Goal: Book appointment/travel/reservation: Book appointment/travel/reservation

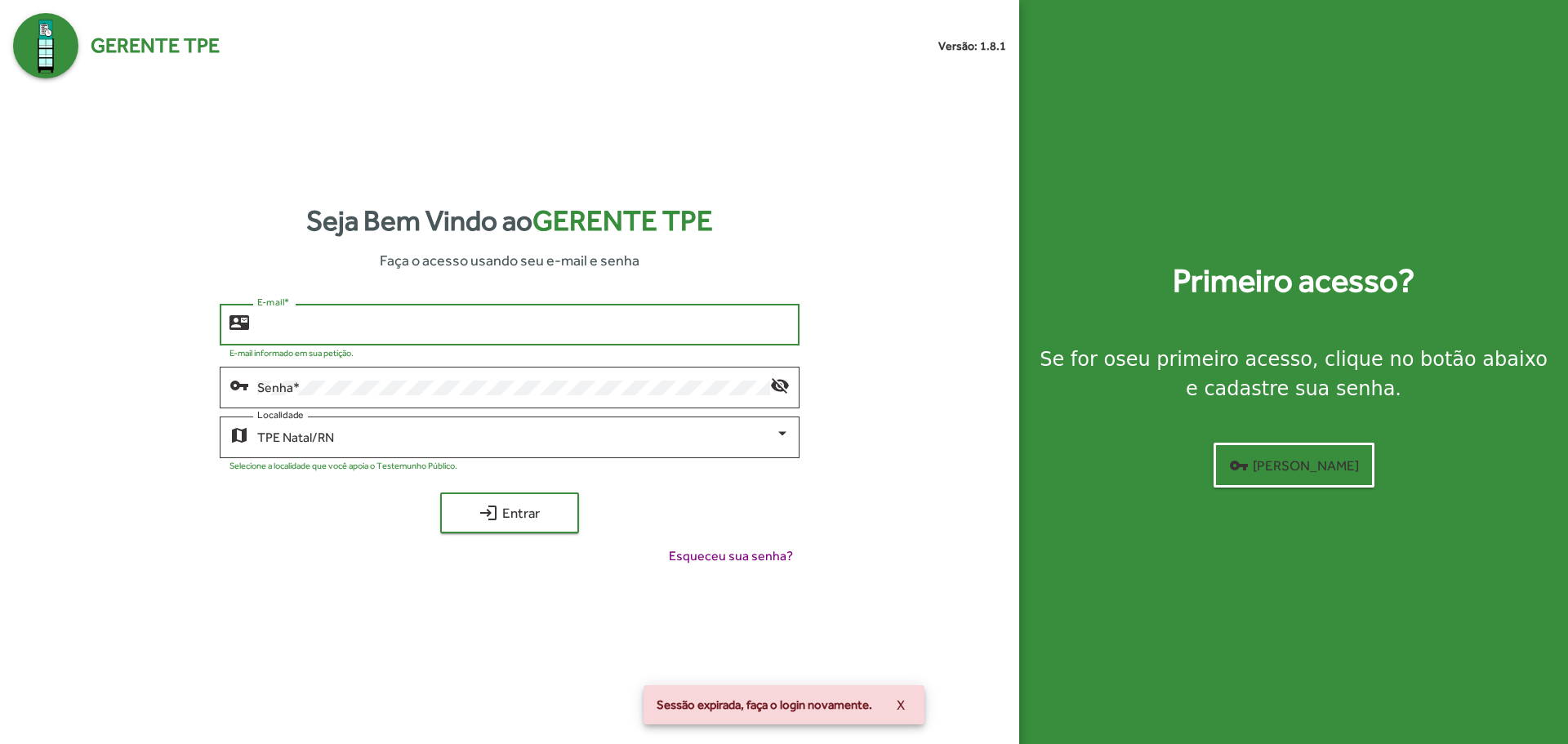
click at [394, 322] on input "E-mail *" at bounding box center [522, 325] width 532 height 15
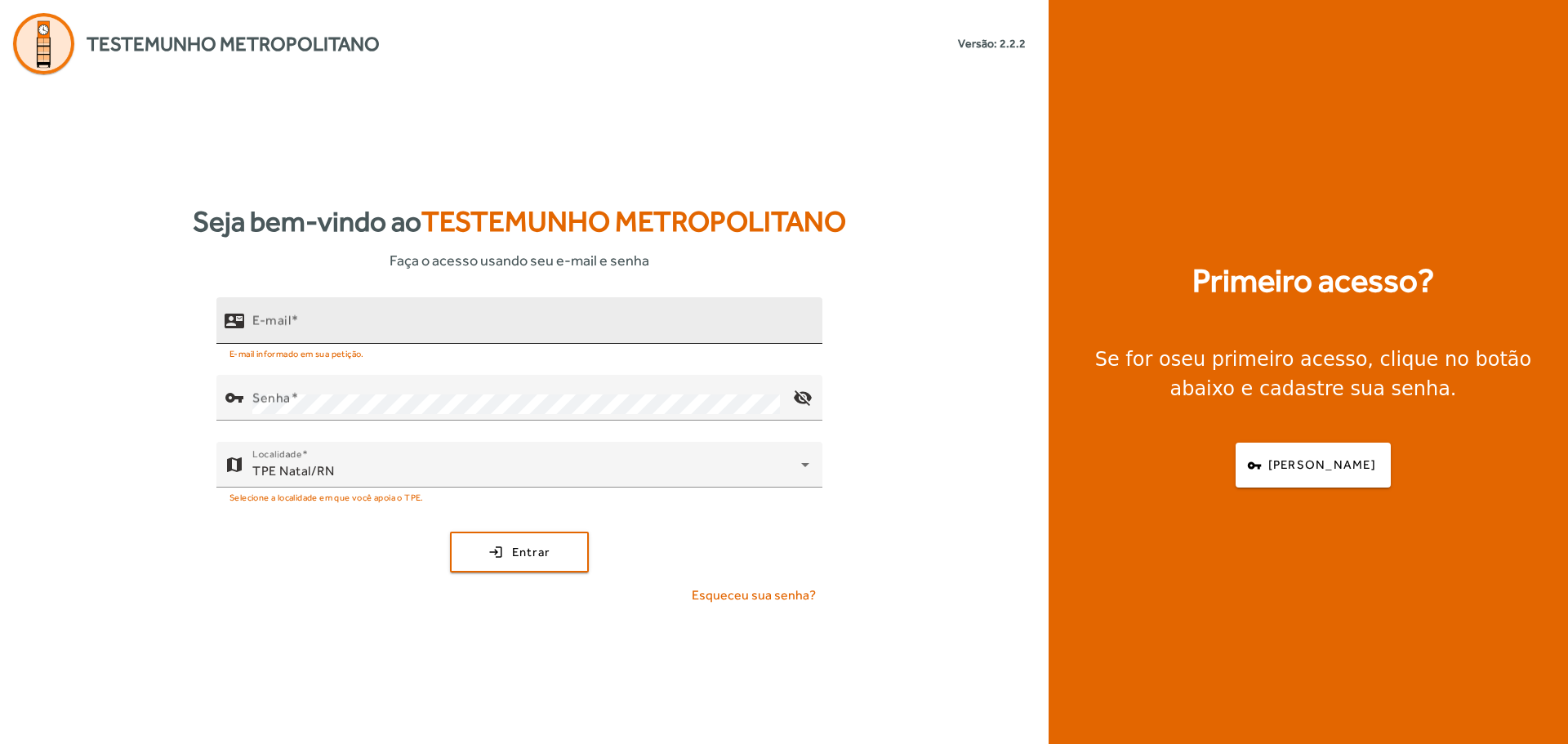
click at [321, 328] on input "E-mail" at bounding box center [531, 327] width 557 height 19
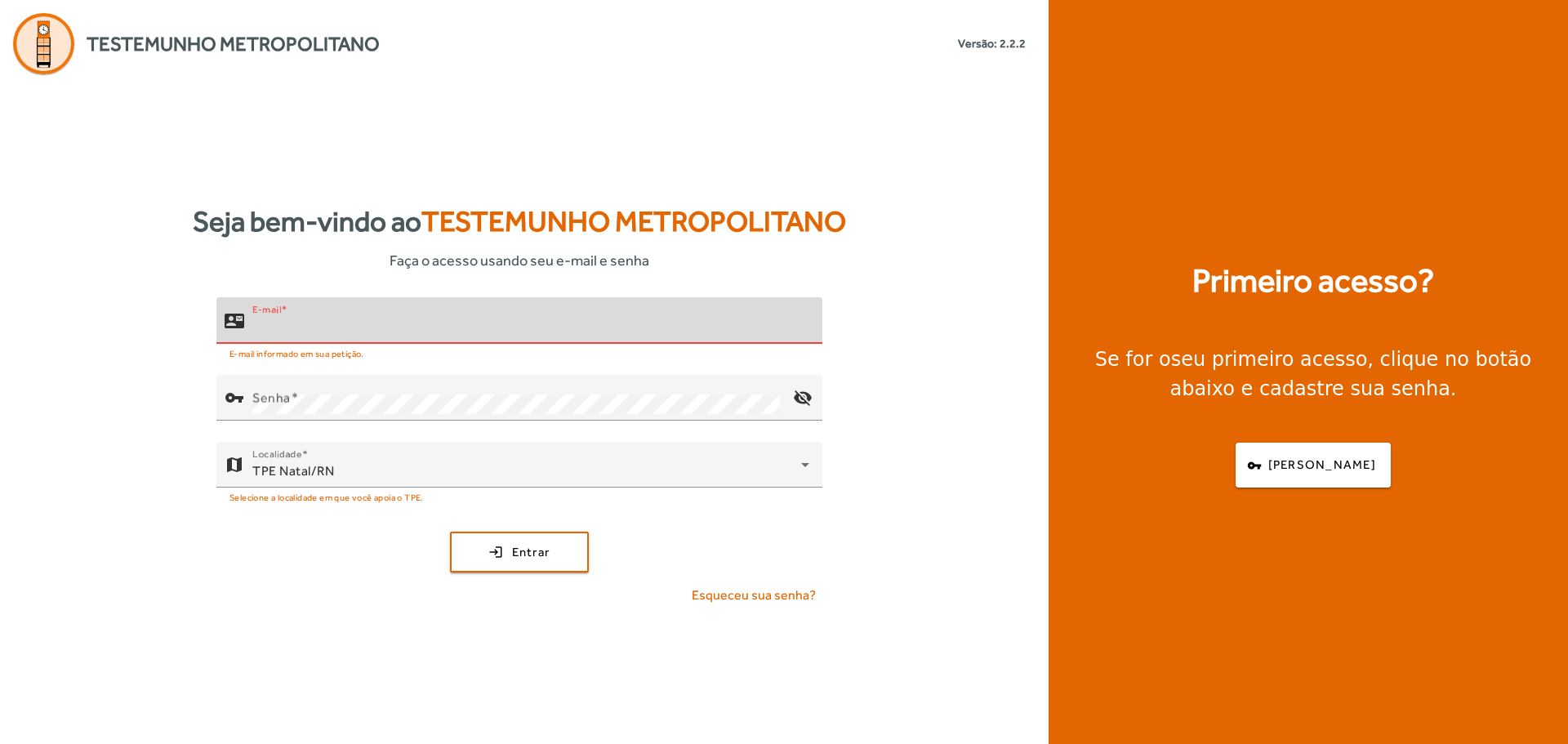
type input "**********"
click at [500, 544] on span "submit" at bounding box center [519, 552] width 135 height 40
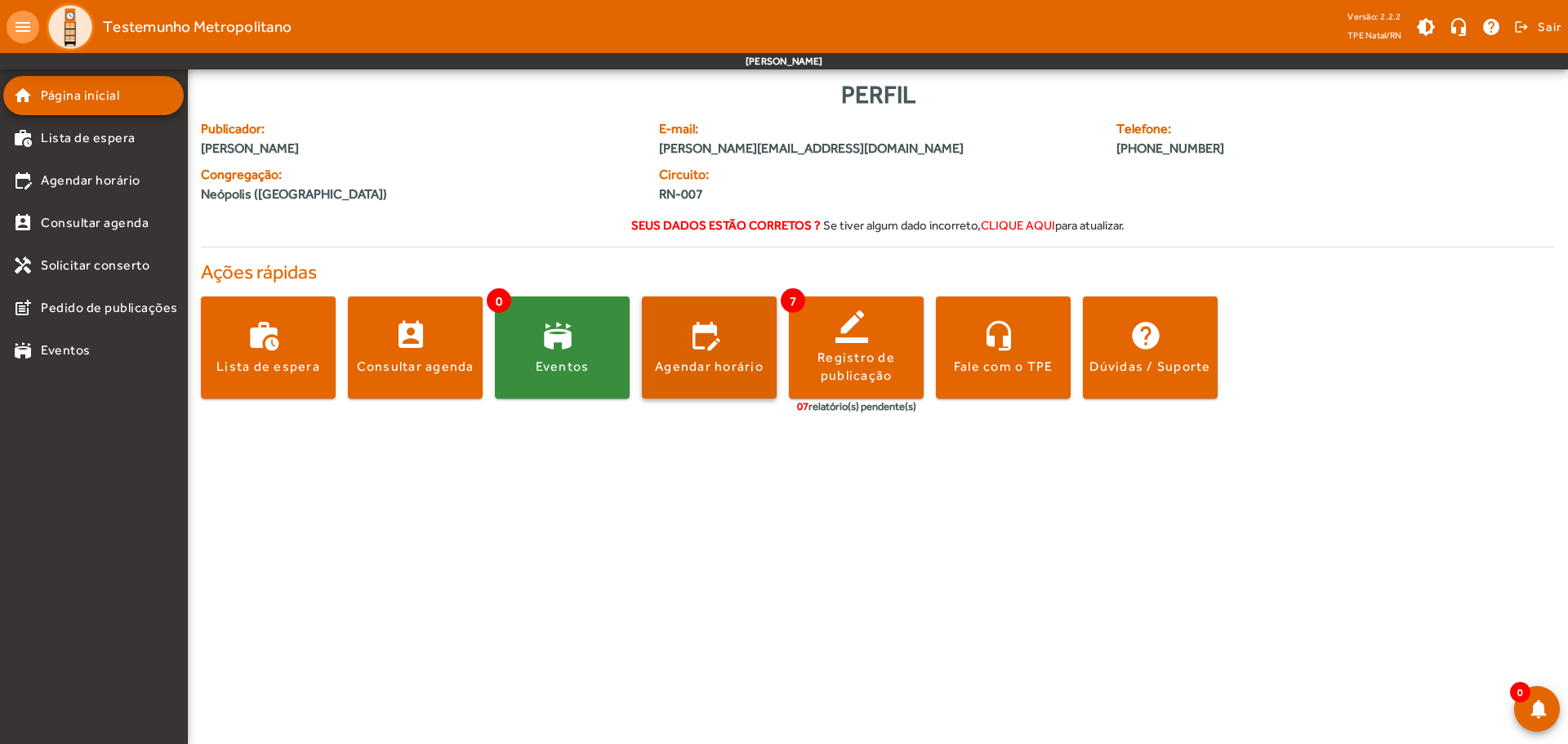
click at [646, 355] on span at bounding box center [709, 347] width 135 height 40
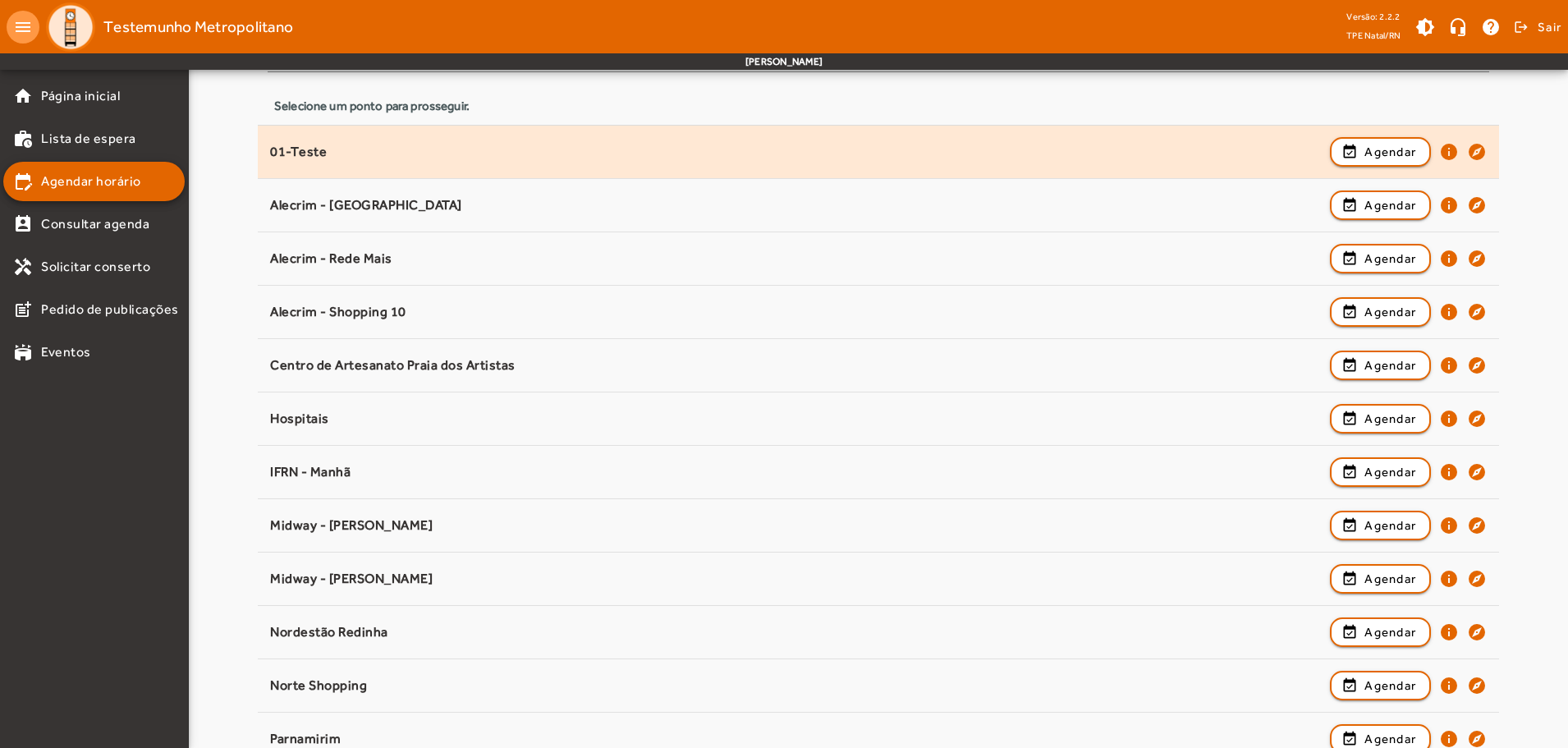
scroll to position [246, 0]
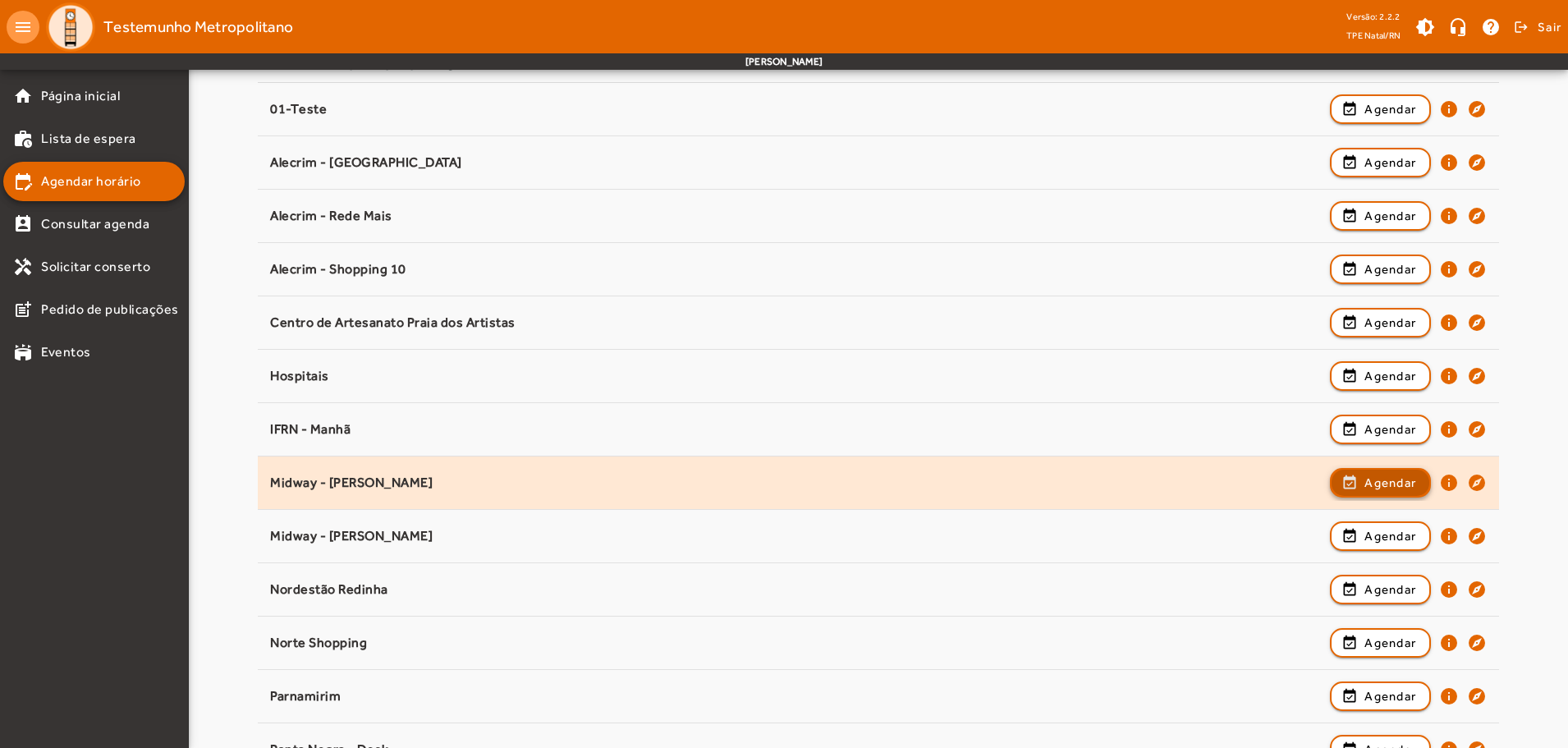
click at [1382, 489] on span "Agendar" at bounding box center [1391, 482] width 52 height 19
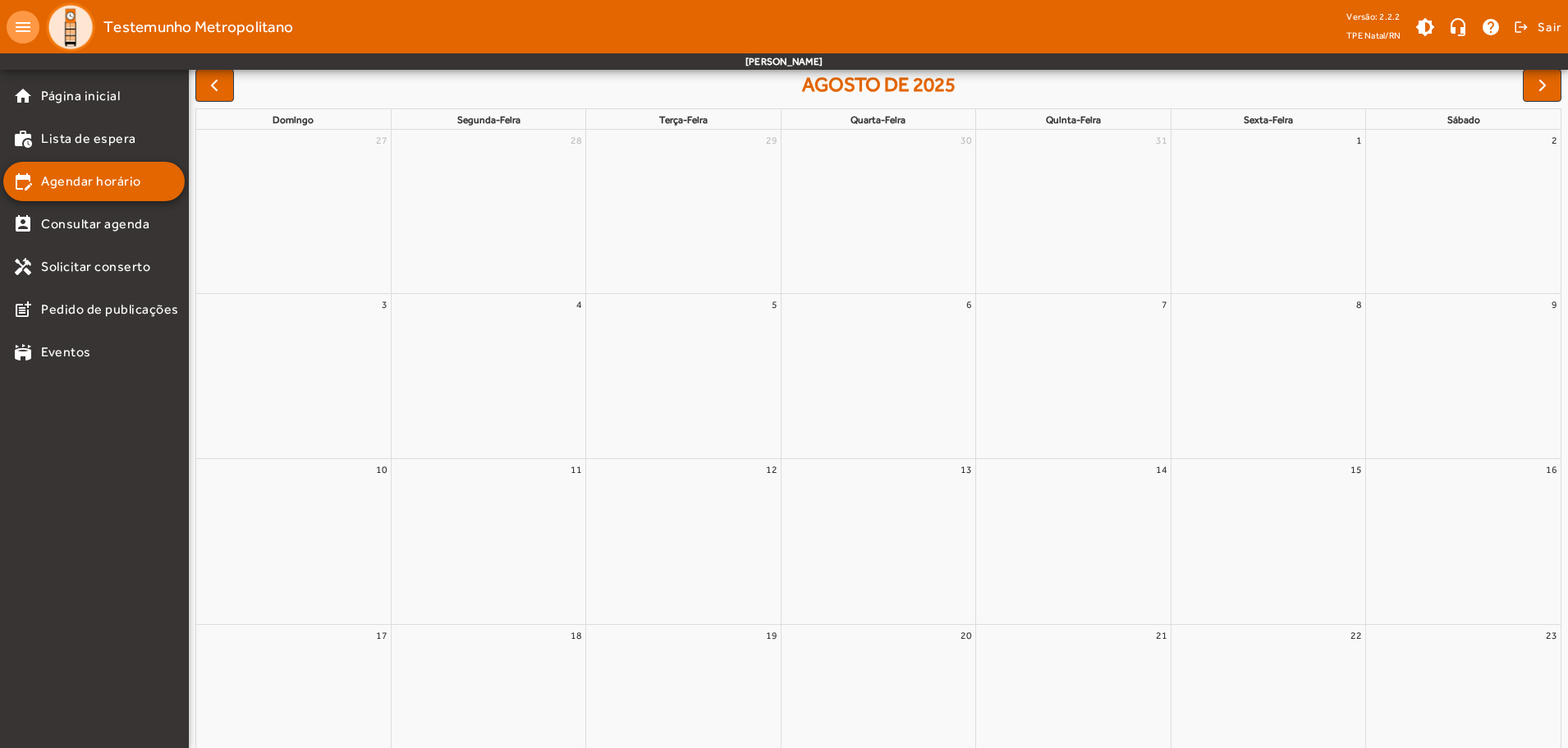
scroll to position [0, 0]
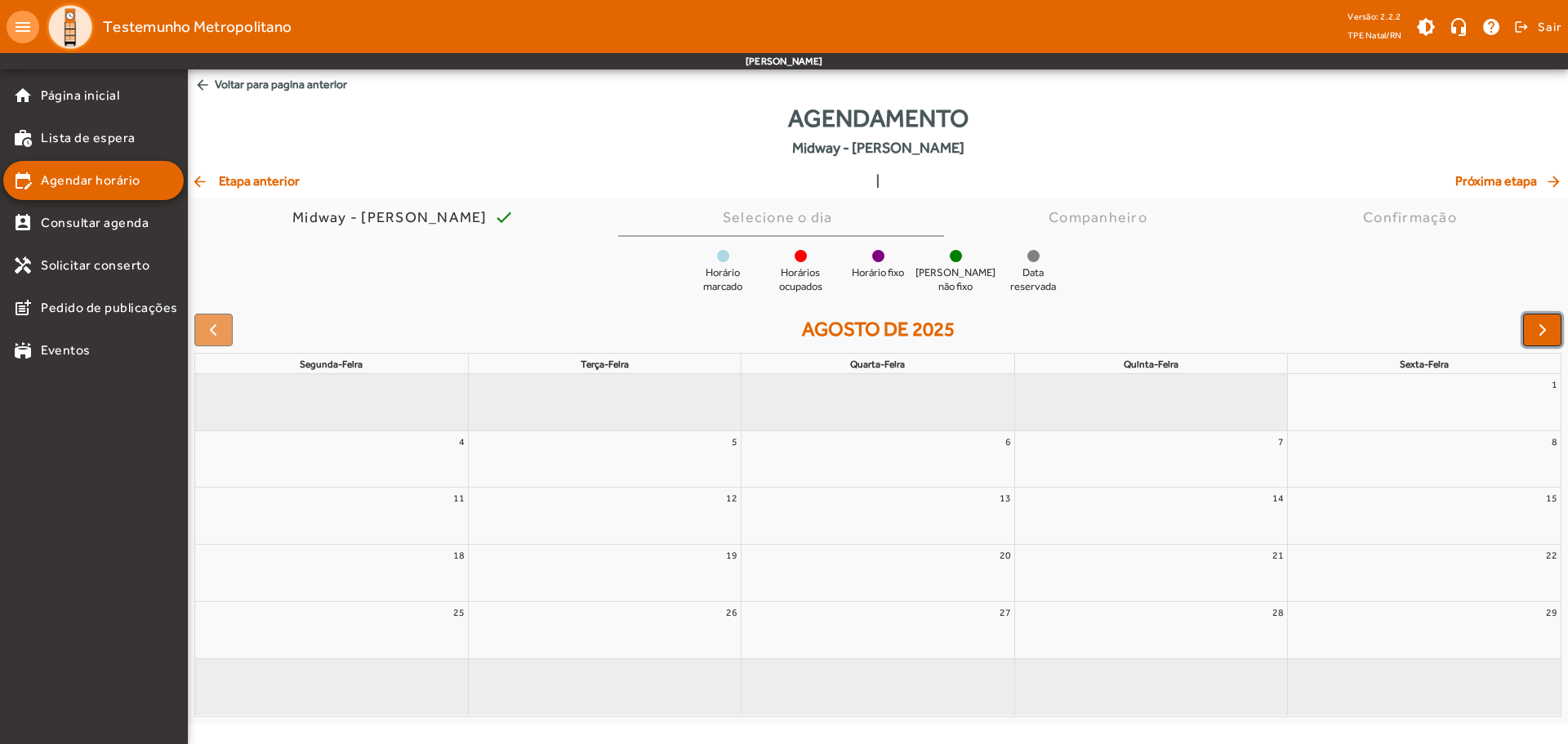
click at [1554, 343] on button "button" at bounding box center [1543, 329] width 39 height 32
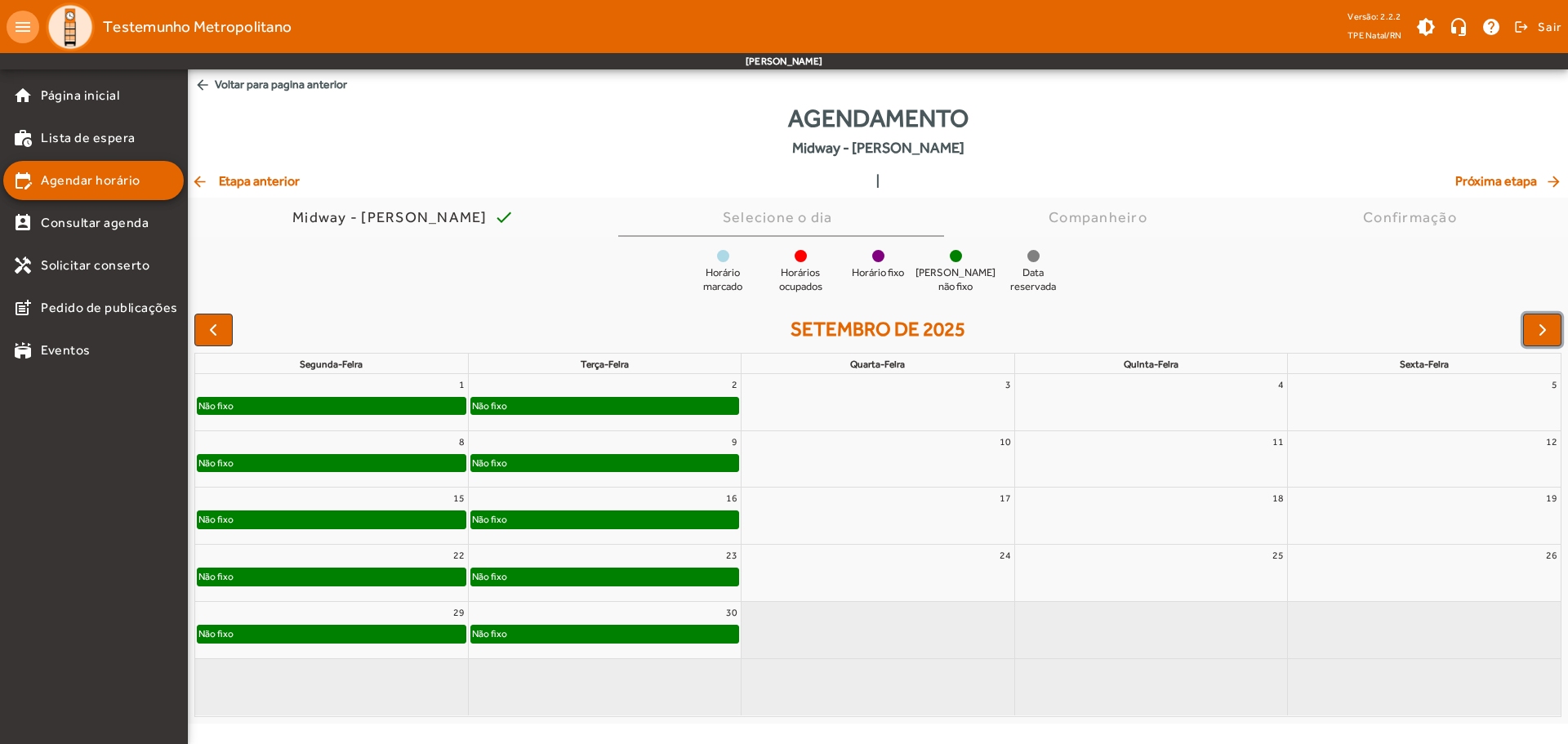
click at [410, 409] on div "Não fixo" at bounding box center [332, 406] width 268 height 17
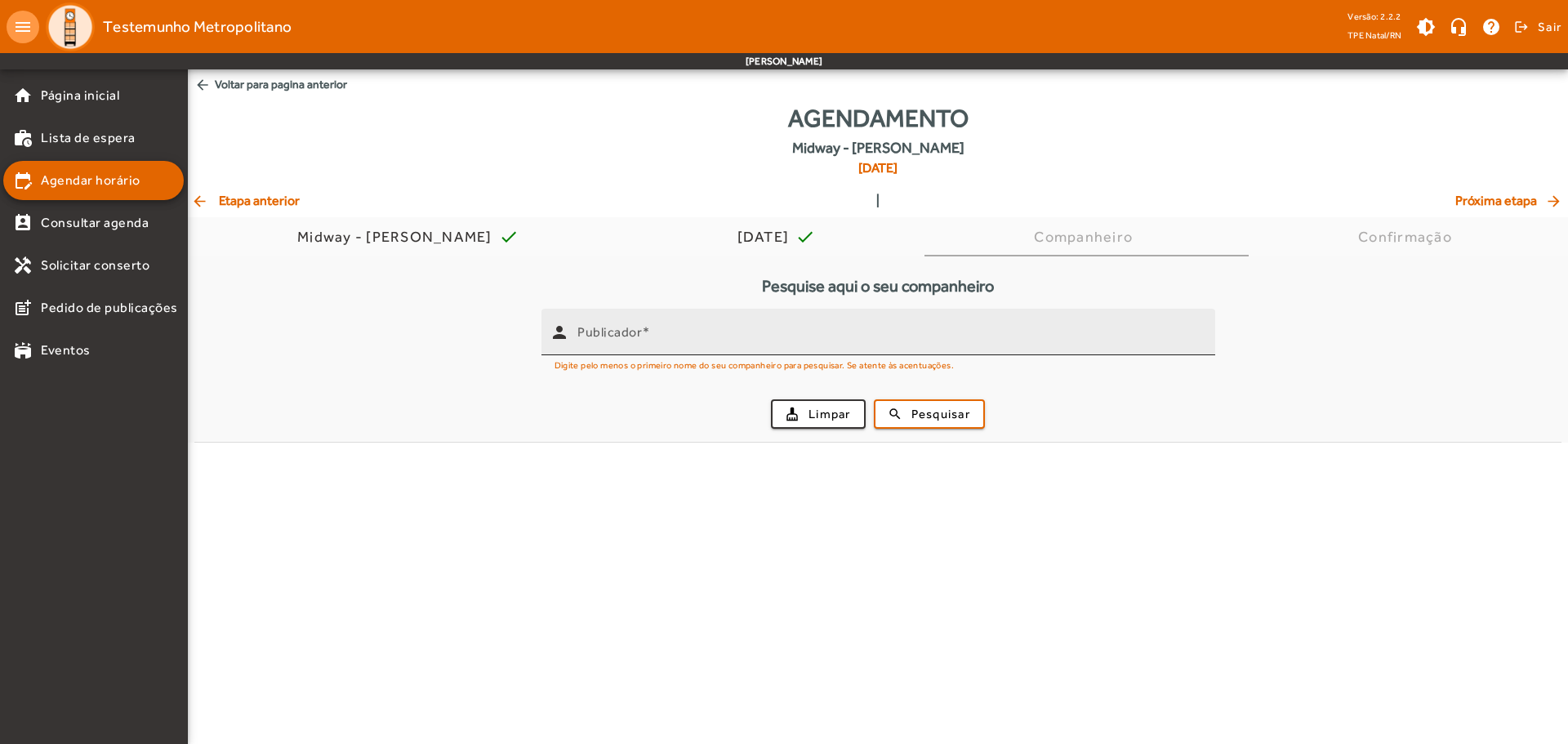
click at [732, 320] on div "Publicador" at bounding box center [890, 331] width 625 height 47
click at [724, 334] on input "Publicador" at bounding box center [890, 338] width 625 height 19
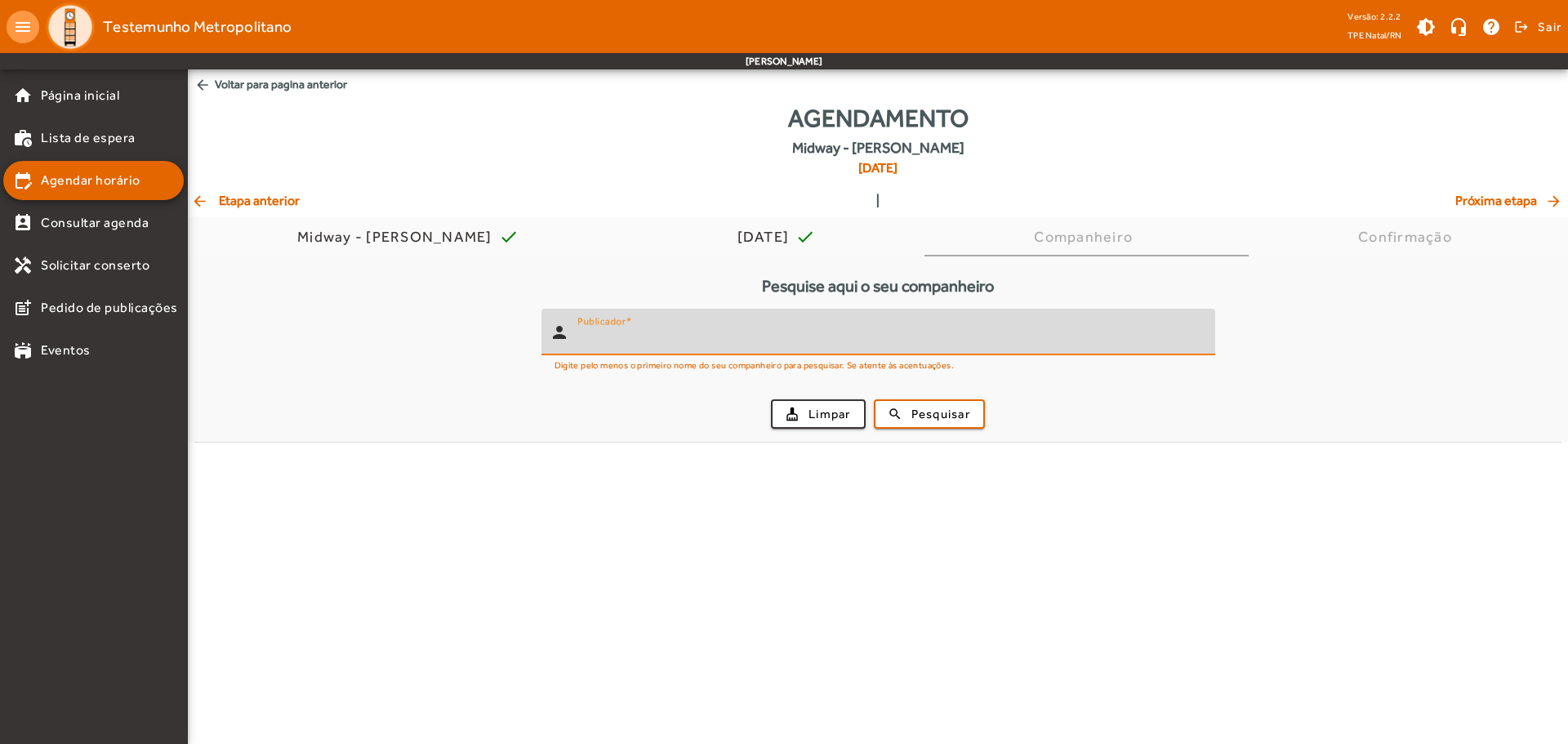
click at [654, 344] on input "Publicador" at bounding box center [890, 338] width 625 height 19
click at [641, 335] on input "Publicador" at bounding box center [890, 338] width 625 height 19
type input "**********"
click at [940, 411] on span "Pesquisar" at bounding box center [941, 414] width 59 height 18
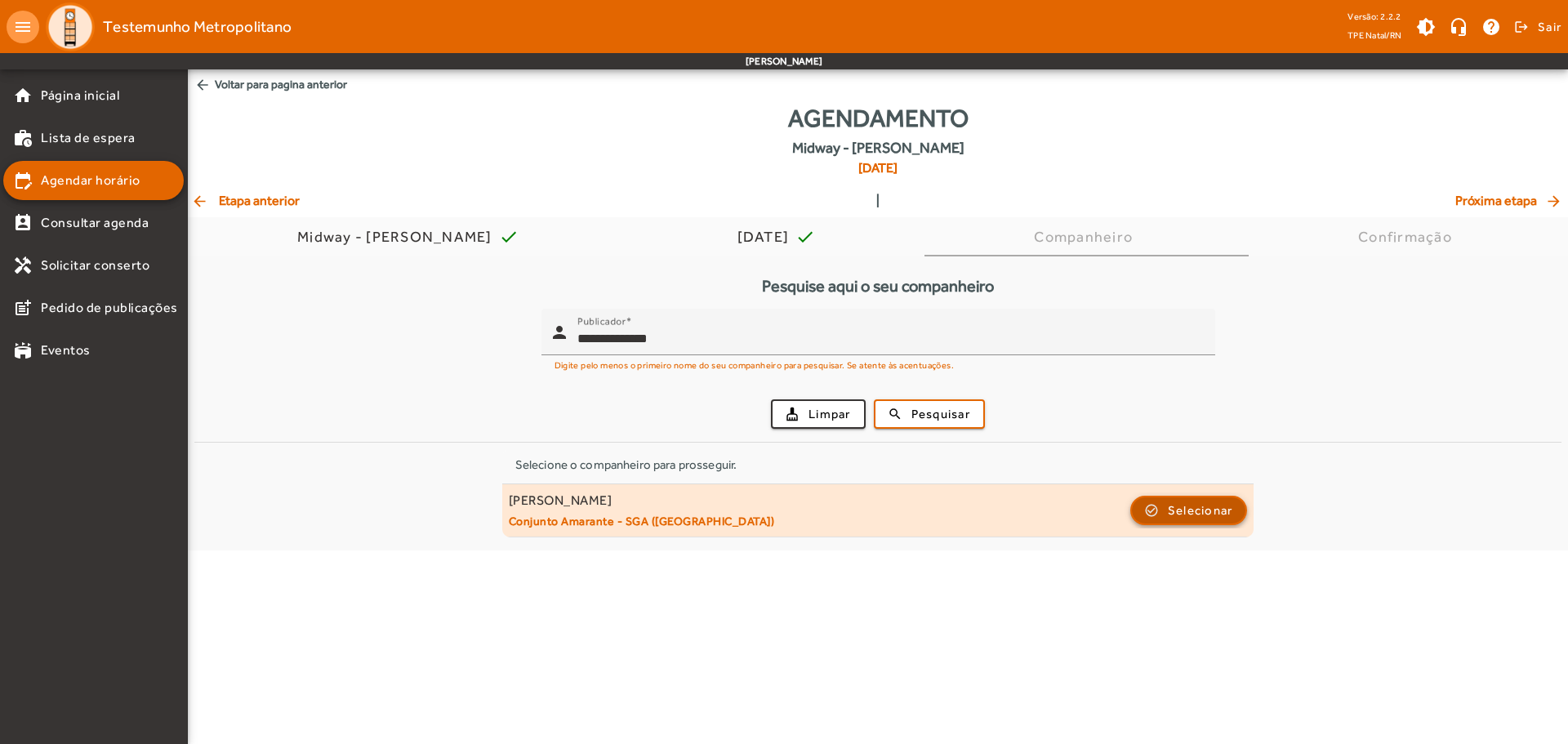
click at [1198, 512] on span "Selecionar" at bounding box center [1200, 510] width 65 height 19
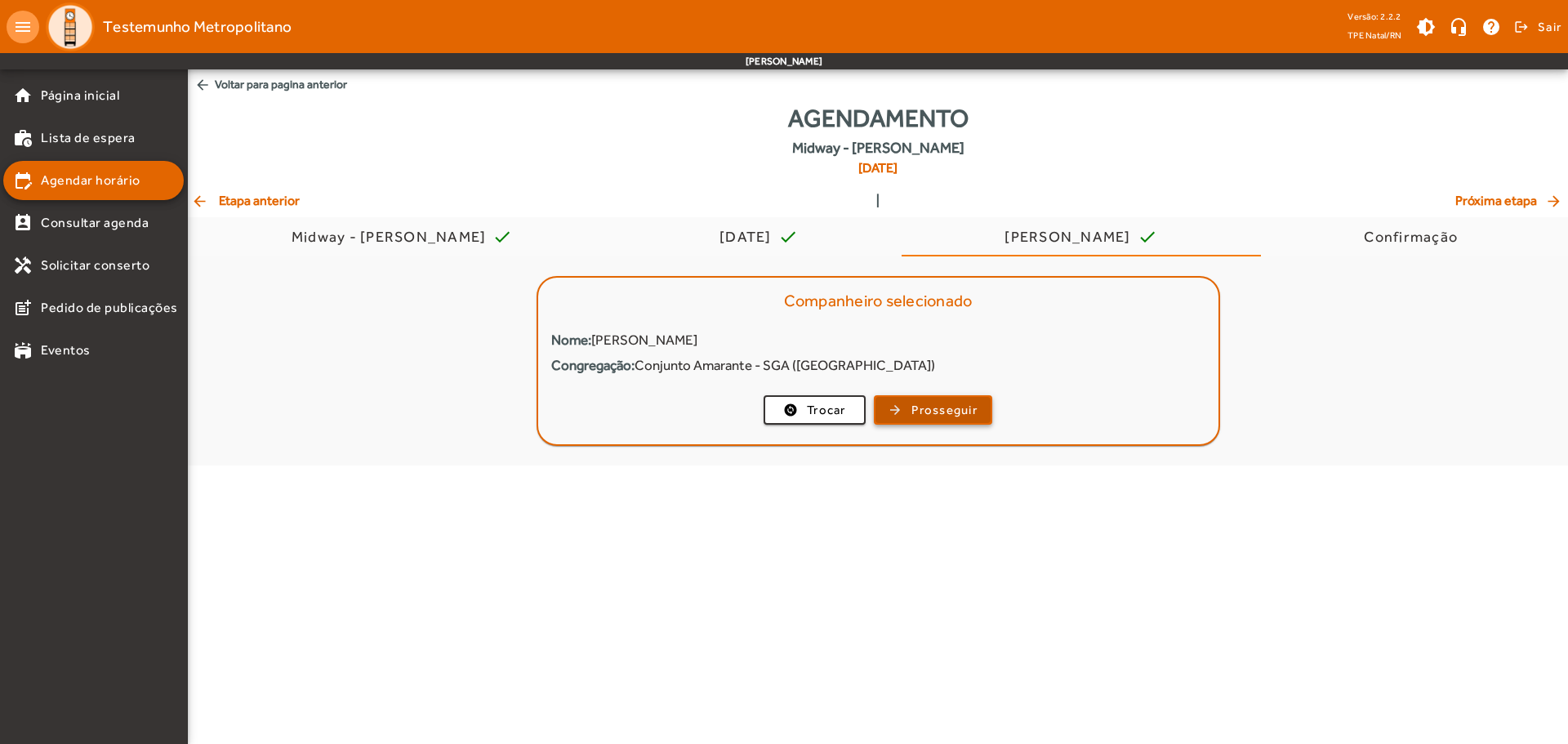
click at [929, 414] on span "Prosseguir" at bounding box center [944, 410] width 66 height 18
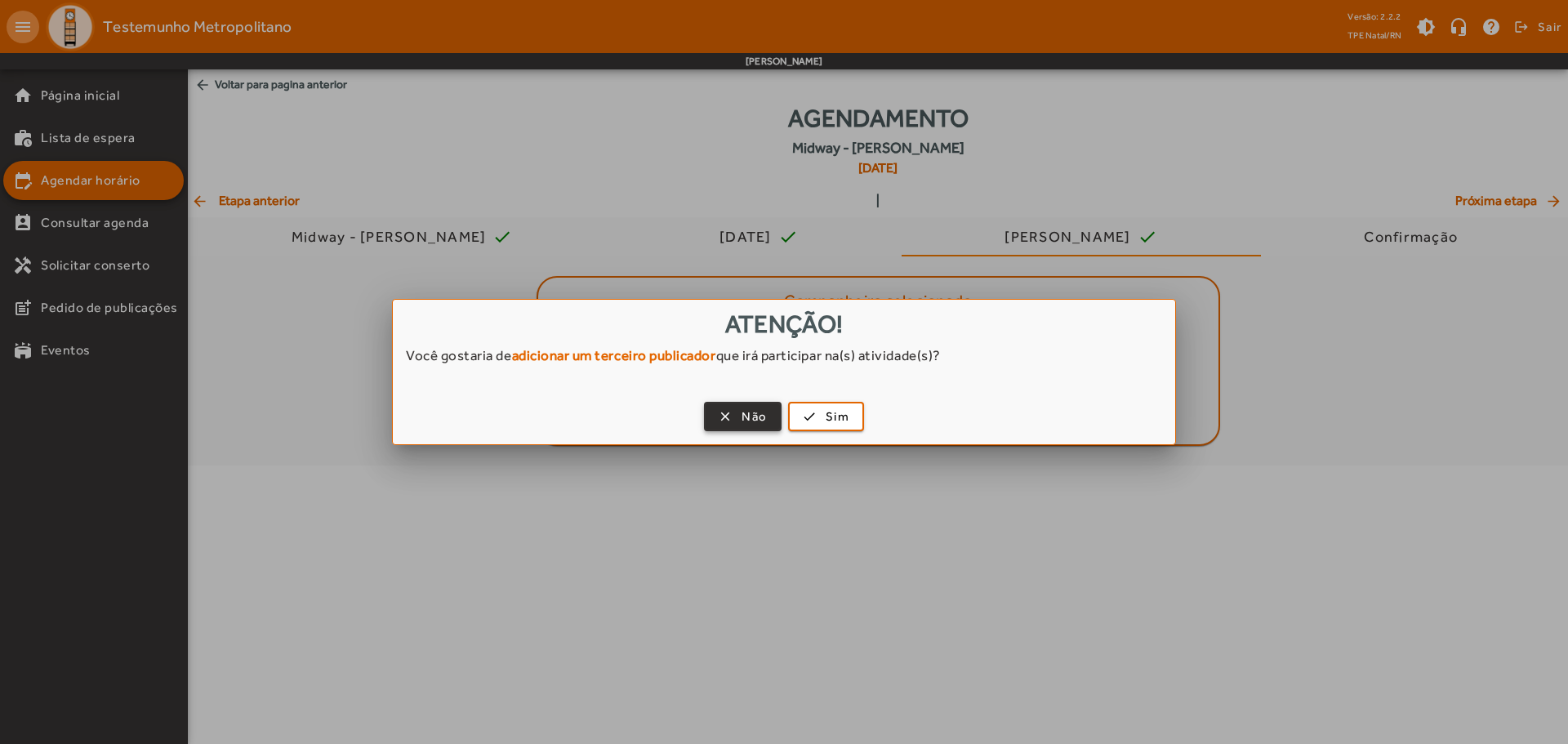
click at [763, 420] on span "Não" at bounding box center [754, 416] width 25 height 18
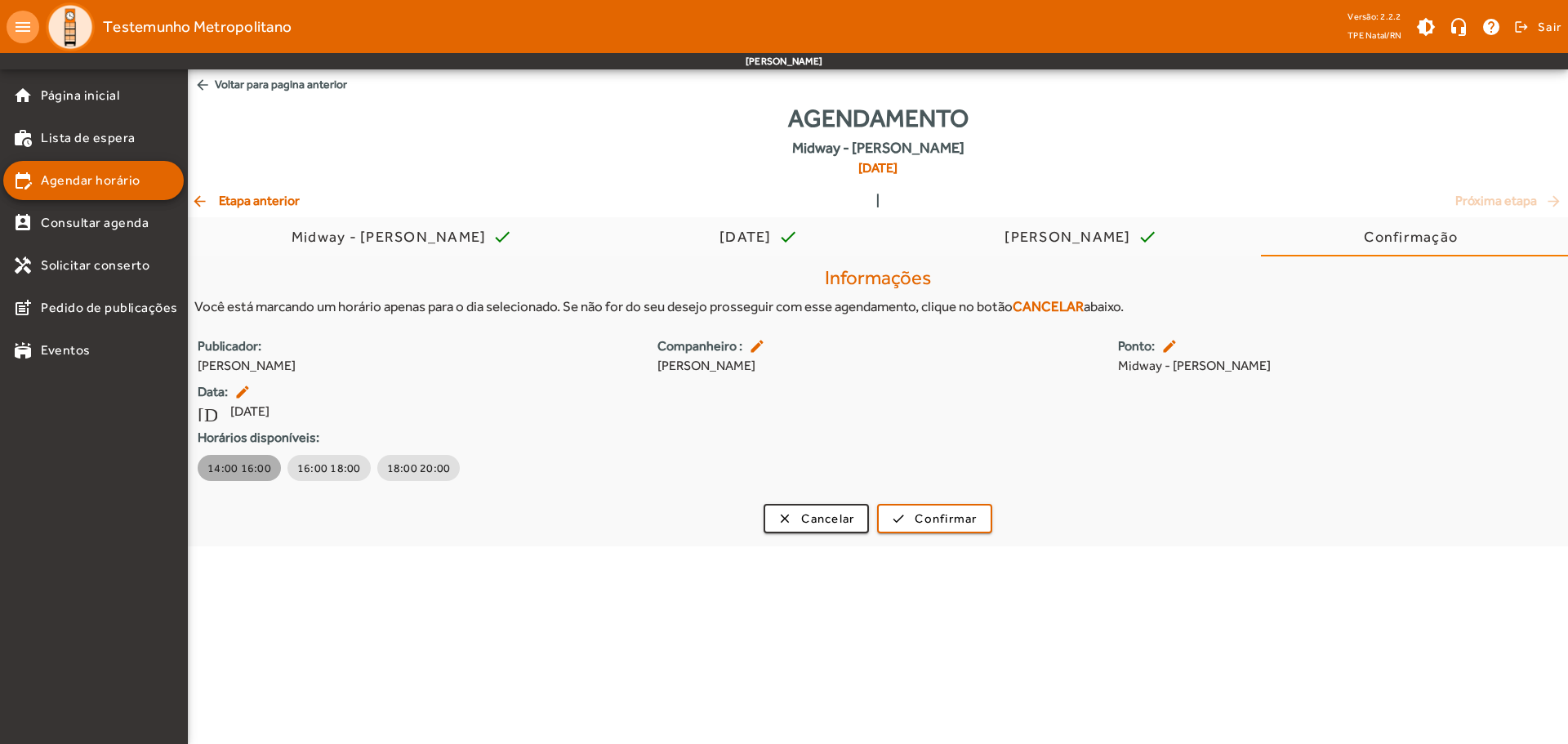
click at [244, 466] on span "14:00 16:00" at bounding box center [239, 468] width 64 height 17
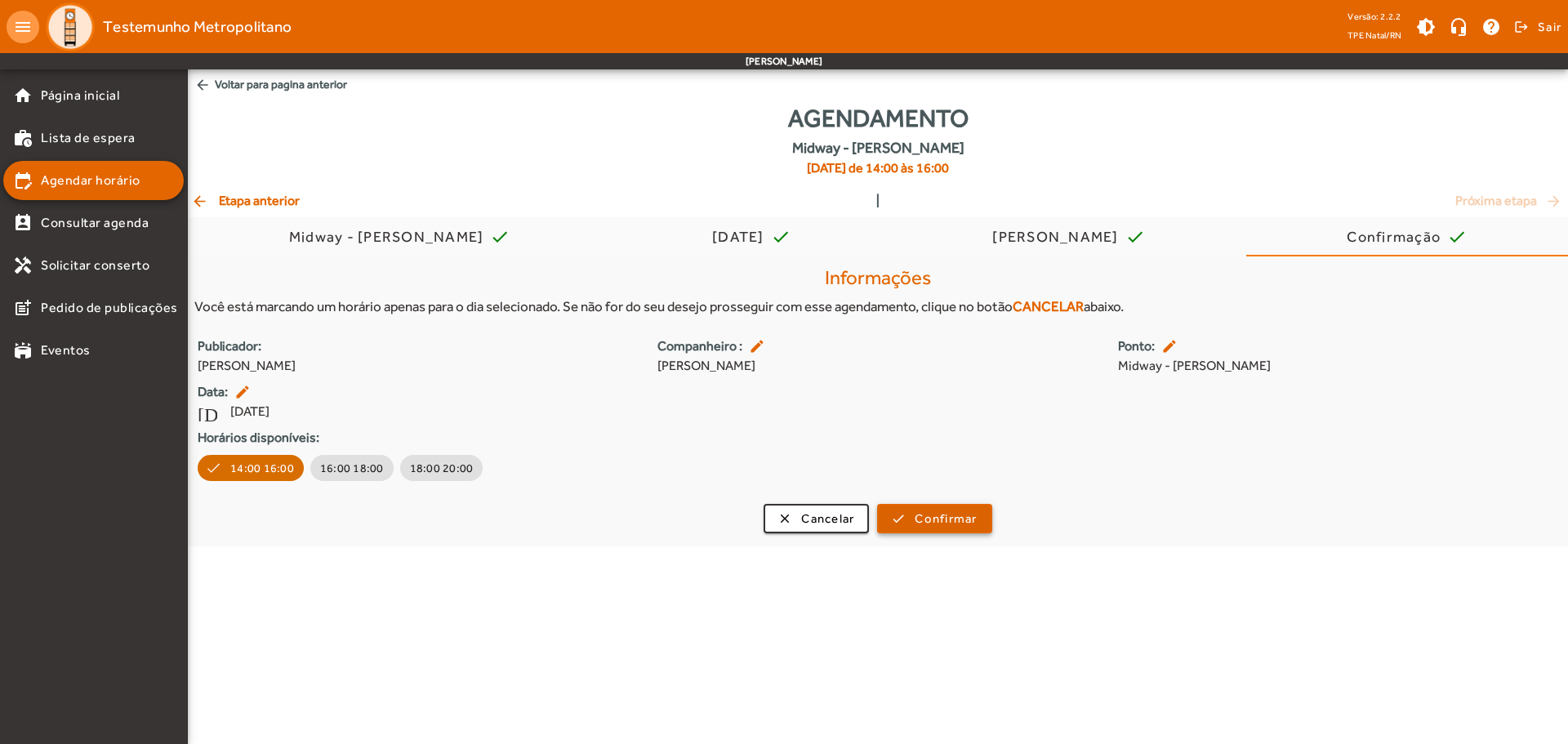
click at [934, 507] on span "submit" at bounding box center [934, 518] width 111 height 40
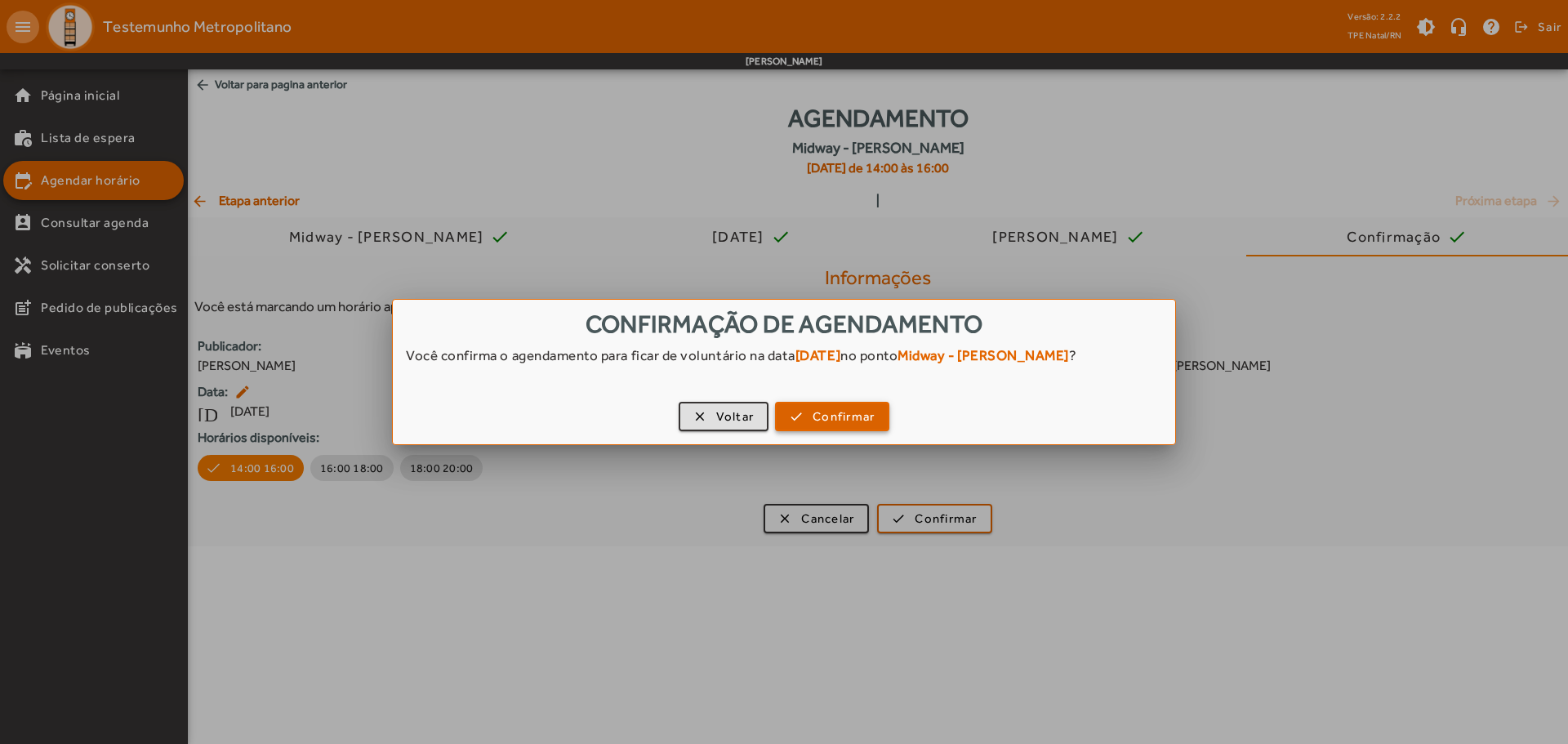
click at [797, 417] on span "button" at bounding box center [832, 416] width 111 height 40
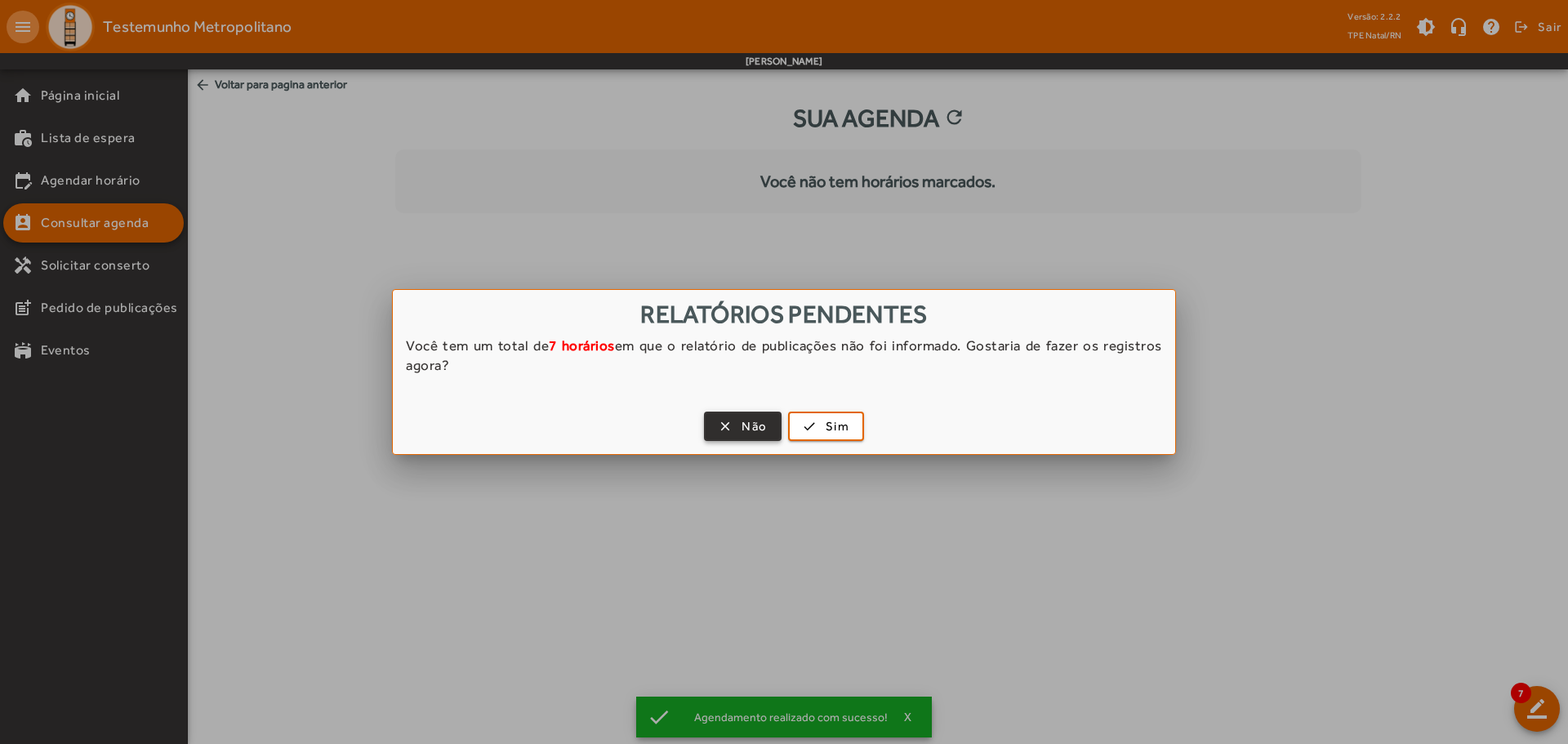
click at [753, 428] on span "Não" at bounding box center [754, 426] width 25 height 18
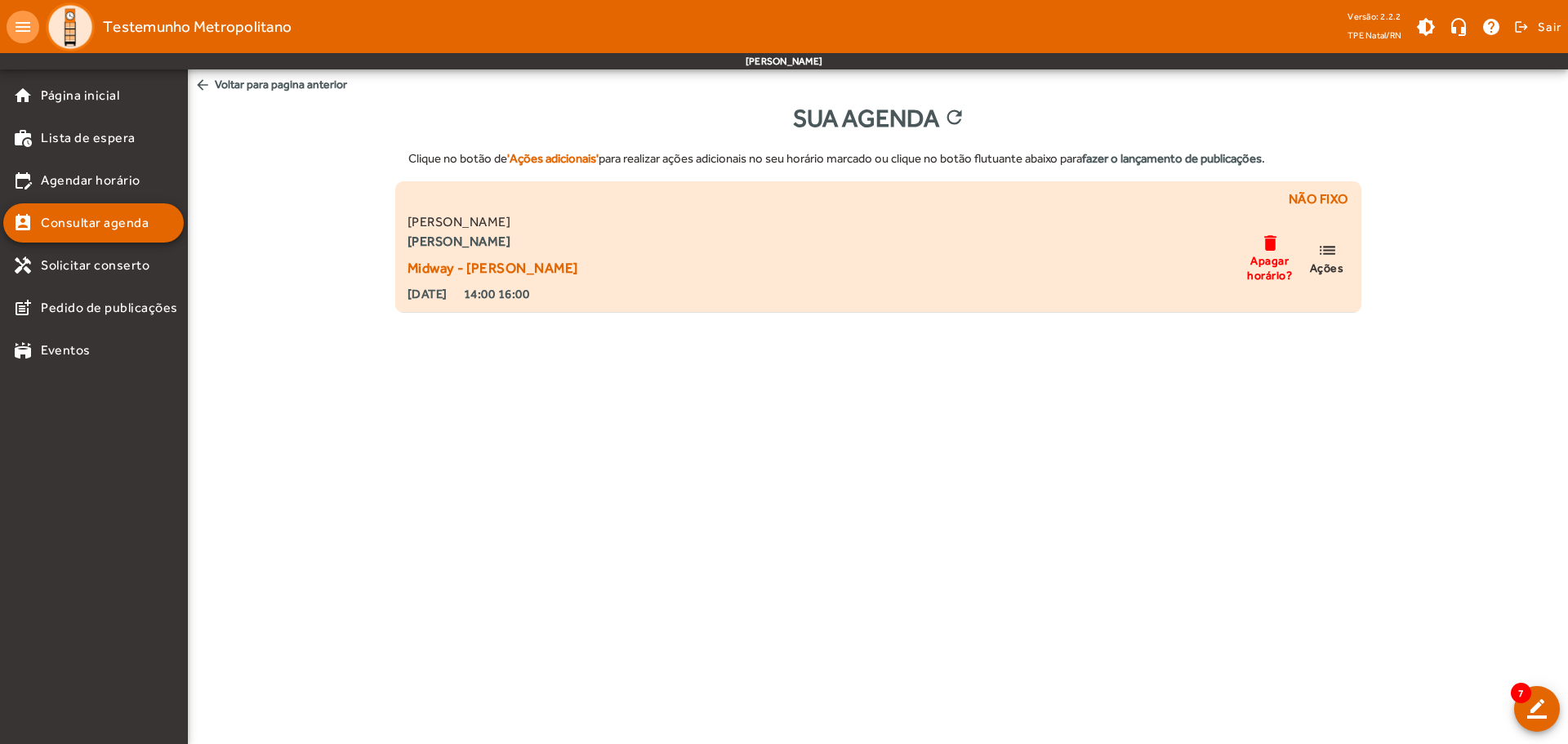
click at [1268, 251] on mat-icon "delete" at bounding box center [1270, 243] width 19 height 20
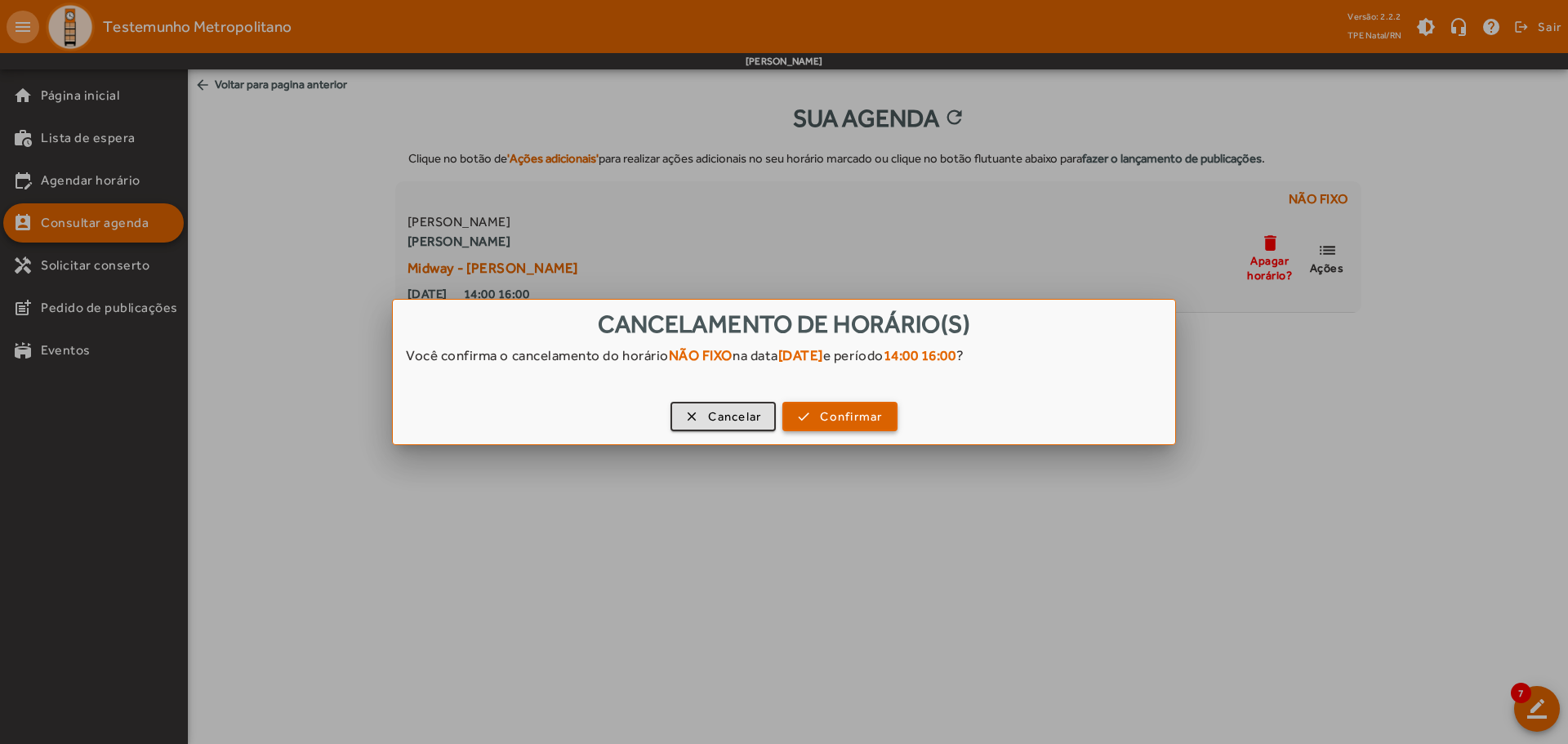
click at [862, 426] on span "button" at bounding box center [839, 416] width 111 height 40
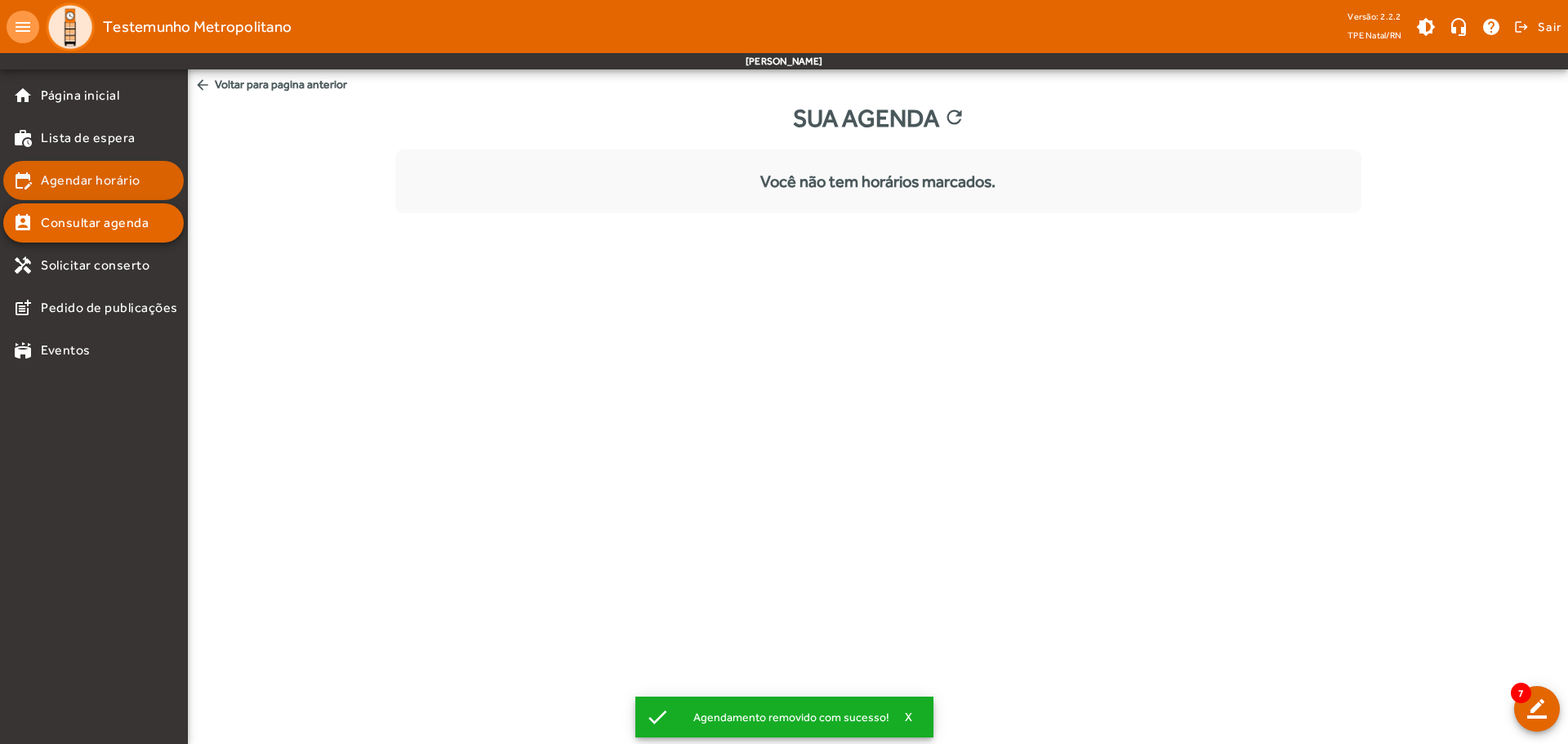
click at [111, 187] on span "Agendar horário" at bounding box center [90, 180] width 99 height 19
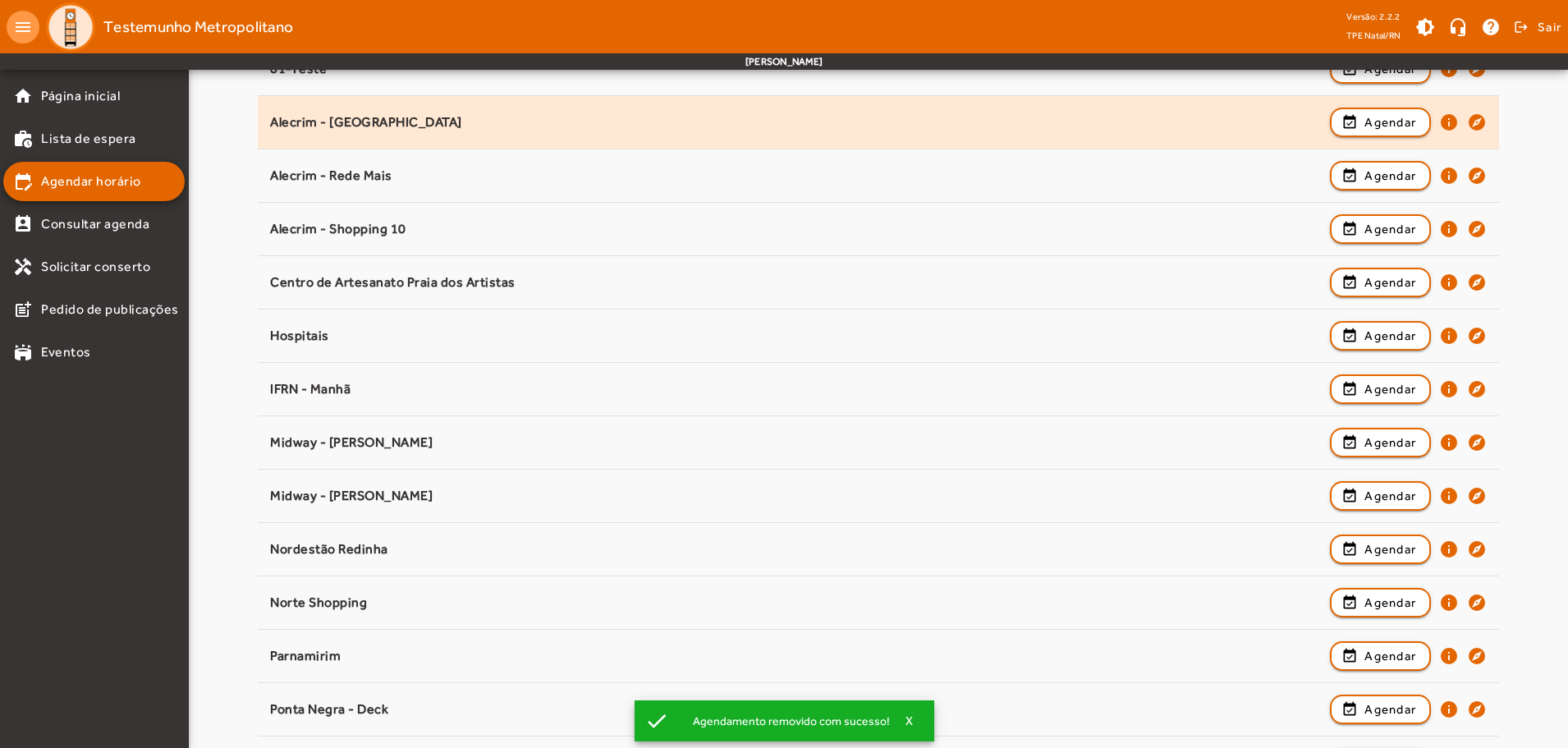
scroll to position [329, 0]
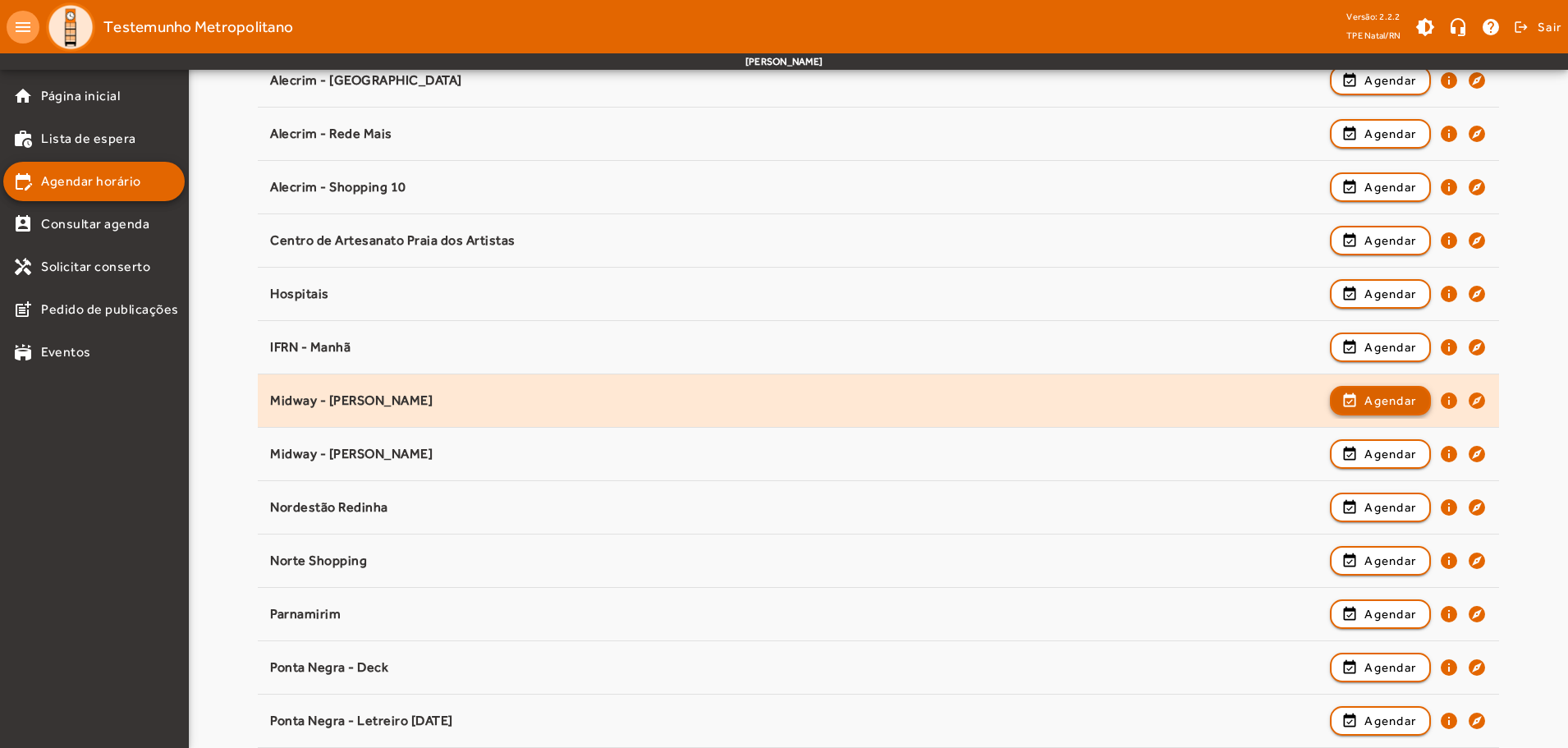
click at [1402, 407] on span "Agendar" at bounding box center [1391, 400] width 52 height 19
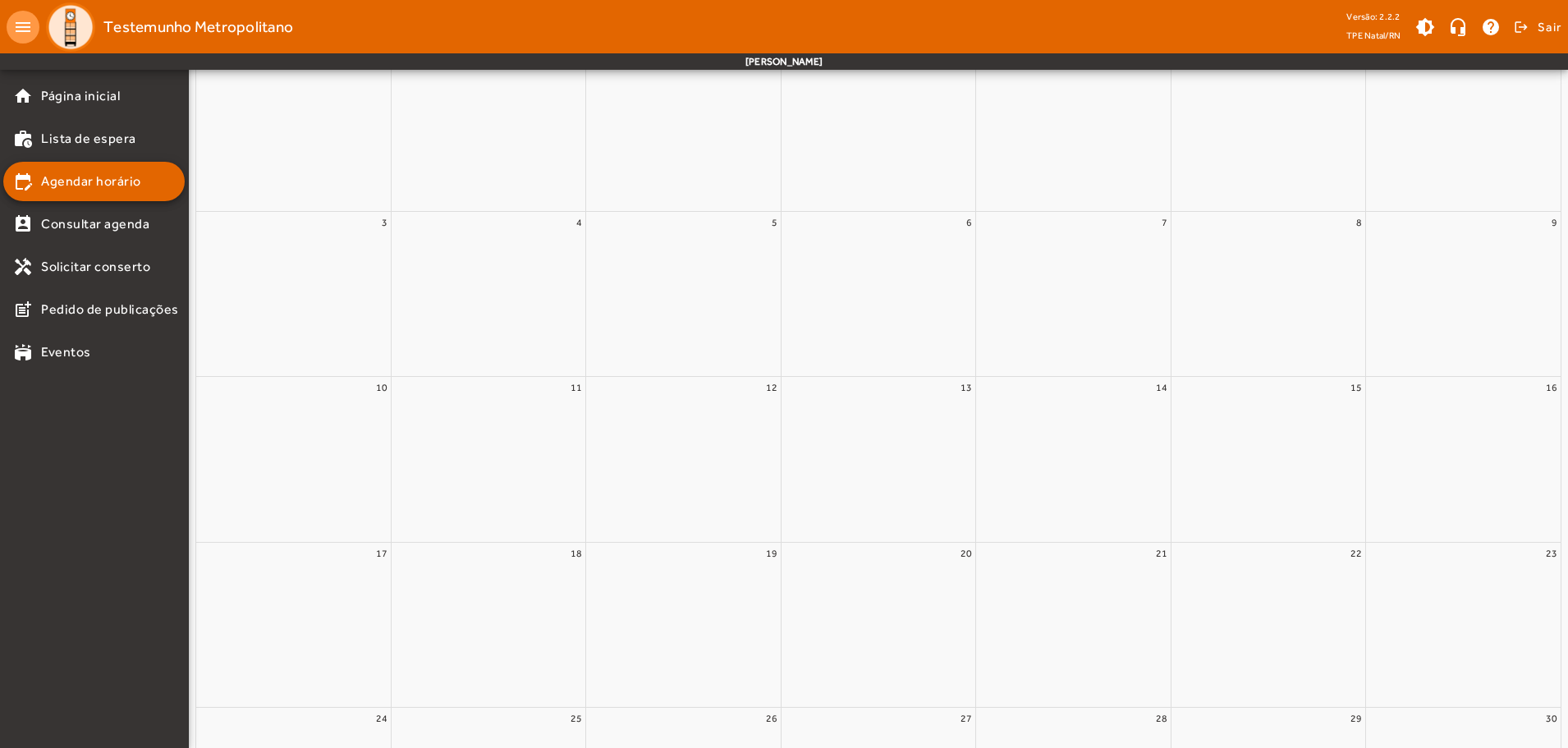
scroll to position [0, 0]
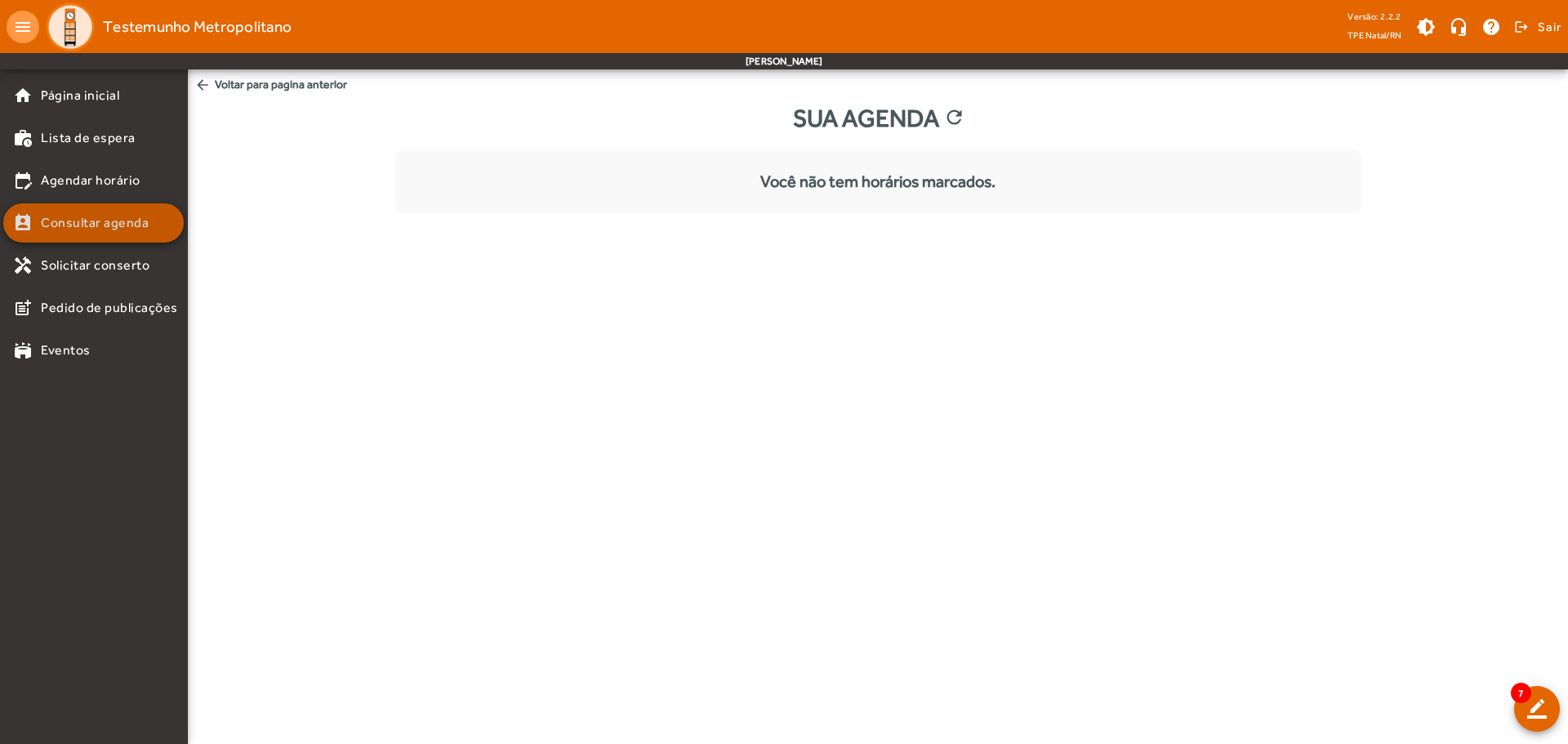
click at [108, 215] on span "Consultar agenda" at bounding box center [94, 222] width 108 height 19
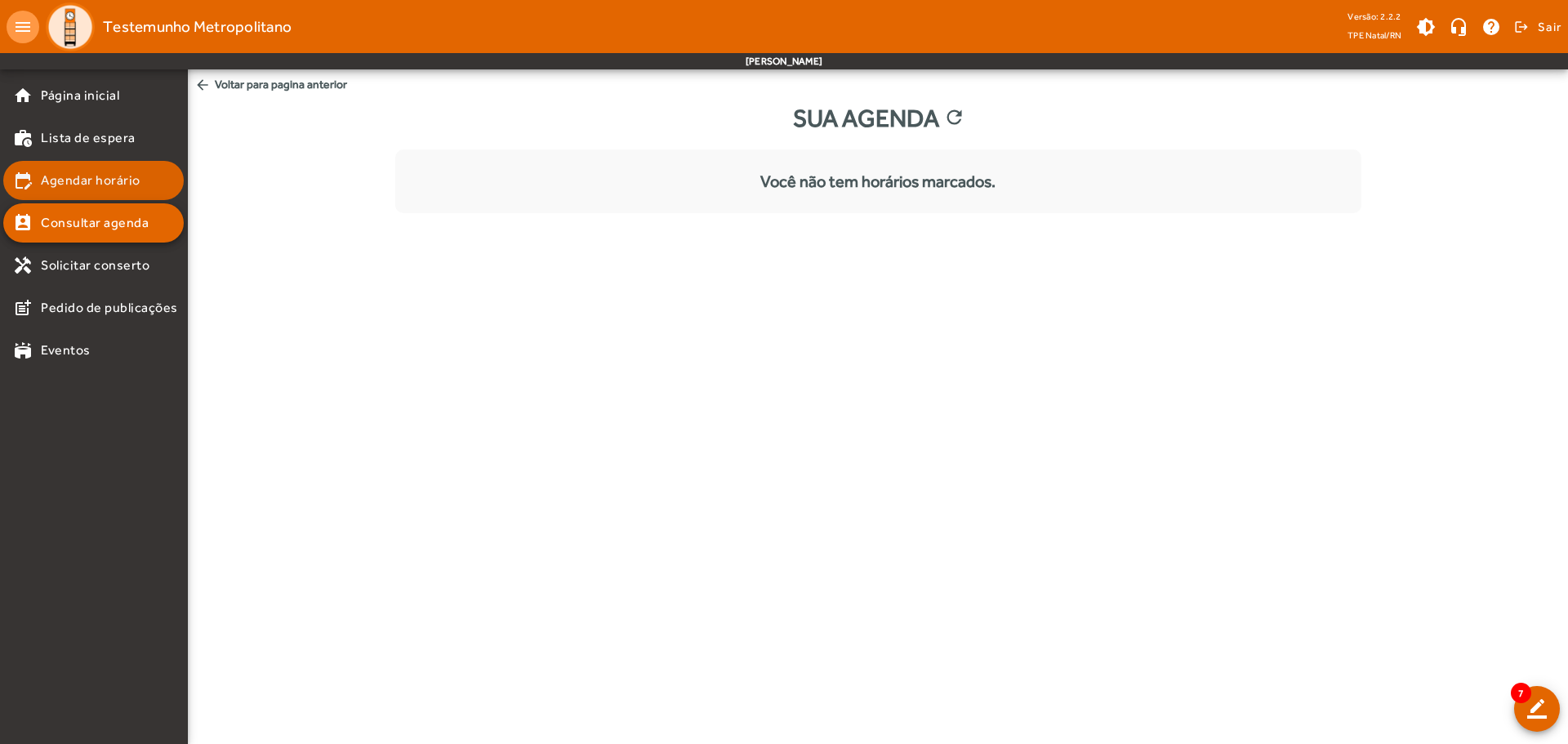
click at [101, 186] on span "Agendar horário" at bounding box center [90, 180] width 99 height 19
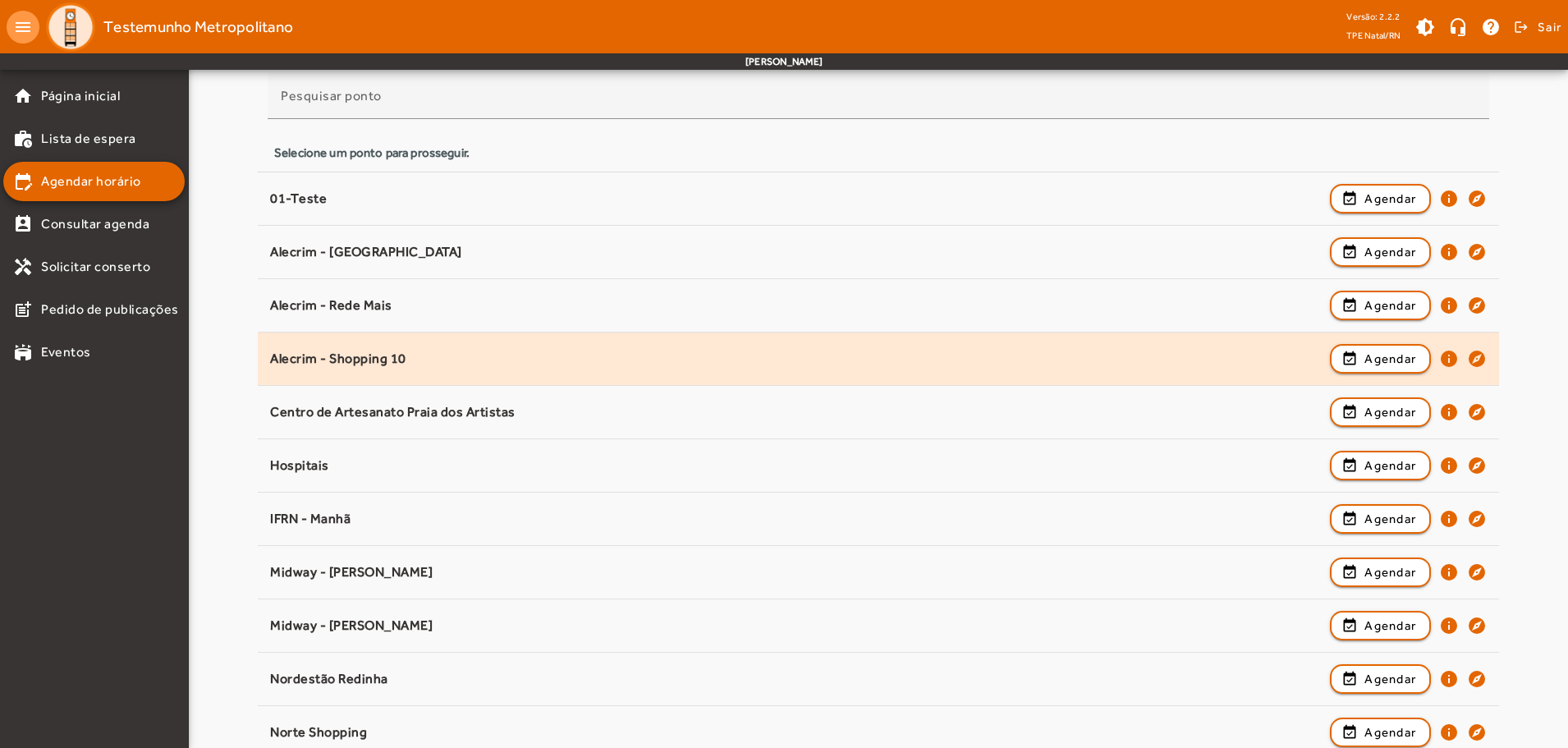
scroll to position [329, 0]
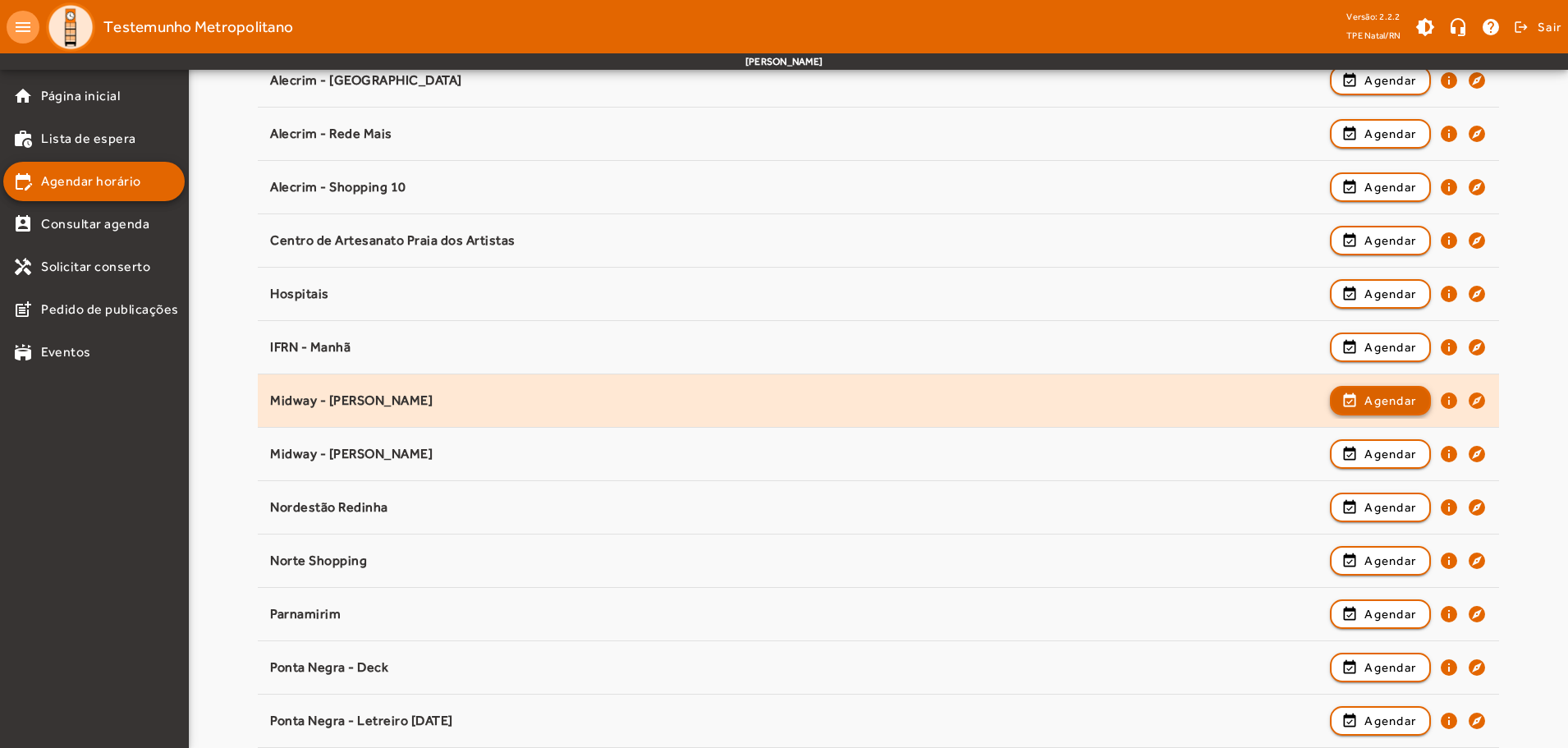
click at [1374, 400] on span "Agendar" at bounding box center [1391, 400] width 52 height 19
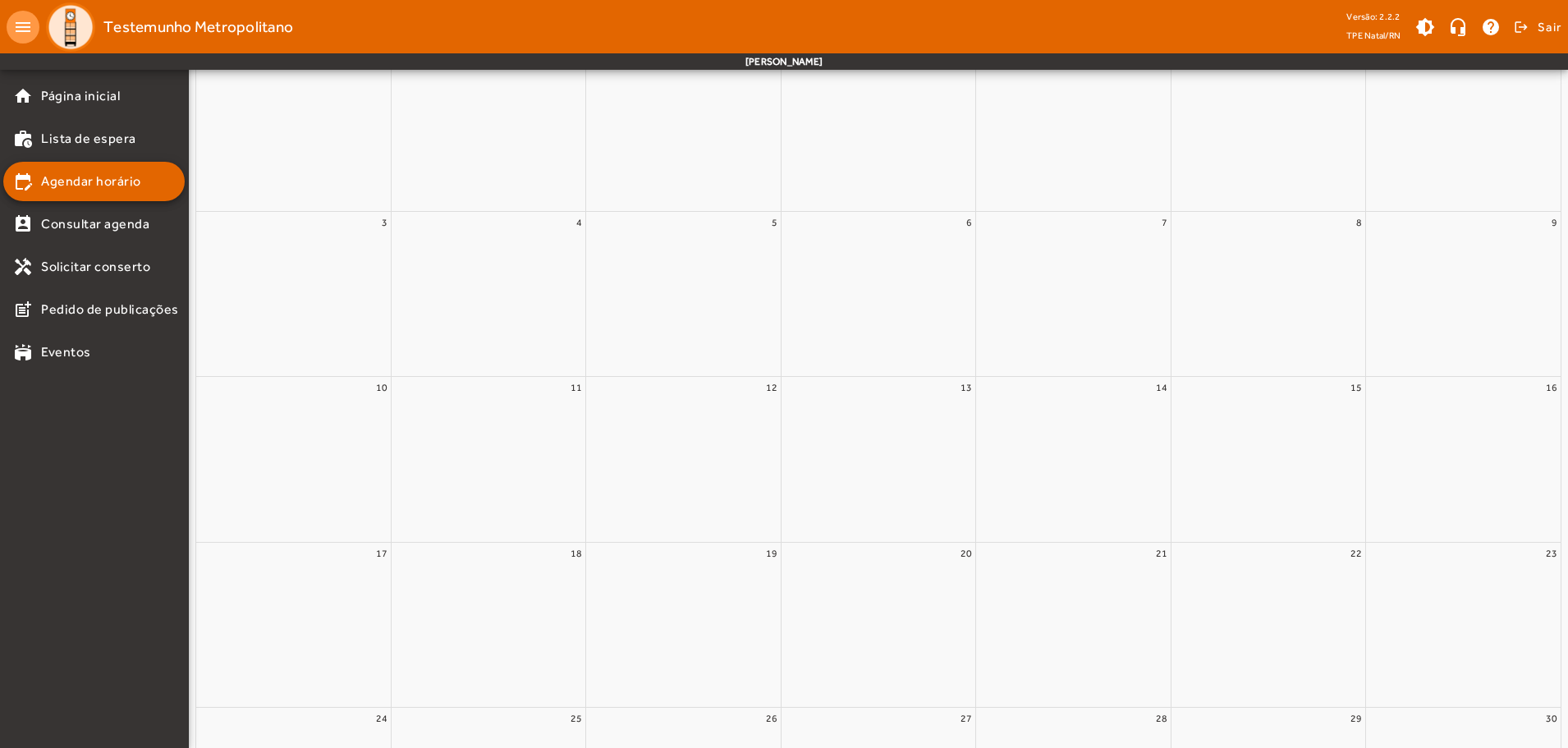
scroll to position [0, 0]
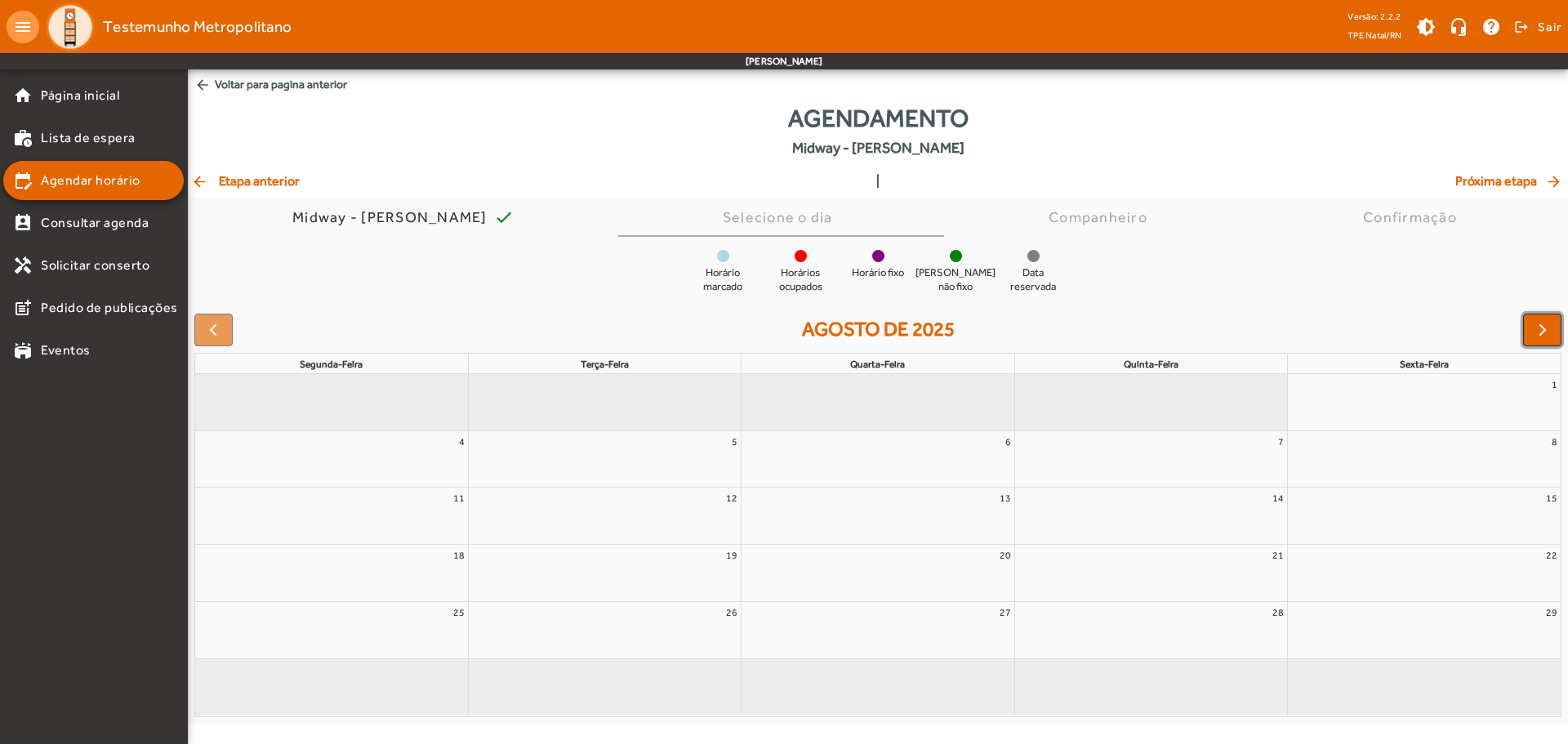
click at [1534, 323] on span "button" at bounding box center [1542, 330] width 19 height 19
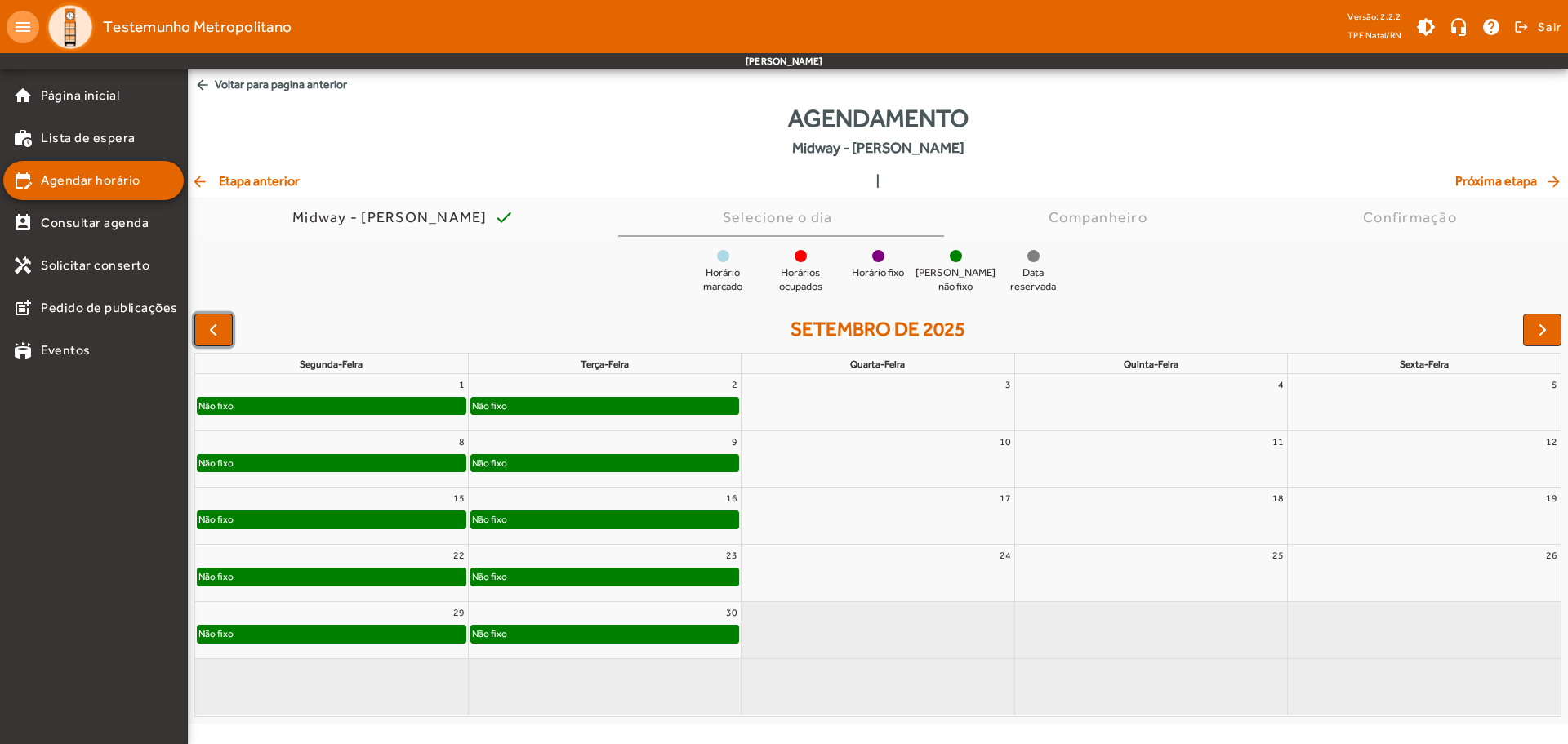
click at [221, 326] on span "button" at bounding box center [213, 330] width 19 height 19
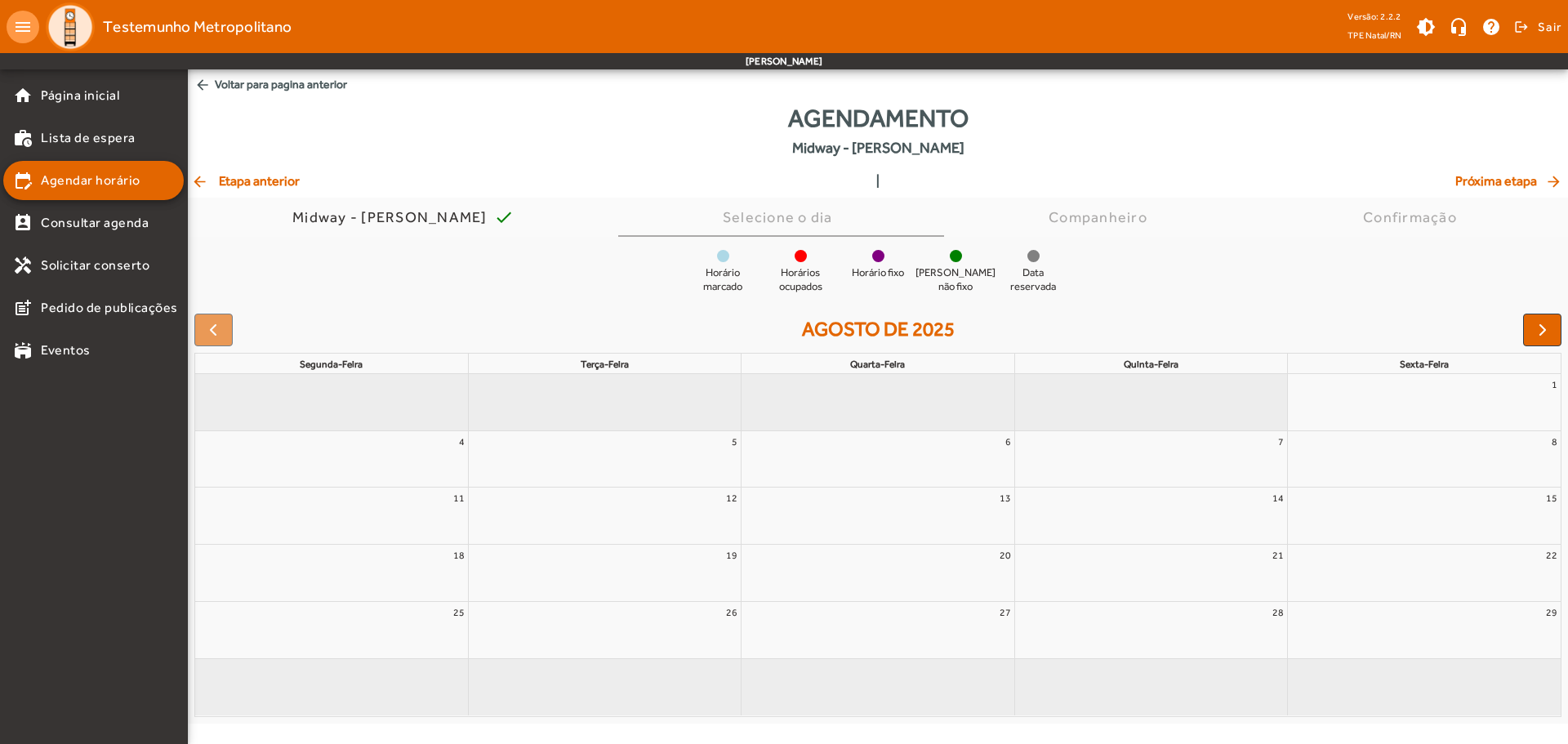
click at [216, 332] on div at bounding box center [214, 329] width 39 height 32
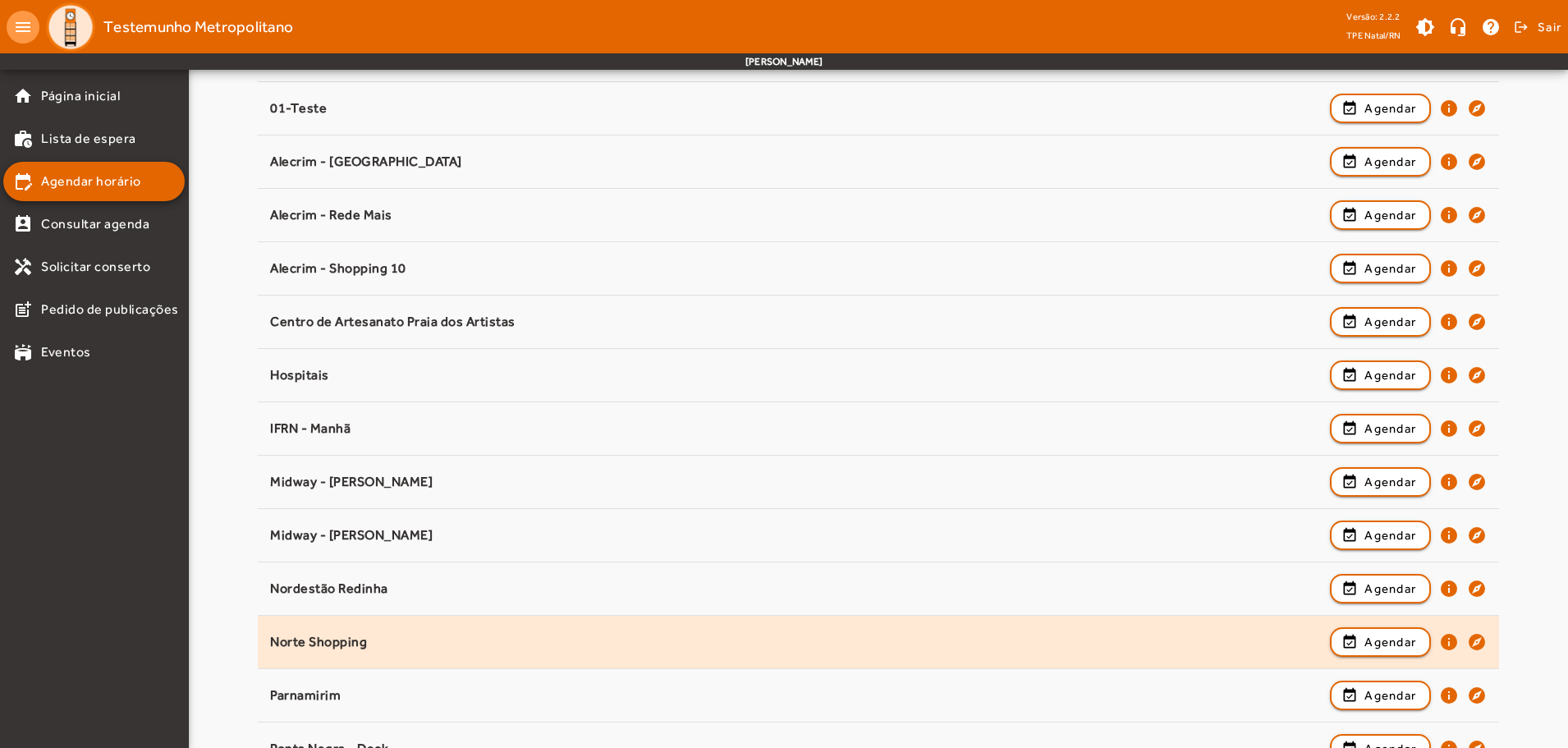
scroll to position [329, 0]
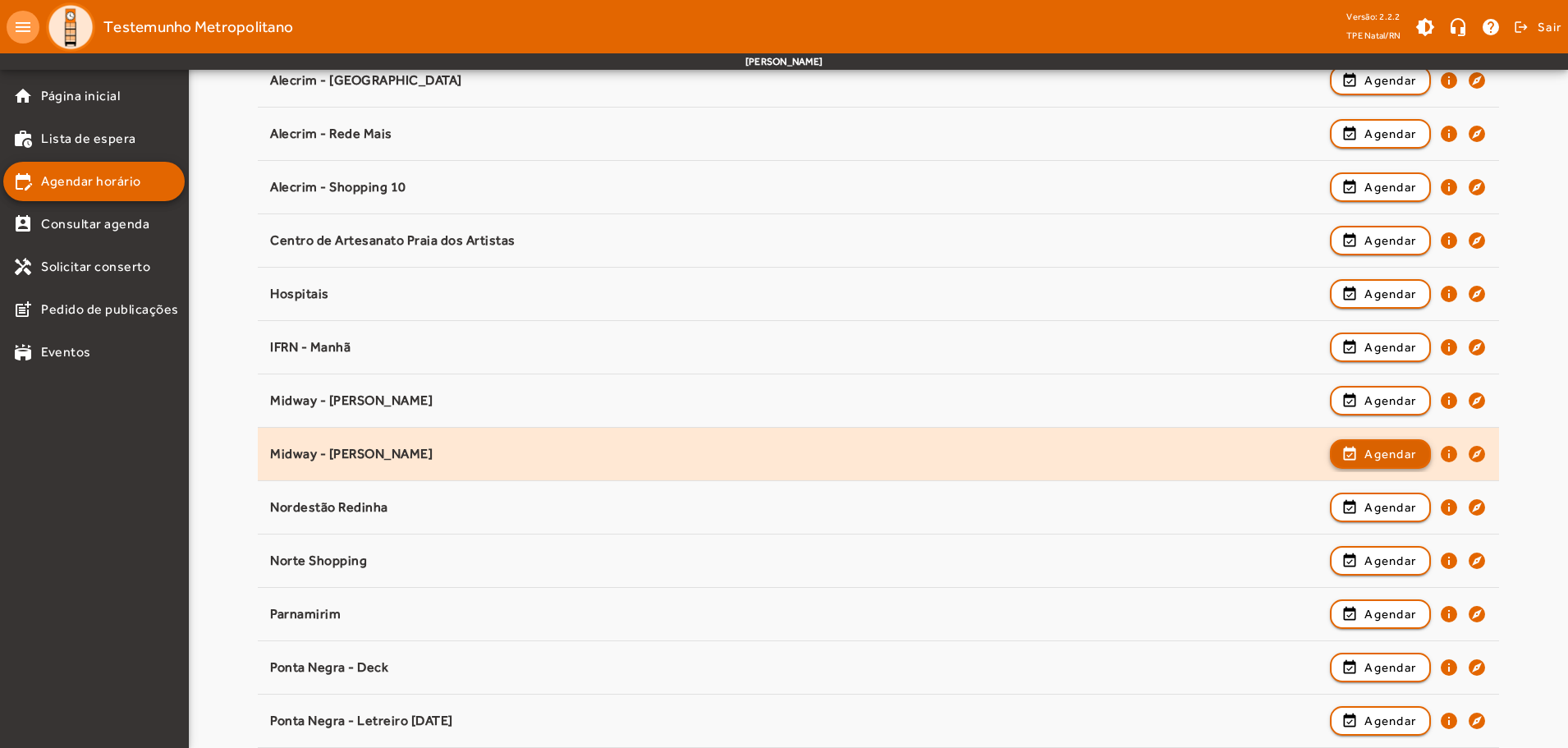
click at [1415, 446] on span "Agendar" at bounding box center [1391, 454] width 52 height 19
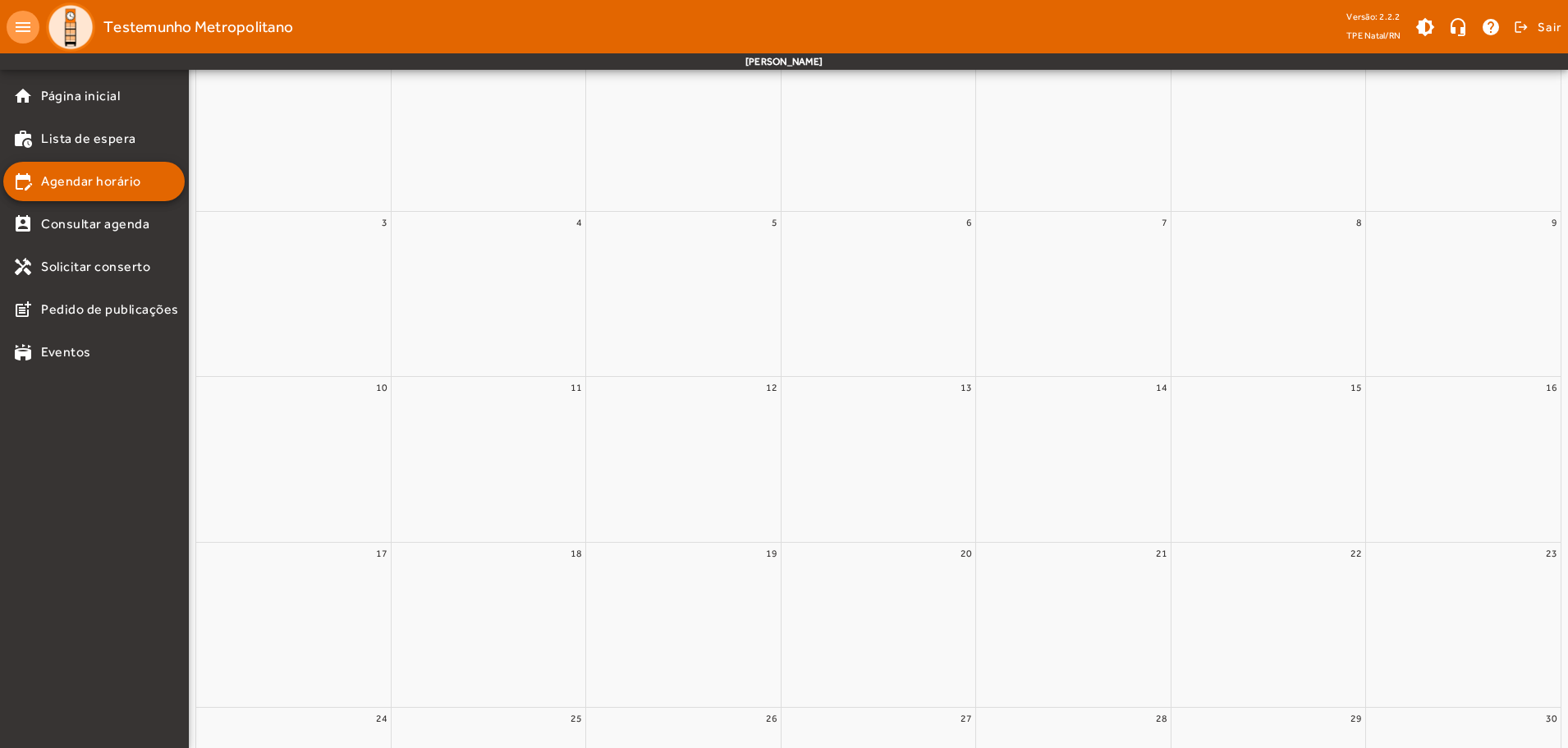
scroll to position [0, 0]
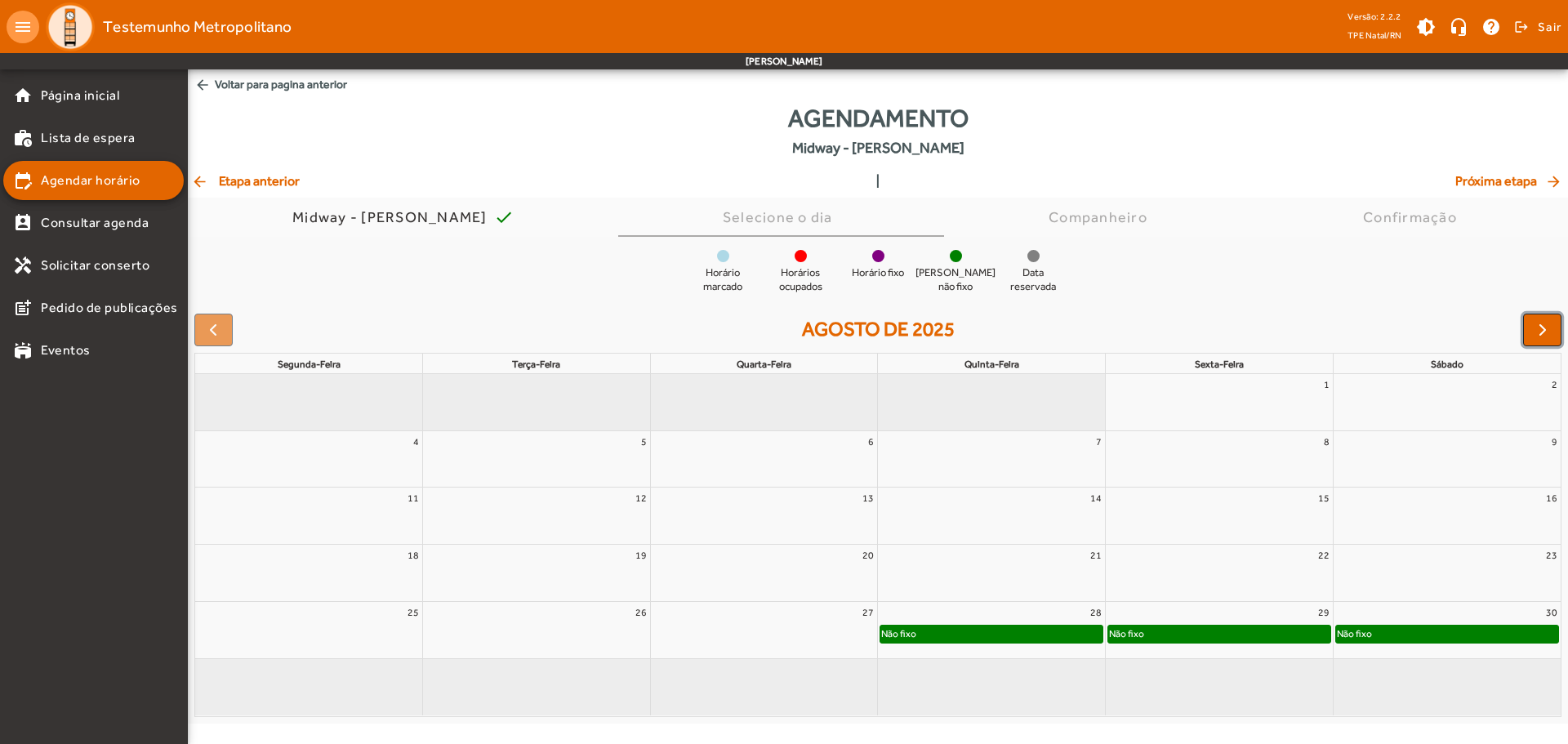
click at [1546, 331] on span "button" at bounding box center [1542, 330] width 19 height 19
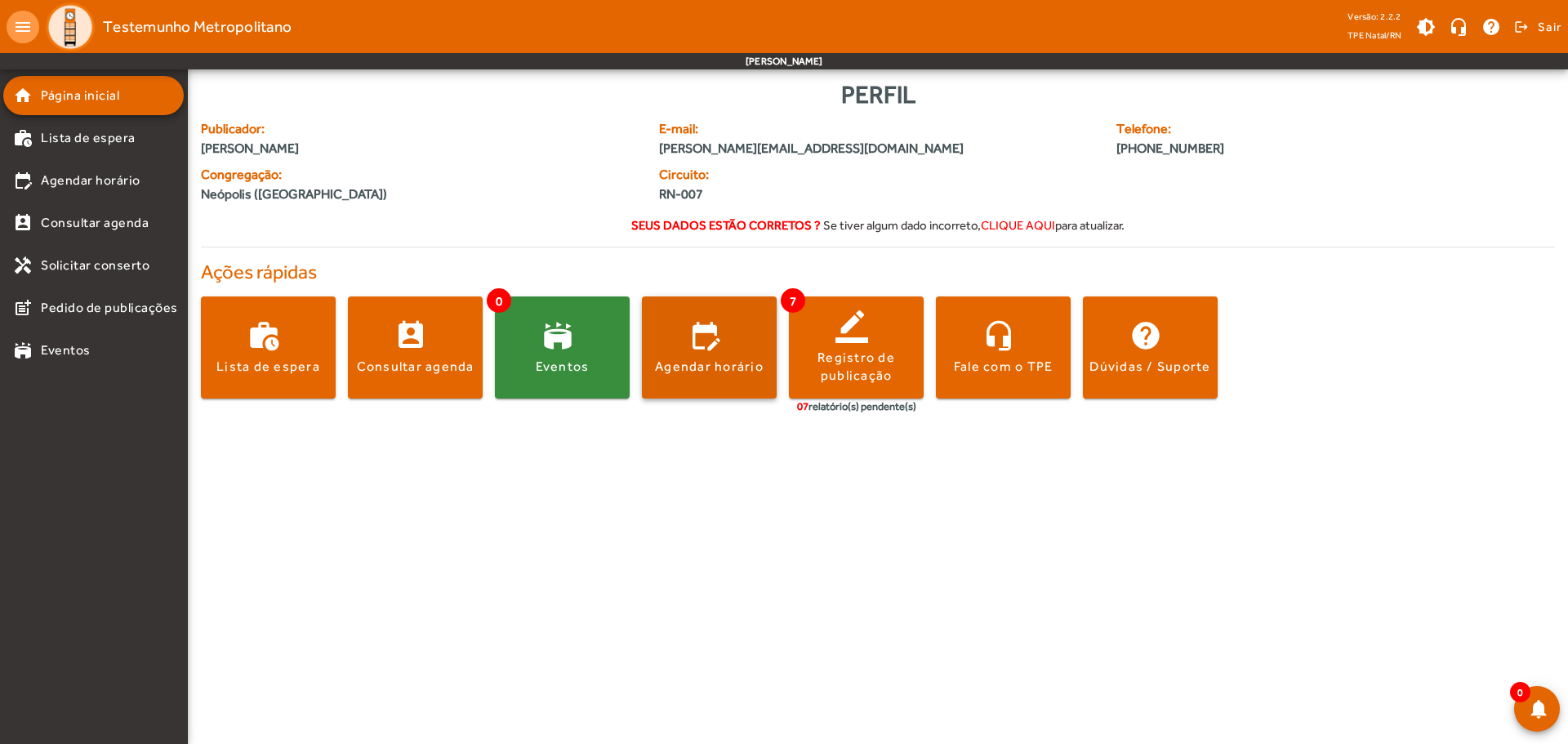
click at [669, 343] on span at bounding box center [709, 347] width 135 height 40
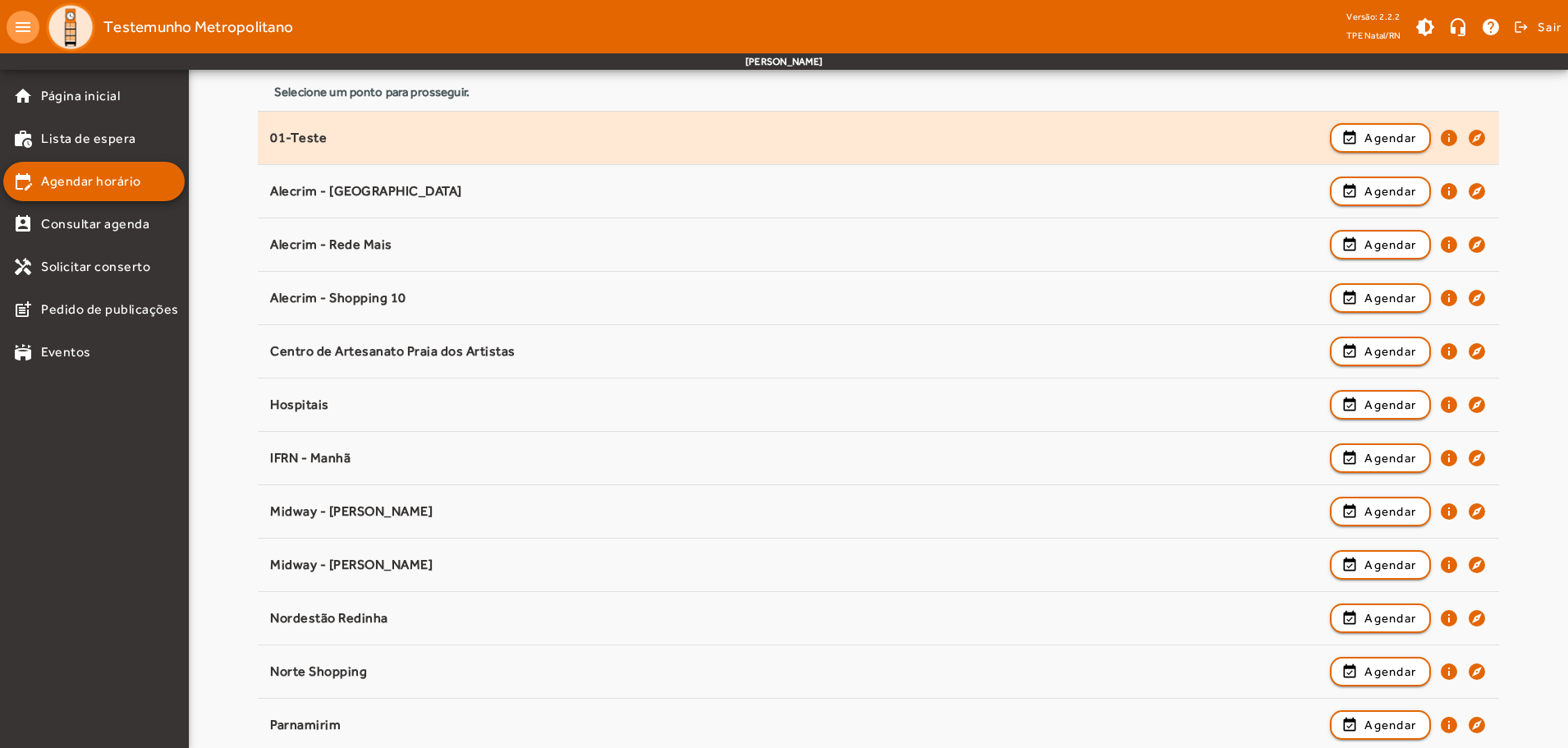
scroll to position [246, 0]
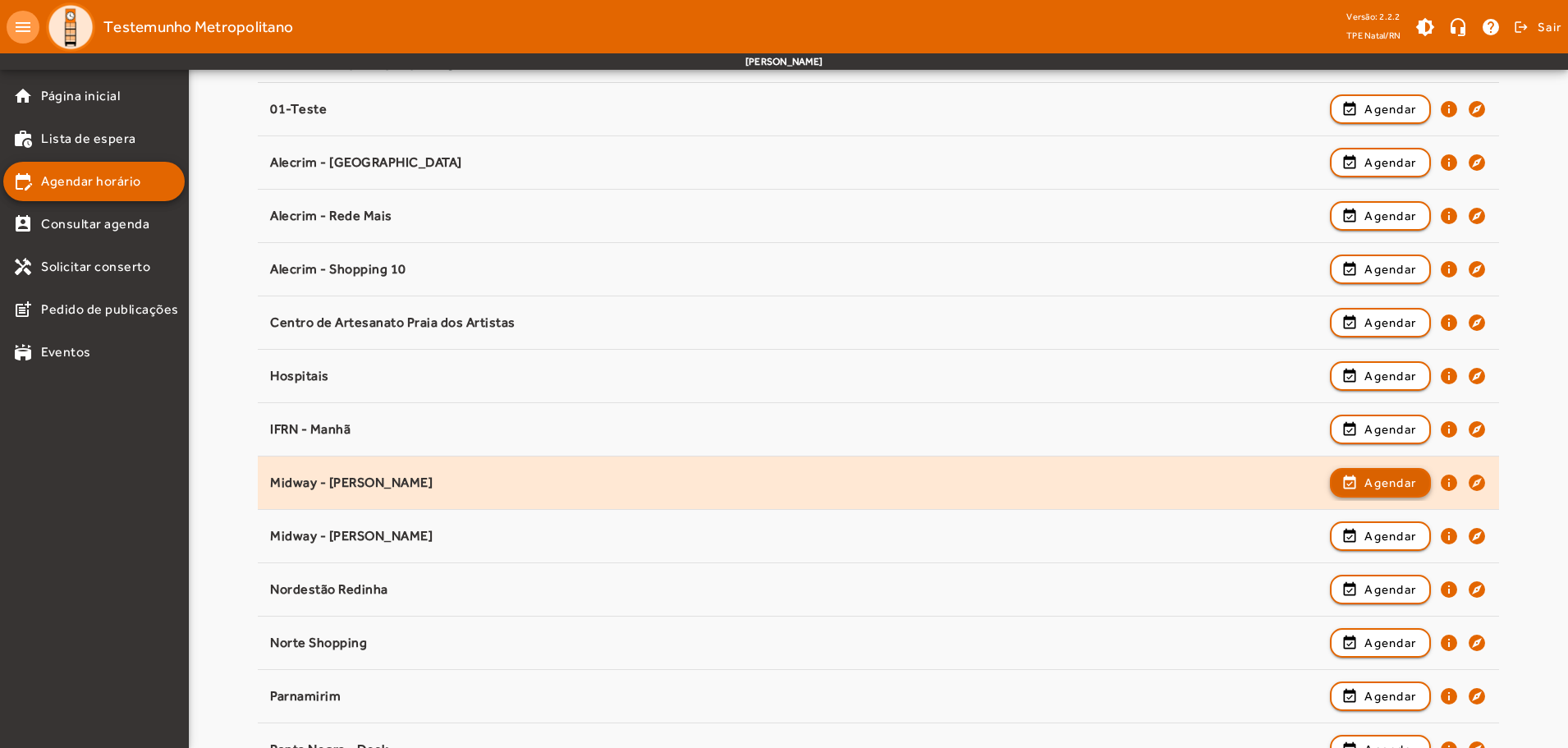
click at [1382, 492] on span "button" at bounding box center [1381, 482] width 98 height 40
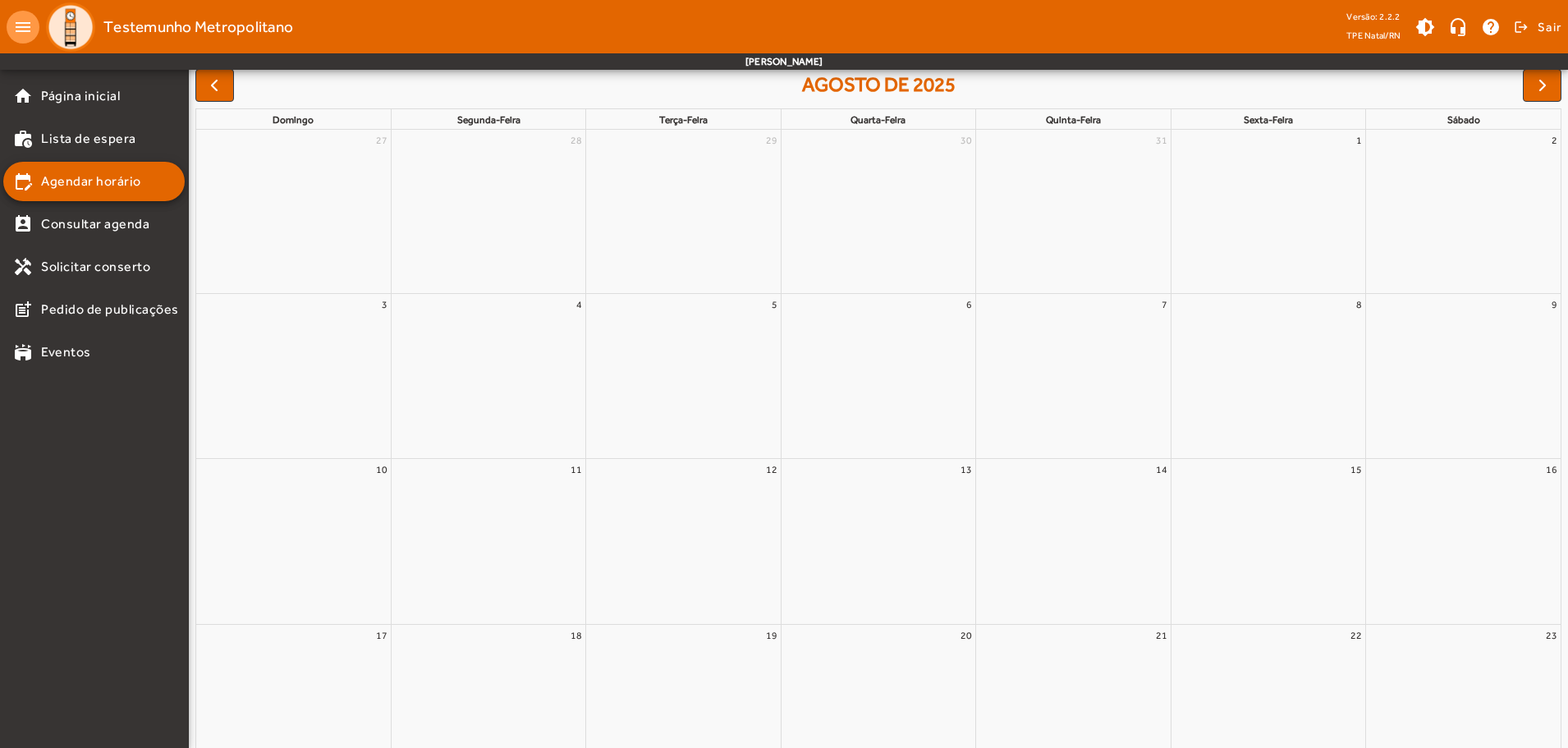
scroll to position [0, 0]
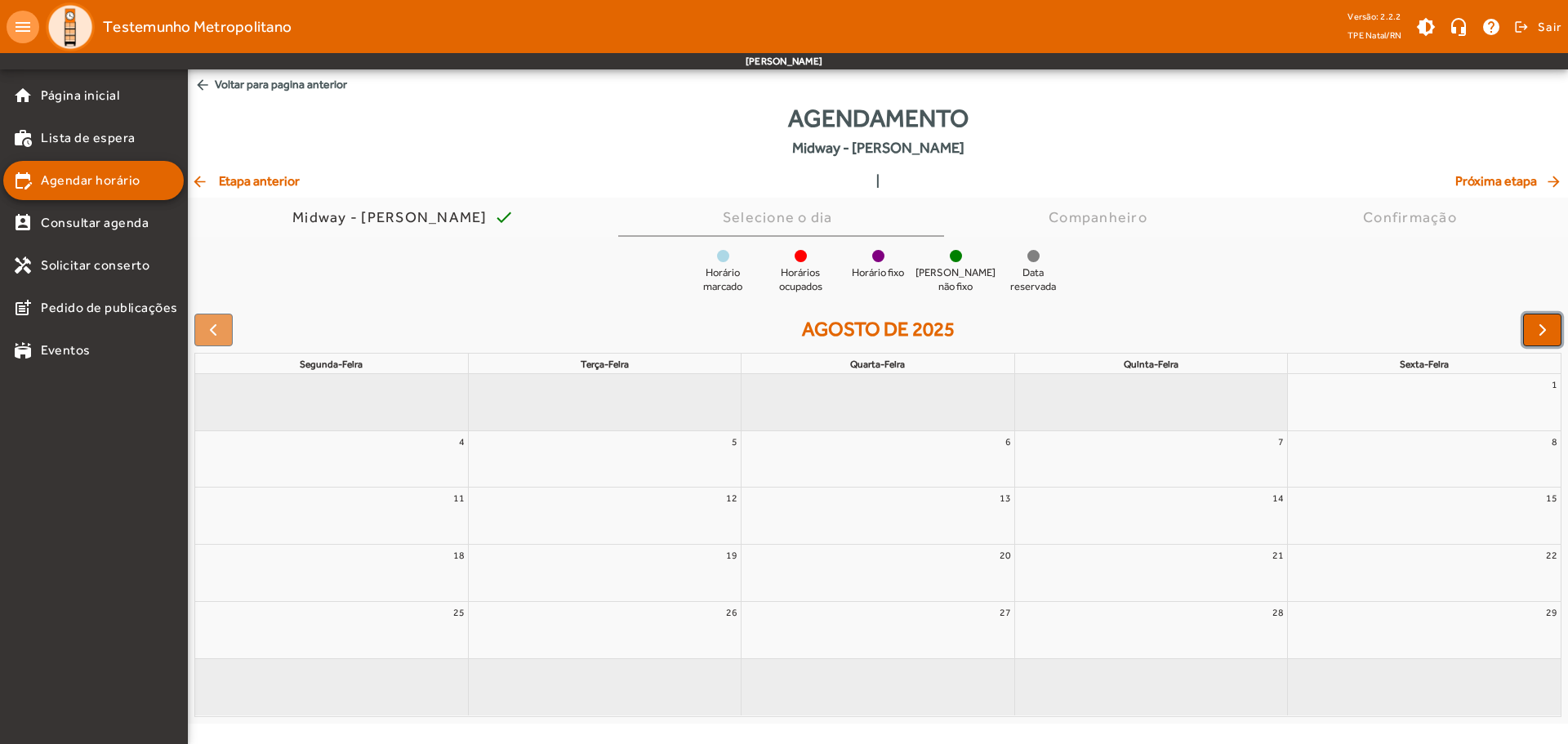
click at [1530, 337] on button "button" at bounding box center [1543, 329] width 39 height 32
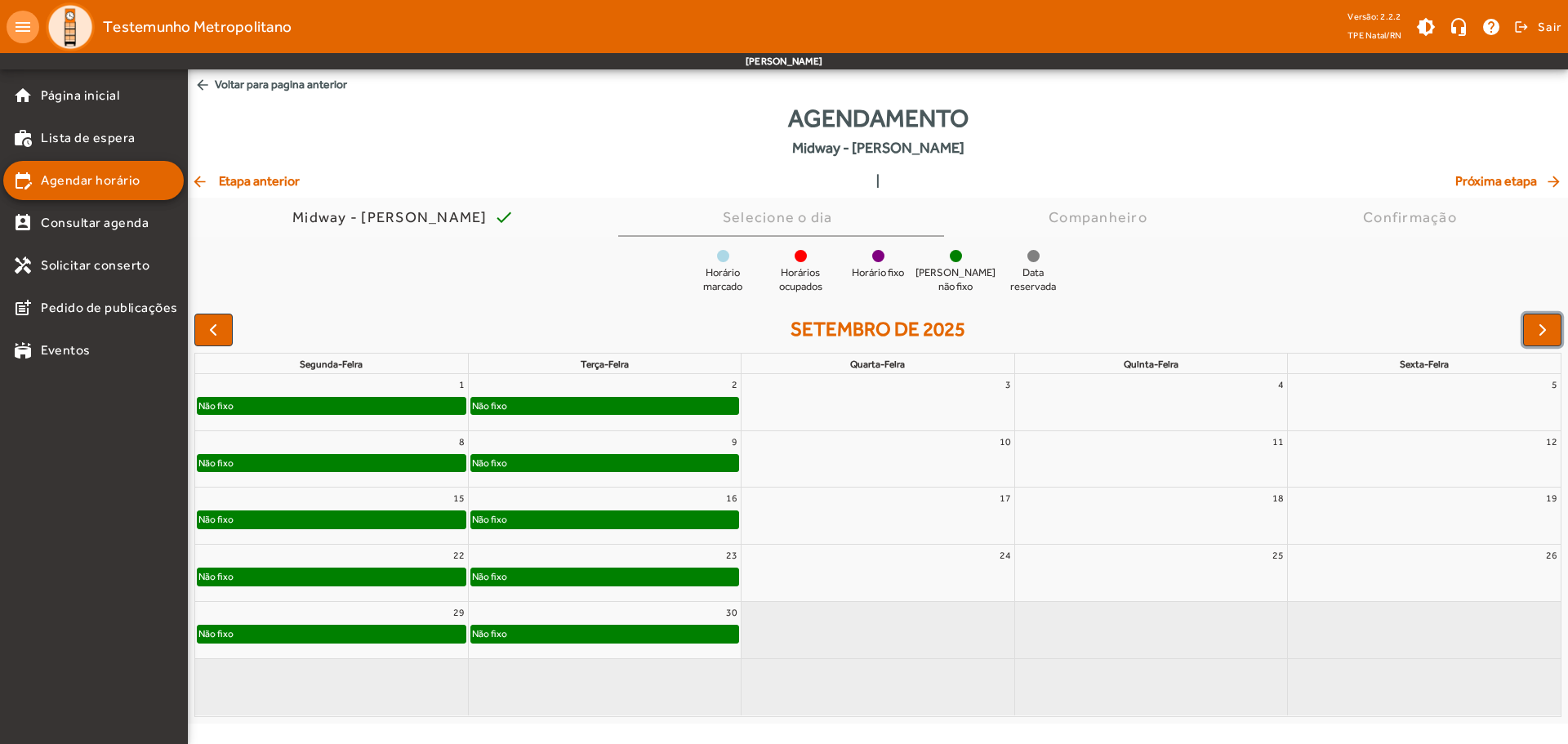
click at [375, 406] on div "Não fixo" at bounding box center [332, 406] width 268 height 17
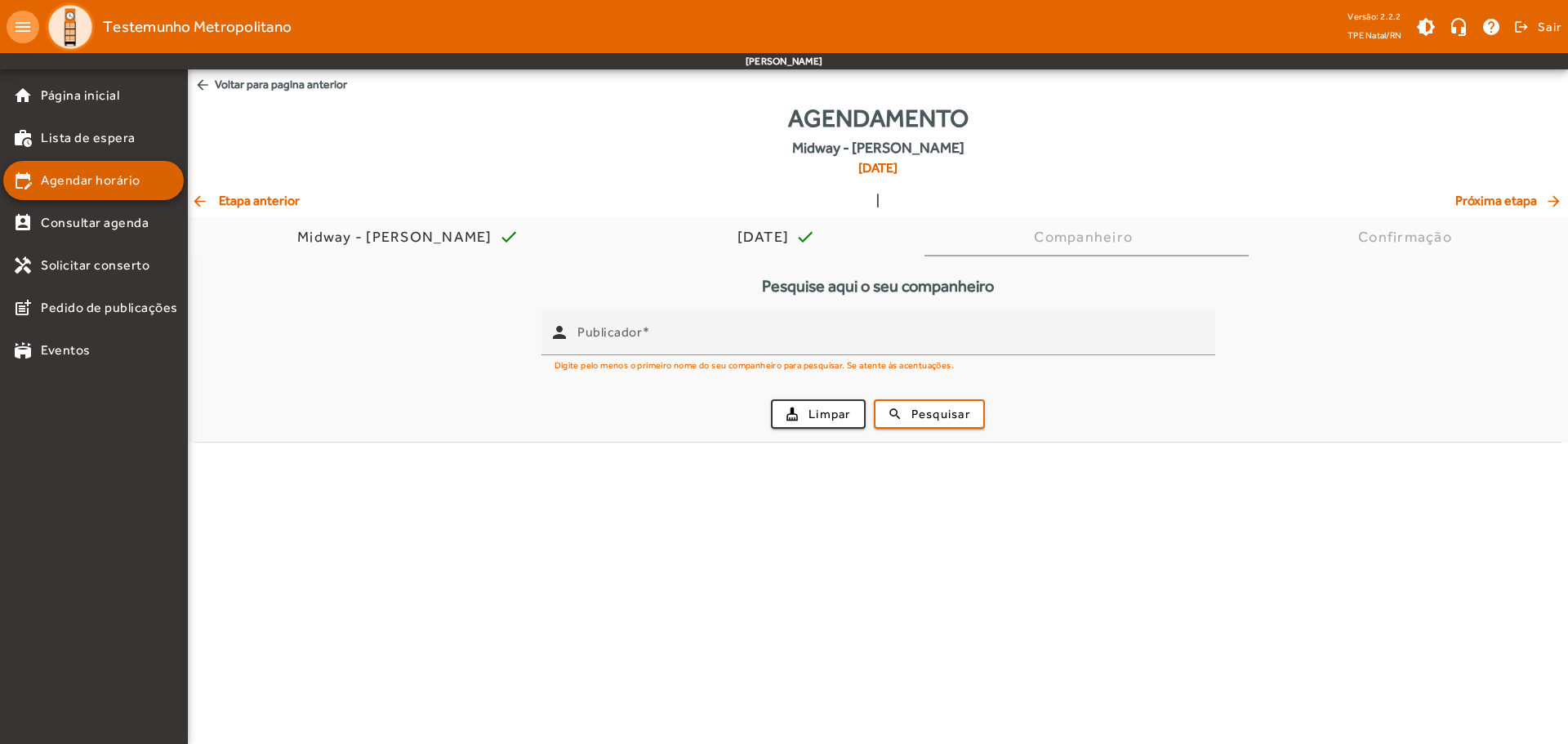
click at [120, 165] on mat-list-item "edit_calendar Agendar horário" at bounding box center [94, 180] width 181 height 40
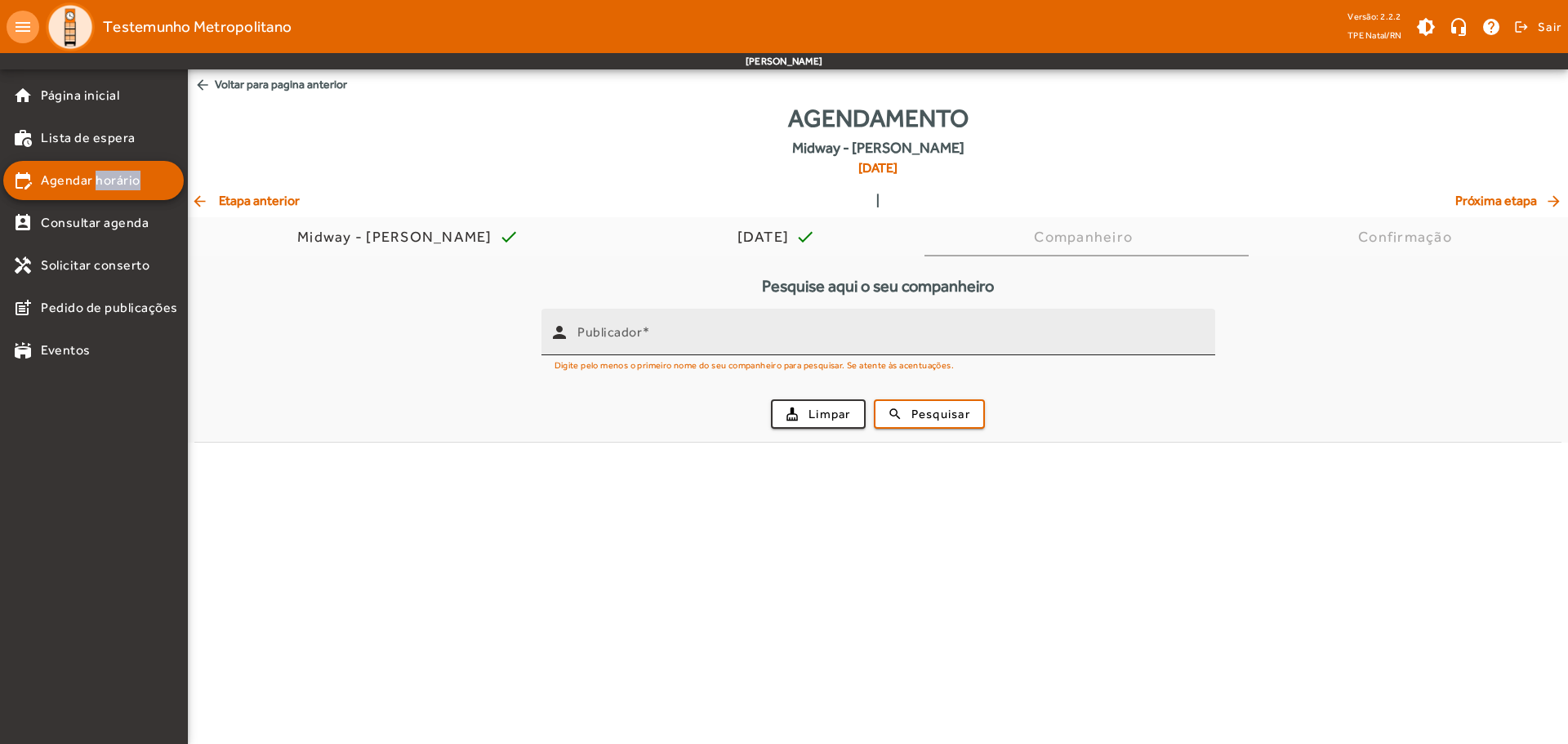
click at [649, 313] on div "Publicador" at bounding box center [890, 331] width 625 height 47
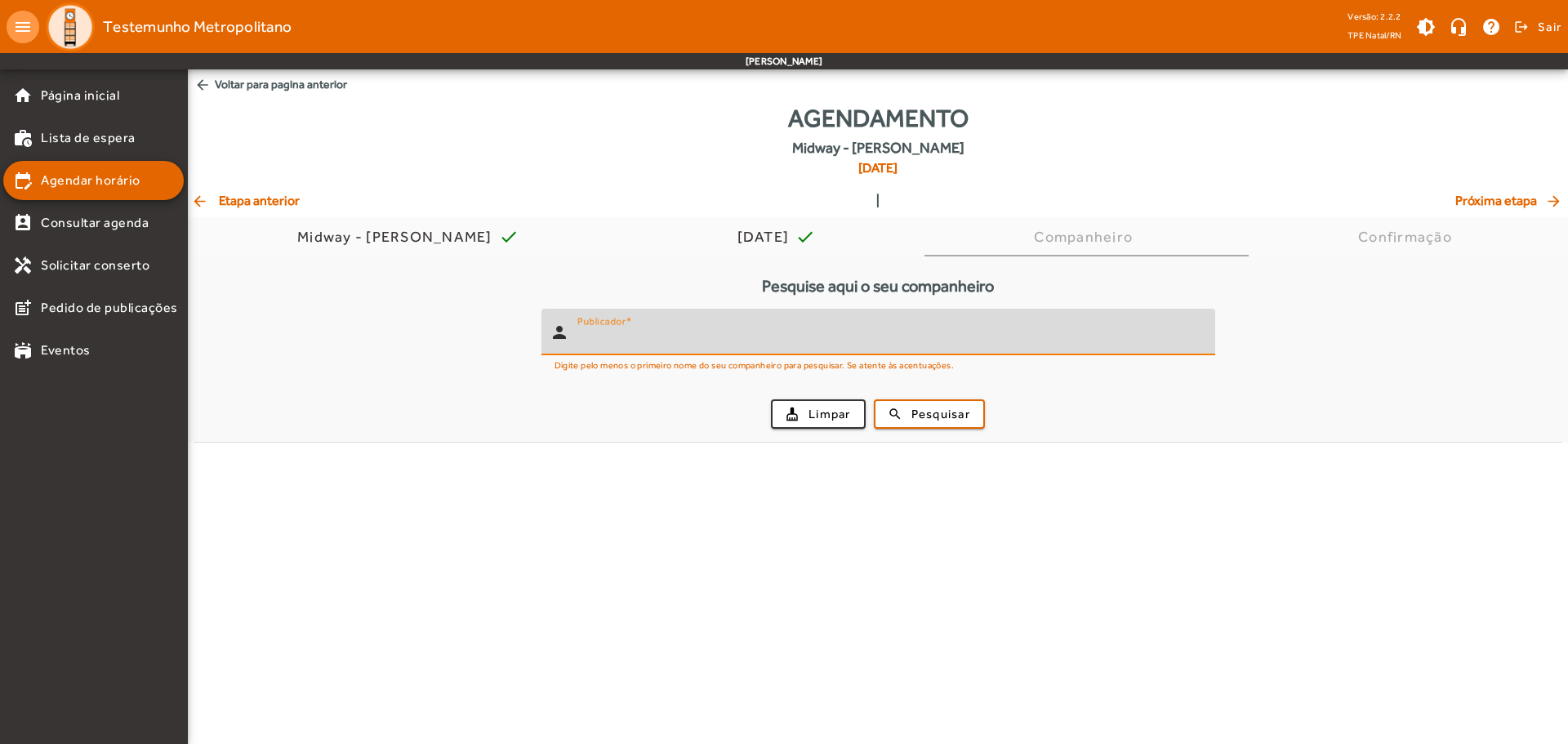
click at [648, 331] on input "Publicador" at bounding box center [890, 338] width 625 height 19
type input "****"
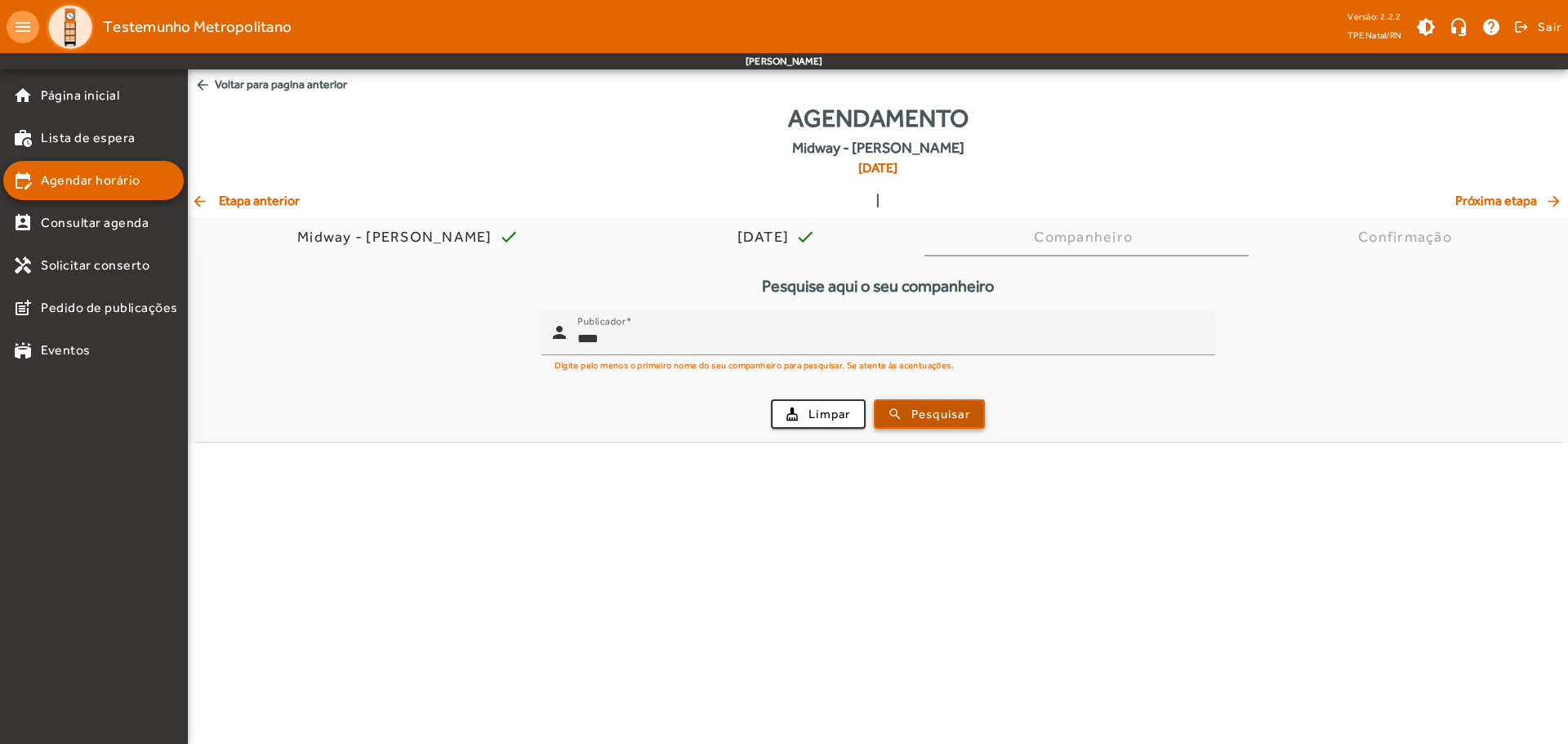
click at [937, 420] on span "Pesquisar" at bounding box center [941, 414] width 59 height 18
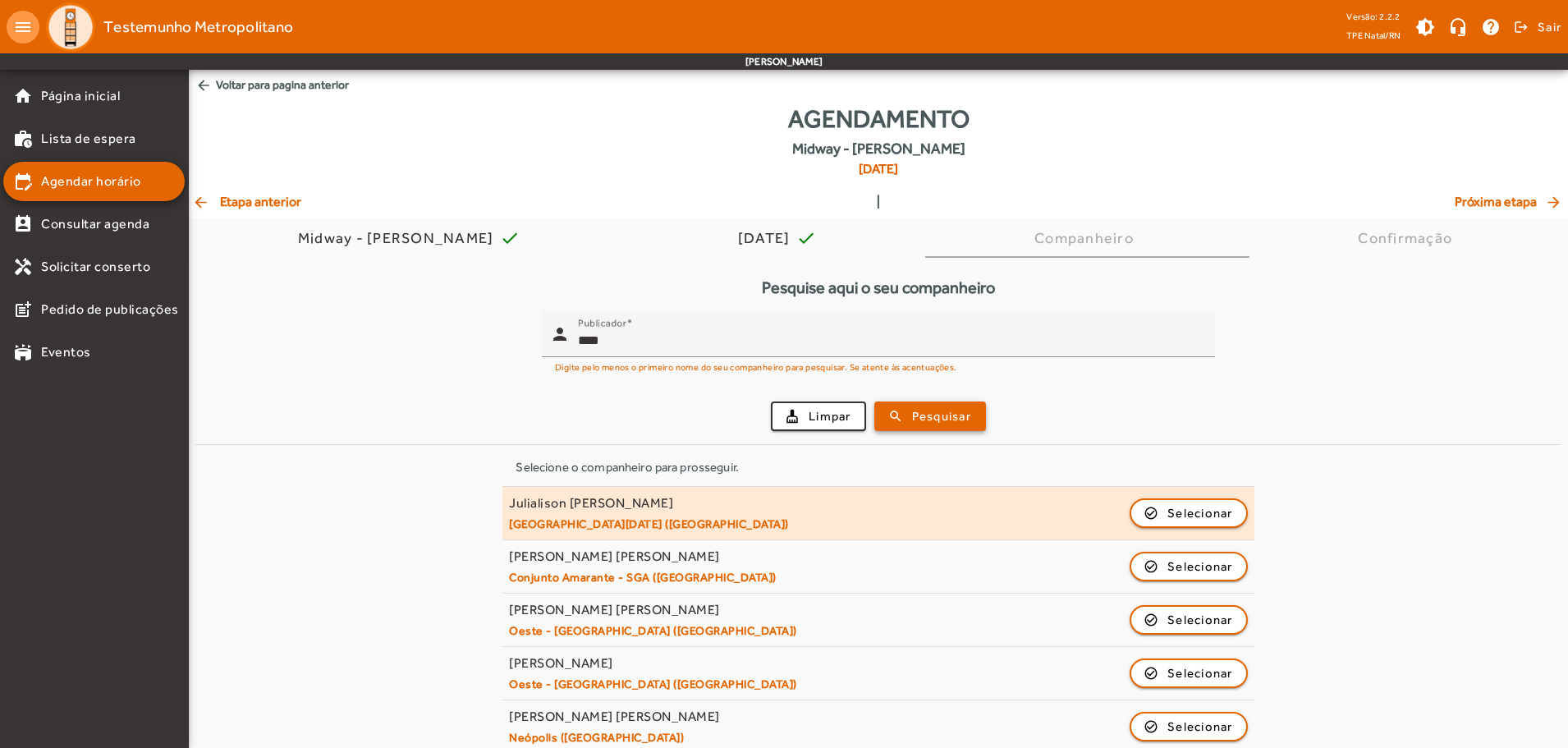
scroll to position [19, 0]
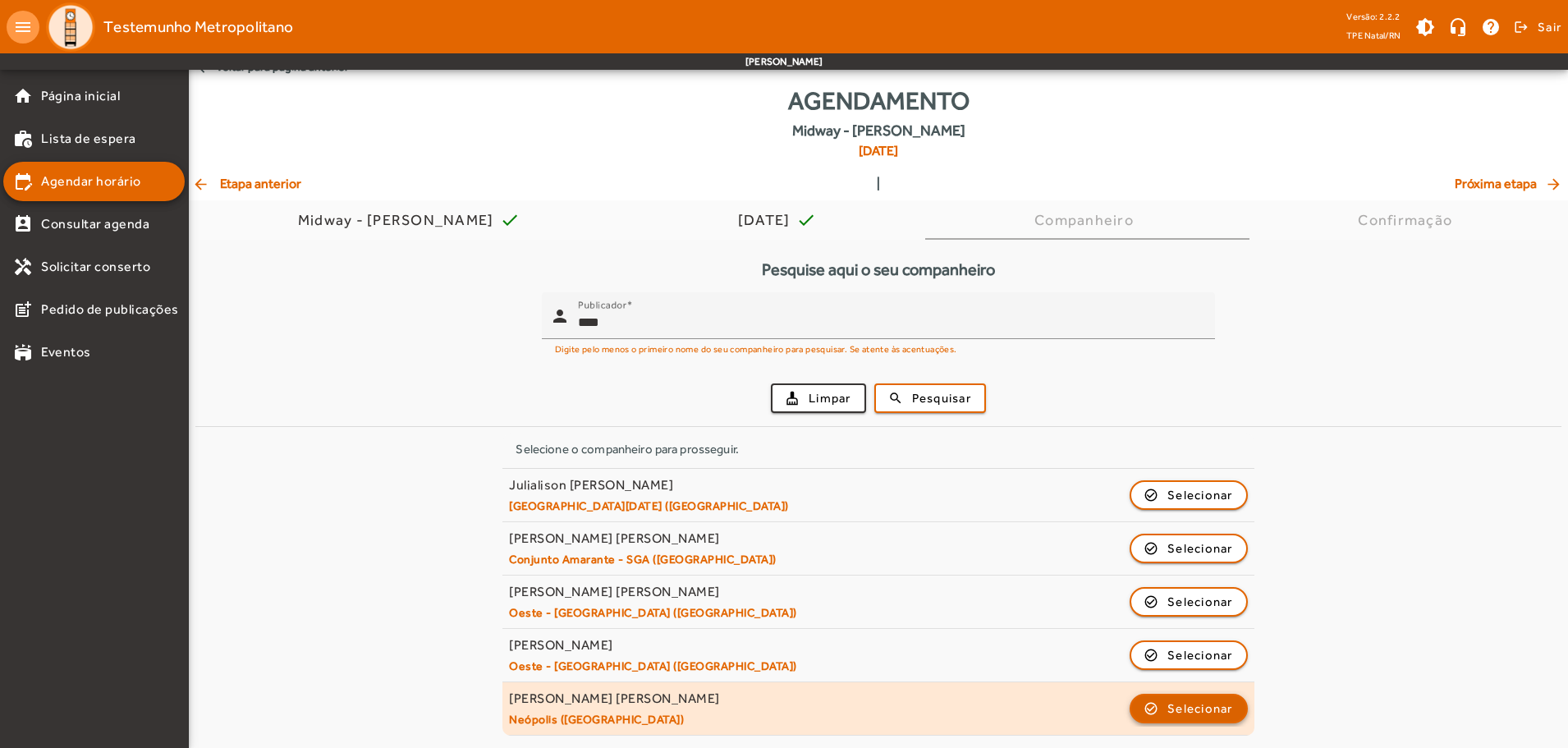
click at [1134, 698] on span "button" at bounding box center [1189, 708] width 115 height 40
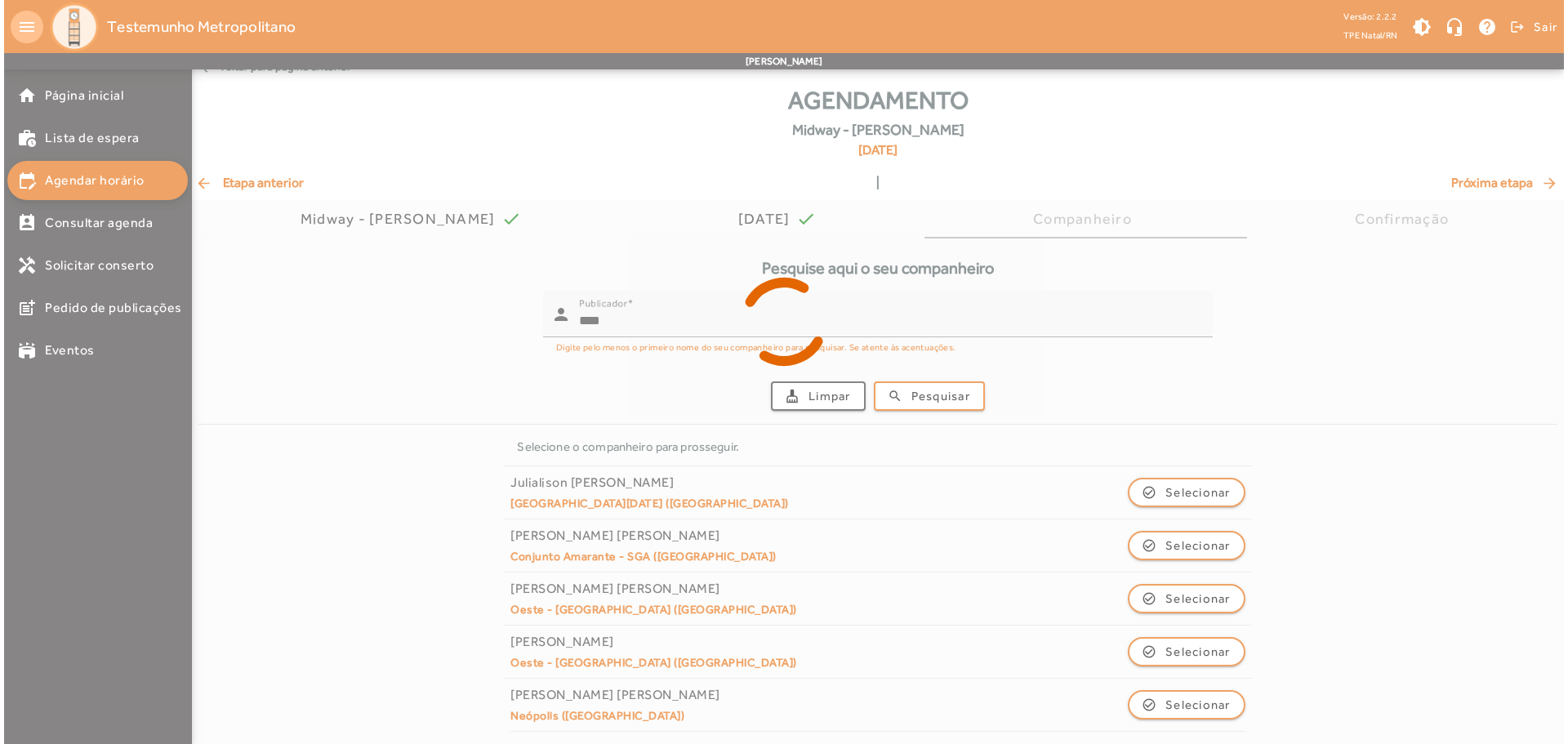
scroll to position [0, 0]
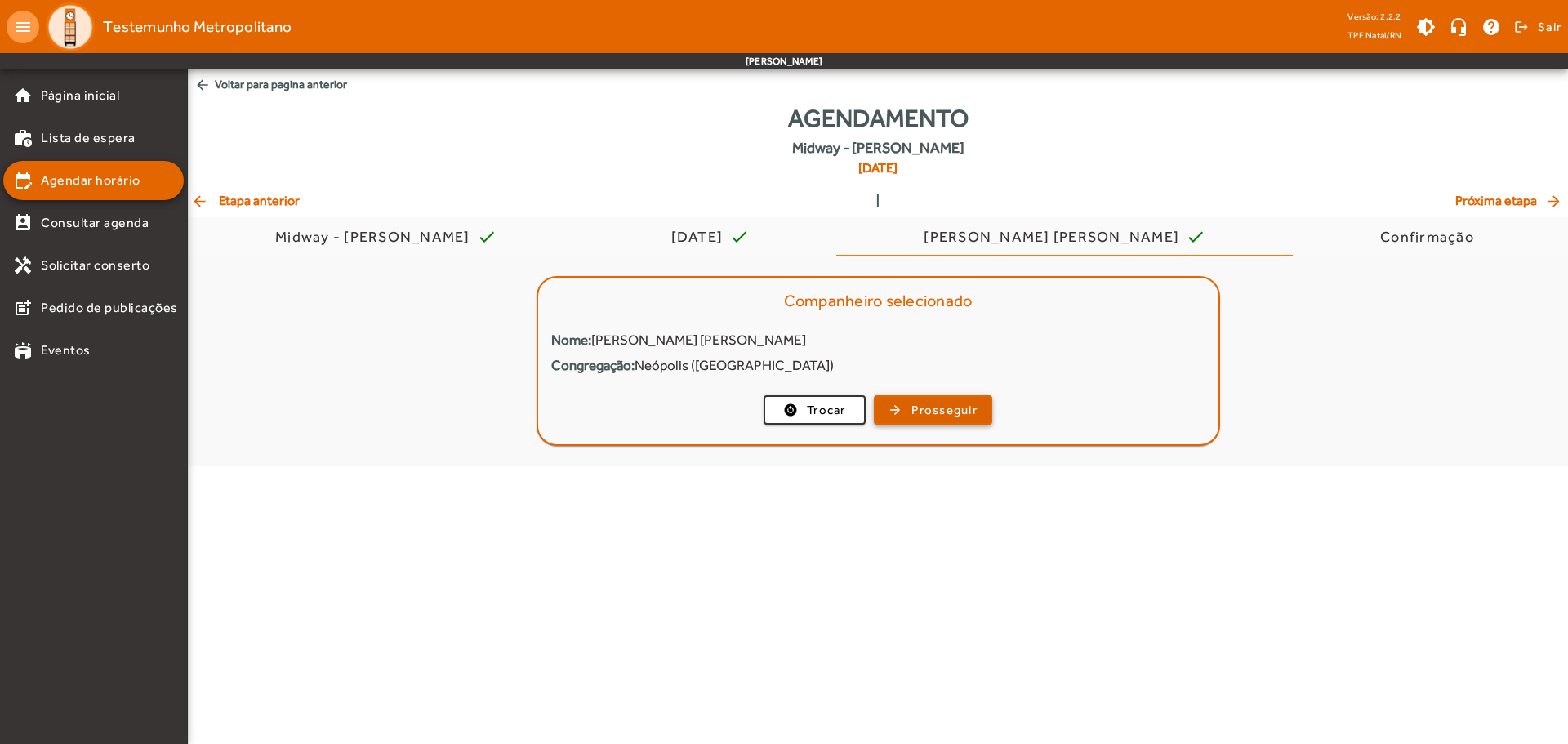
click at [933, 409] on span "Prosseguir" at bounding box center [944, 410] width 66 height 18
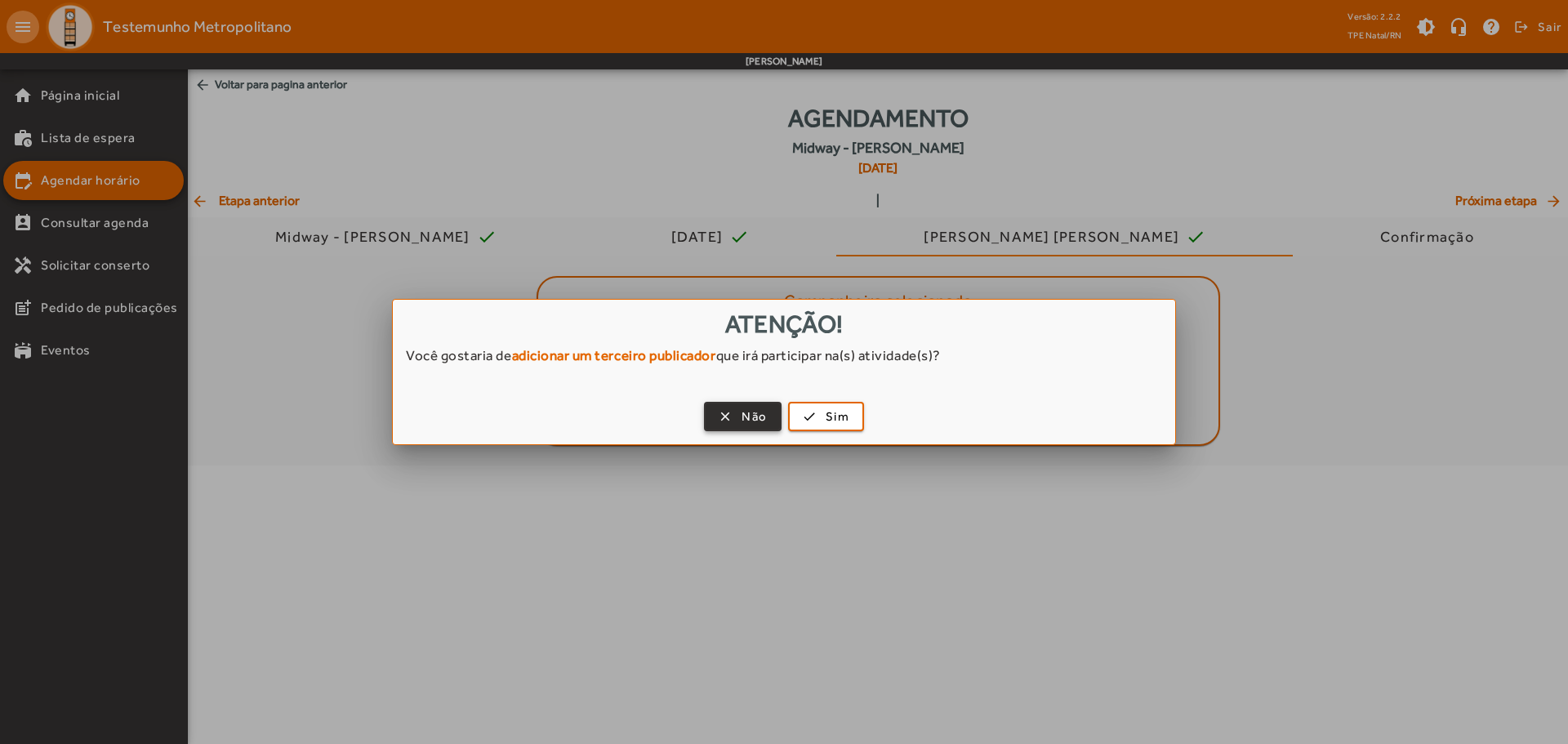
click at [739, 421] on span "button" at bounding box center [743, 416] width 75 height 40
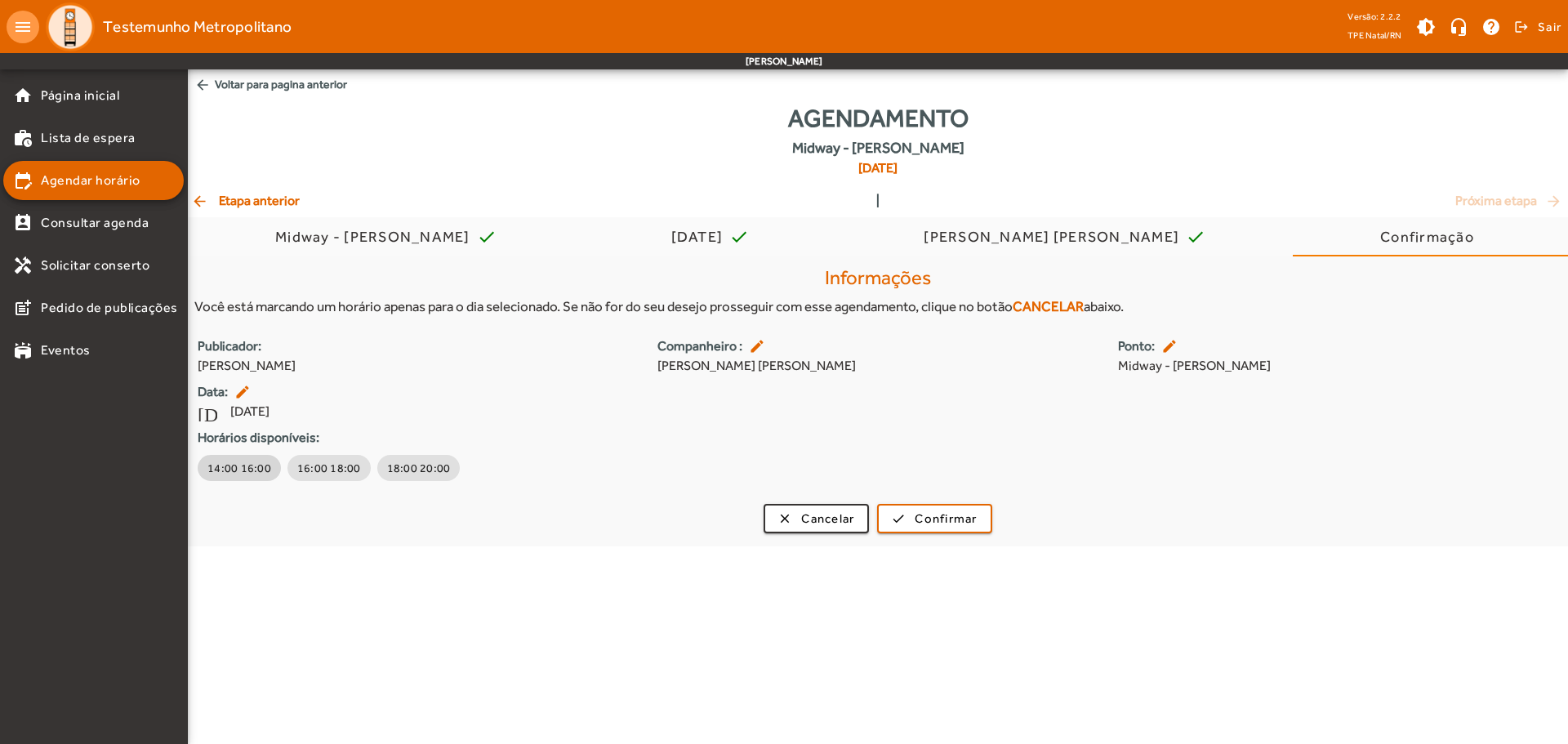
click at [250, 476] on span "14:00 16:00" at bounding box center [239, 468] width 64 height 17
click at [248, 465] on span "14:00 16:00" at bounding box center [239, 468] width 64 height 17
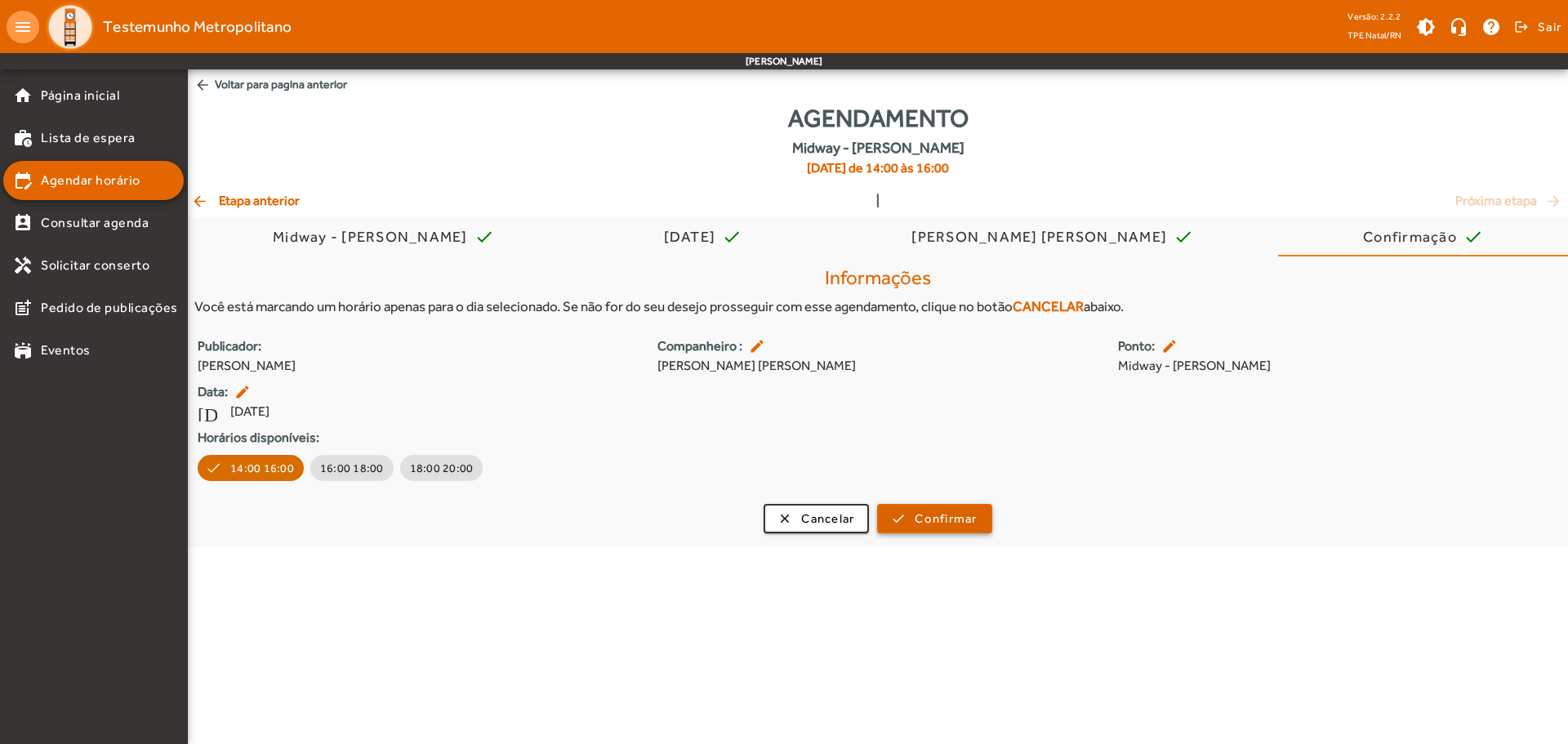
click at [907, 520] on span "submit" at bounding box center [934, 518] width 111 height 40
click at [925, 513] on span "Confirmar" at bounding box center [945, 518] width 62 height 18
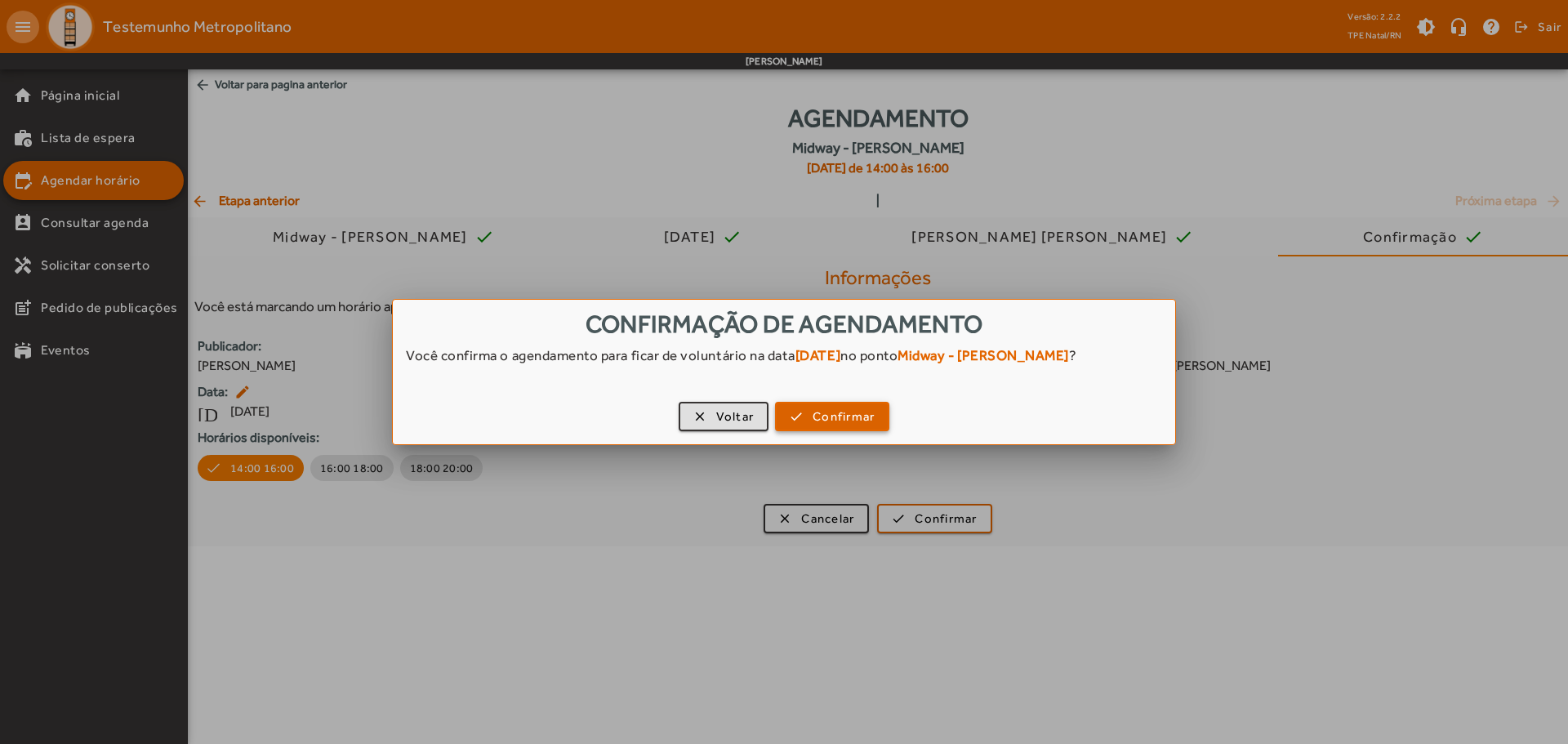
click at [854, 425] on span "Confirmar" at bounding box center [843, 416] width 62 height 18
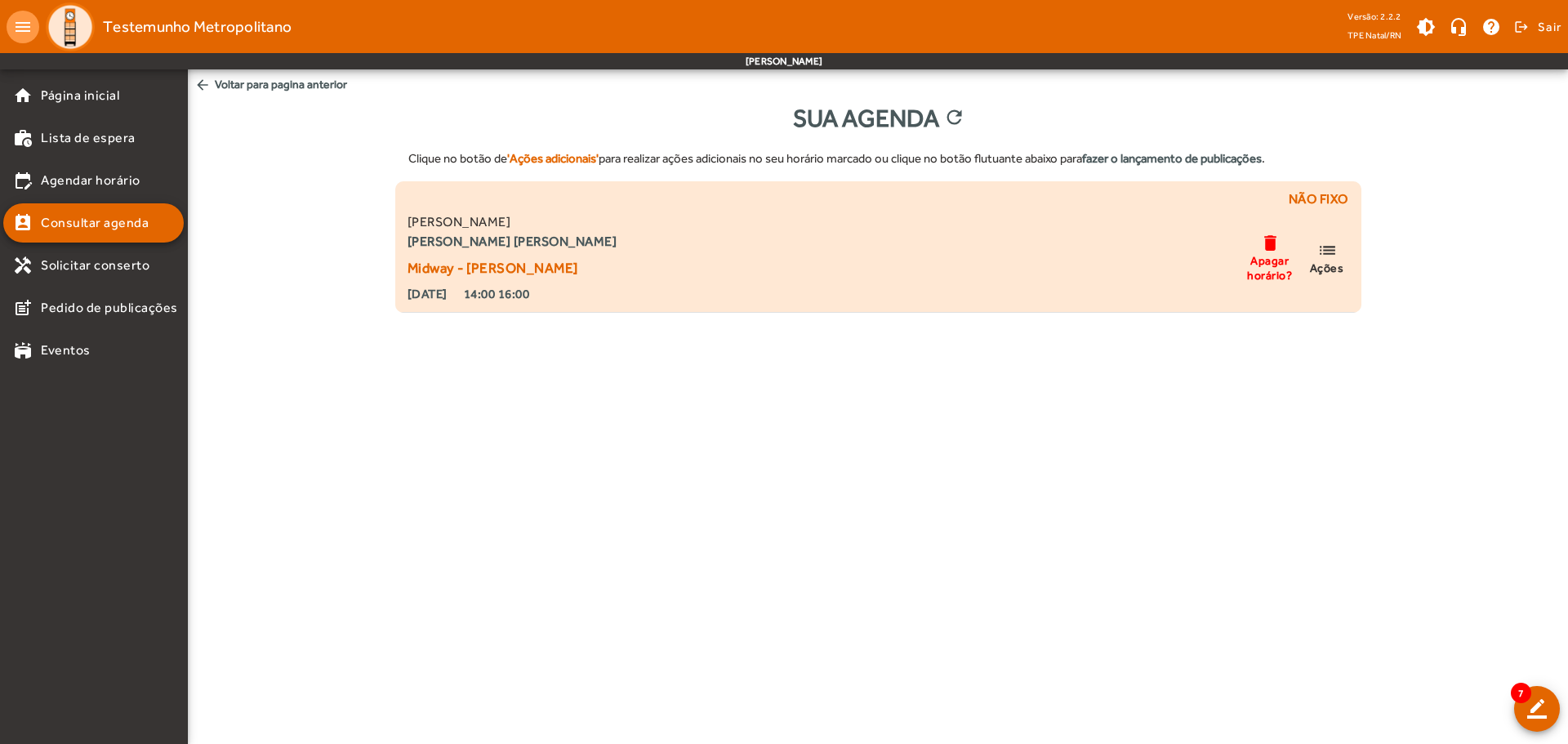
click at [1268, 258] on span "Apagar horário?" at bounding box center [1270, 268] width 49 height 29
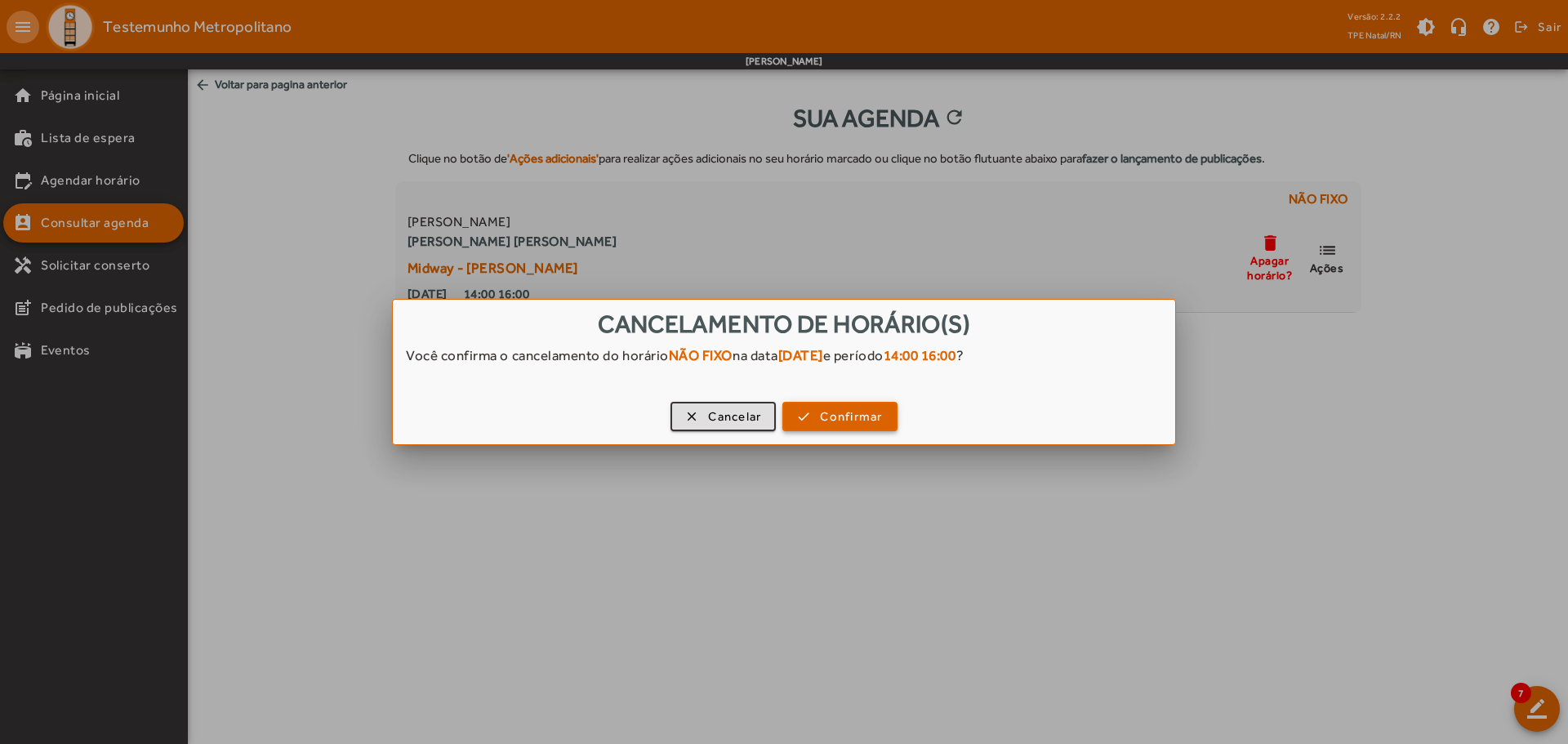
click at [882, 407] on span "Confirmar" at bounding box center [850, 416] width 62 height 18
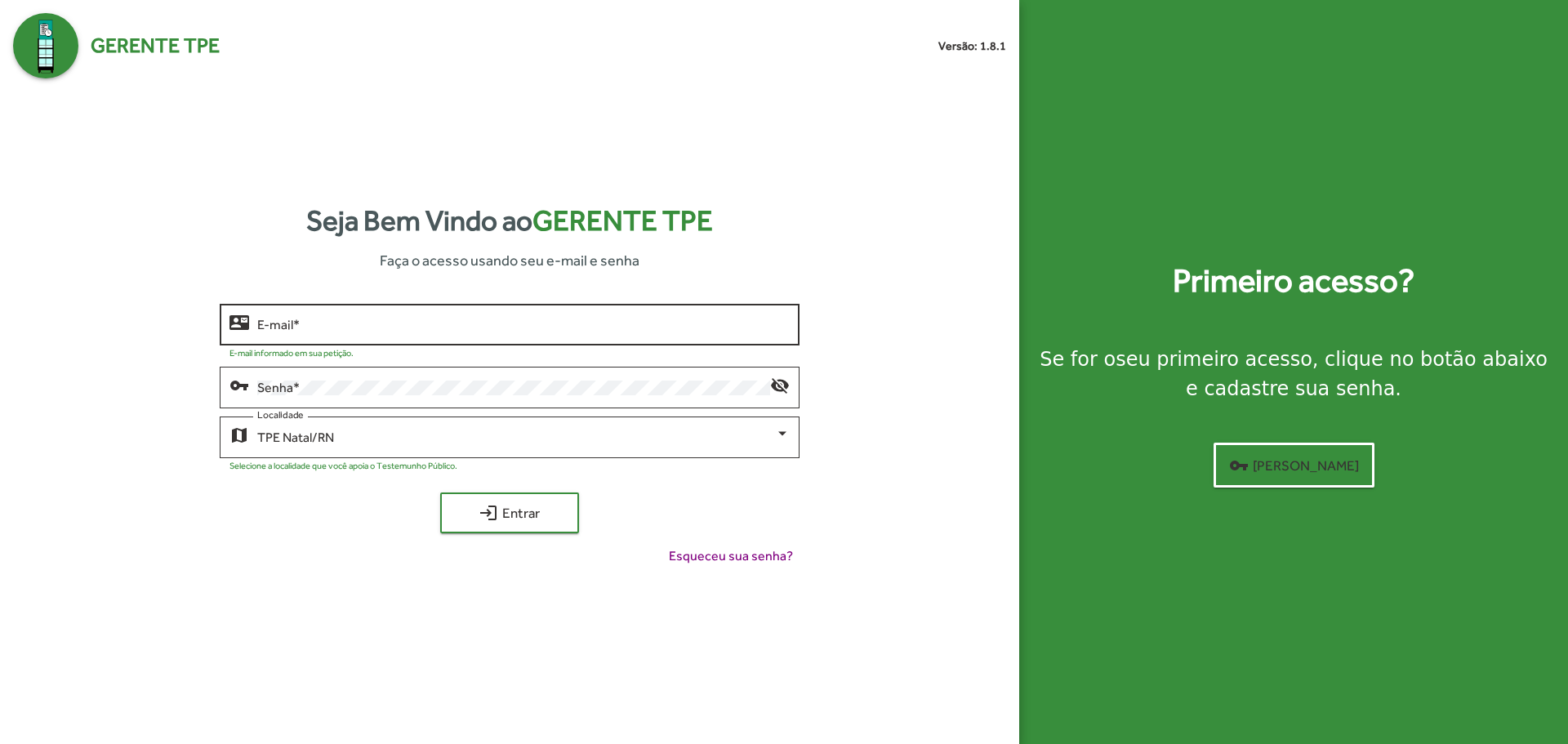
click at [332, 335] on div "E-mail *" at bounding box center [522, 322] width 532 height 45
click at [333, 321] on input "E-mail *" at bounding box center [522, 325] width 532 height 15
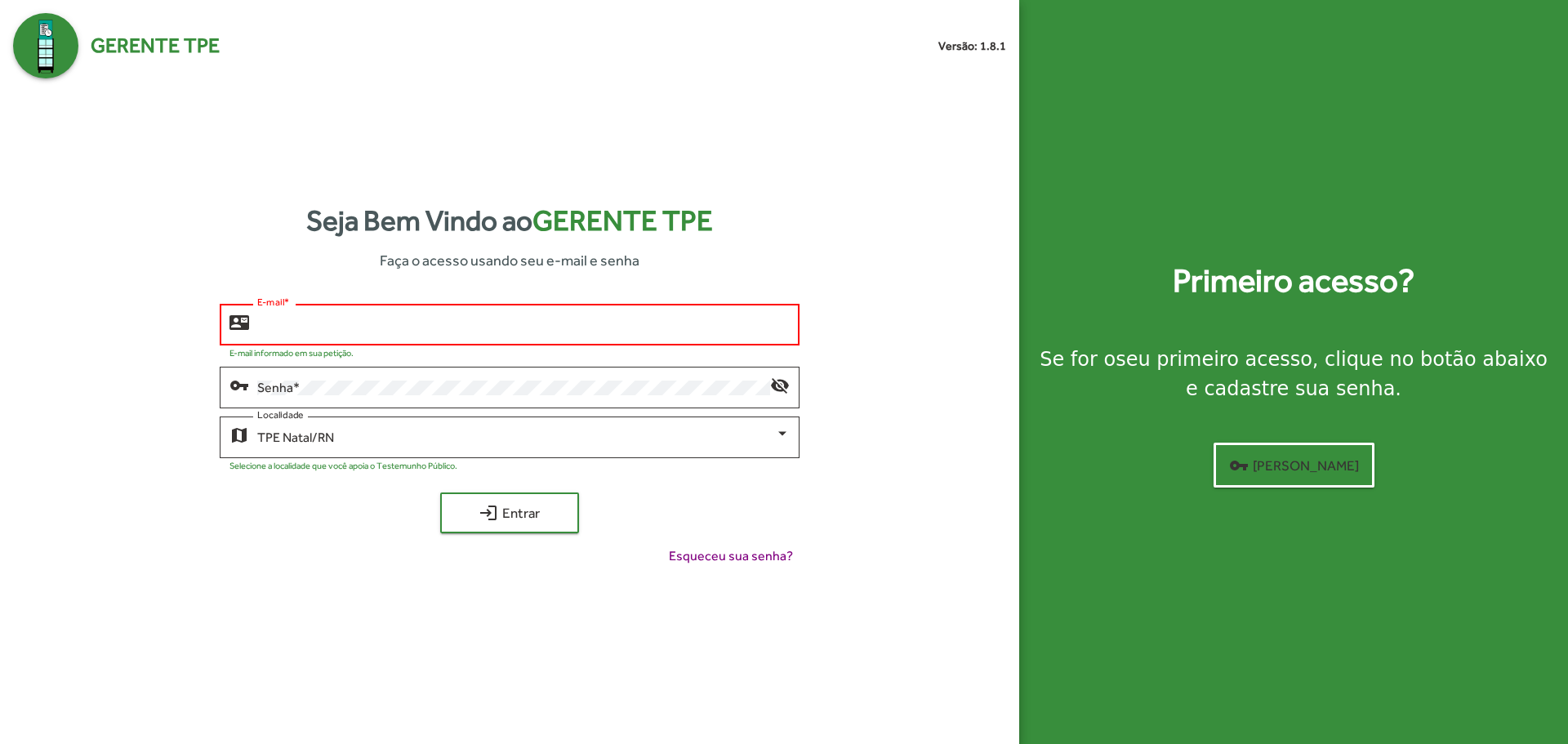
type input "**********"
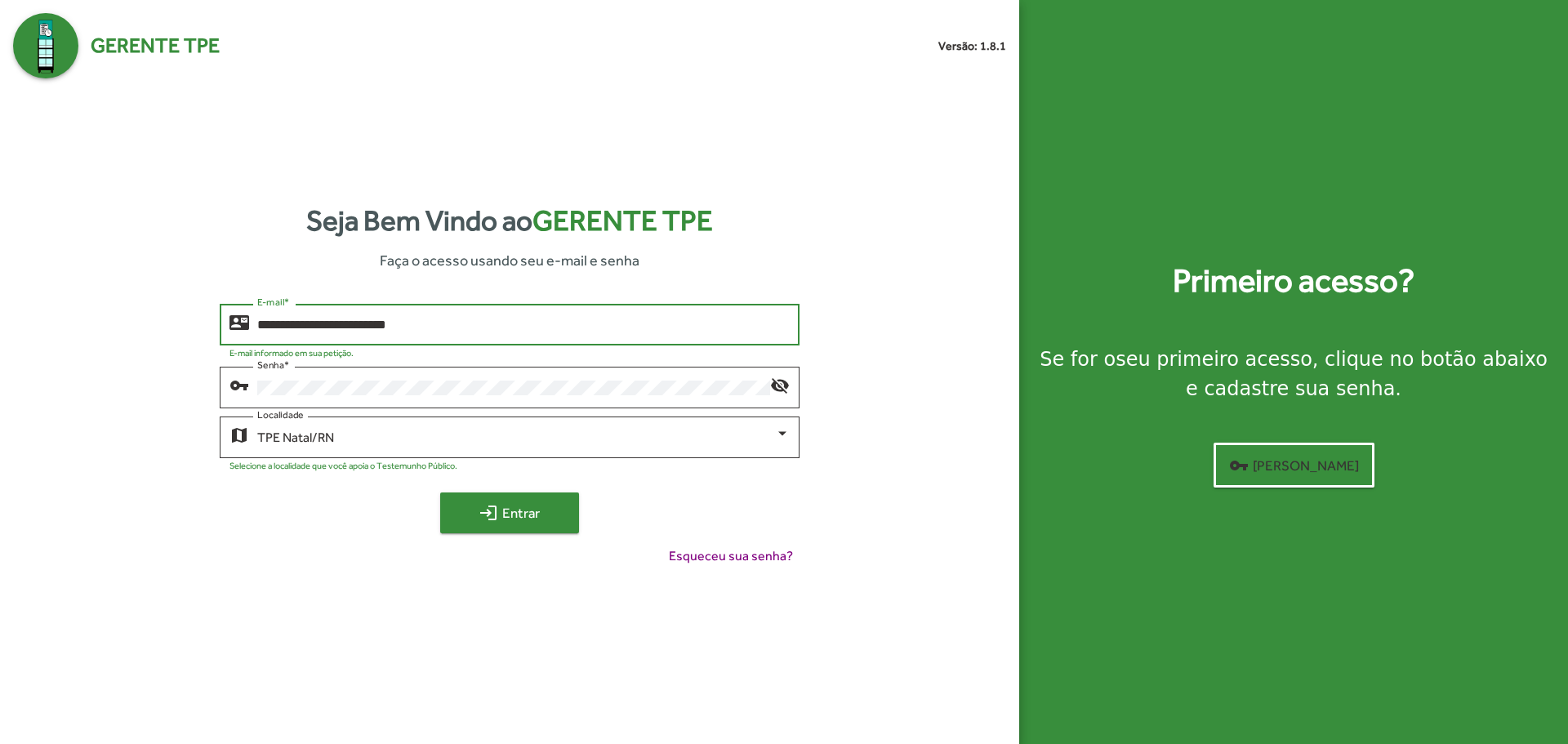
click at [505, 522] on span "login Entrar" at bounding box center [509, 513] width 110 height 29
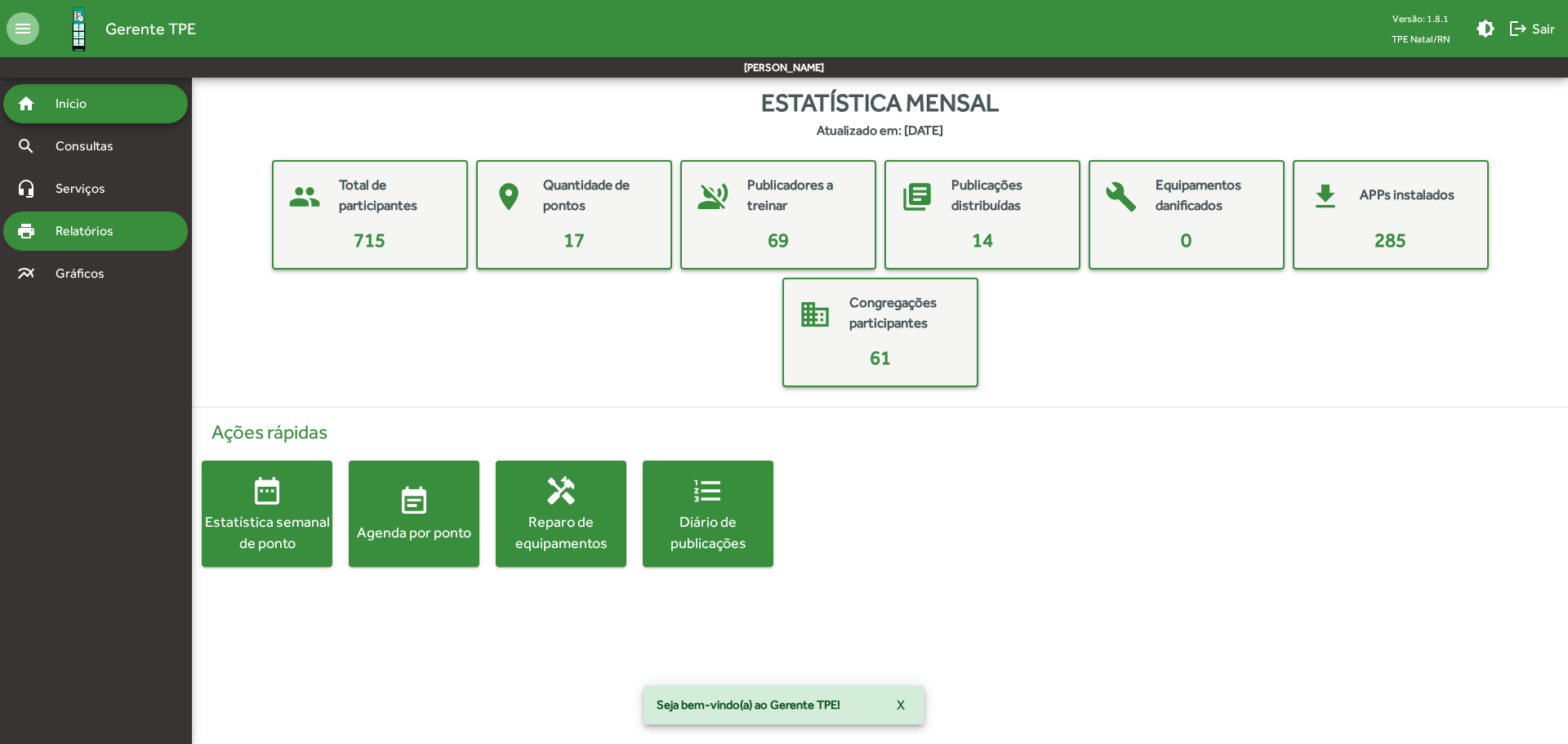
click at [142, 233] on div "print Relatórios" at bounding box center [96, 231] width 184 height 40
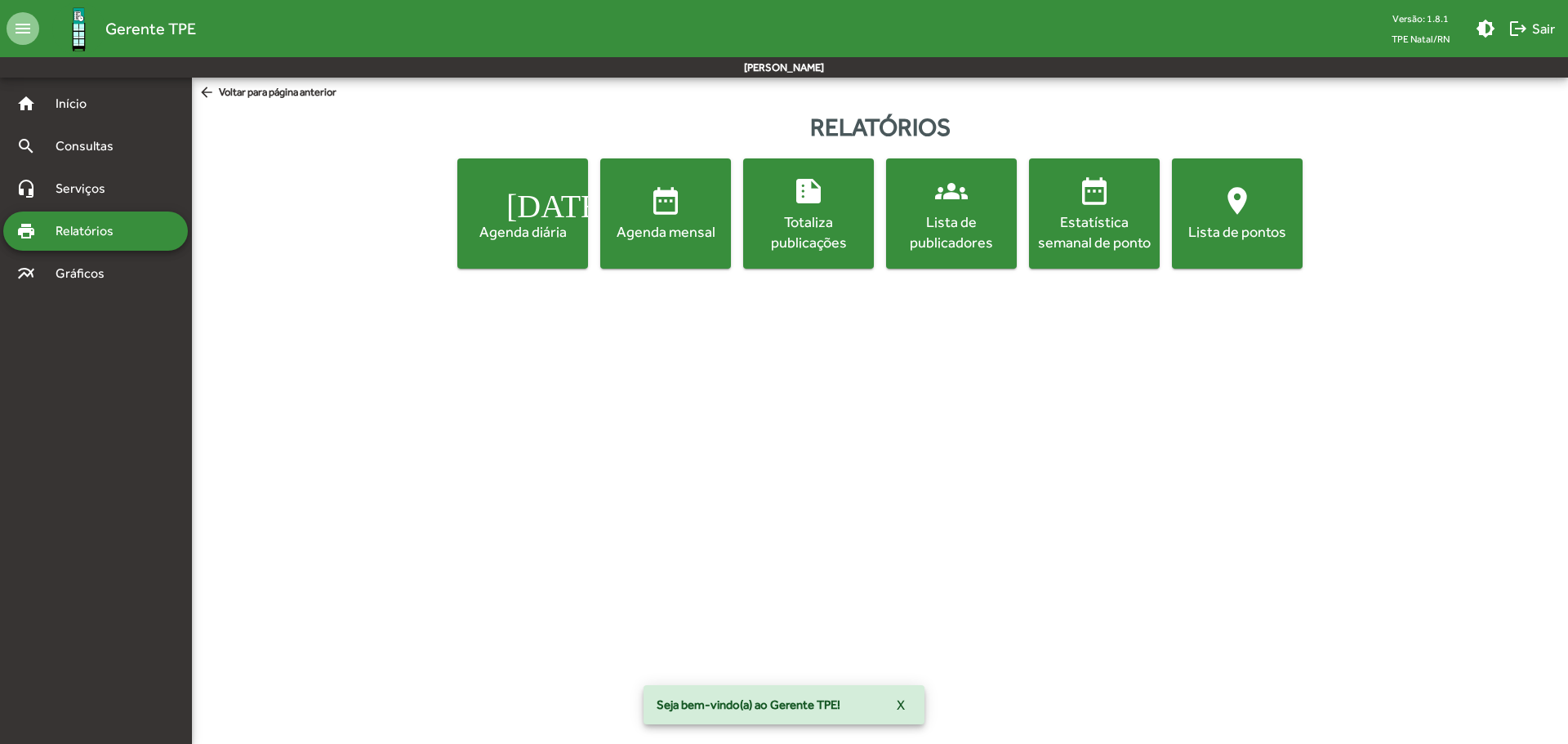
click at [561, 203] on span "[DATE] Agenda diária" at bounding box center [522, 213] width 124 height 57
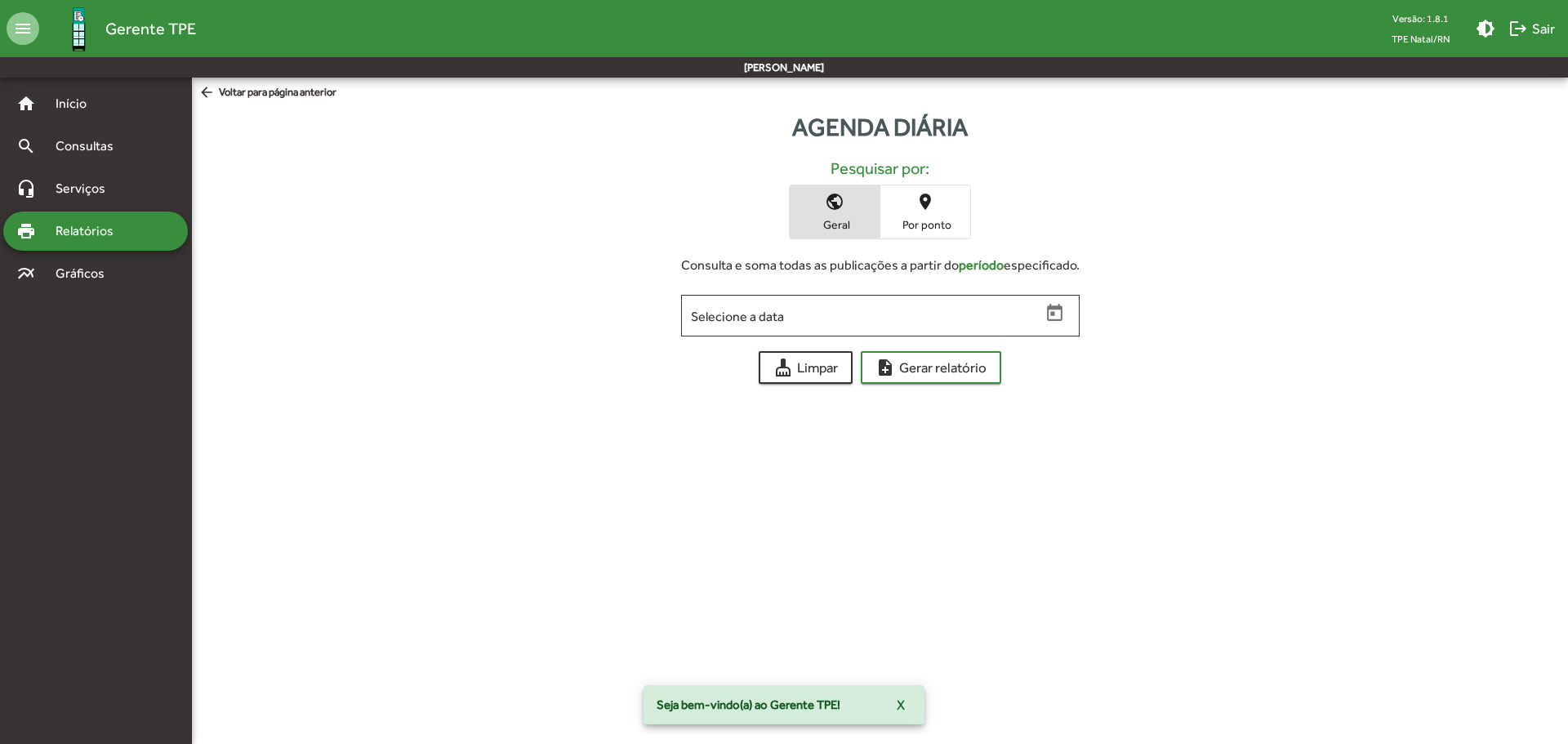
click at [942, 220] on span "Por ponto" at bounding box center [925, 225] width 82 height 15
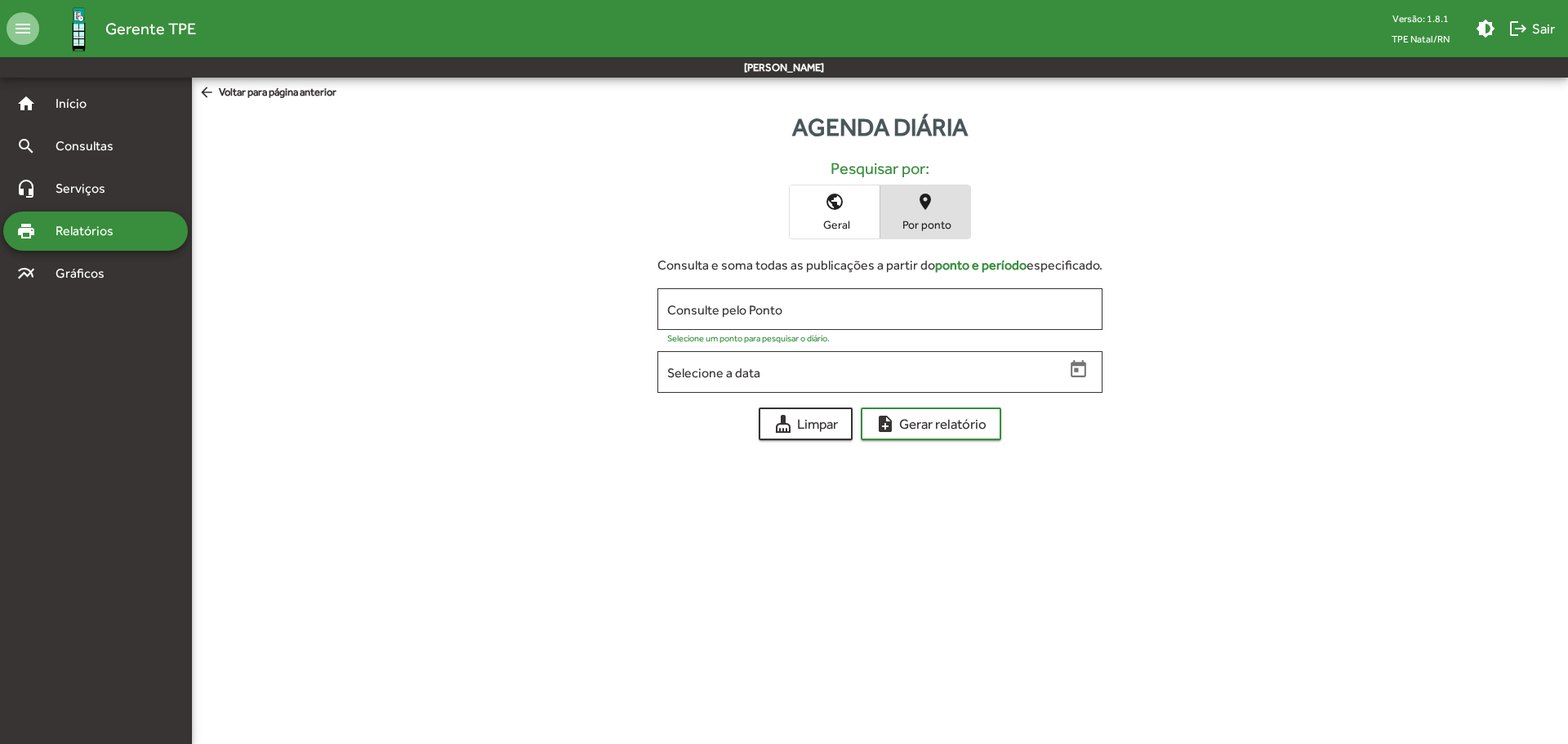
click at [907, 309] on input "Consulte pelo Ponto" at bounding box center [880, 309] width 426 height 15
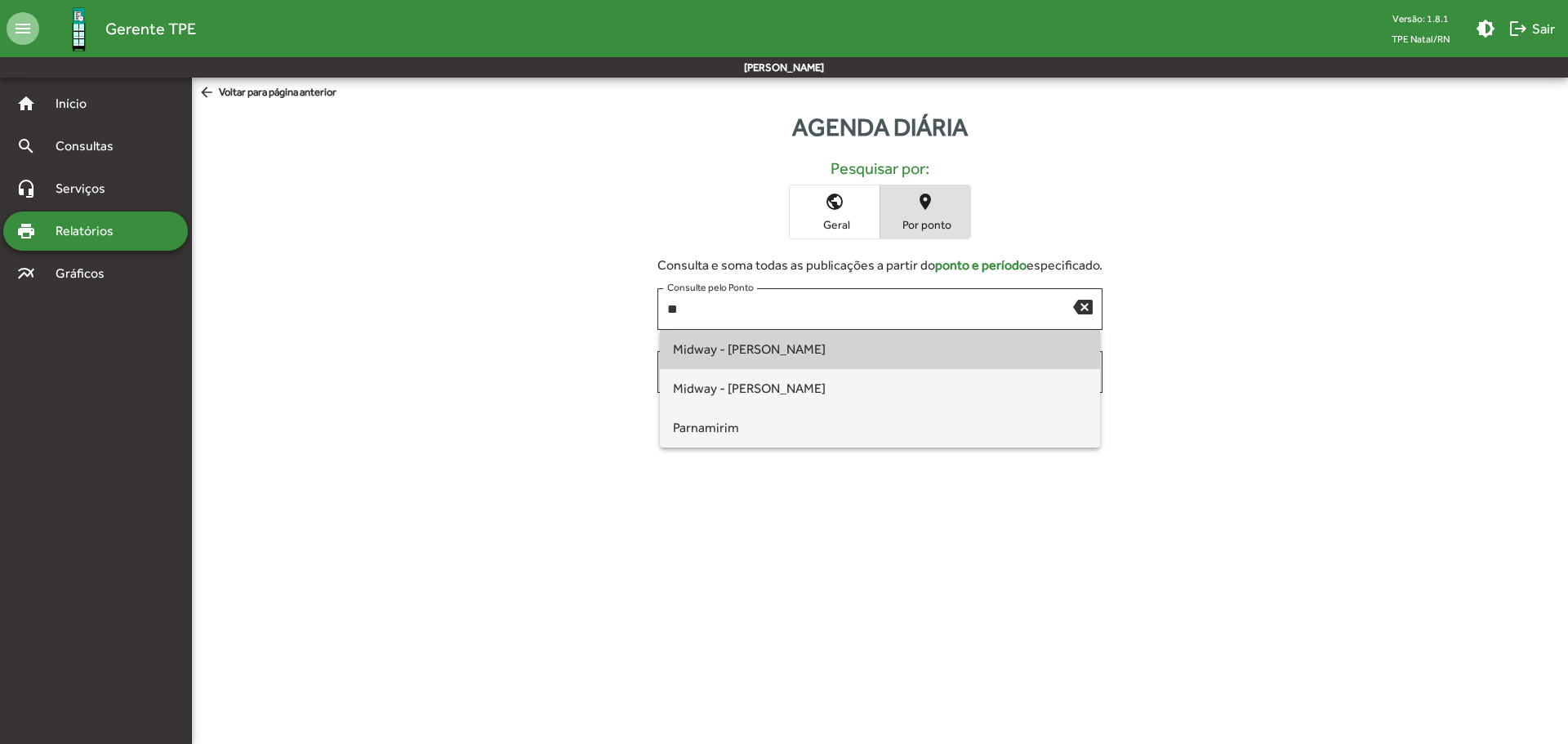
click at [852, 359] on span "Midway - [PERSON_NAME]" at bounding box center [881, 349] width 415 height 40
type input "**********"
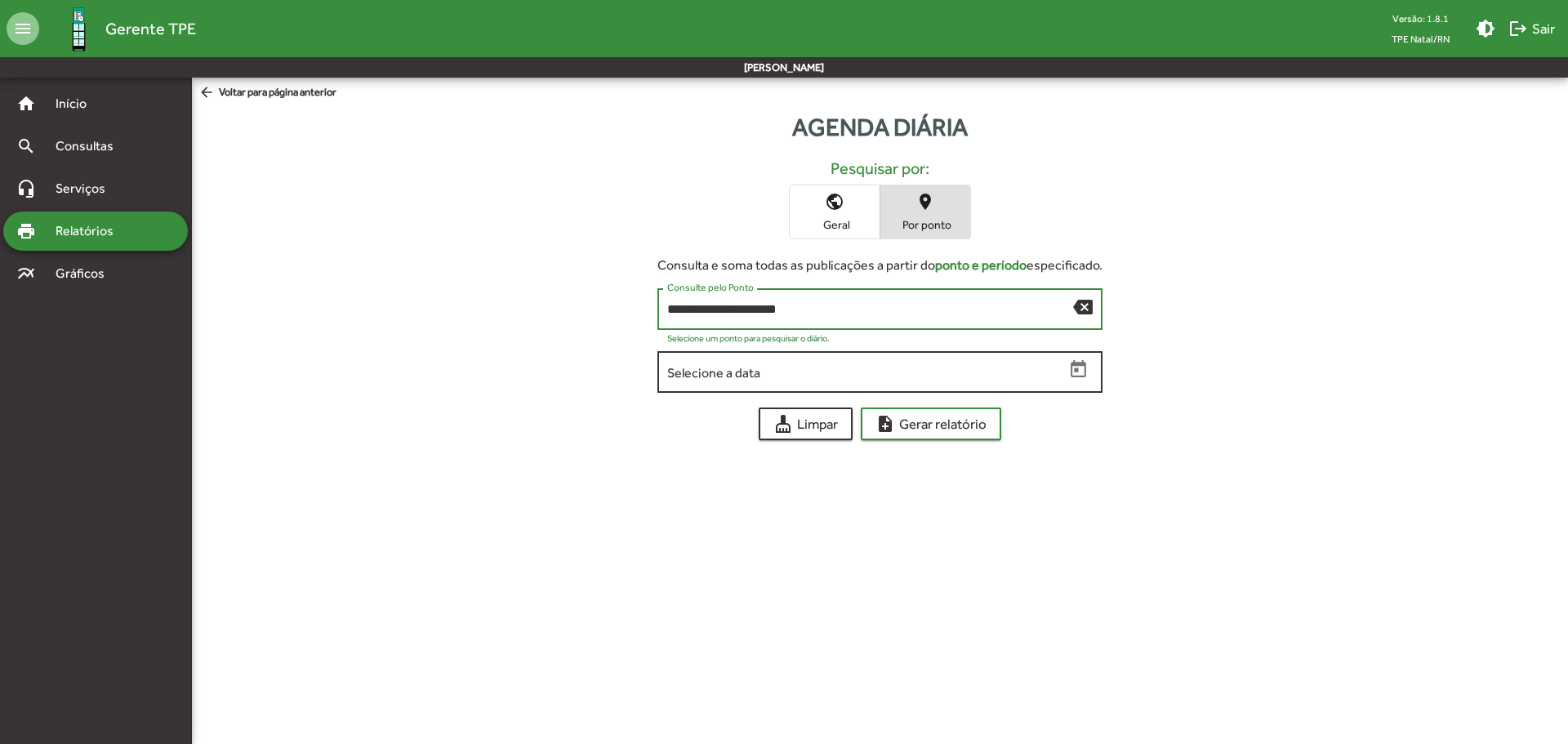
click at [1084, 363] on icon "Open calendar" at bounding box center [1078, 368] width 16 height 17
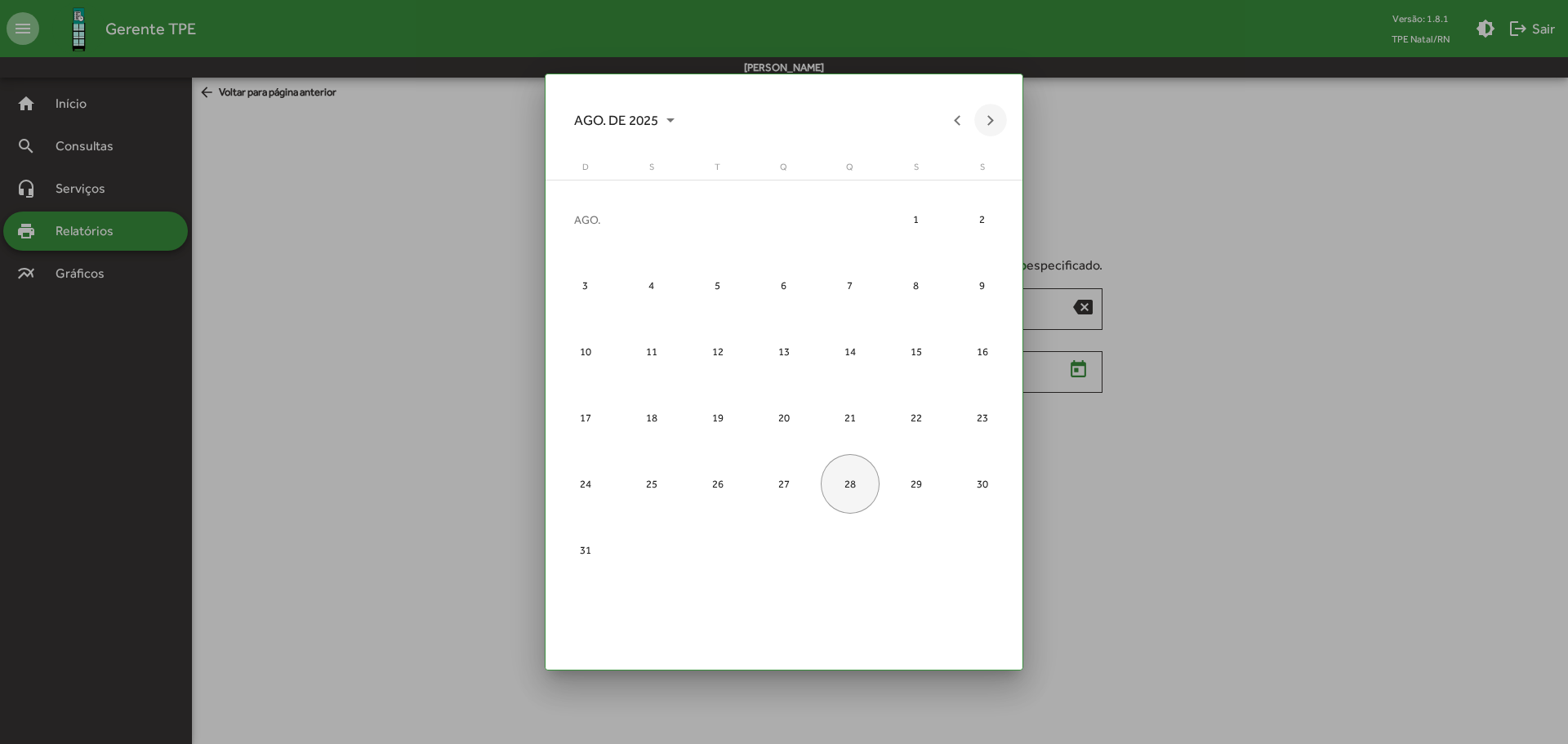
click at [1003, 124] on button "Next month" at bounding box center [990, 120] width 32 height 32
click at [957, 126] on button "Previous month" at bounding box center [957, 120] width 32 height 32
click at [708, 287] on div "2" at bounding box center [718, 285] width 60 height 60
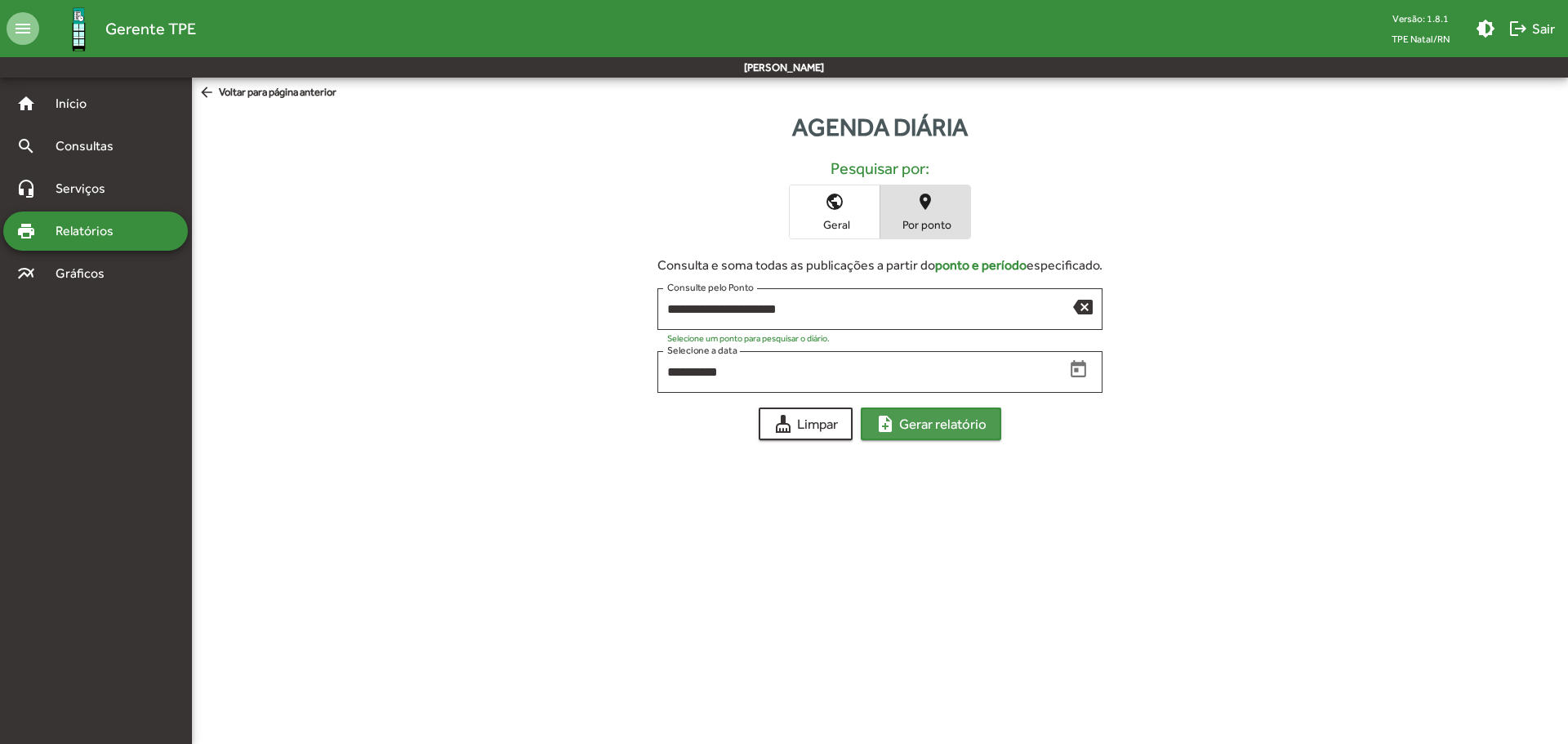
click at [881, 423] on mat-icon "note_add" at bounding box center [884, 424] width 19 height 19
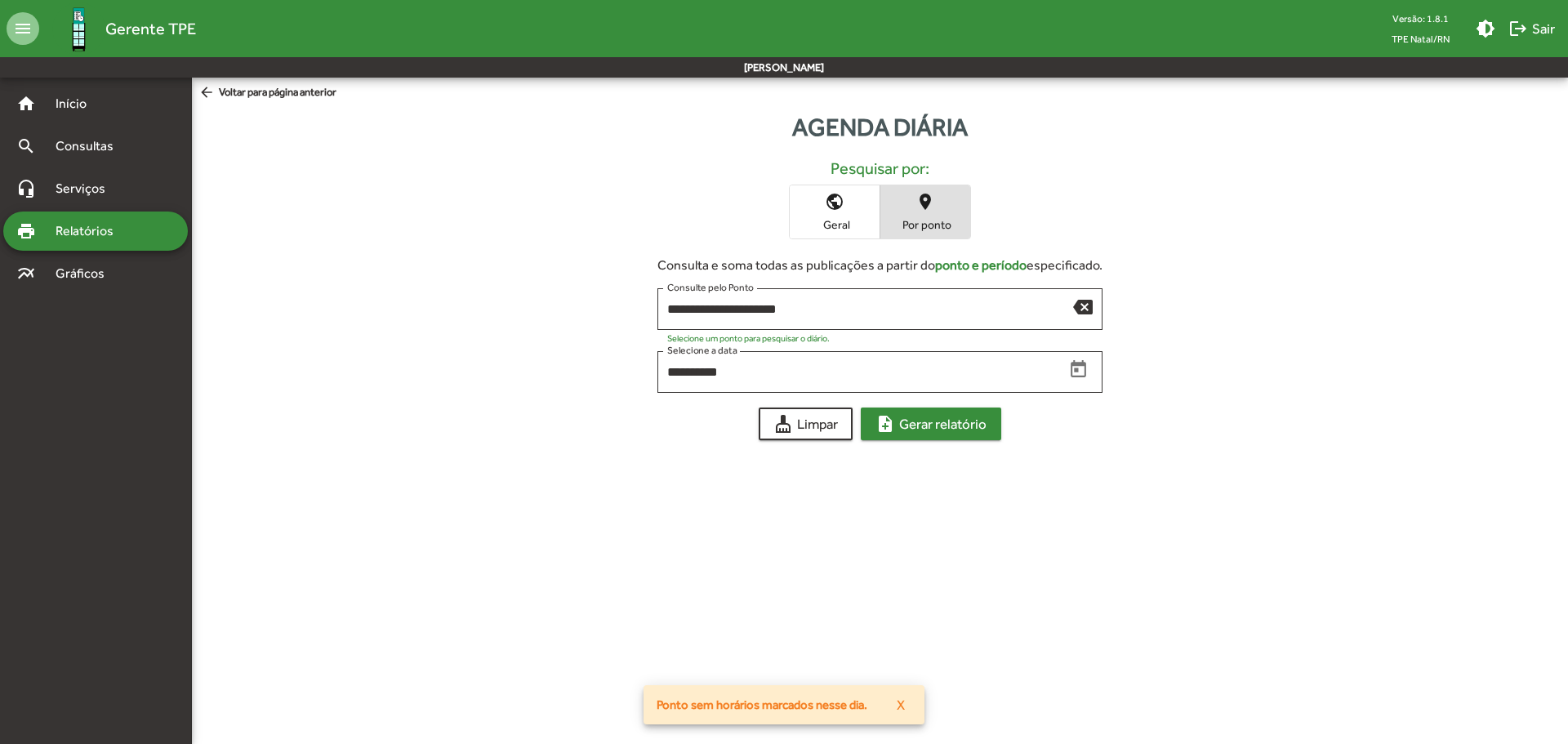
click at [881, 423] on mat-icon "note_add" at bounding box center [884, 424] width 19 height 19
click at [1071, 371] on icon "Open calendar" at bounding box center [1079, 369] width 21 height 21
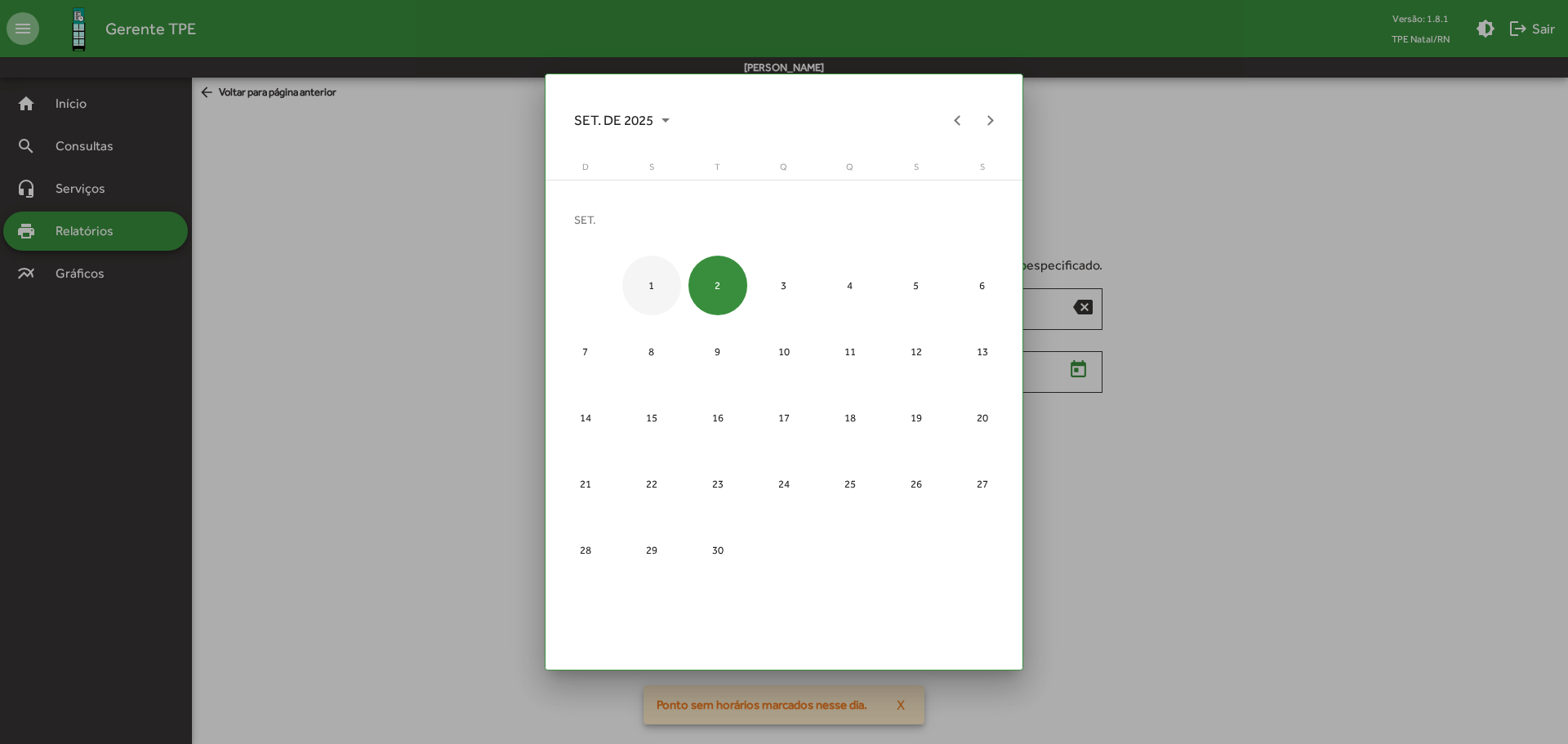
click at [672, 289] on div "1" at bounding box center [652, 285] width 60 height 60
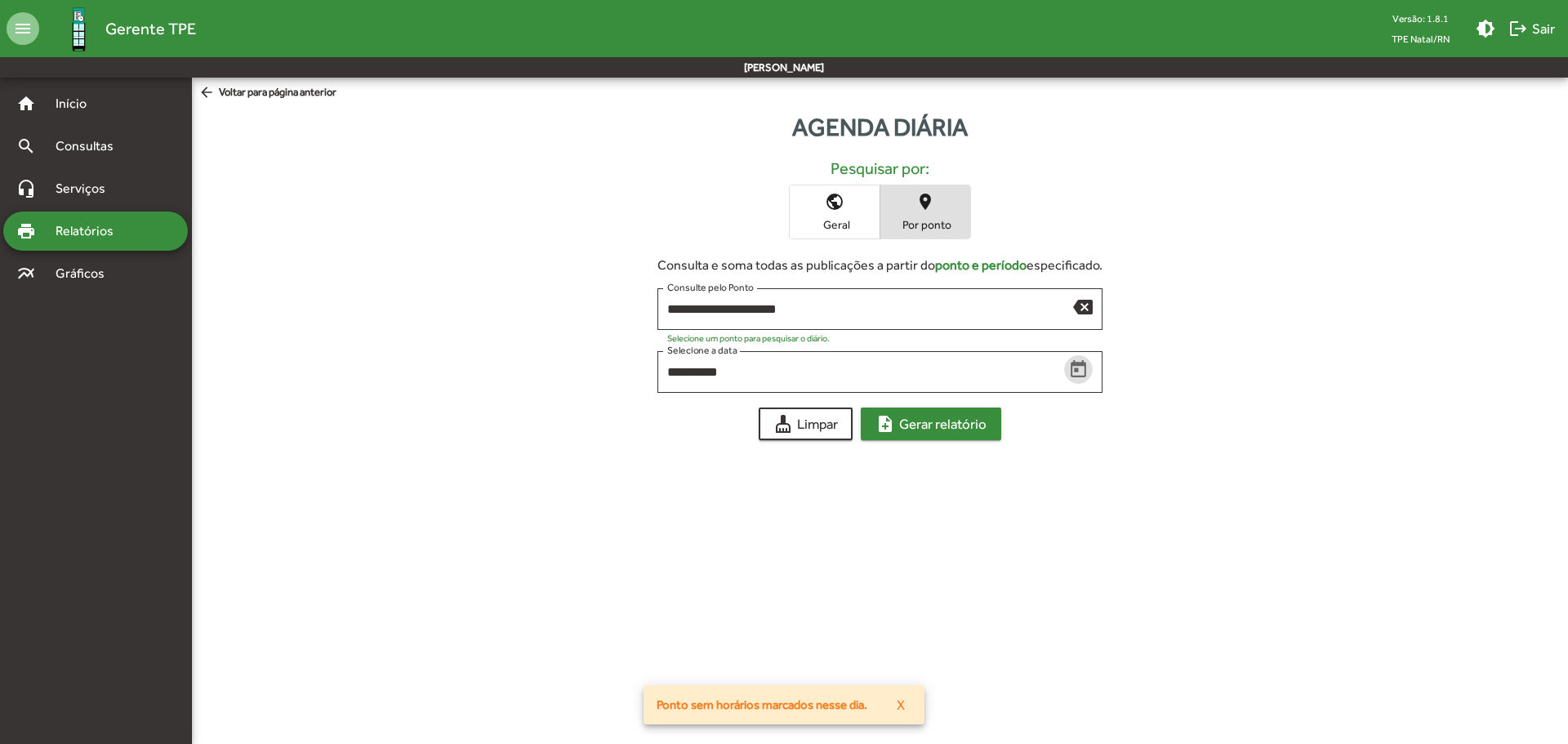
click at [895, 422] on mat-icon "note_add" at bounding box center [884, 424] width 19 height 19
click at [895, 422] on mat-icon "note_add" at bounding box center [884, 424] width 19 height 19
click at [1069, 373] on icon "Open calendar" at bounding box center [1079, 369] width 21 height 21
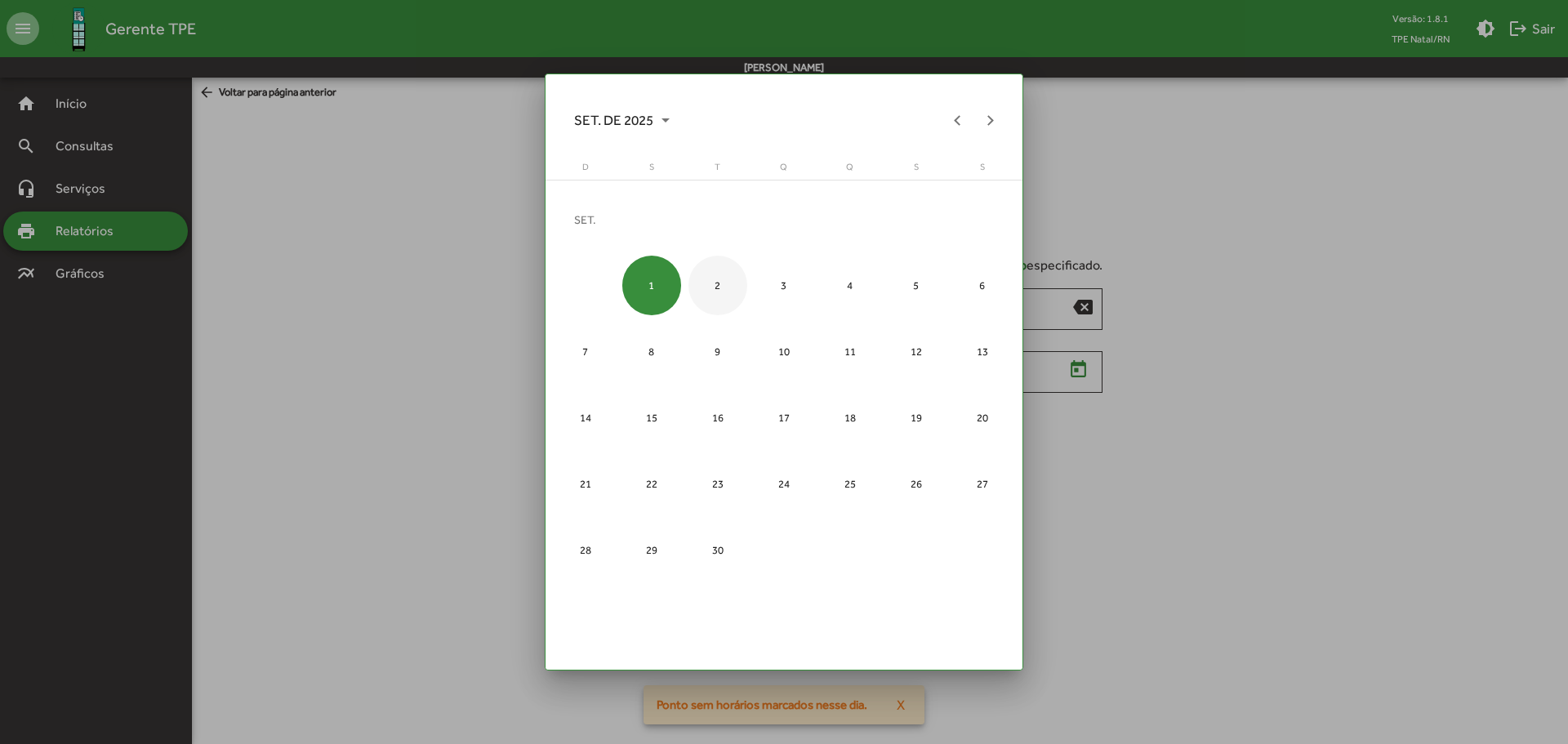
click at [730, 295] on div "2" at bounding box center [718, 285] width 60 height 60
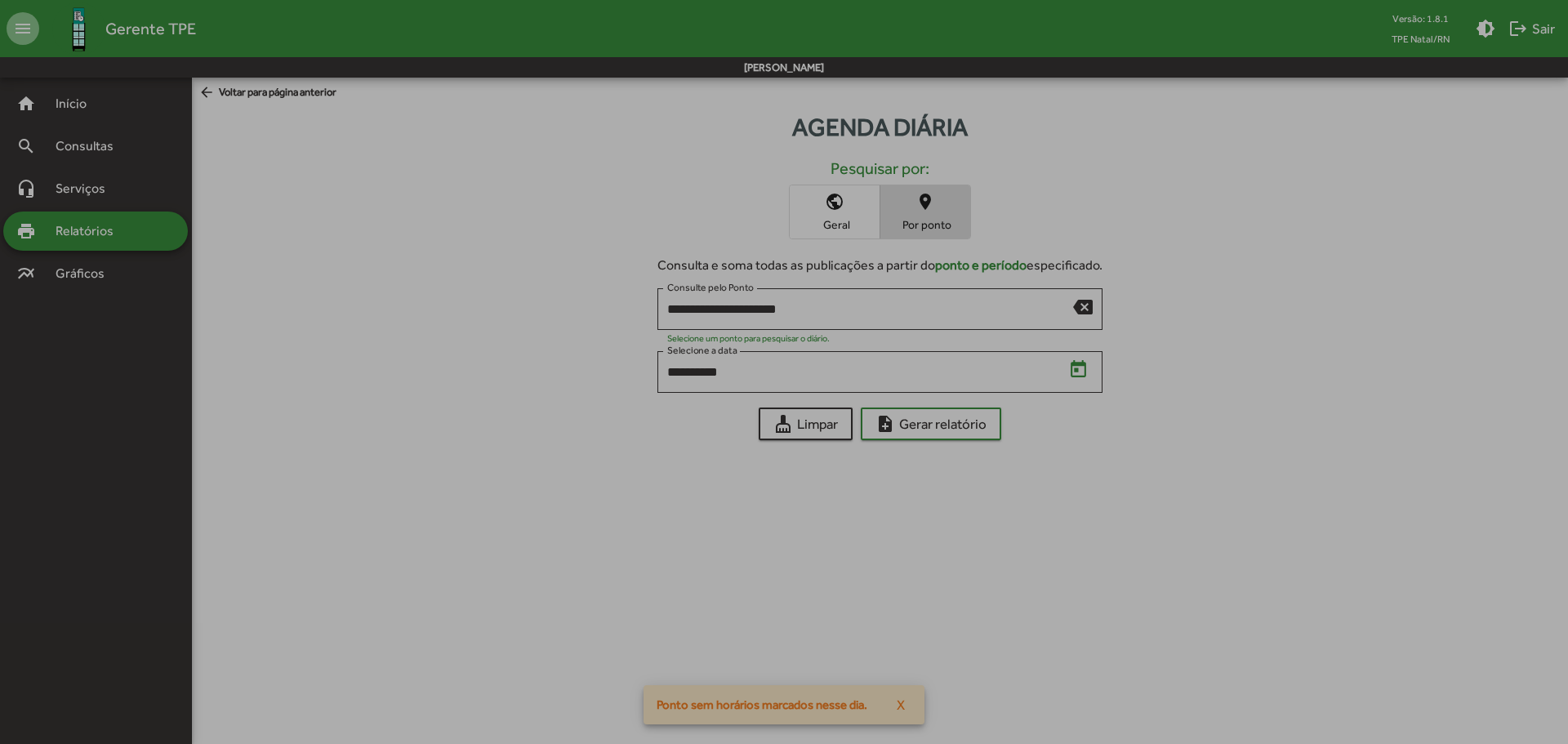
type input "**********"
click at [730, 295] on div "2" at bounding box center [718, 285] width 60 height 60
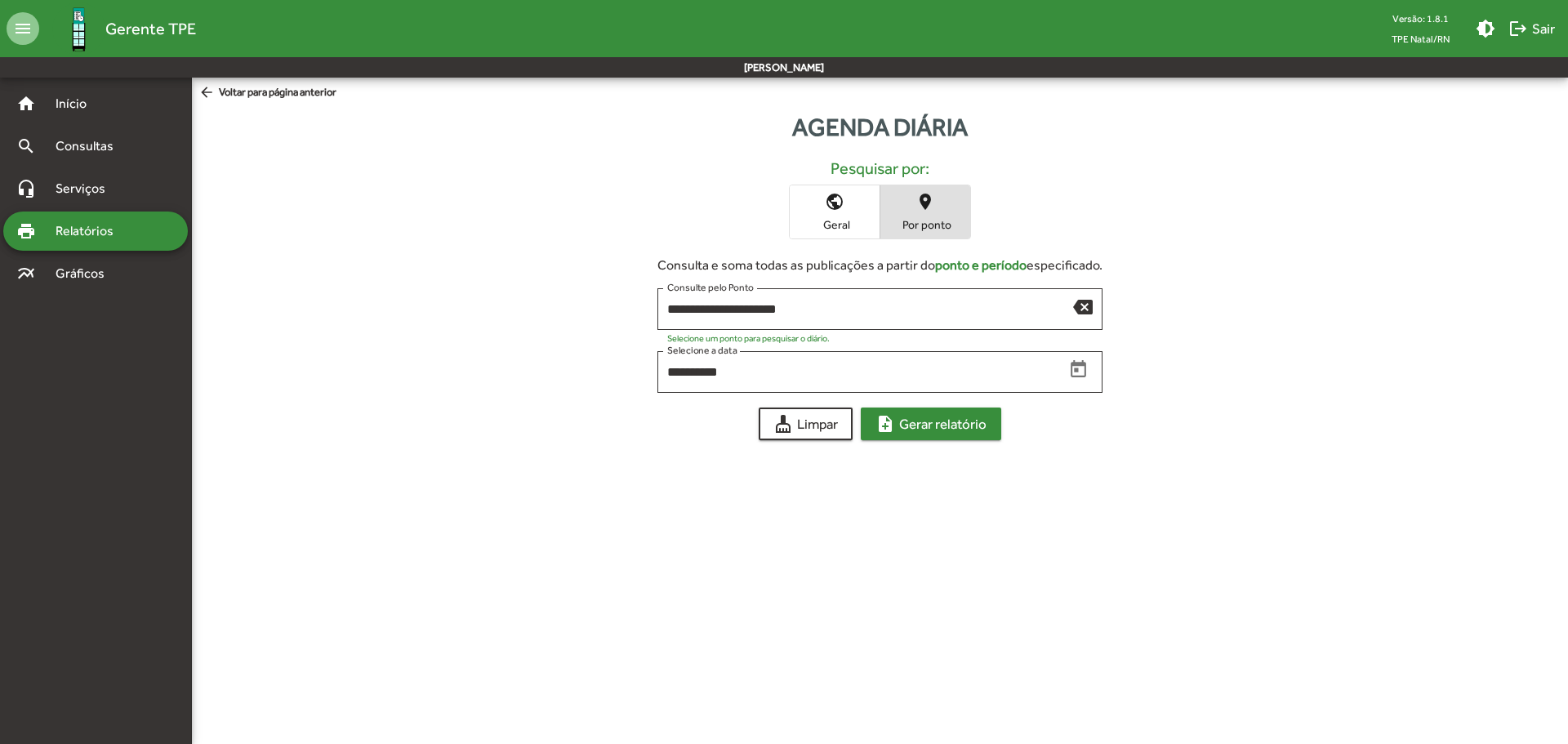
click at [941, 417] on span "note_add Gerar relatório" at bounding box center [930, 424] width 111 height 29
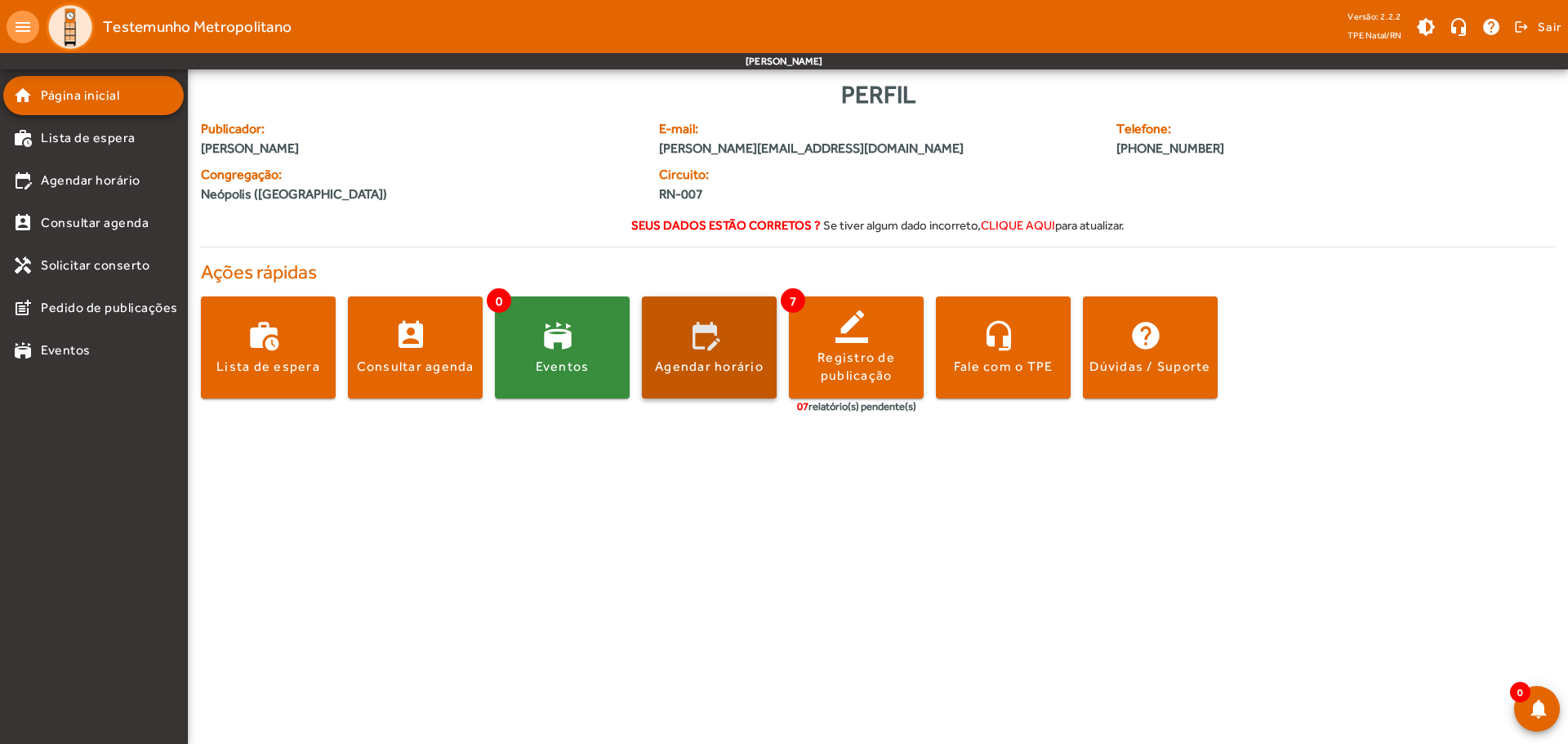
click at [706, 334] on span at bounding box center [709, 347] width 135 height 40
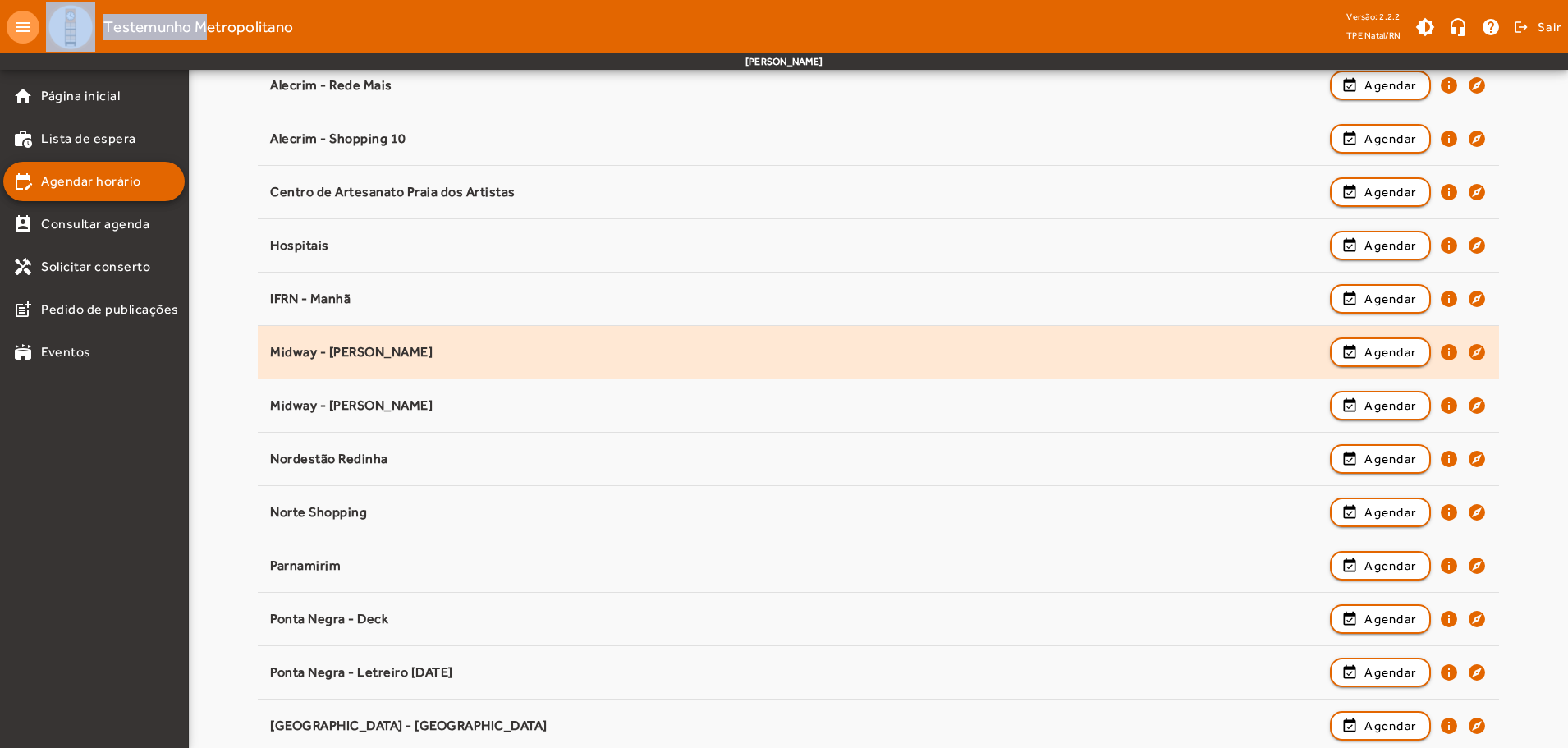
scroll to position [380, 0]
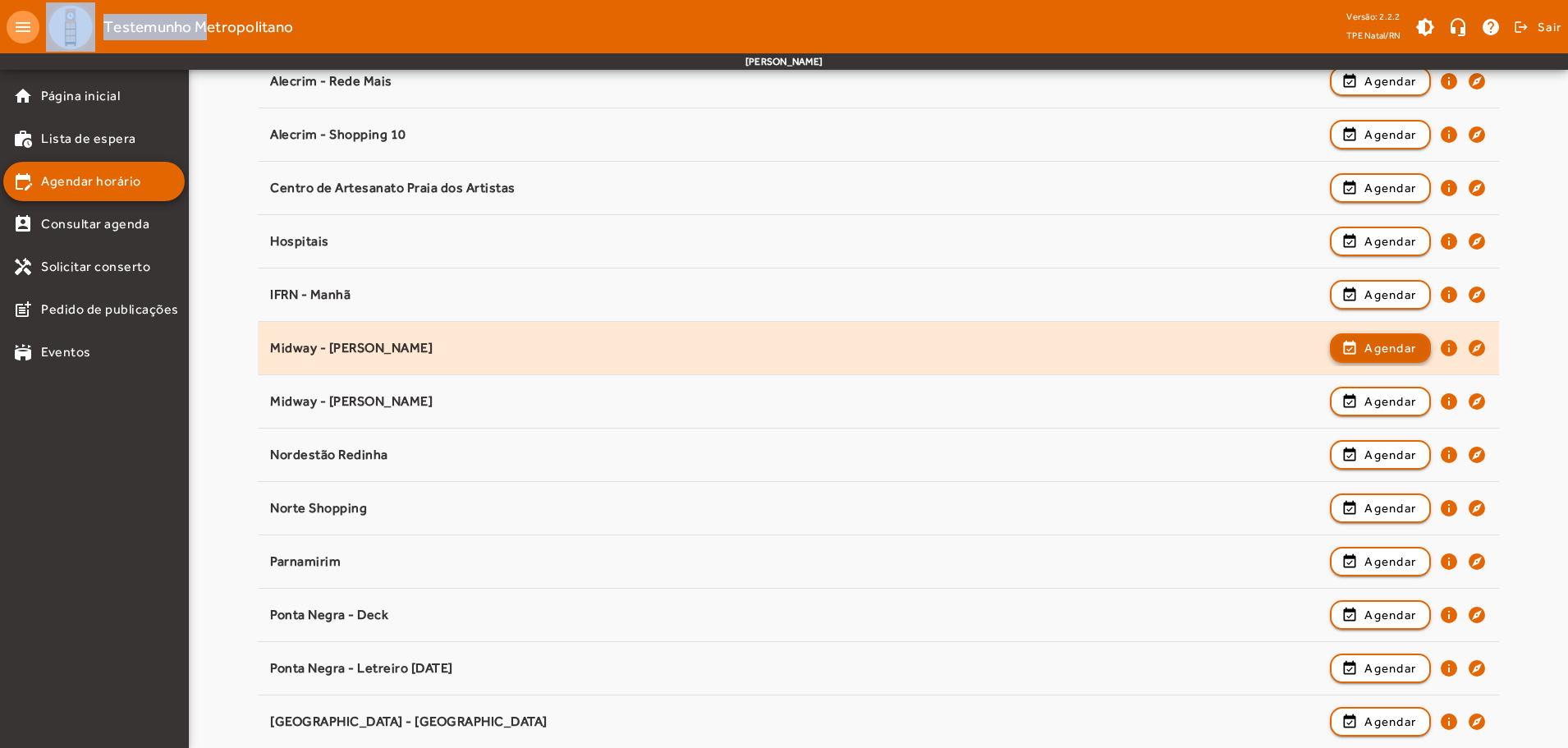
click at [1358, 352] on span "button" at bounding box center [1381, 348] width 98 height 40
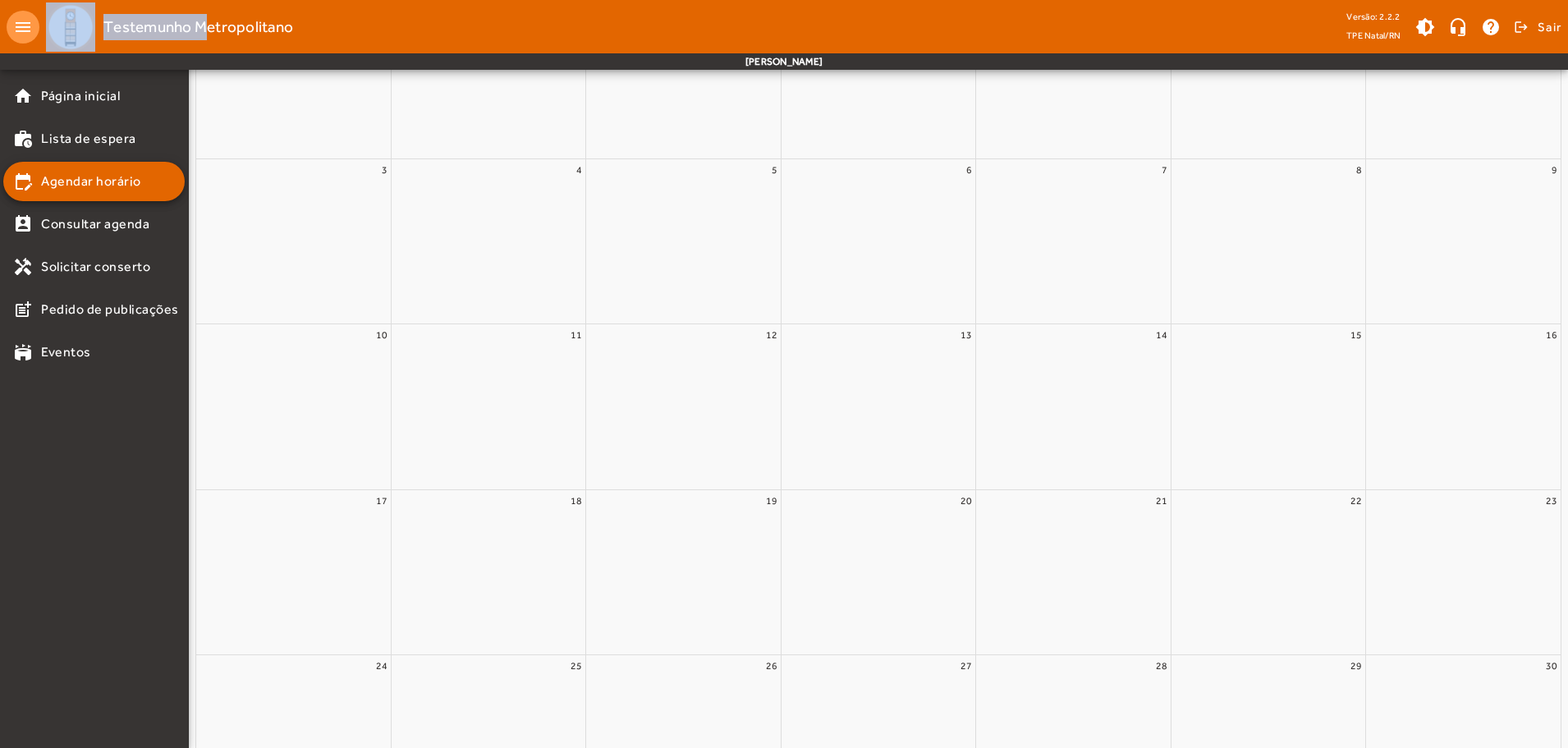
scroll to position [0, 0]
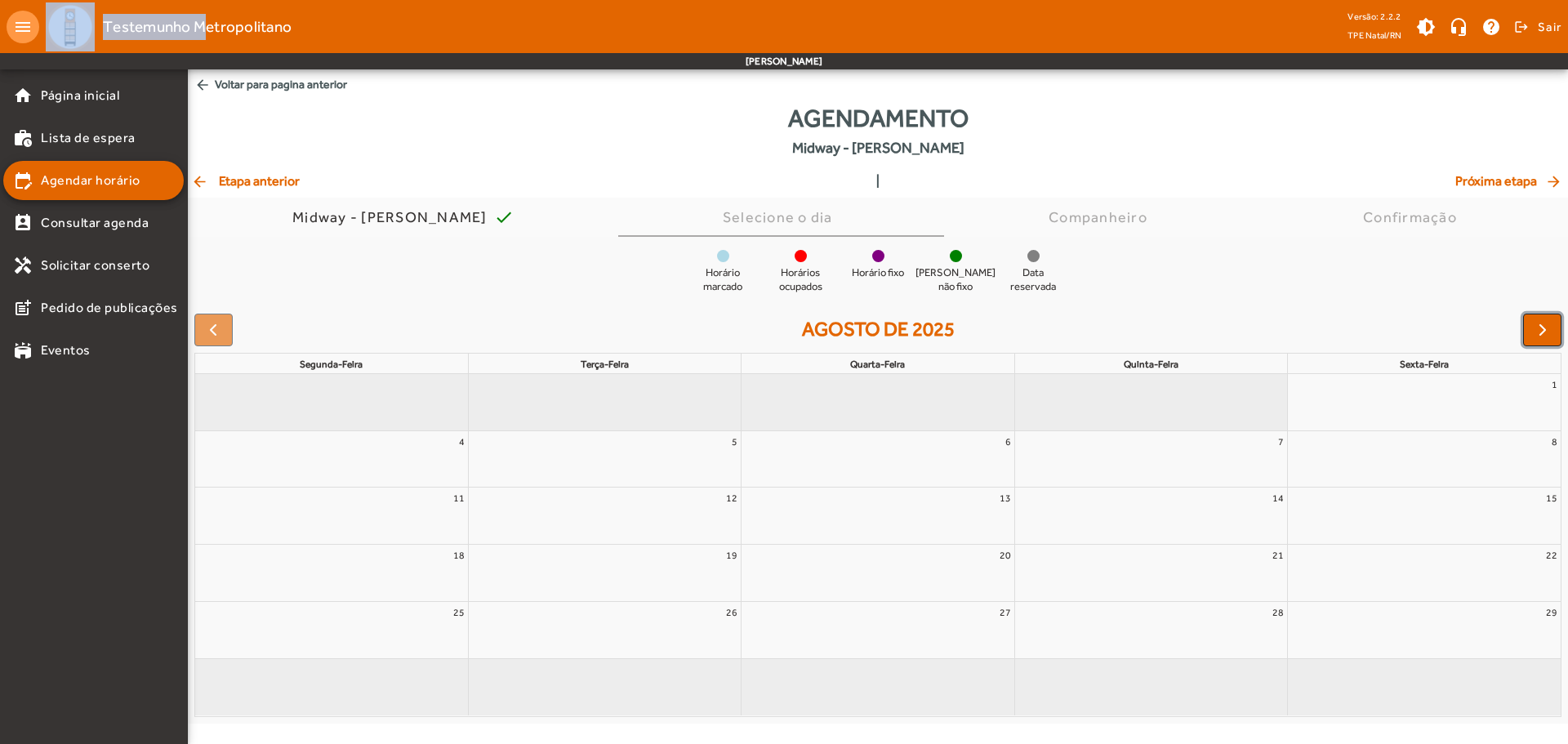
click at [1537, 331] on span "button" at bounding box center [1542, 330] width 19 height 19
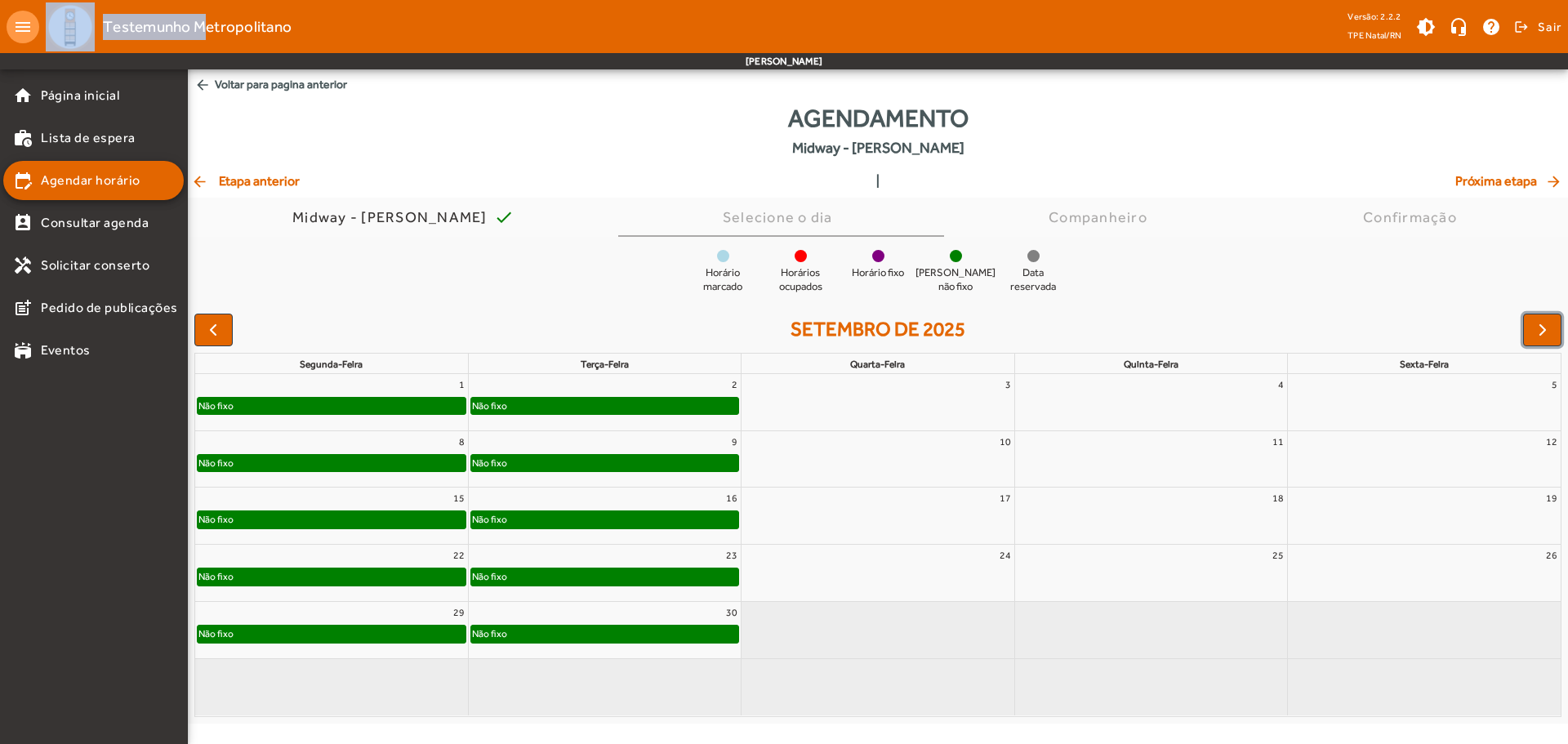
click at [618, 405] on div "Não fixo" at bounding box center [605, 406] width 267 height 17
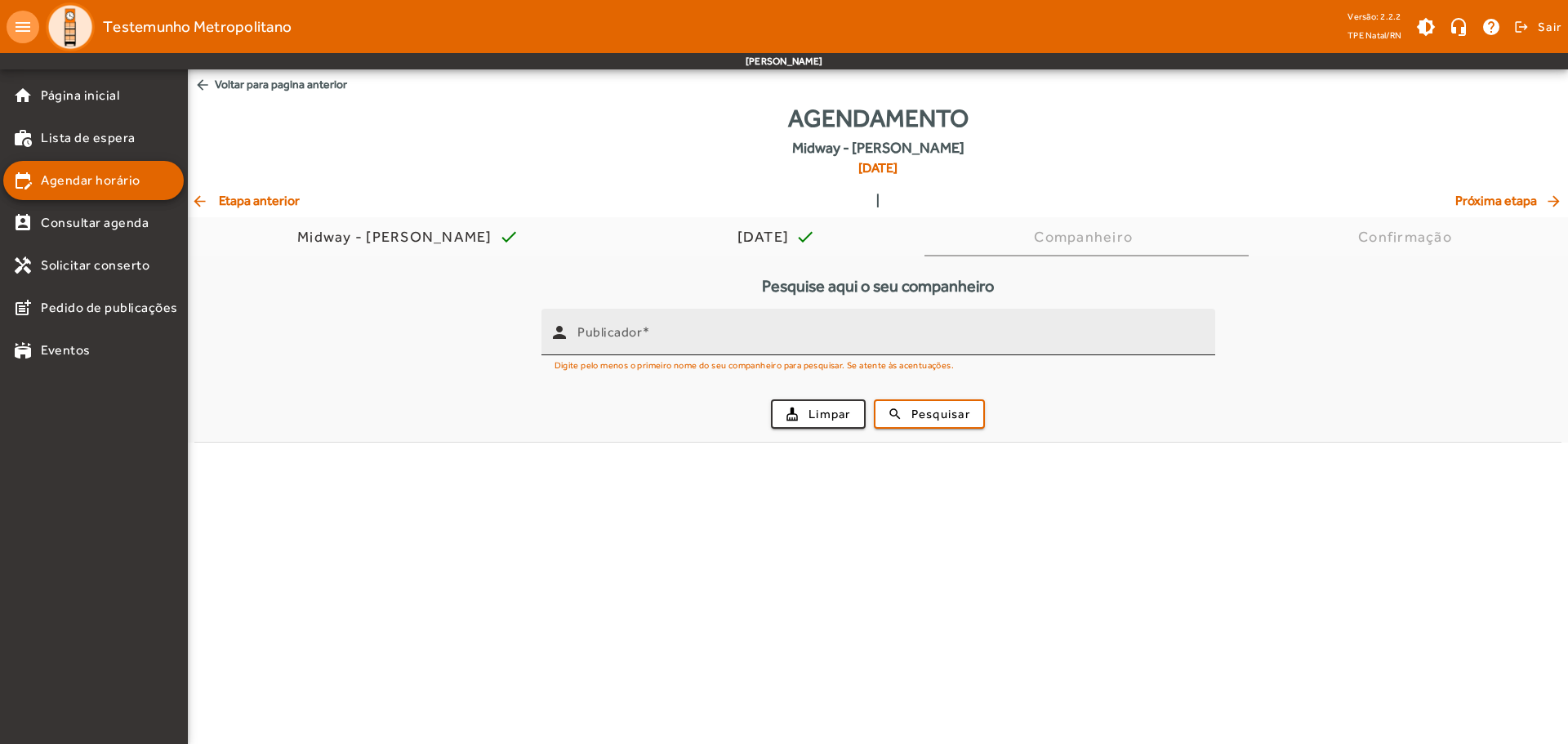
click at [676, 326] on div "Publicador" at bounding box center [890, 331] width 625 height 47
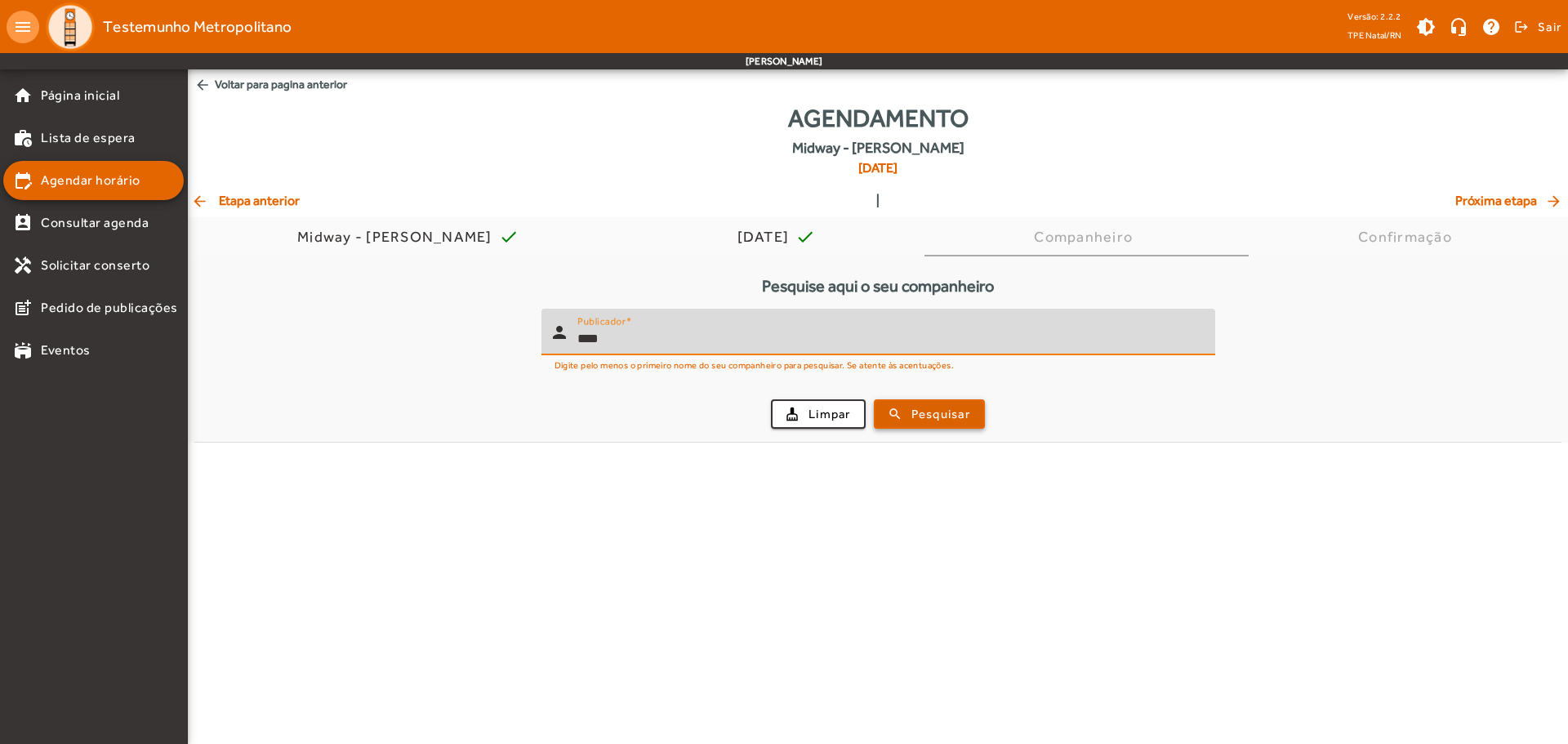
type input "****"
click at [928, 406] on span "Pesquisar" at bounding box center [941, 414] width 59 height 18
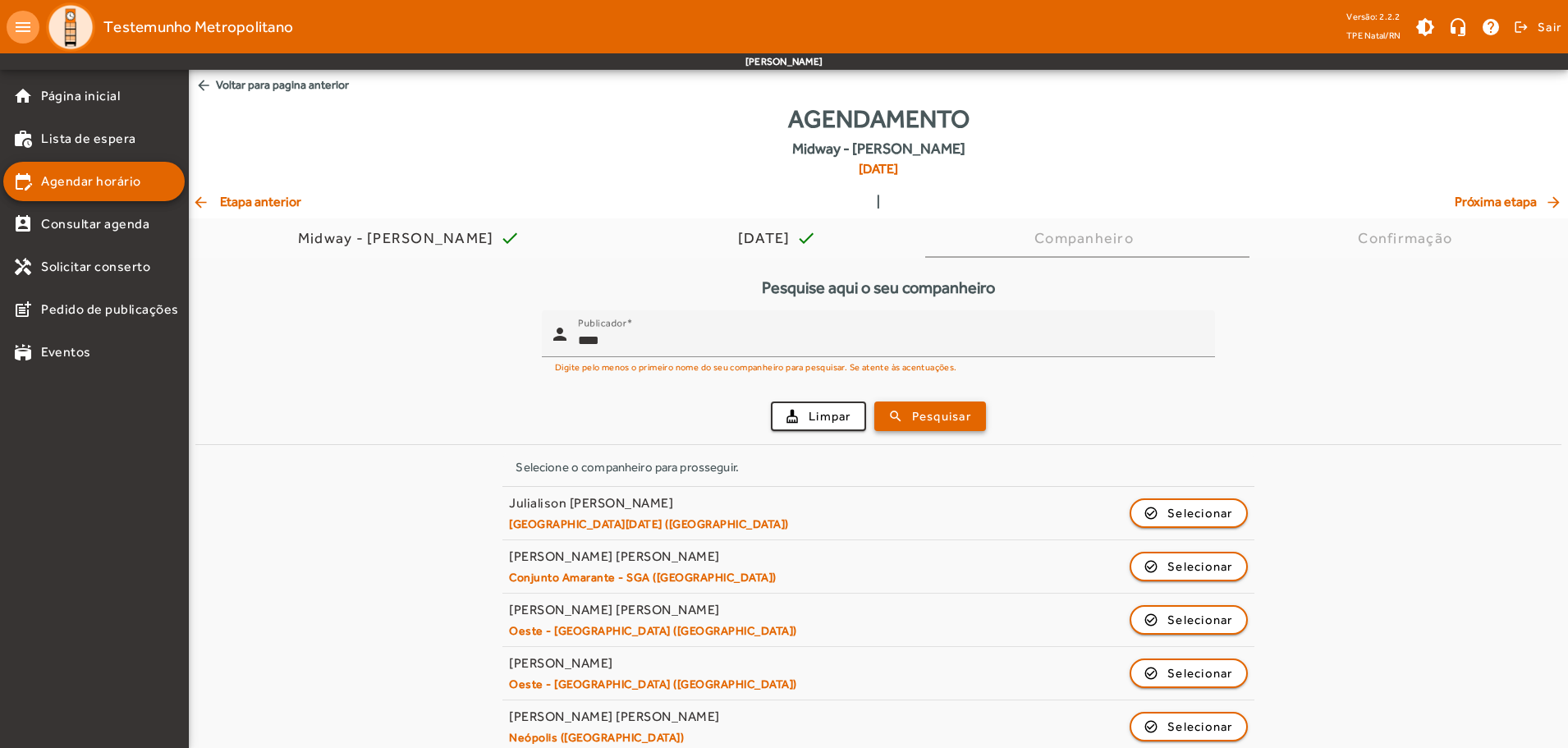
scroll to position [19, 0]
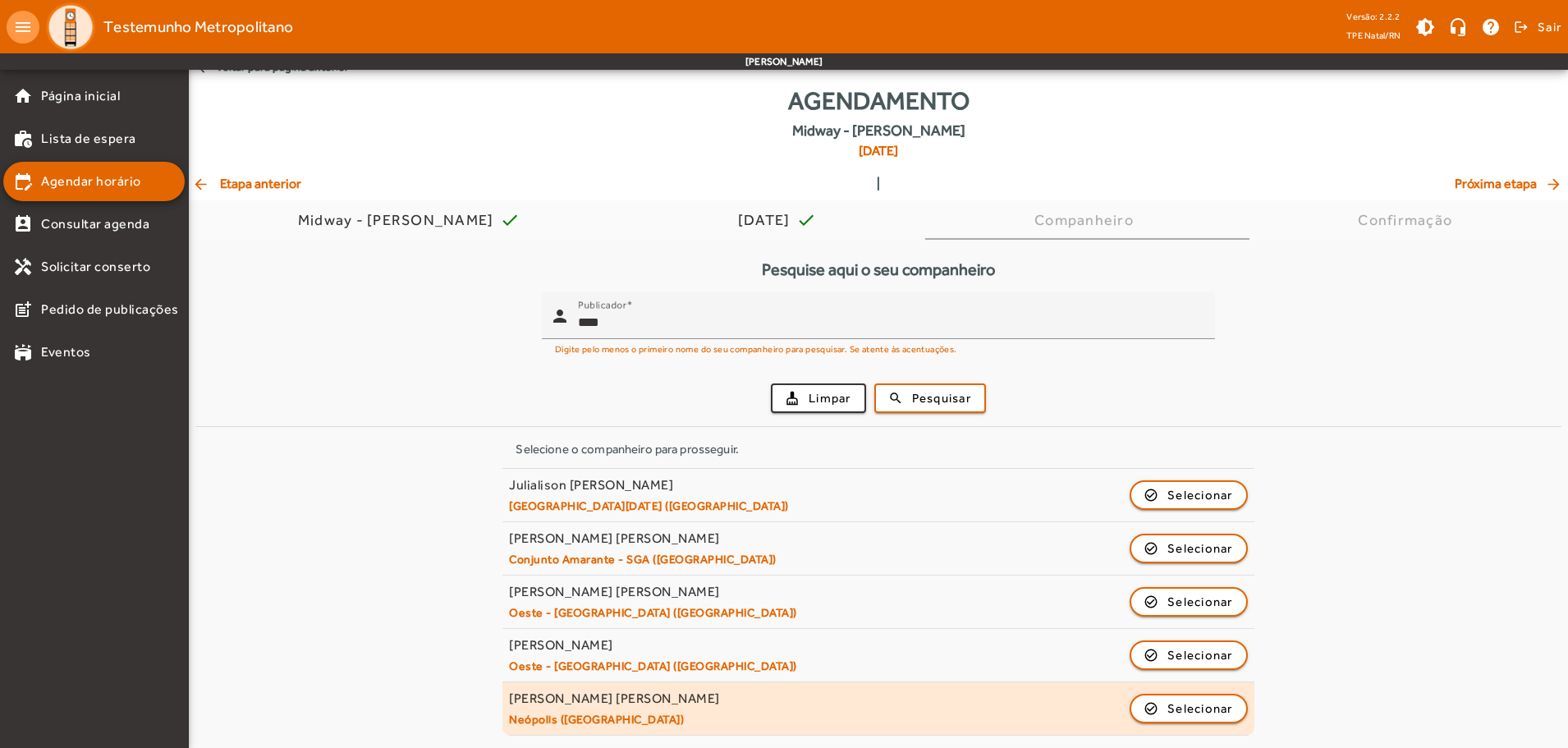
click at [1224, 722] on div "Juliany Soares Benício Cavalcanti Neópolis (Natal) check_circle_outline Selecio…" at bounding box center [878, 708] width 738 height 36
click at [1167, 693] on button "check_circle_outline Selecionar" at bounding box center [1189, 708] width 119 height 30
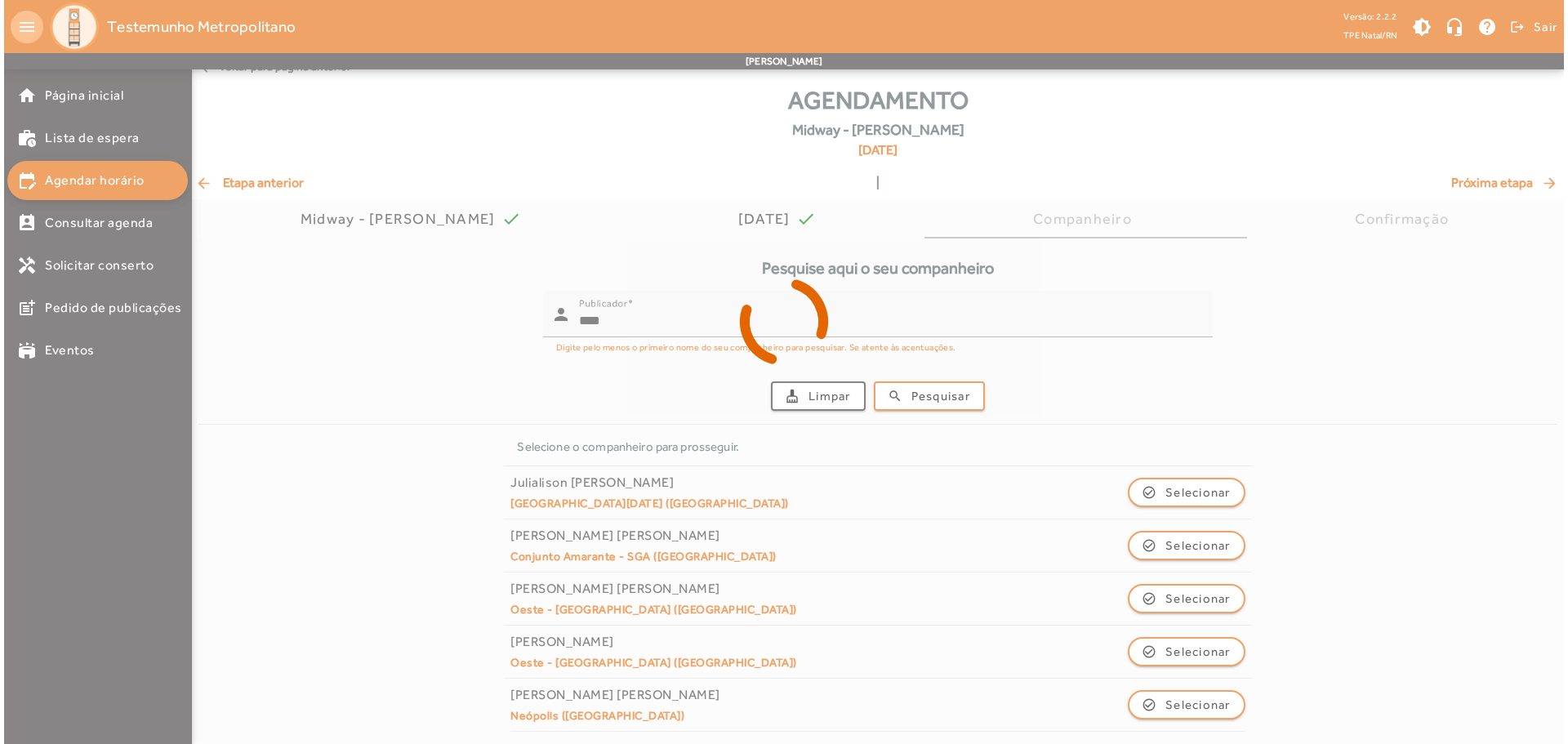
scroll to position [0, 0]
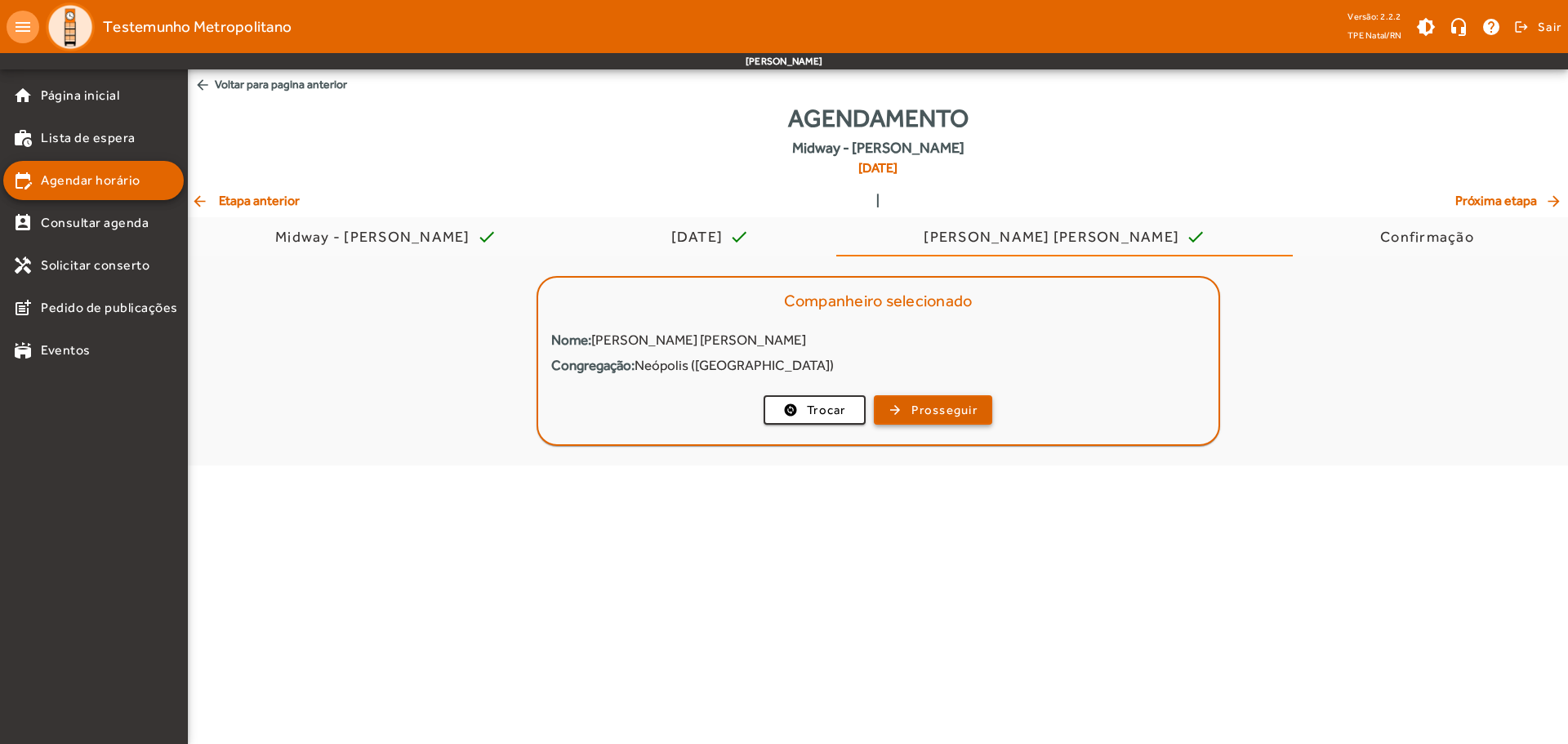
click at [922, 407] on span "Prosseguir" at bounding box center [944, 410] width 66 height 18
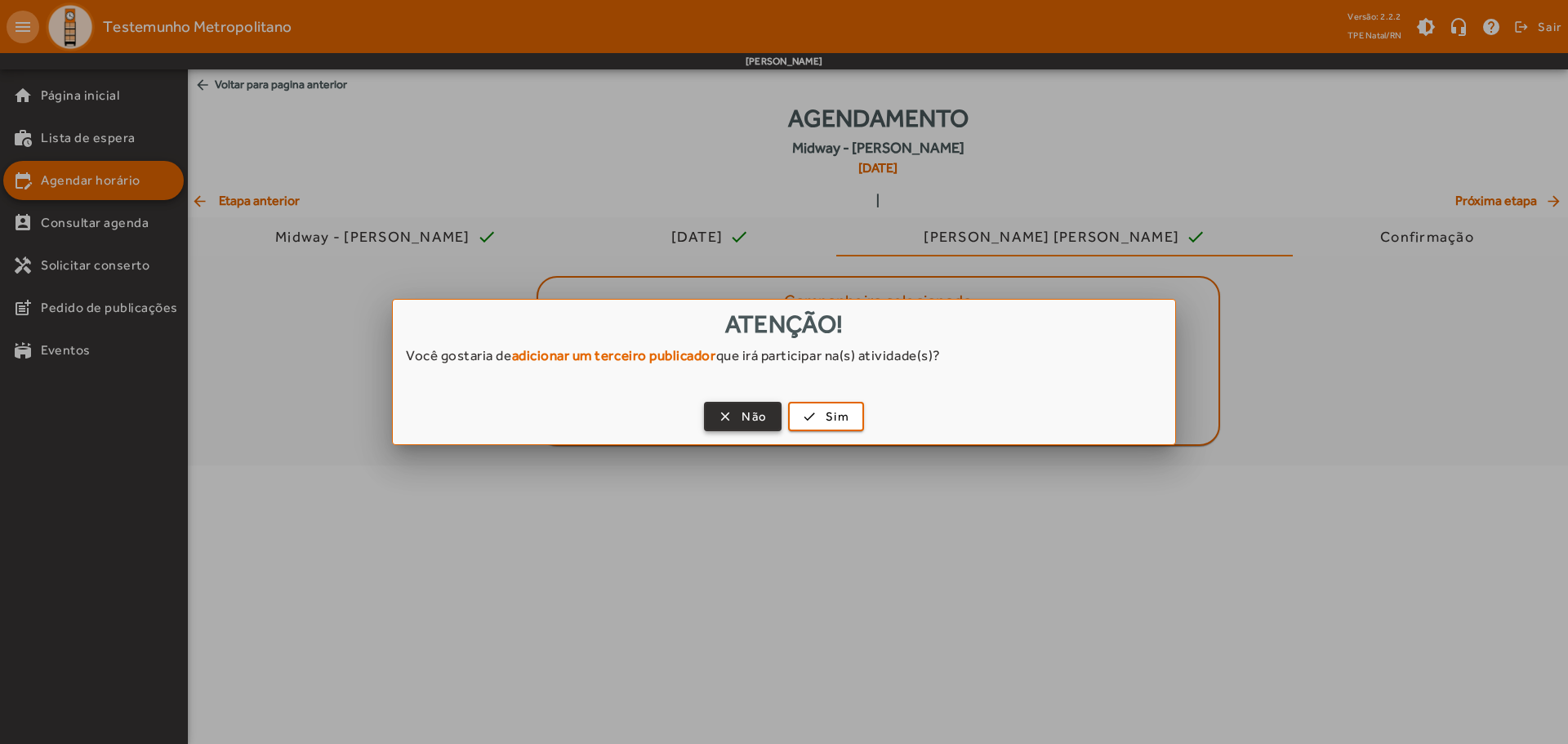
click at [742, 416] on span "Não" at bounding box center [754, 416] width 25 height 18
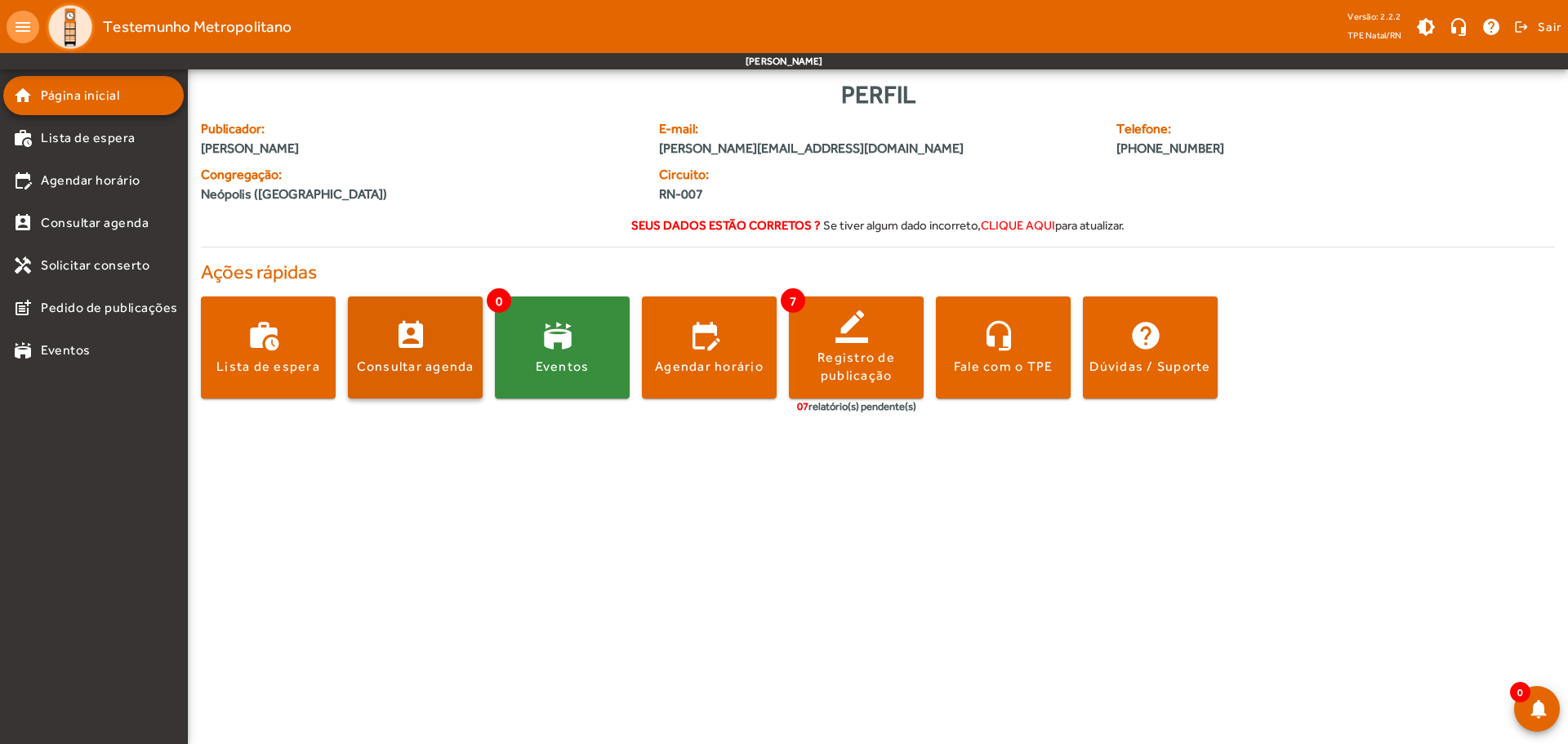
click at [401, 359] on div "Consultar agenda" at bounding box center [415, 366] width 118 height 18
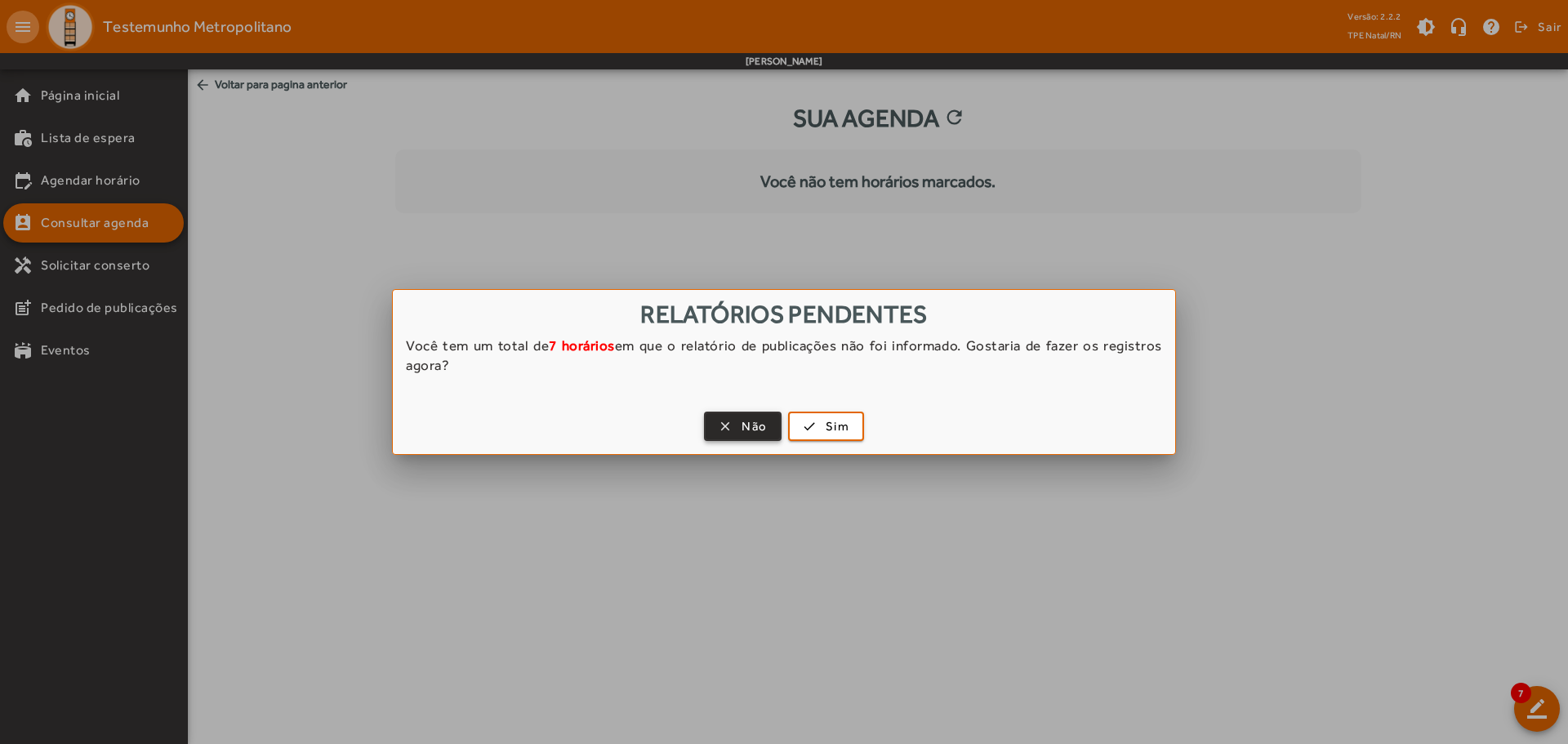
click at [731, 417] on span "button" at bounding box center [743, 426] width 75 height 40
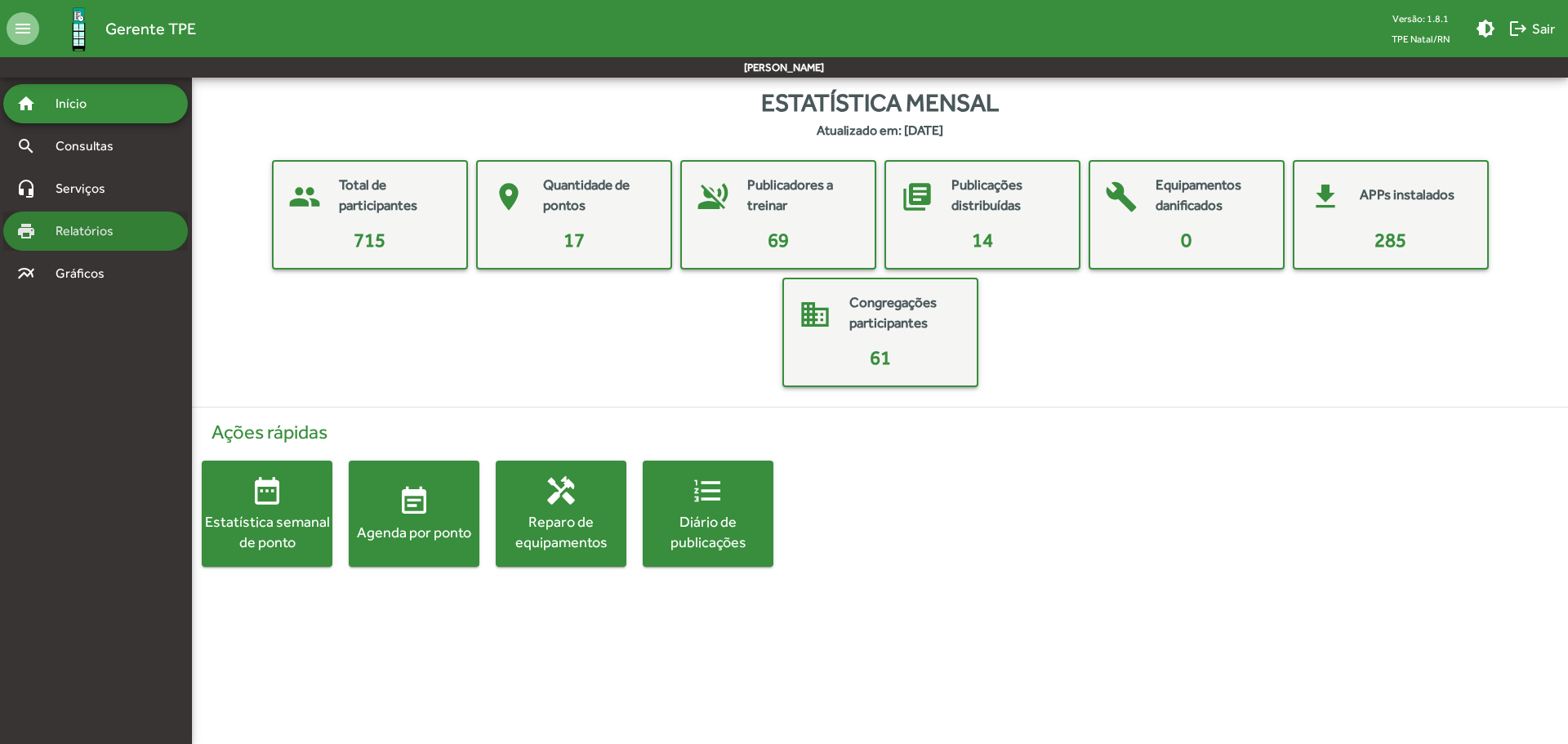
click at [90, 224] on span "Relatórios" at bounding box center [90, 230] width 89 height 19
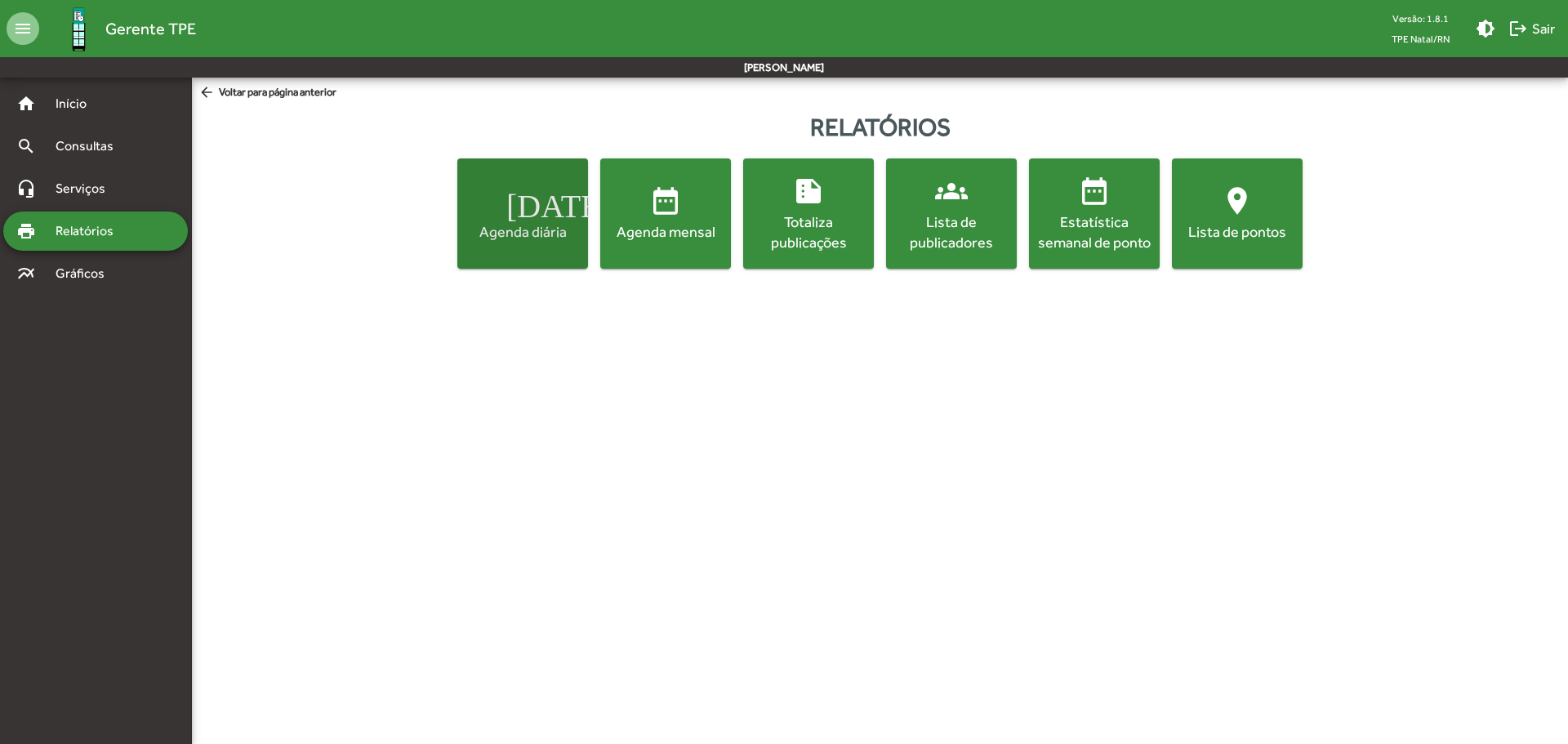
click at [494, 193] on span "[DATE] Agenda diária" at bounding box center [522, 213] width 124 height 57
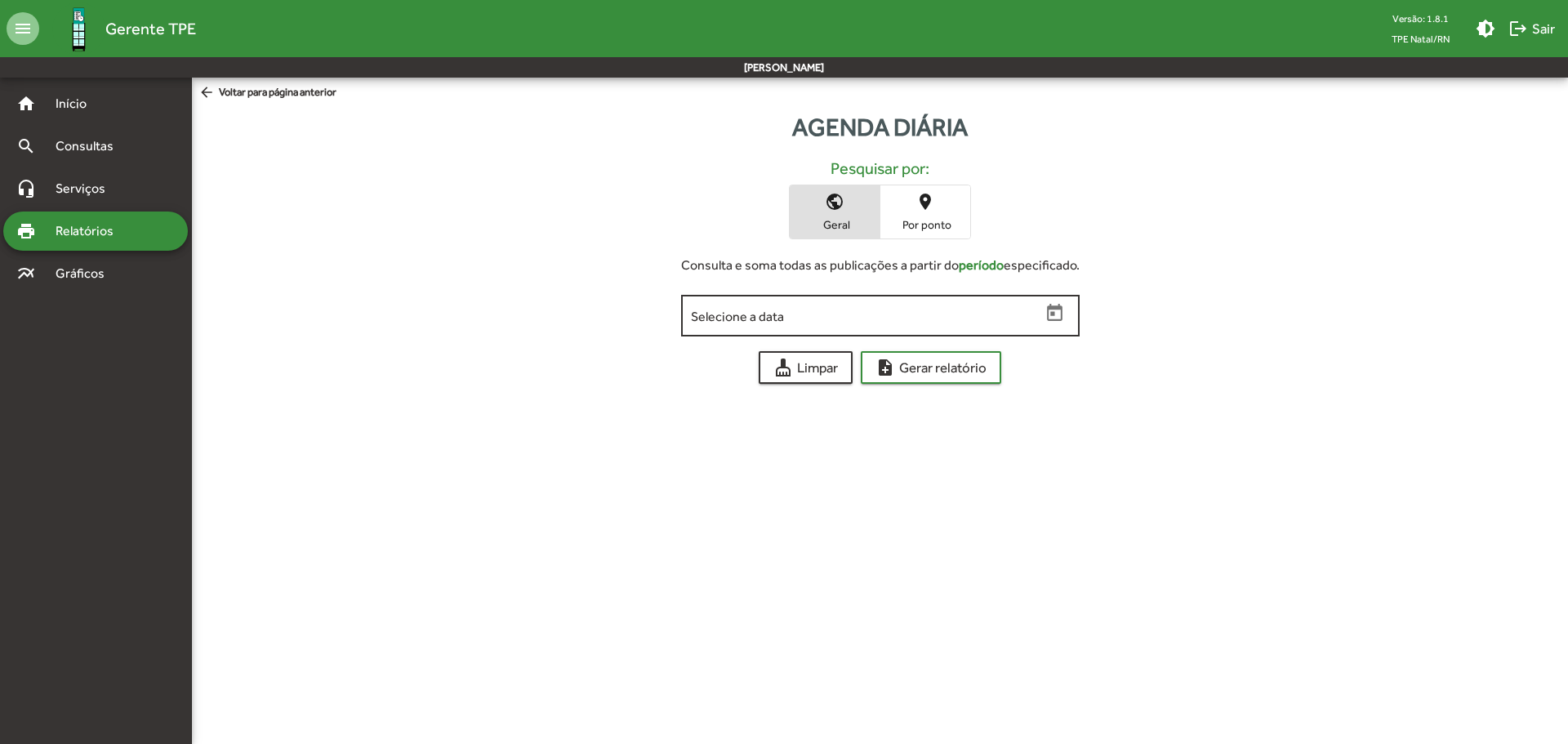
click at [1060, 311] on icon "Open calendar" at bounding box center [1055, 312] width 16 height 17
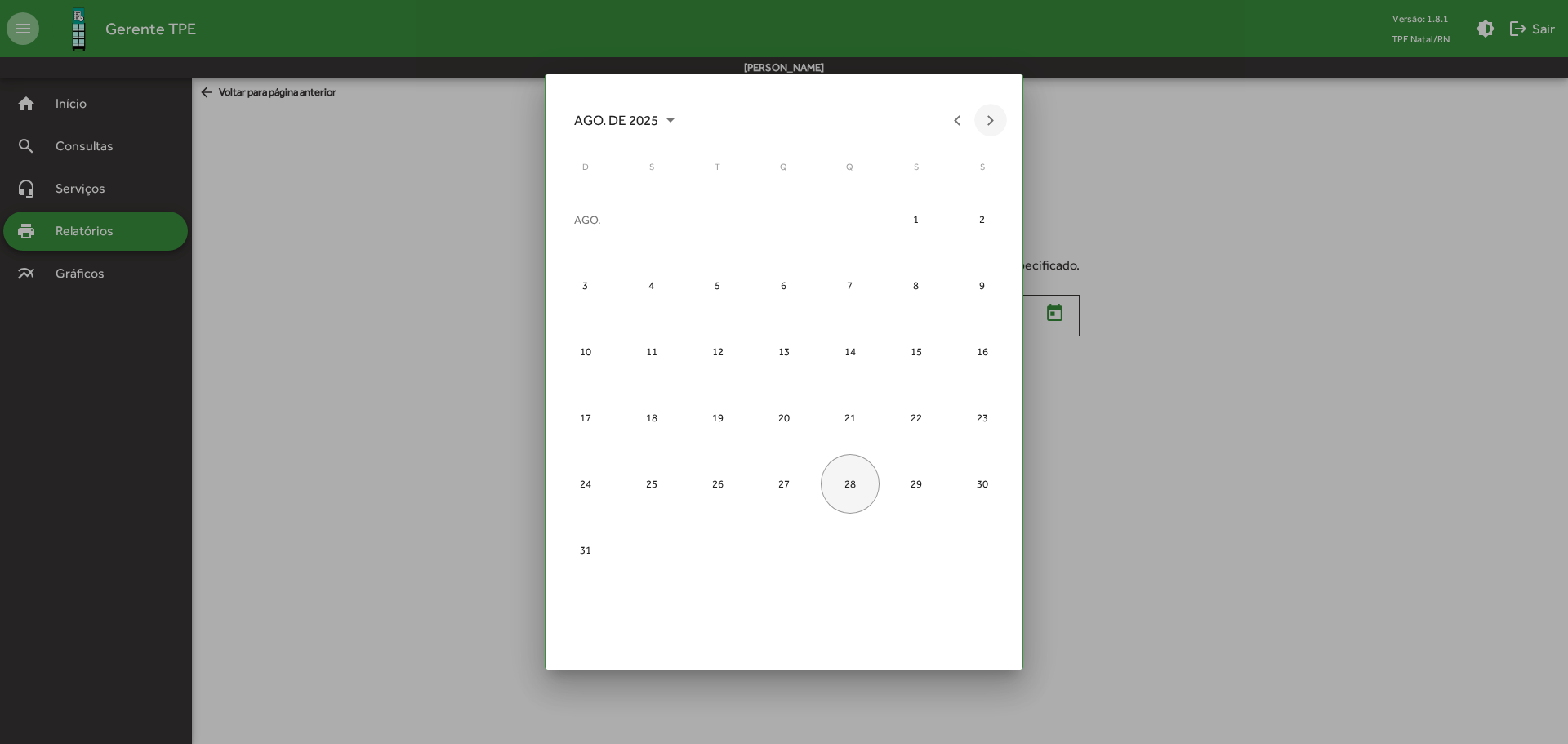
click at [992, 131] on button "Next month" at bounding box center [990, 120] width 32 height 32
click at [660, 291] on div "1" at bounding box center [652, 285] width 60 height 60
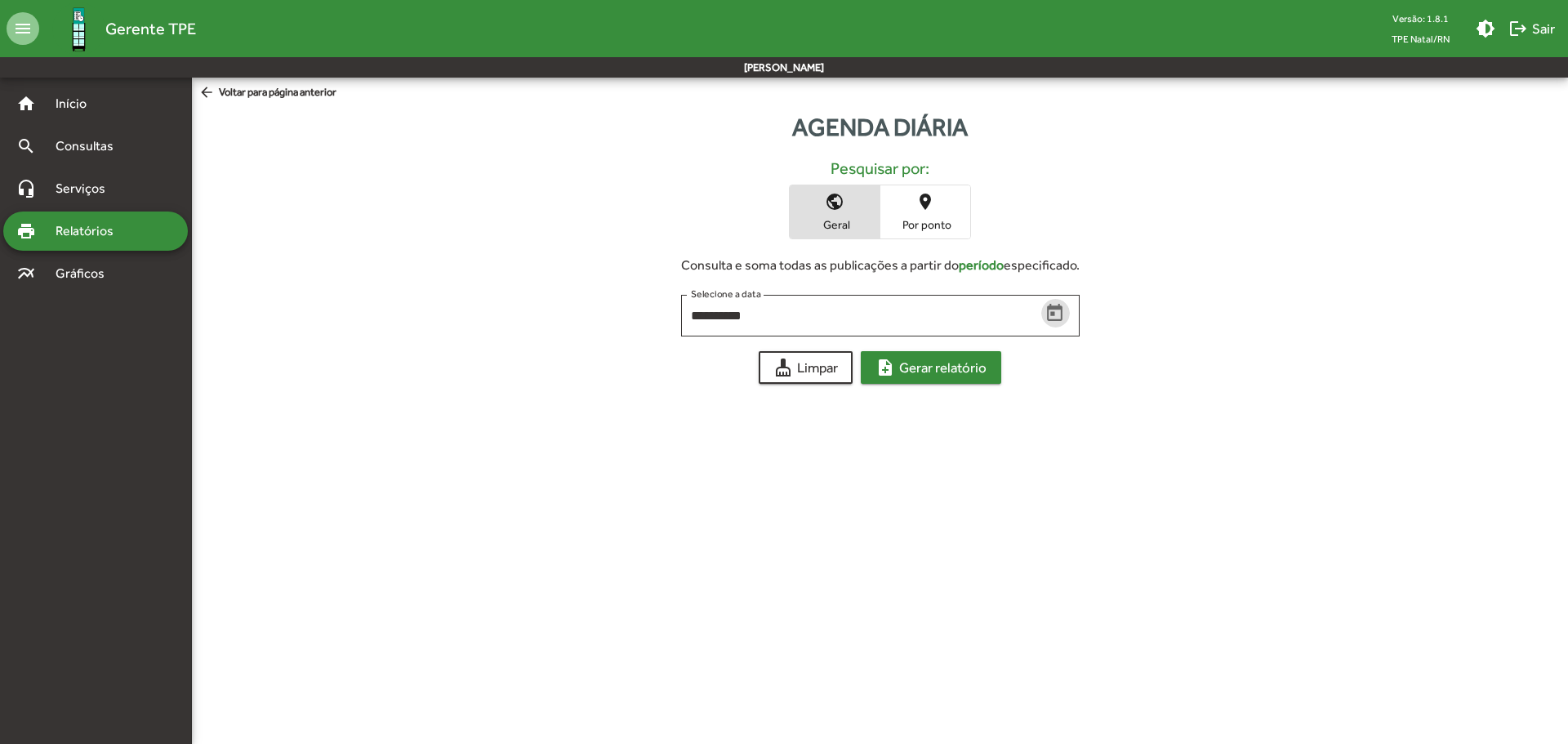
click at [939, 367] on span "note_add Gerar relatório" at bounding box center [930, 367] width 111 height 29
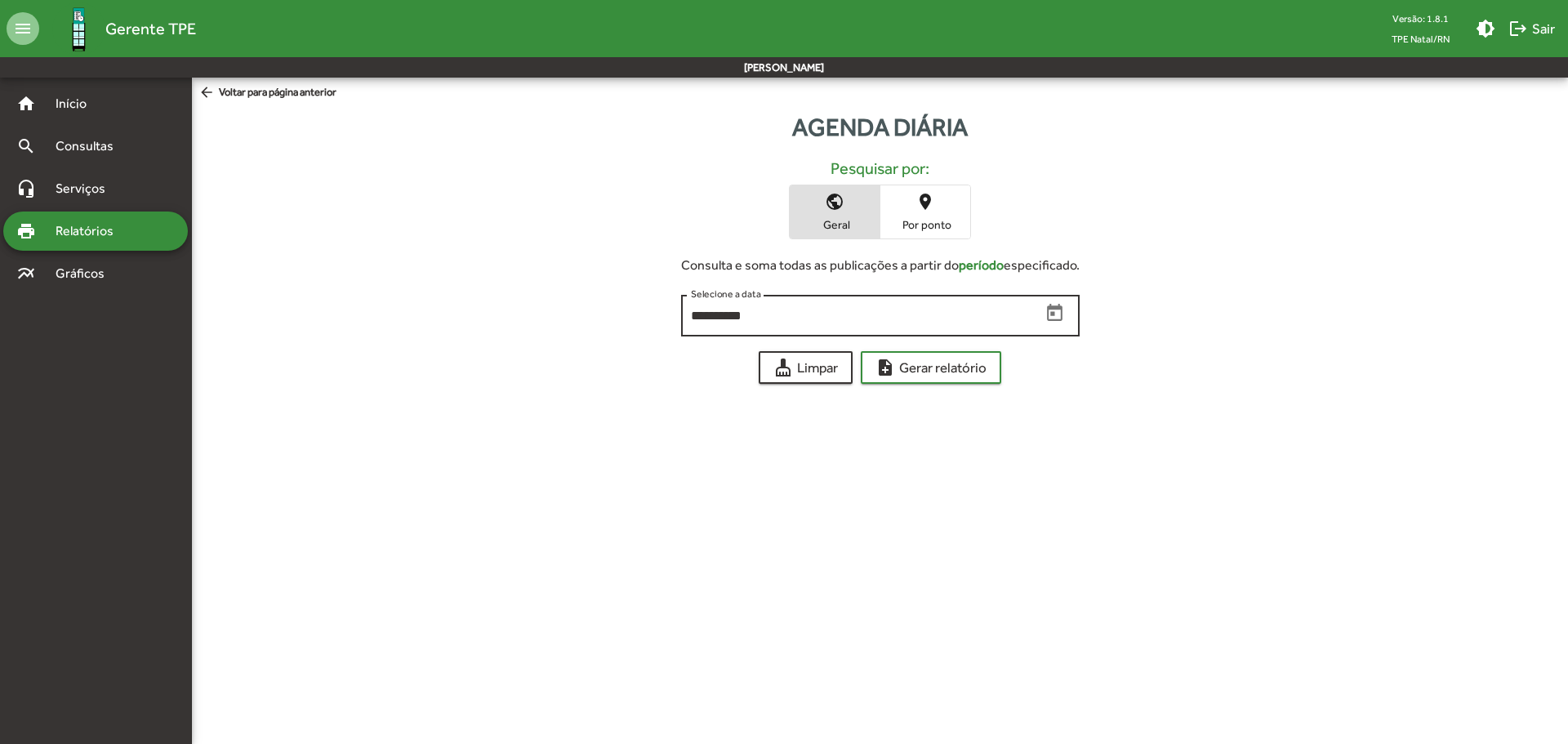
click at [1071, 327] on div "**********" at bounding box center [880, 314] width 399 height 45
click at [1067, 321] on mat-datepicker-toggle at bounding box center [1055, 313] width 29 height 29
click at [1059, 320] on icon "Open calendar" at bounding box center [1055, 312] width 16 height 17
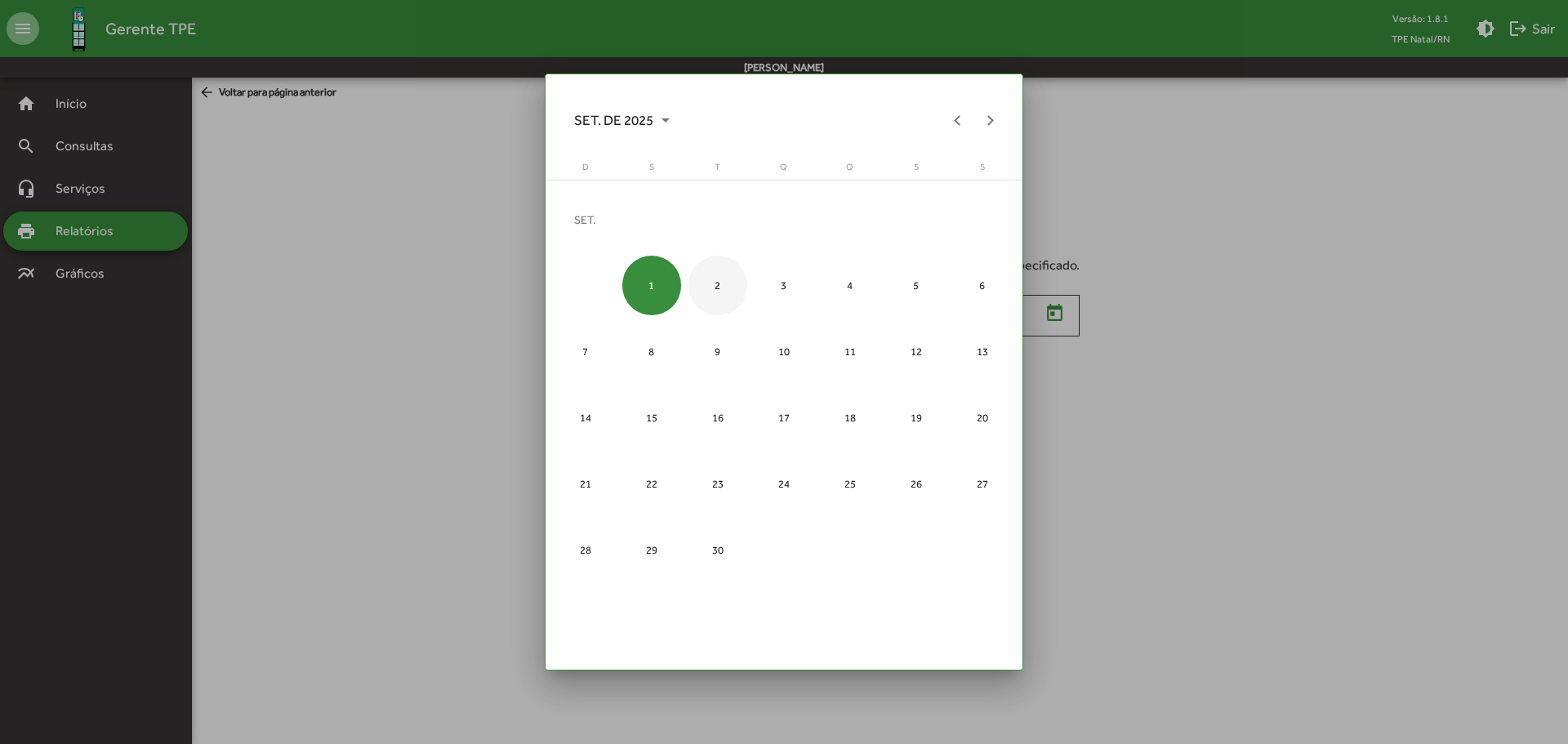
click at [713, 277] on div "2" at bounding box center [718, 285] width 60 height 60
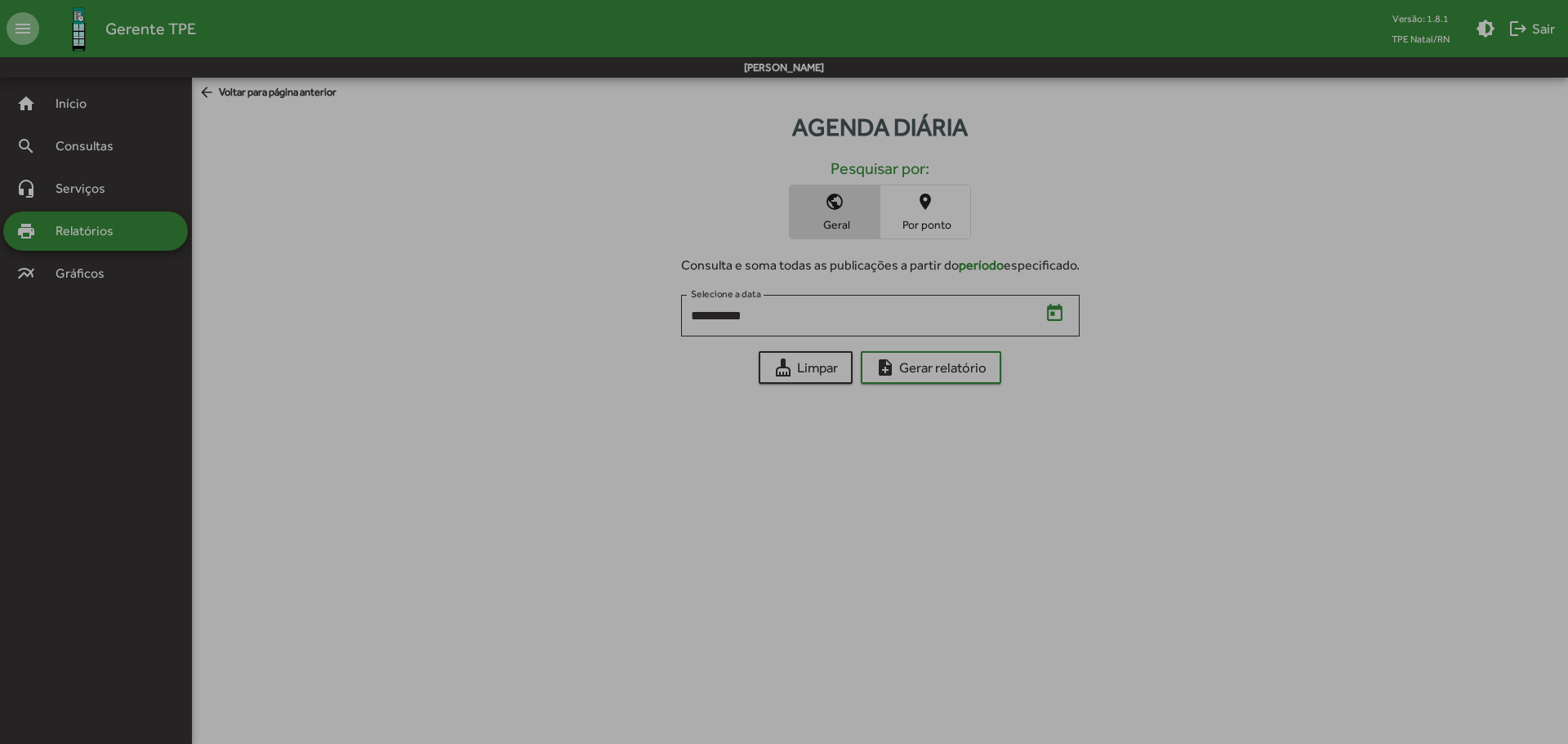
click at [713, 277] on div "2" at bounding box center [718, 285] width 60 height 60
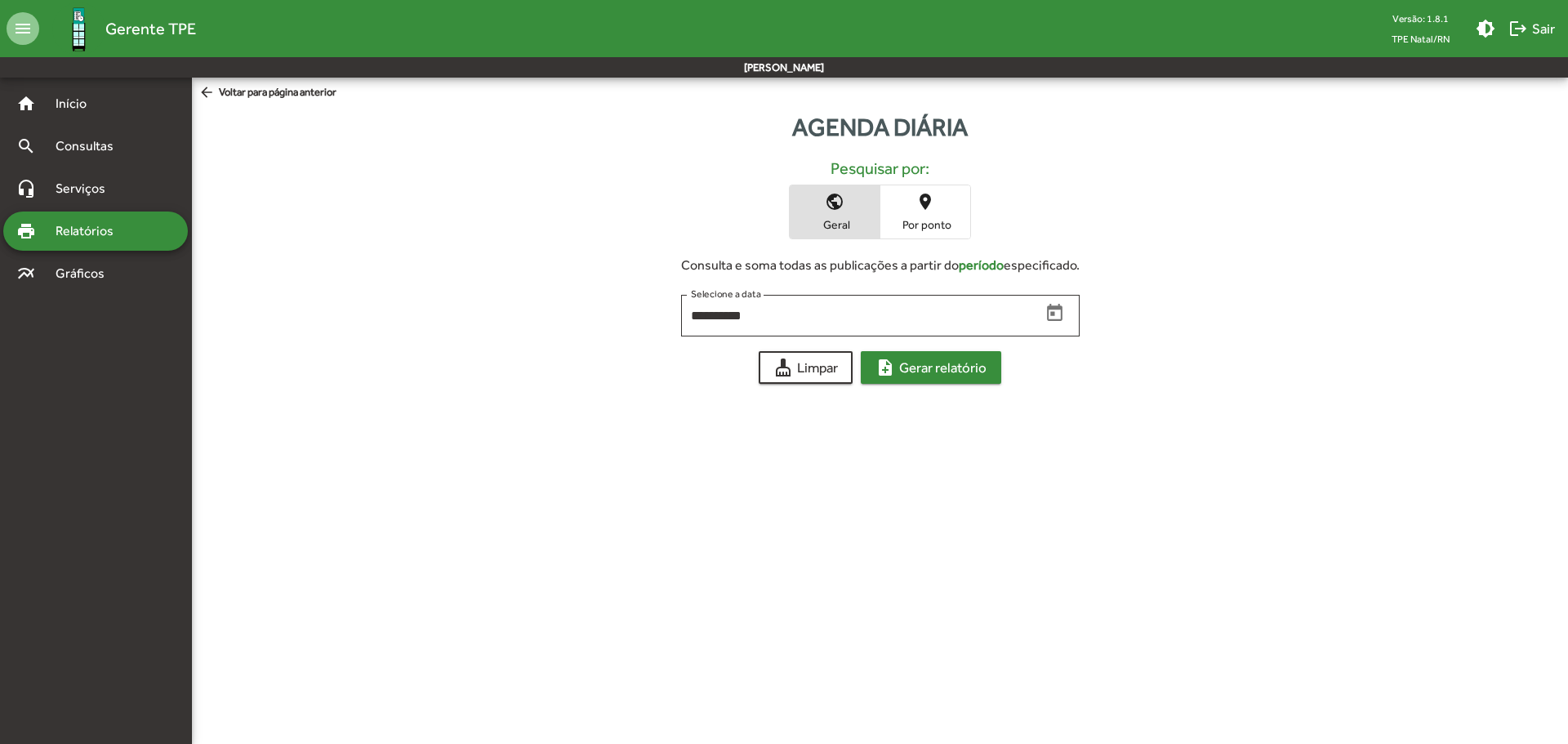
click at [915, 369] on span "note_add Gerar relatório" at bounding box center [930, 367] width 111 height 29
click at [929, 227] on span "Por ponto" at bounding box center [925, 225] width 82 height 15
click at [928, 227] on span "Por ponto" at bounding box center [925, 225] width 82 height 15
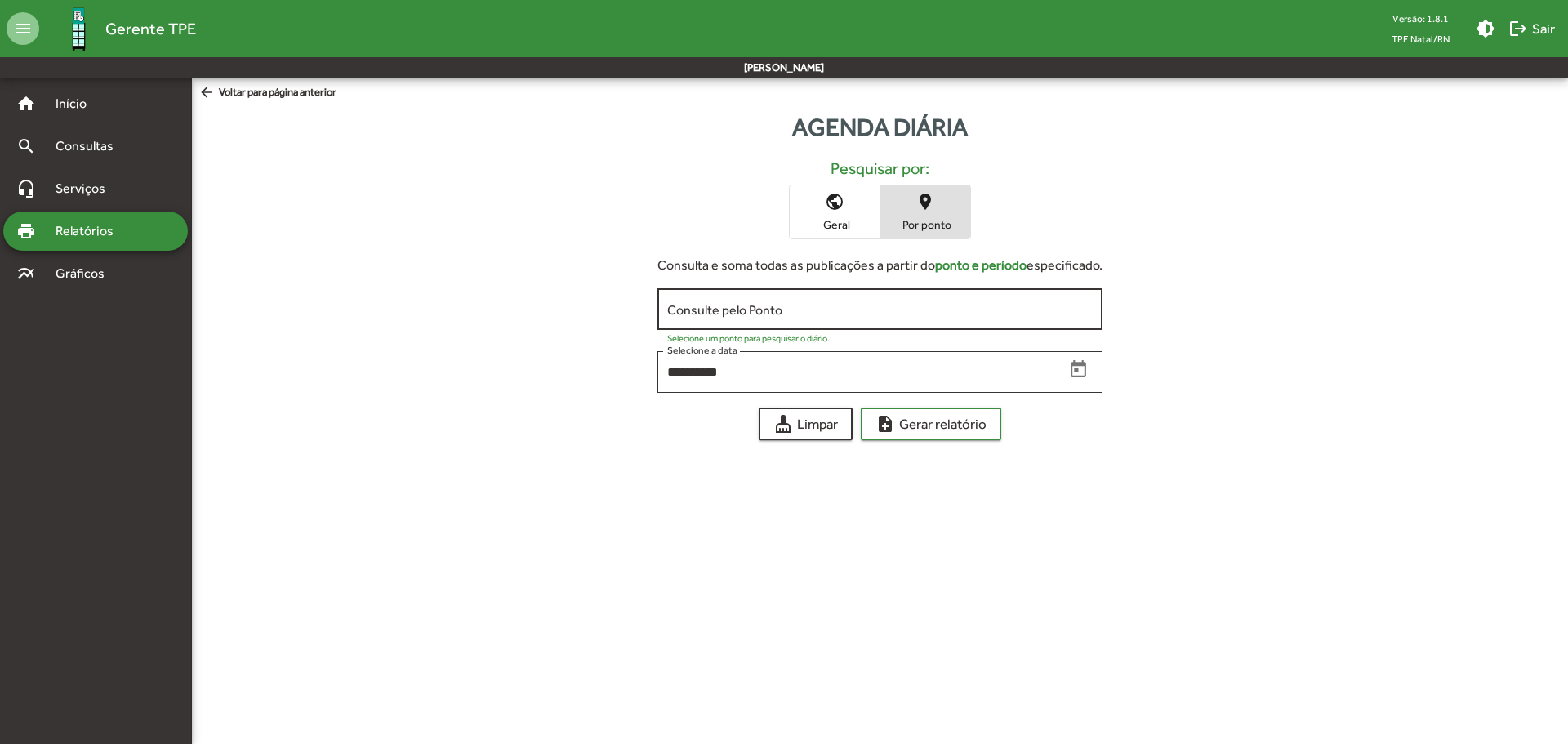
click at [863, 310] on input "Consulte pelo Ponto" at bounding box center [880, 309] width 426 height 15
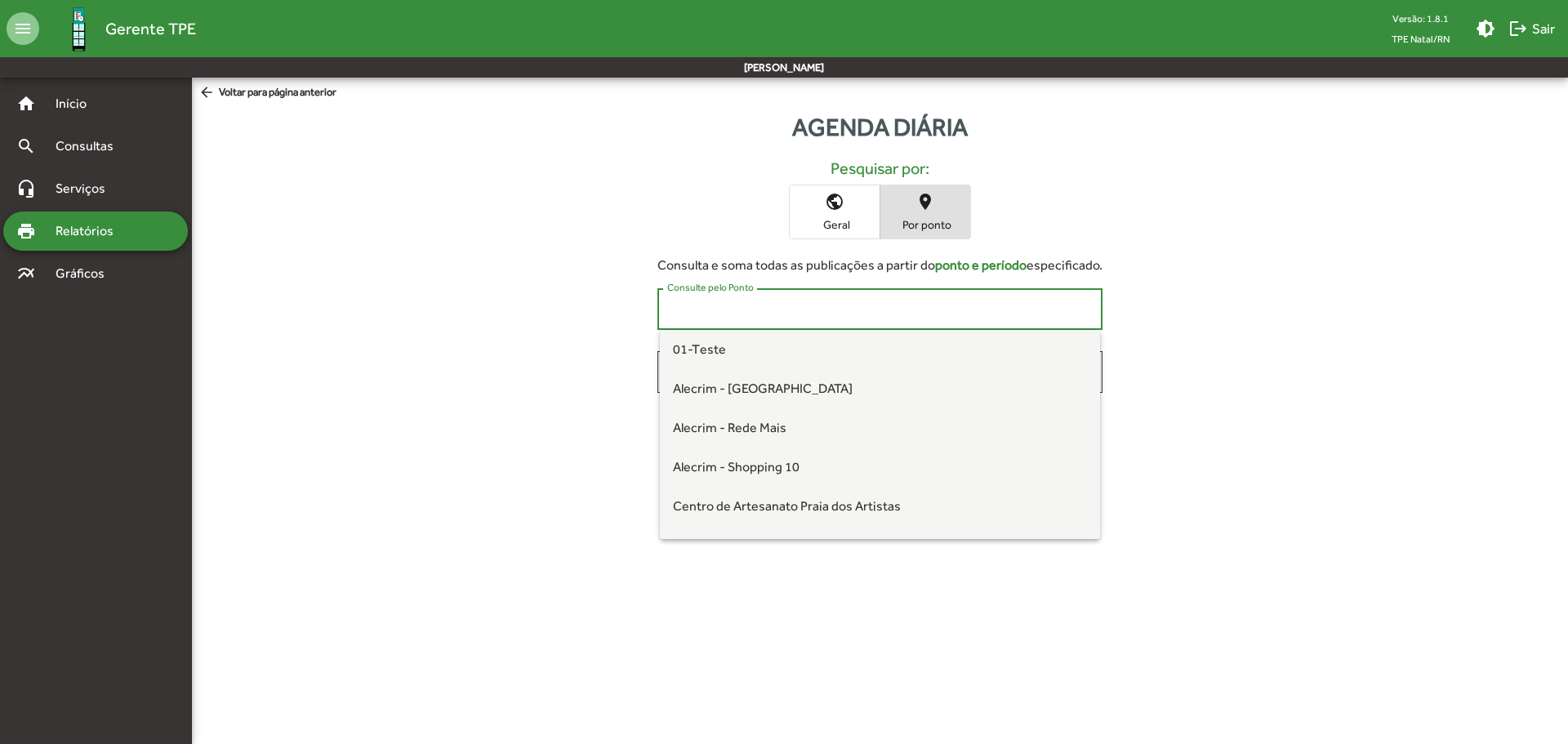
click at [1186, 308] on div "**********" at bounding box center [880, 340] width 1376 height 201
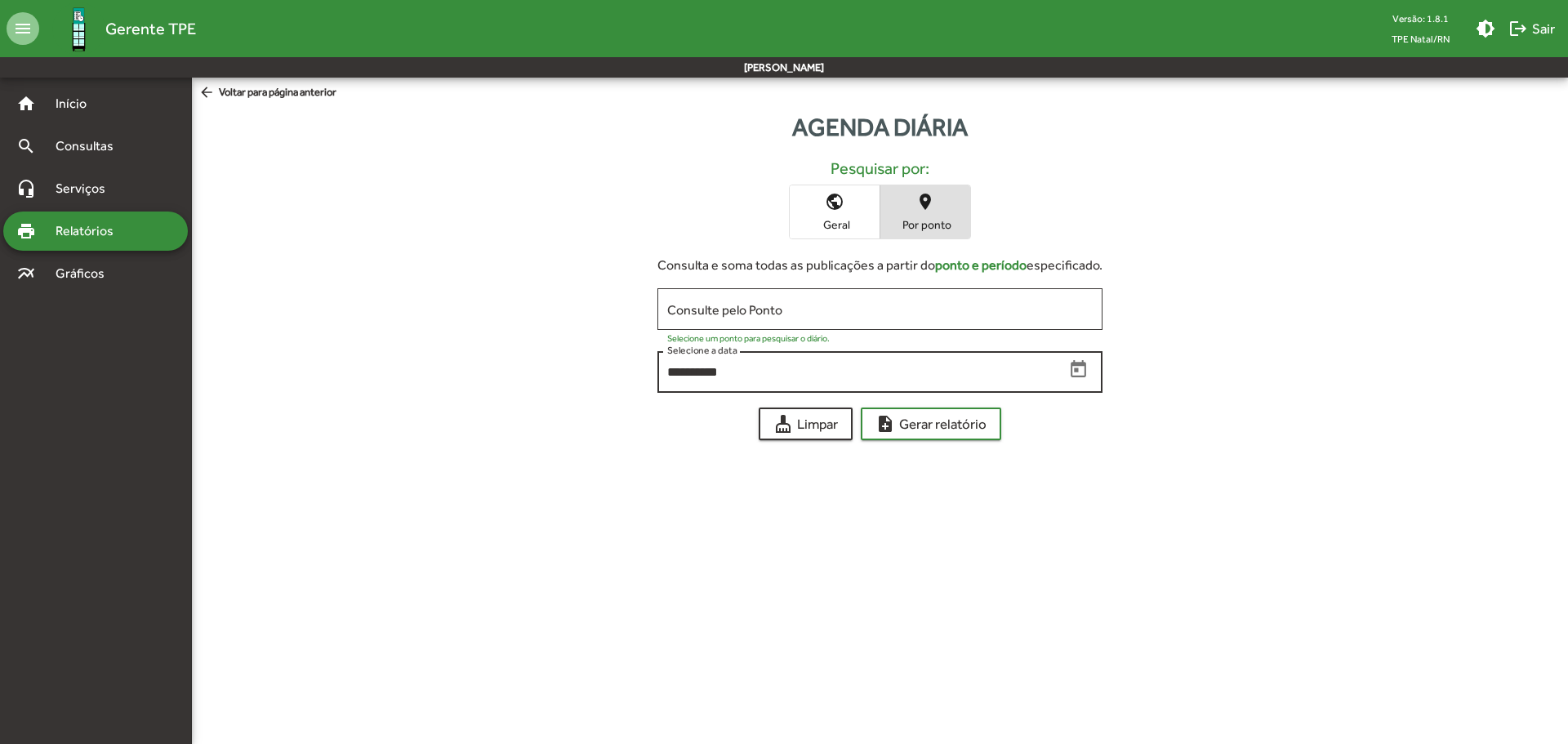
click at [1081, 368] on icon "Open calendar" at bounding box center [1079, 369] width 21 height 21
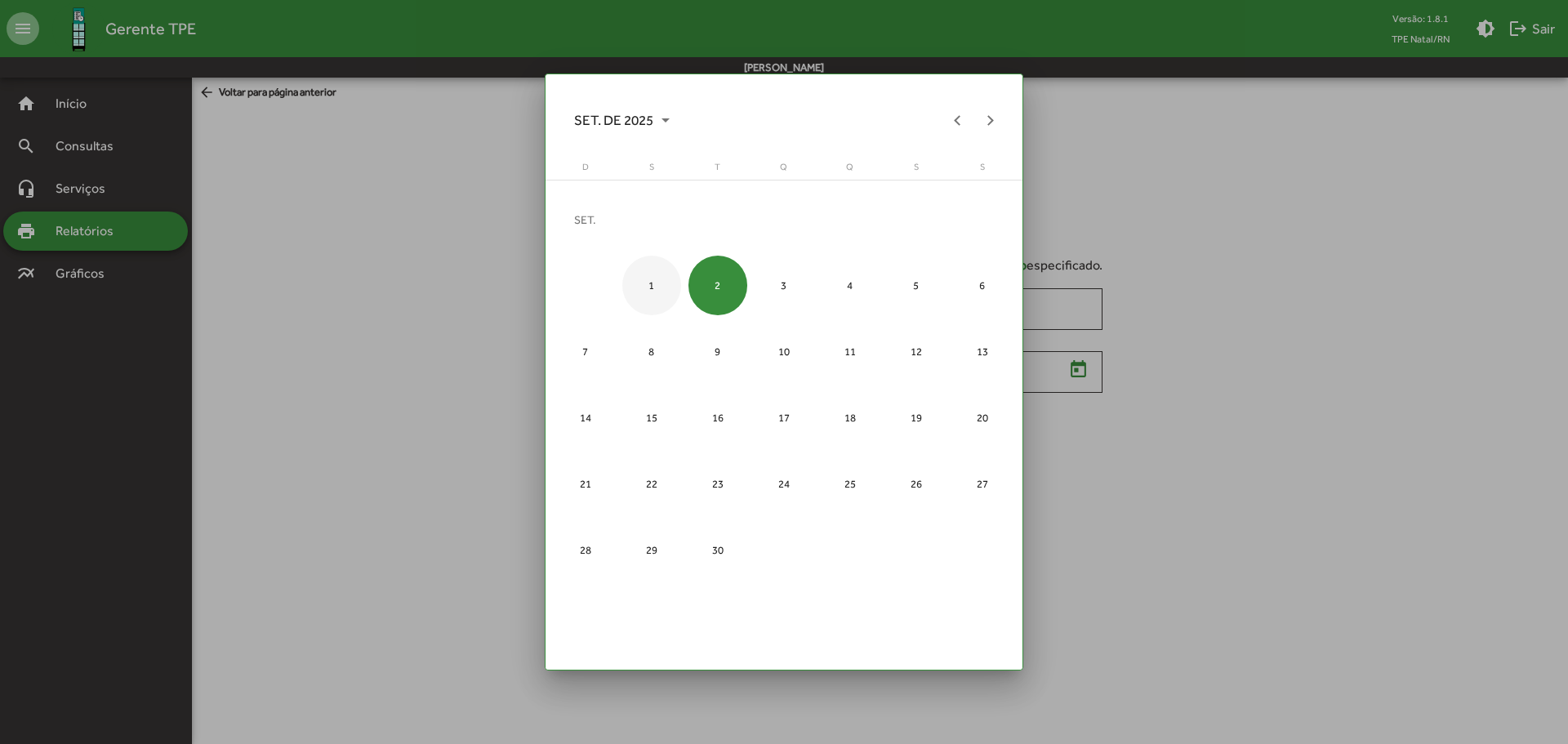
click at [661, 286] on div "1" at bounding box center [652, 285] width 60 height 60
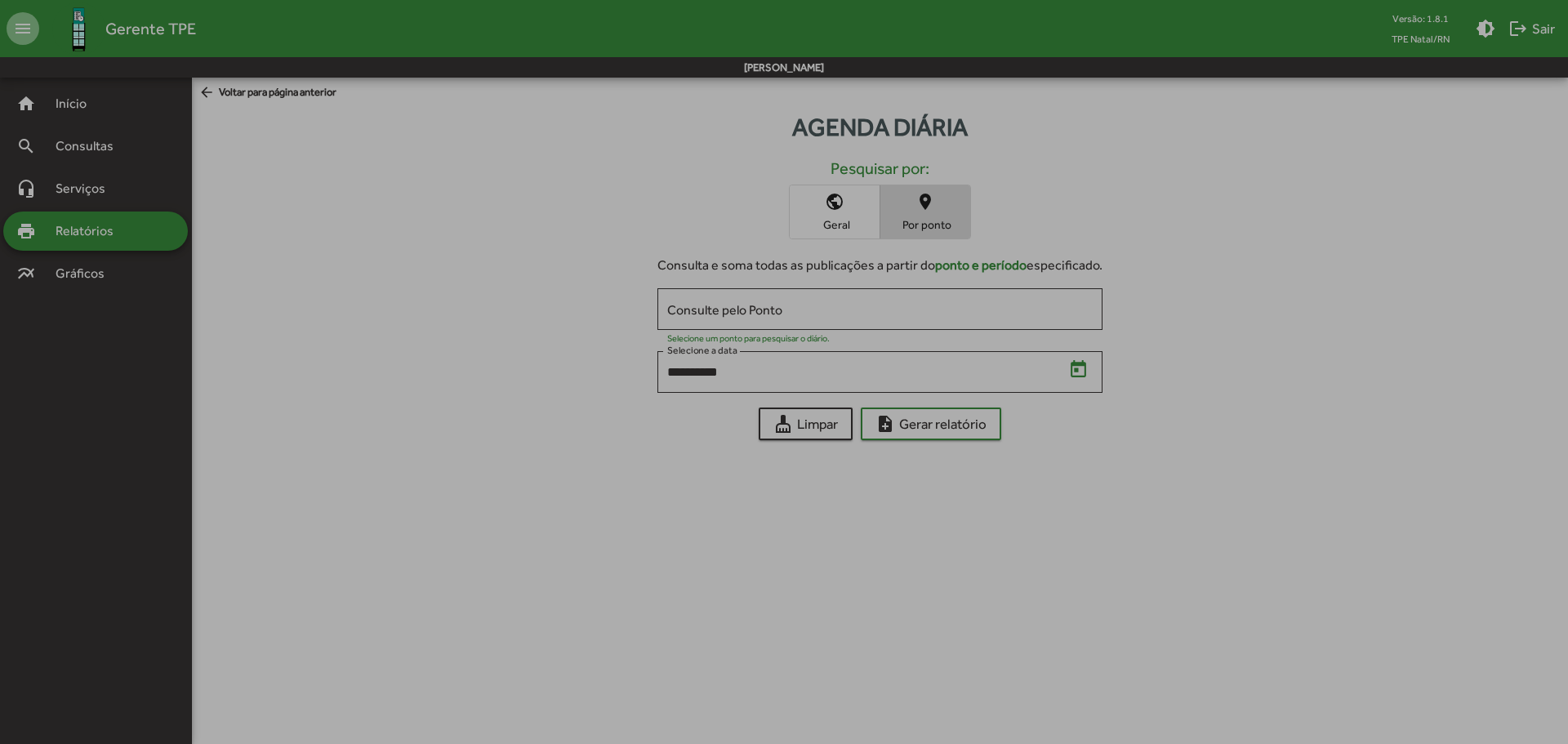
type input "**********"
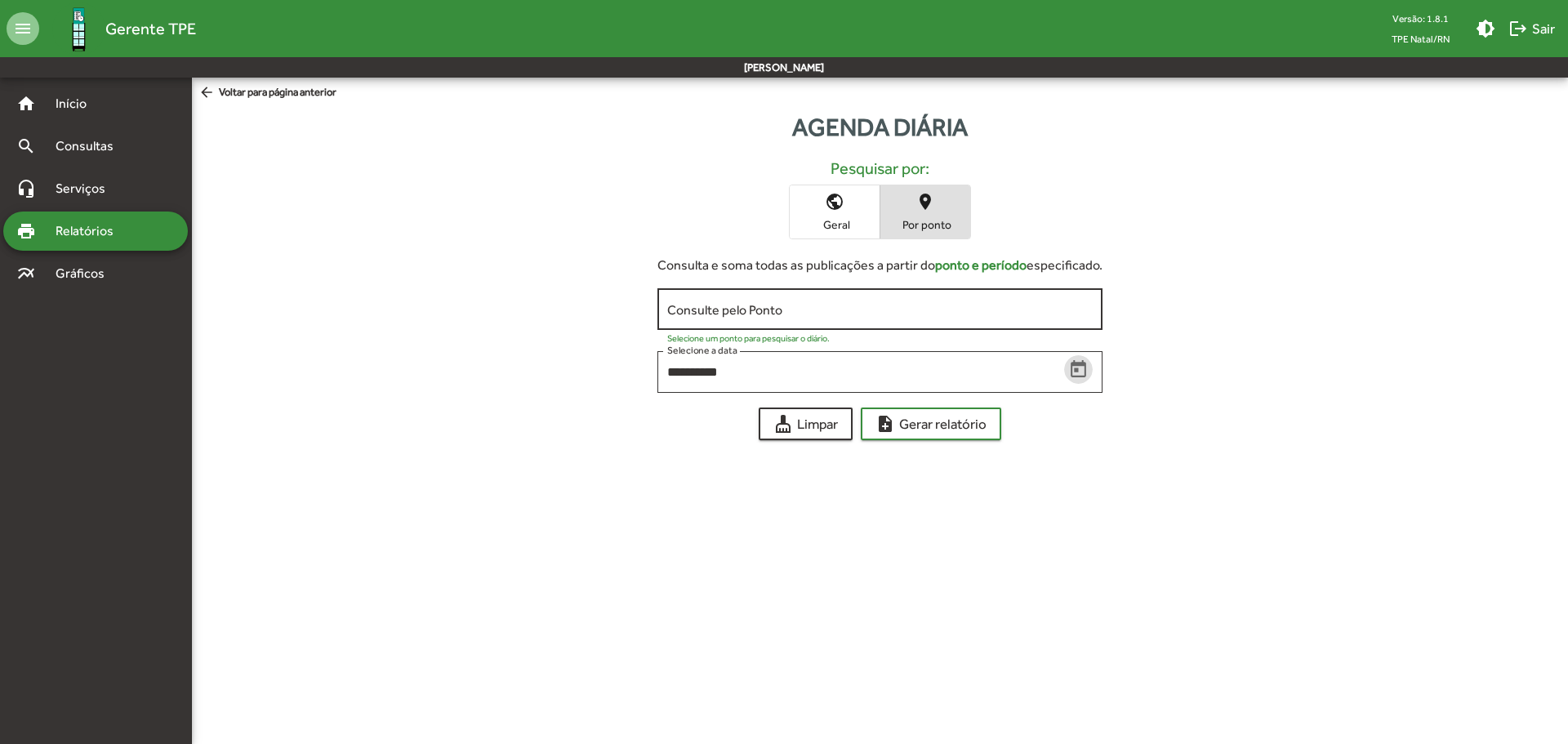
click at [781, 326] on div "Consulte pelo Ponto" at bounding box center [880, 307] width 426 height 45
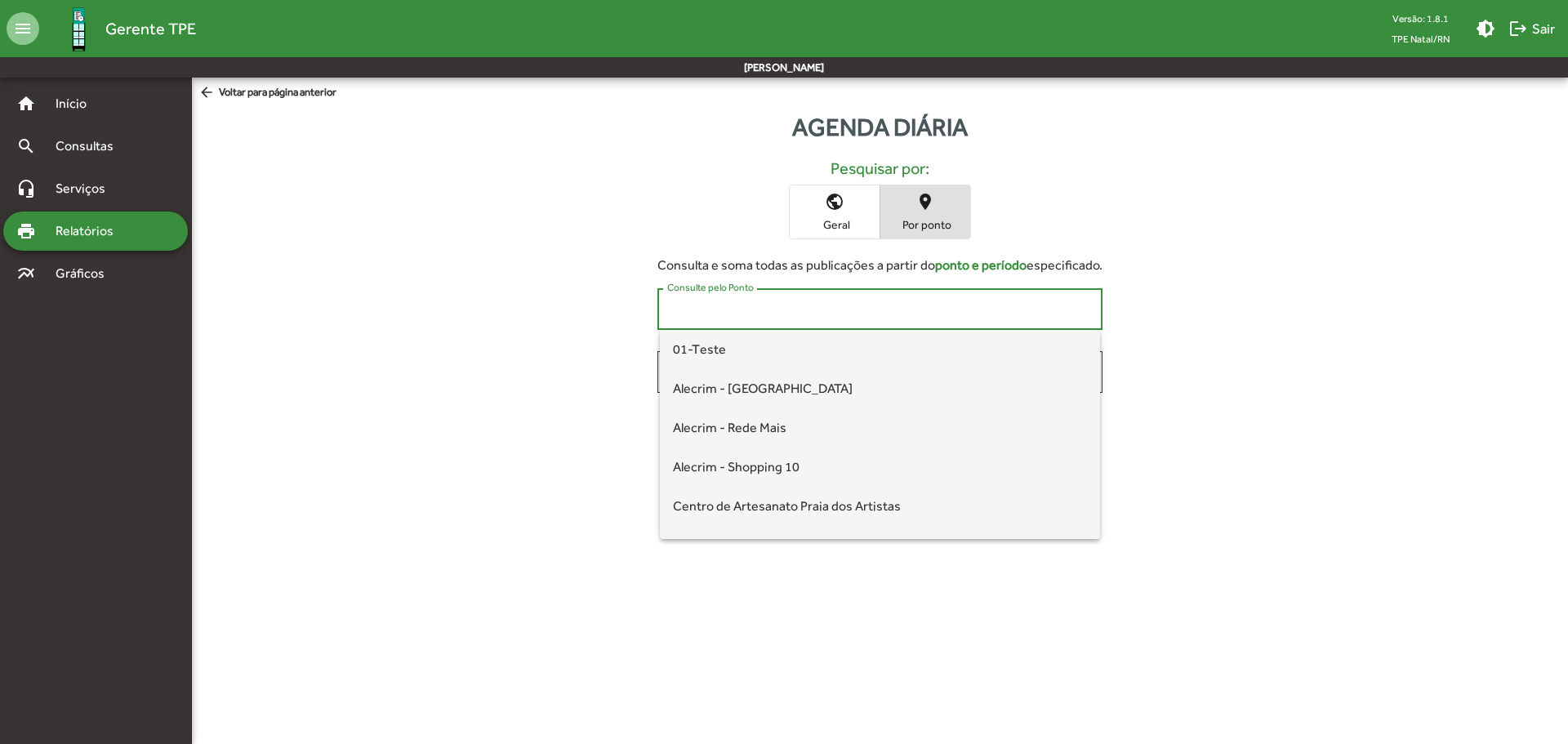
click at [773, 302] on input "Consulte pelo Ponto" at bounding box center [880, 309] width 426 height 15
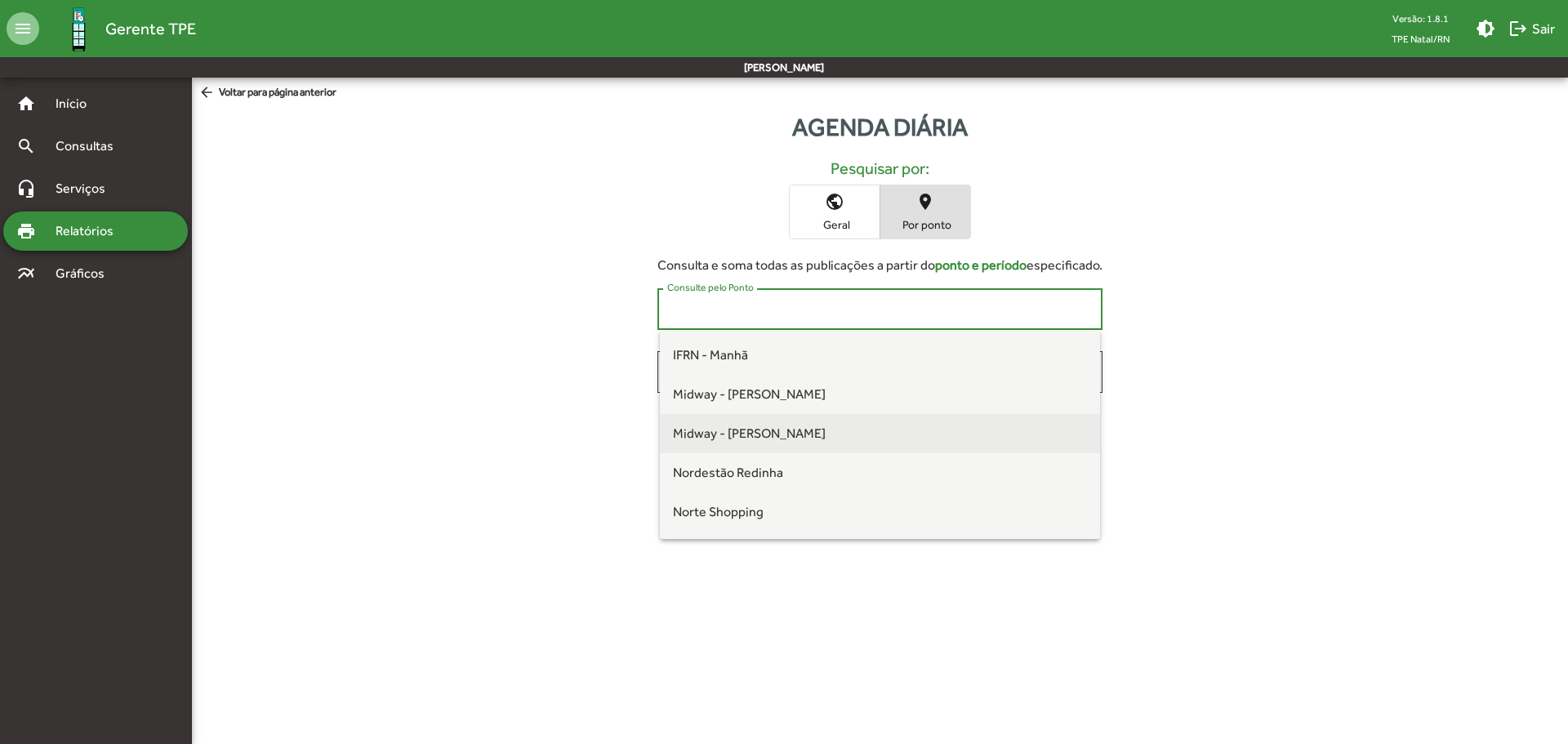
scroll to position [245, 0]
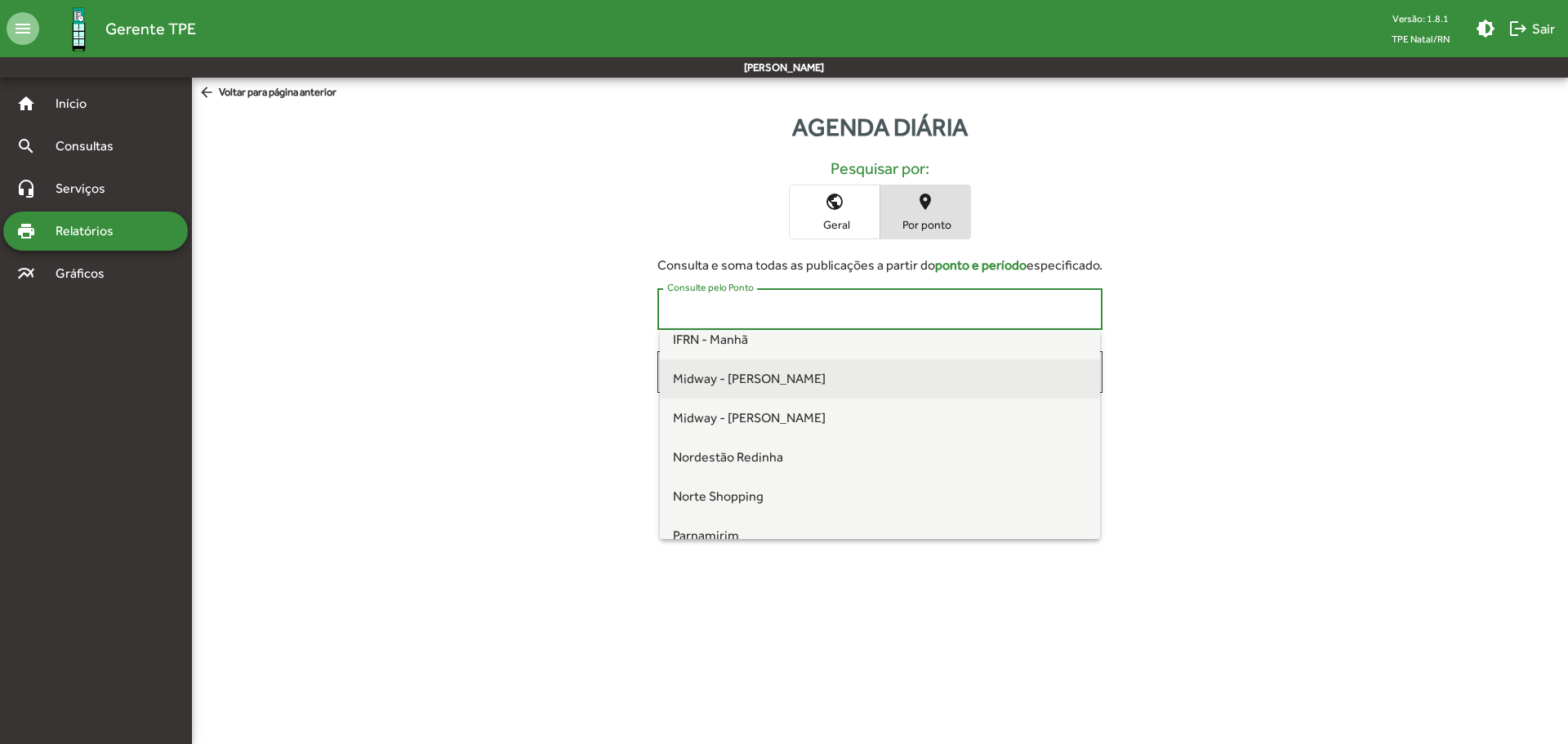
click at [817, 372] on span "Midway - [PERSON_NAME]" at bounding box center [881, 378] width 415 height 40
type input "**********"
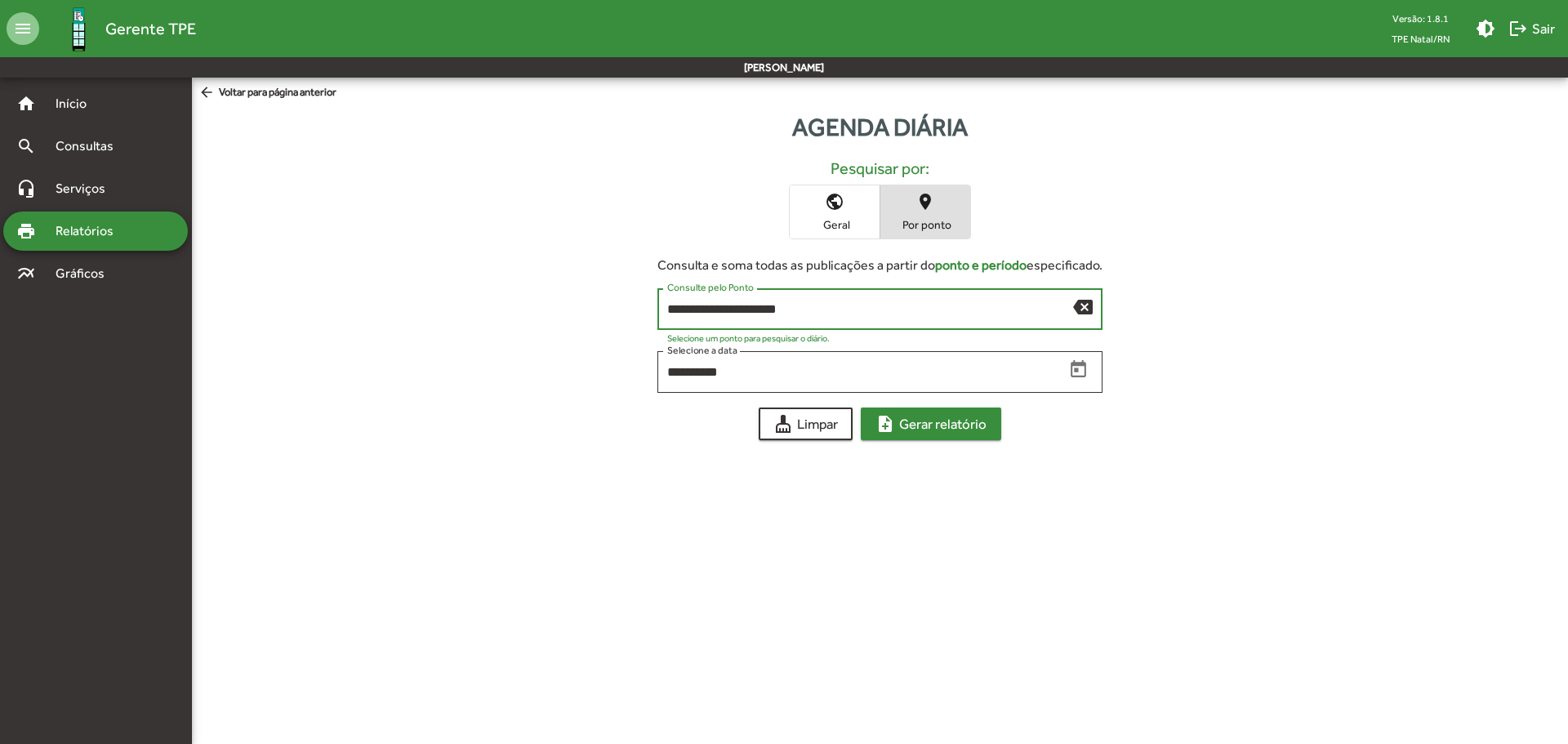
click at [950, 420] on span "note_add Gerar relatório" at bounding box center [930, 424] width 111 height 29
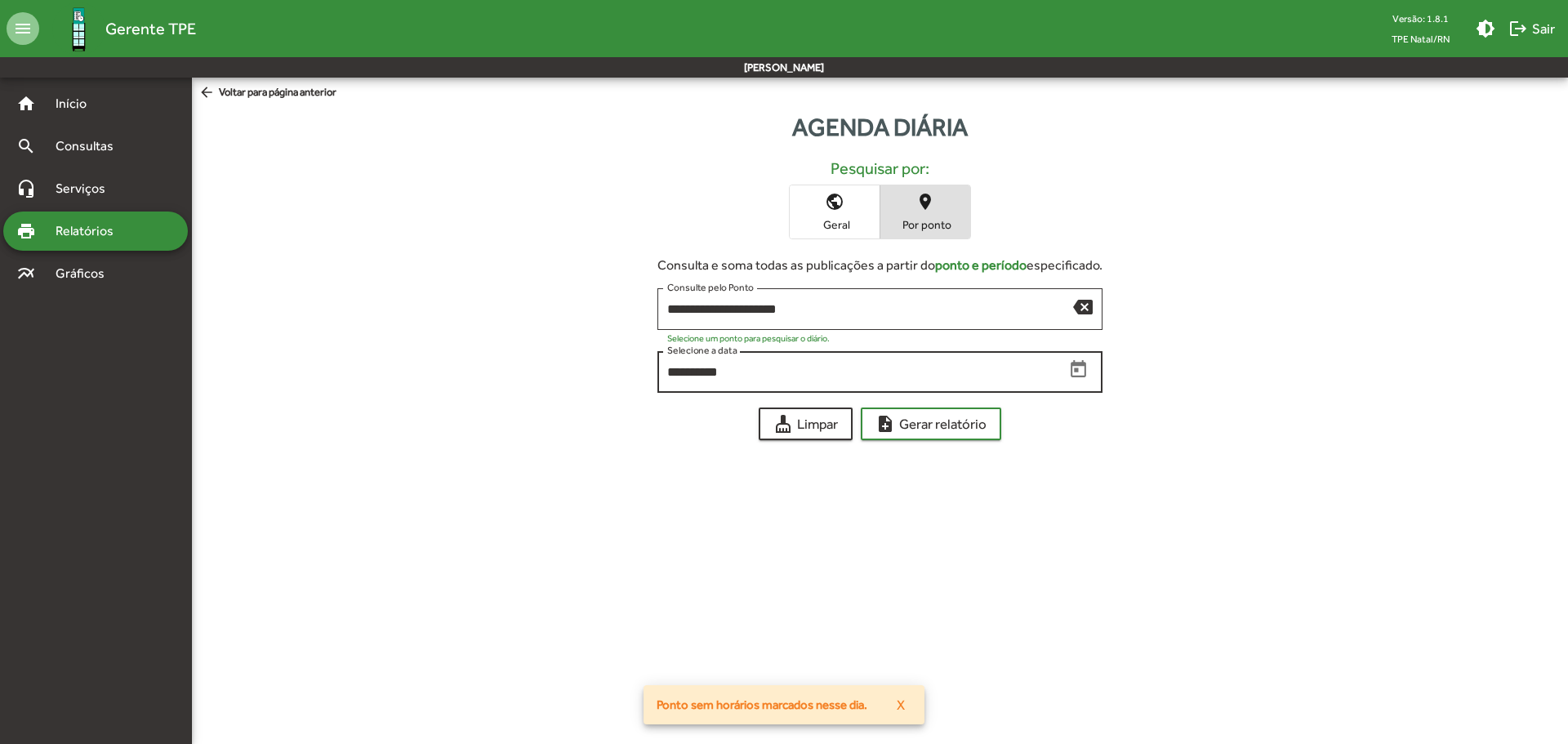
click at [825, 374] on input "**********" at bounding box center [865, 372] width 397 height 15
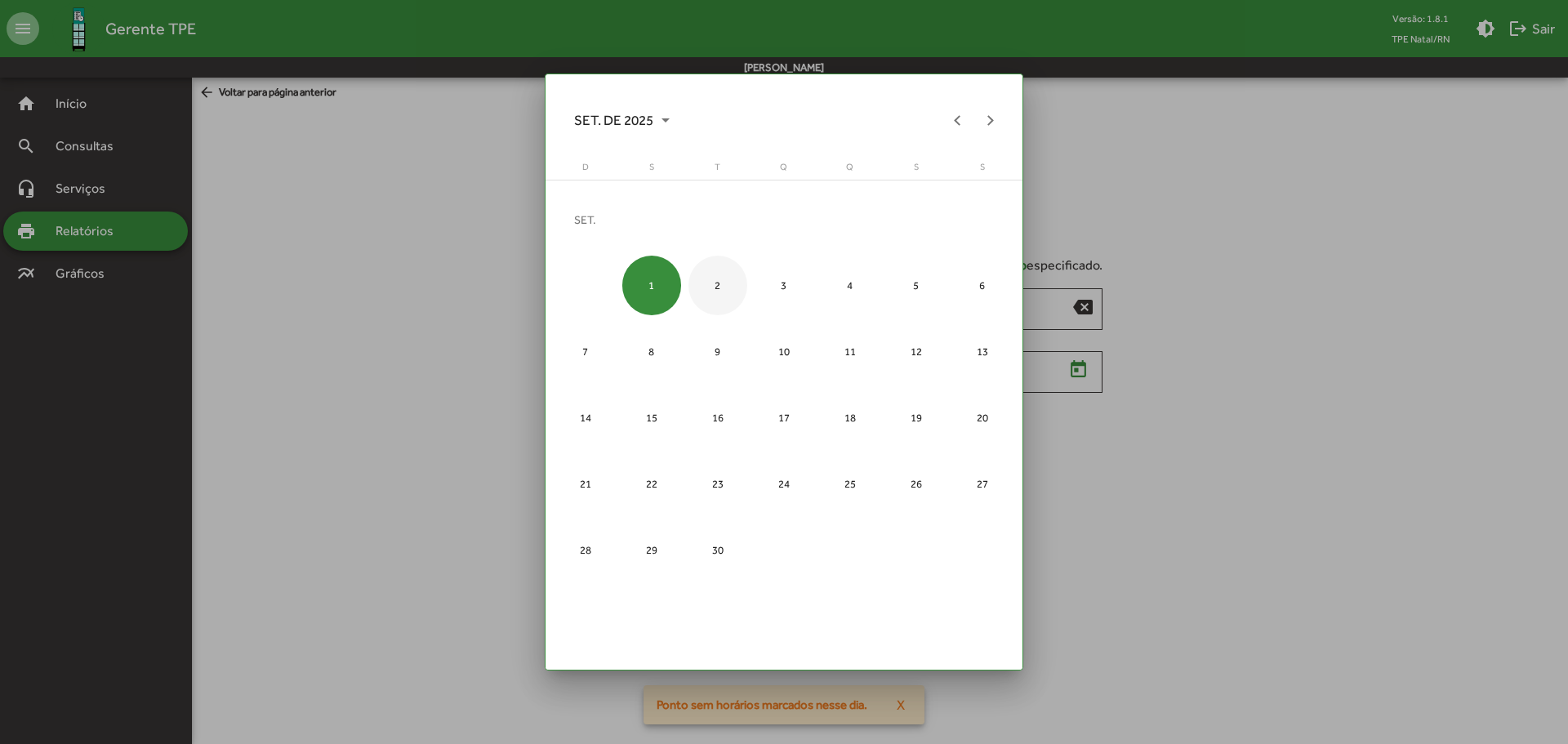
click at [724, 287] on div "2" at bounding box center [718, 285] width 60 height 60
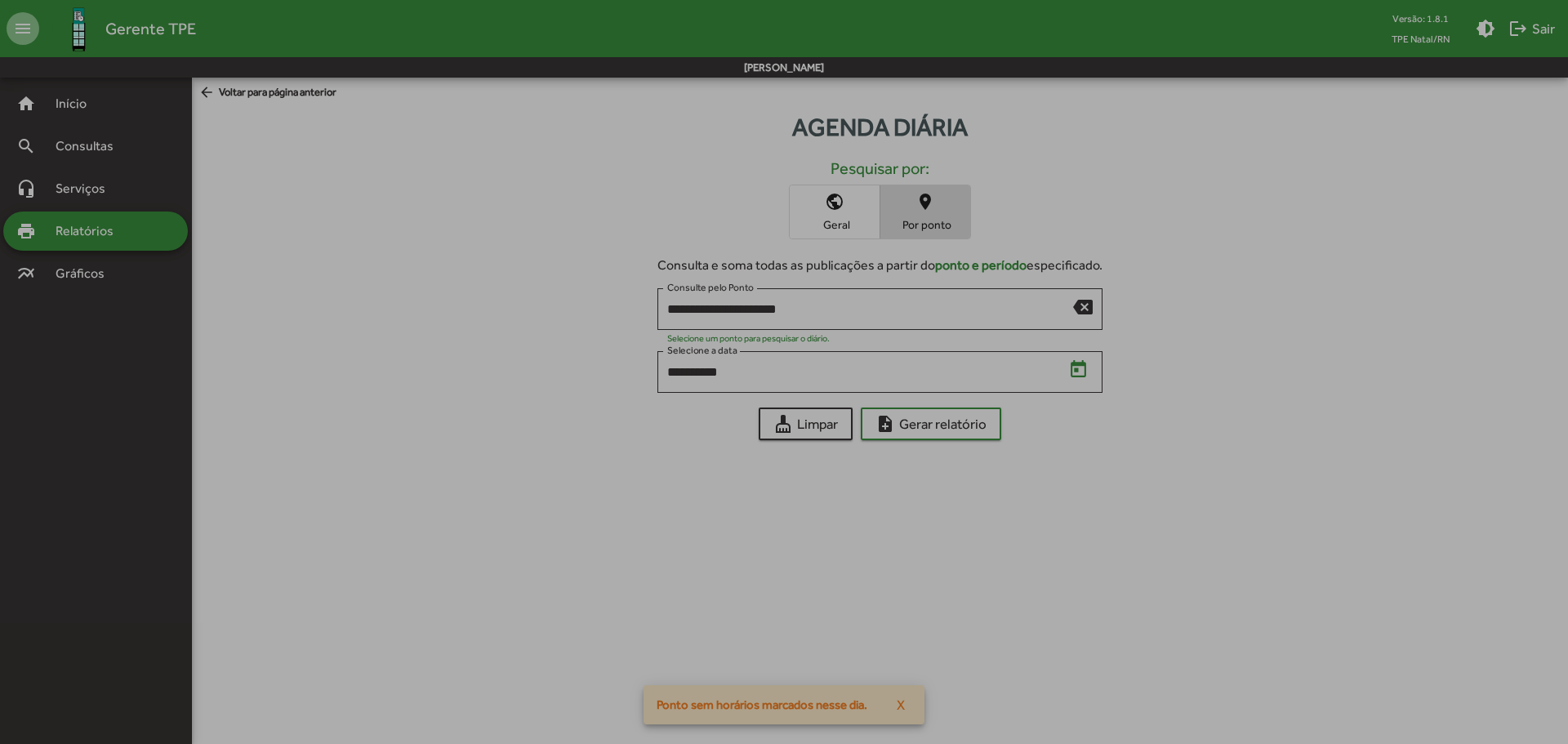
type input "**********"
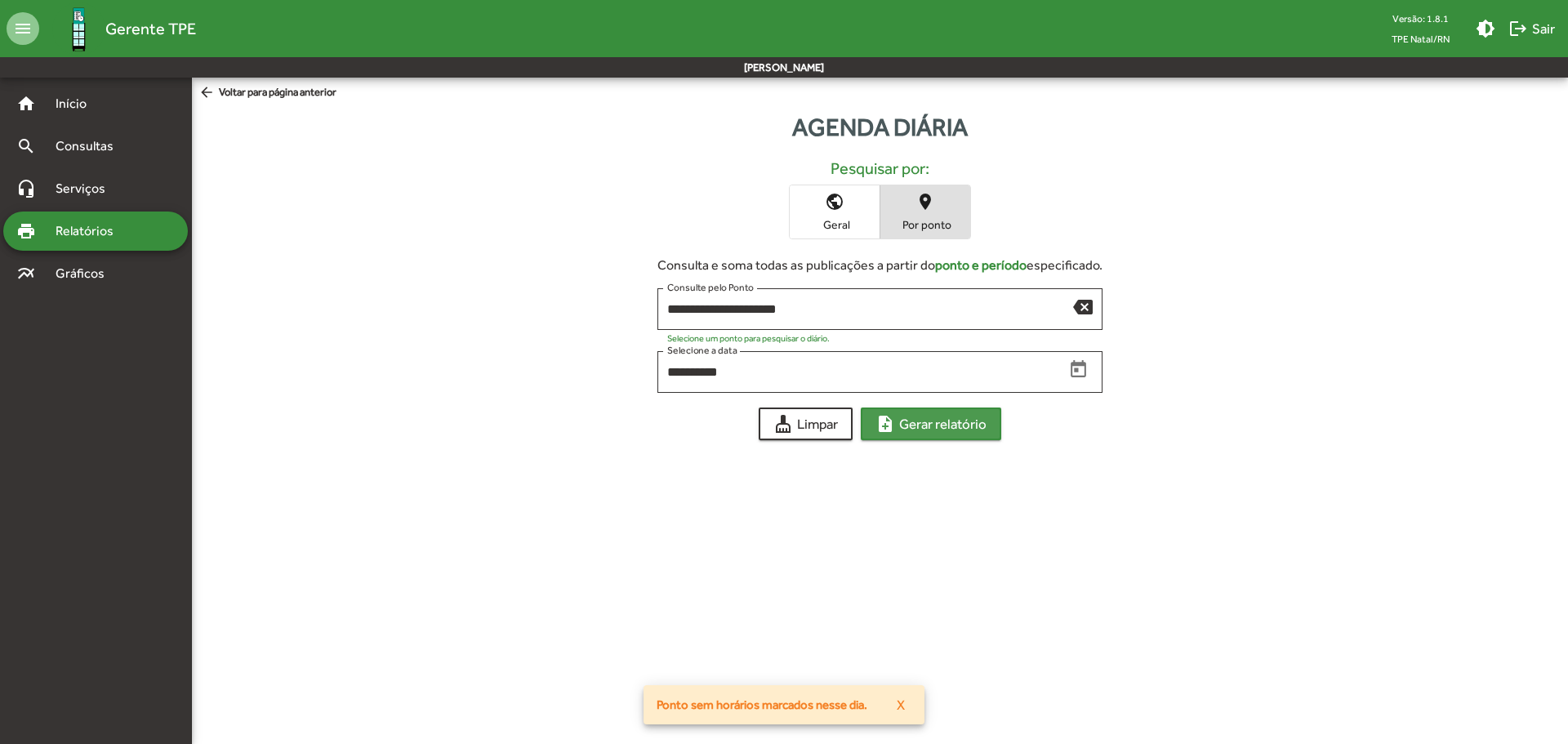
click at [948, 417] on span "note_add Gerar relatório" at bounding box center [930, 424] width 111 height 29
click at [755, 315] on input "**********" at bounding box center [870, 309] width 406 height 15
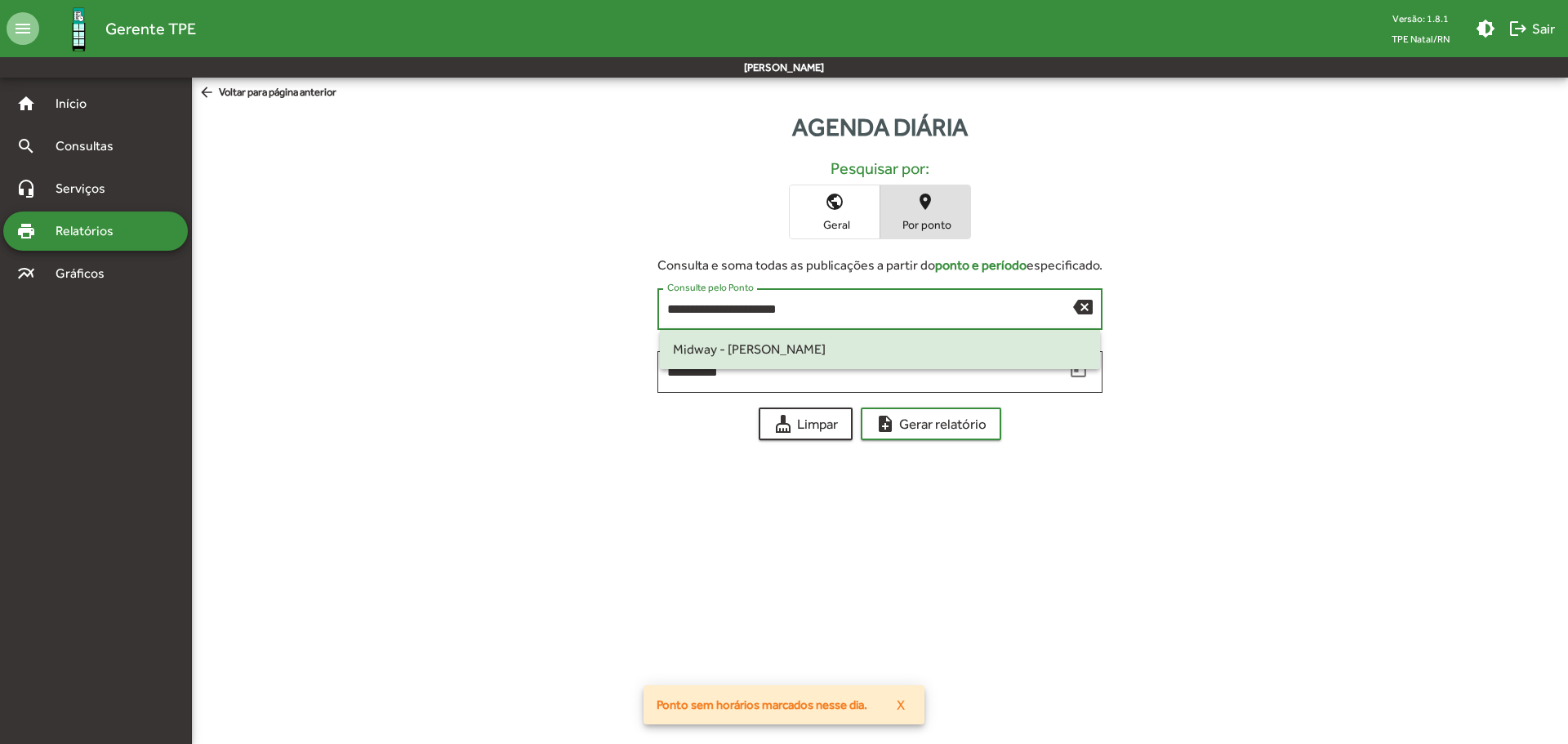
click at [755, 315] on input "**********" at bounding box center [870, 309] width 406 height 15
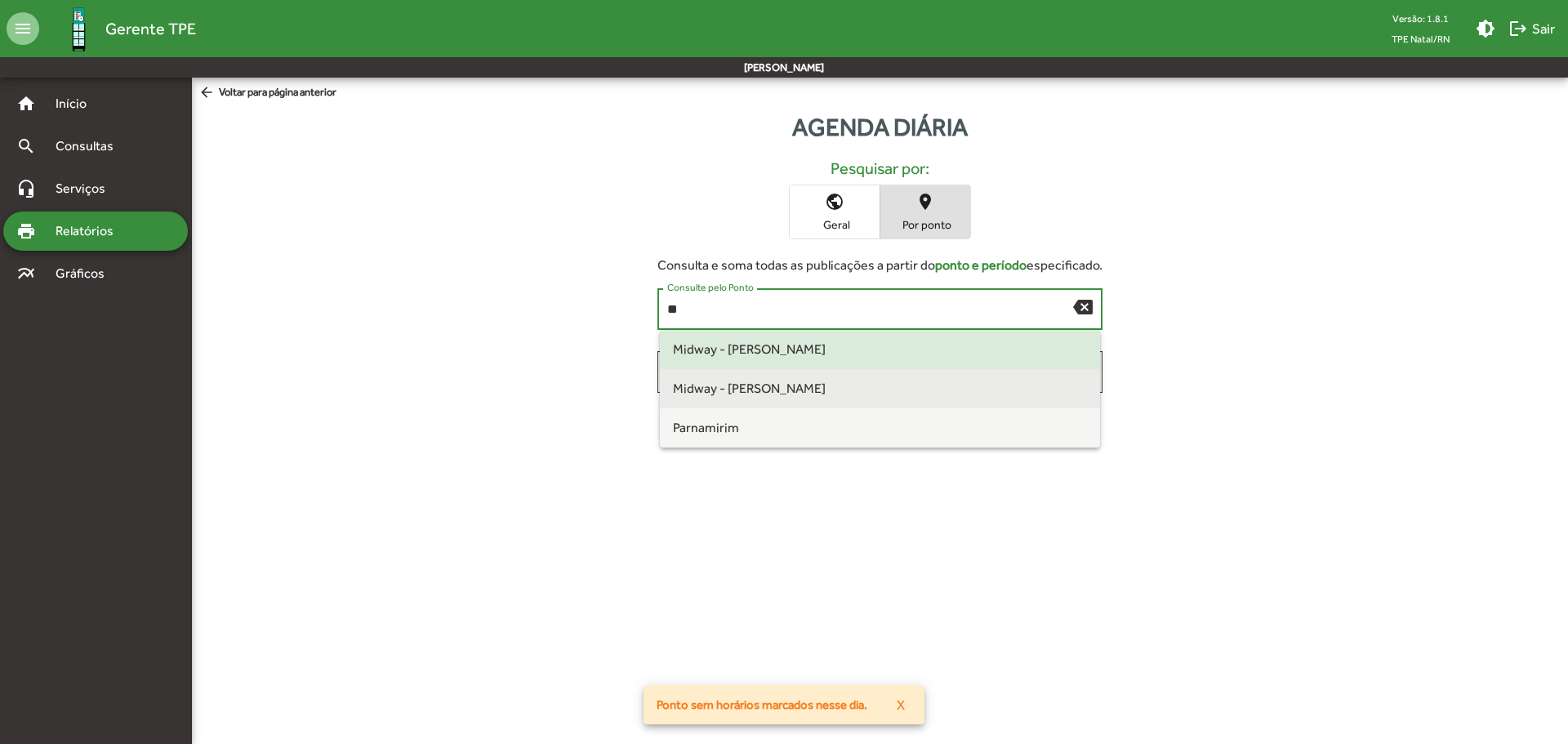
click at [796, 382] on span "Midway - [PERSON_NAME]" at bounding box center [750, 388] width 153 height 16
type input "**********"
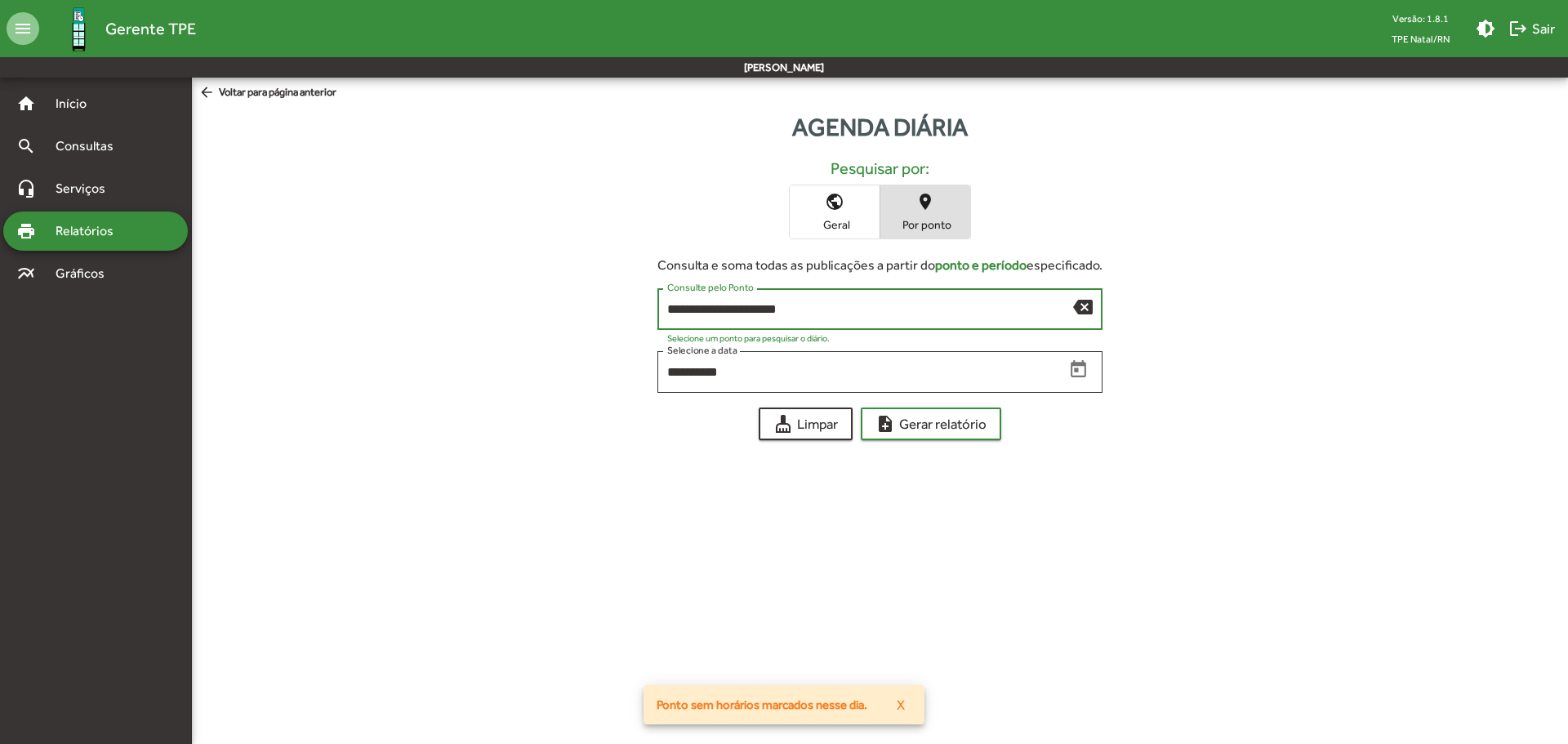
click at [941, 401] on form "**********" at bounding box center [881, 340] width 472 height 201
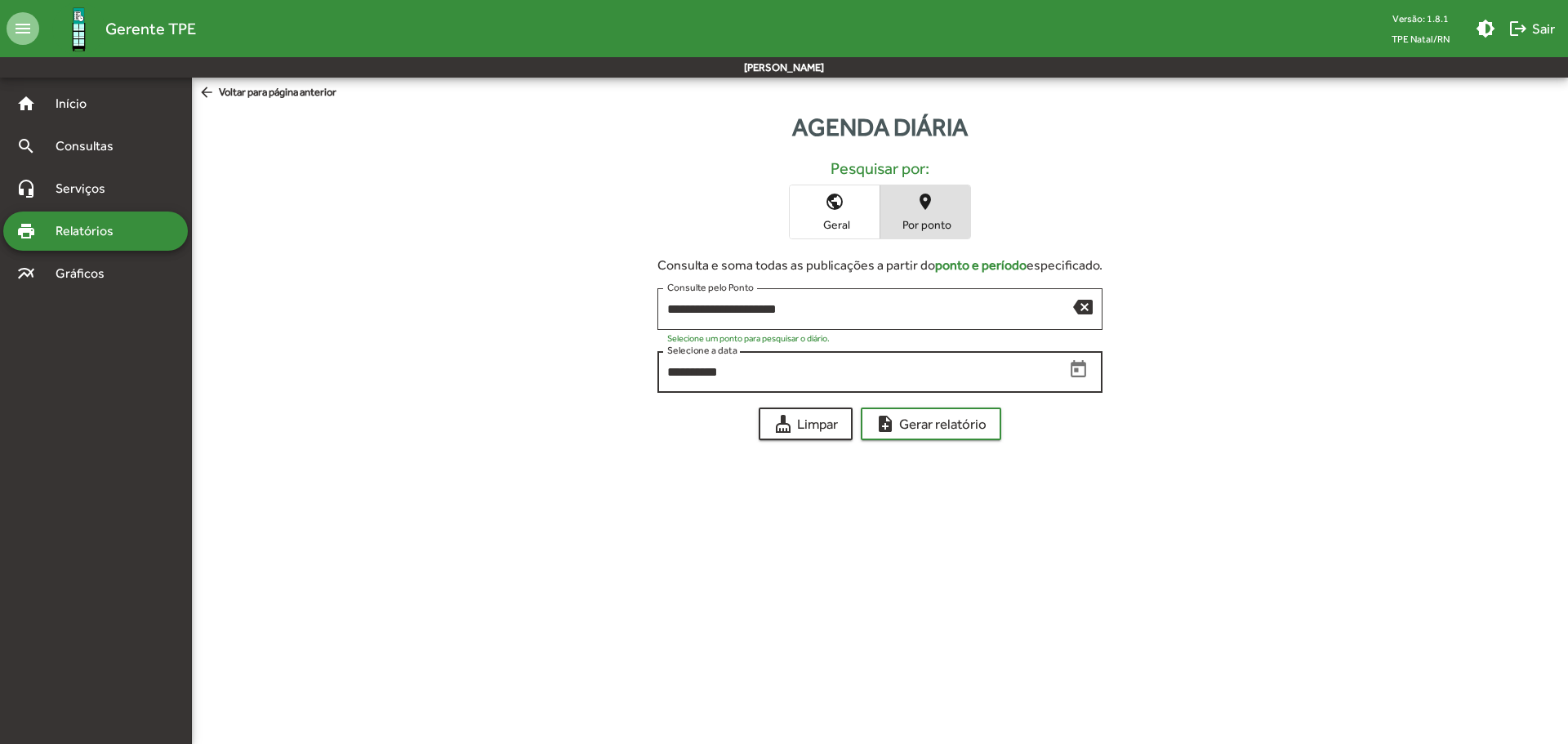
click at [803, 364] on div "**********" at bounding box center [865, 370] width 397 height 45
click at [1083, 374] on icon "Open calendar" at bounding box center [1078, 368] width 16 height 17
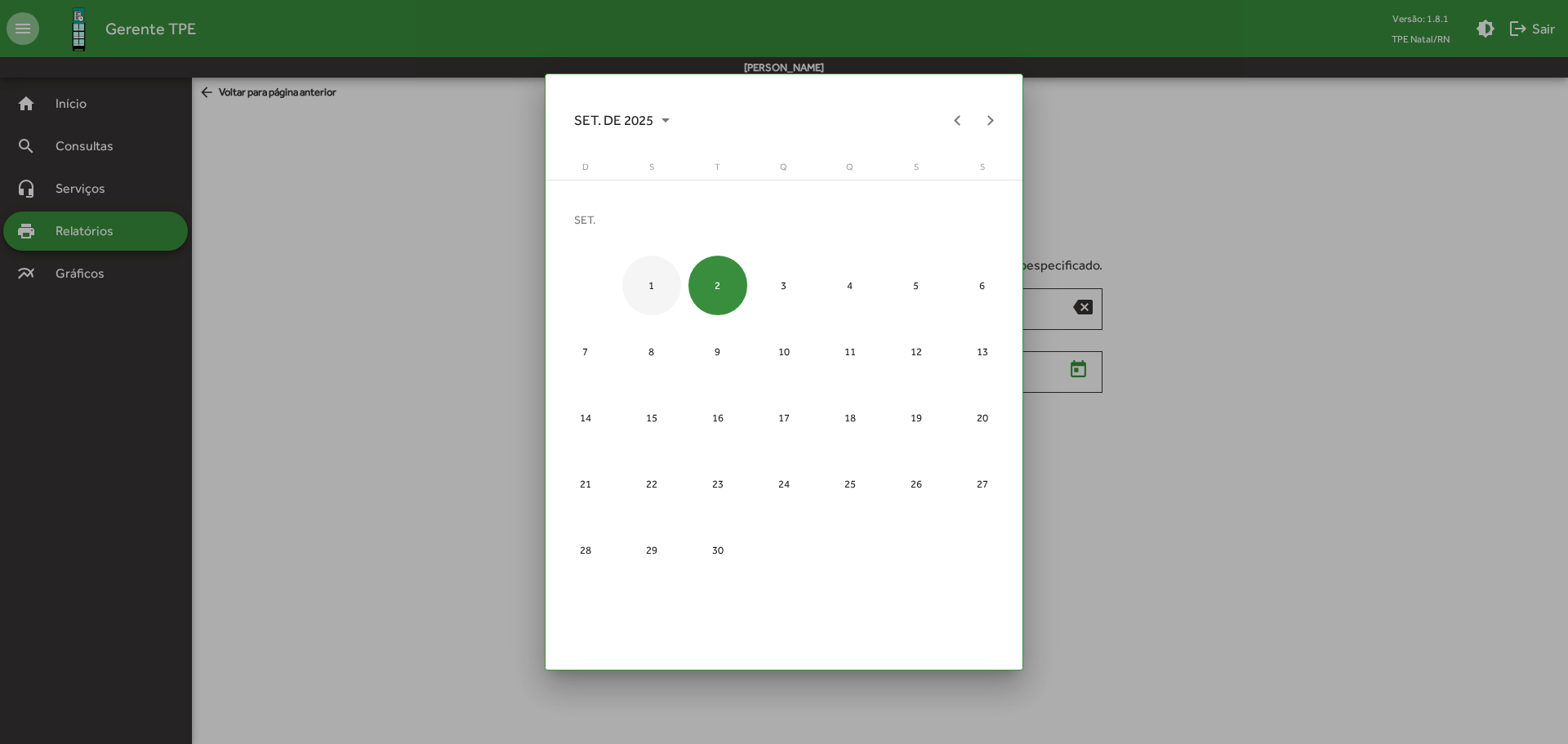
click at [667, 284] on div "1" at bounding box center [652, 285] width 60 height 60
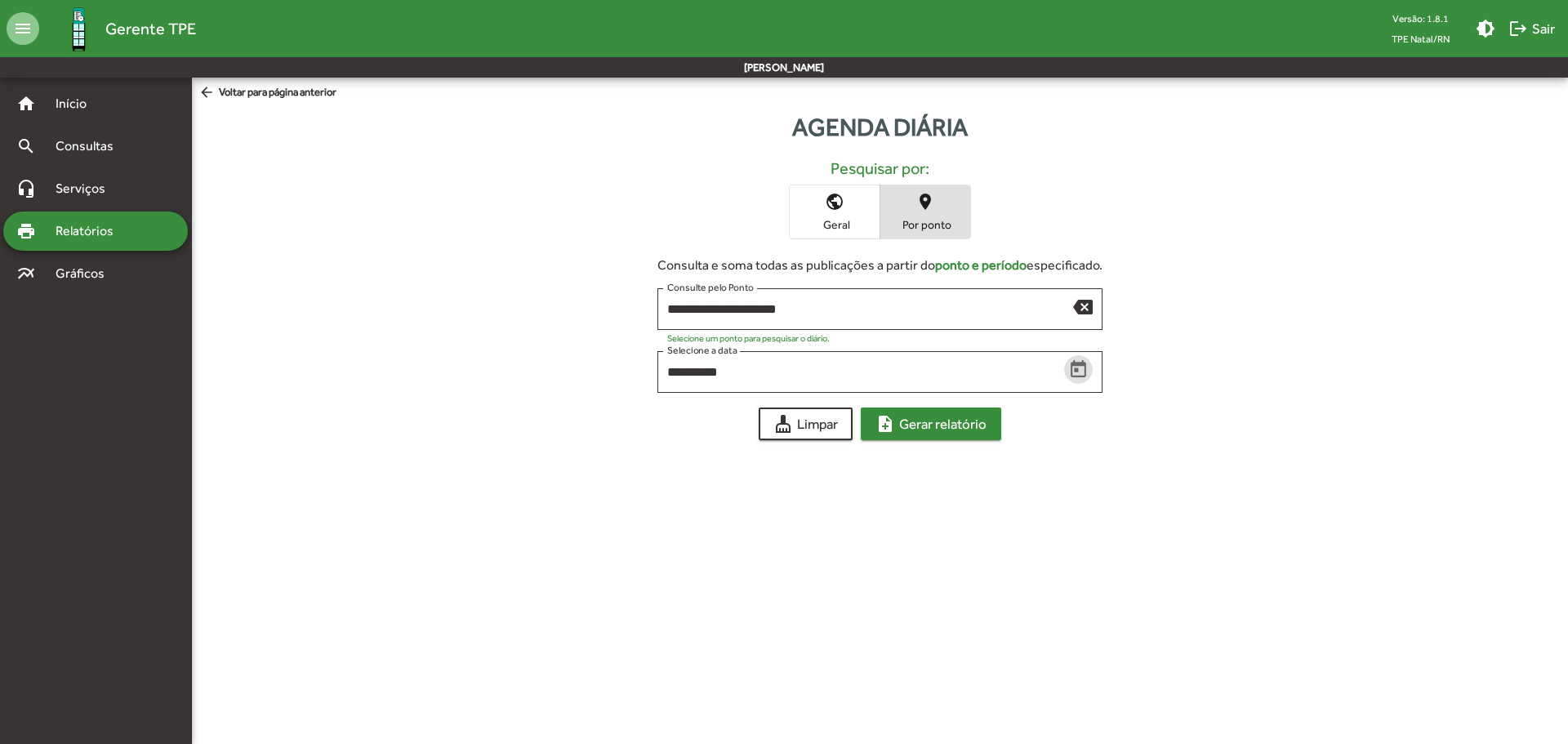
click at [907, 419] on span "note_add Gerar relatório" at bounding box center [930, 424] width 111 height 29
click at [1075, 378] on icon "Open calendar" at bounding box center [1078, 368] width 16 height 17
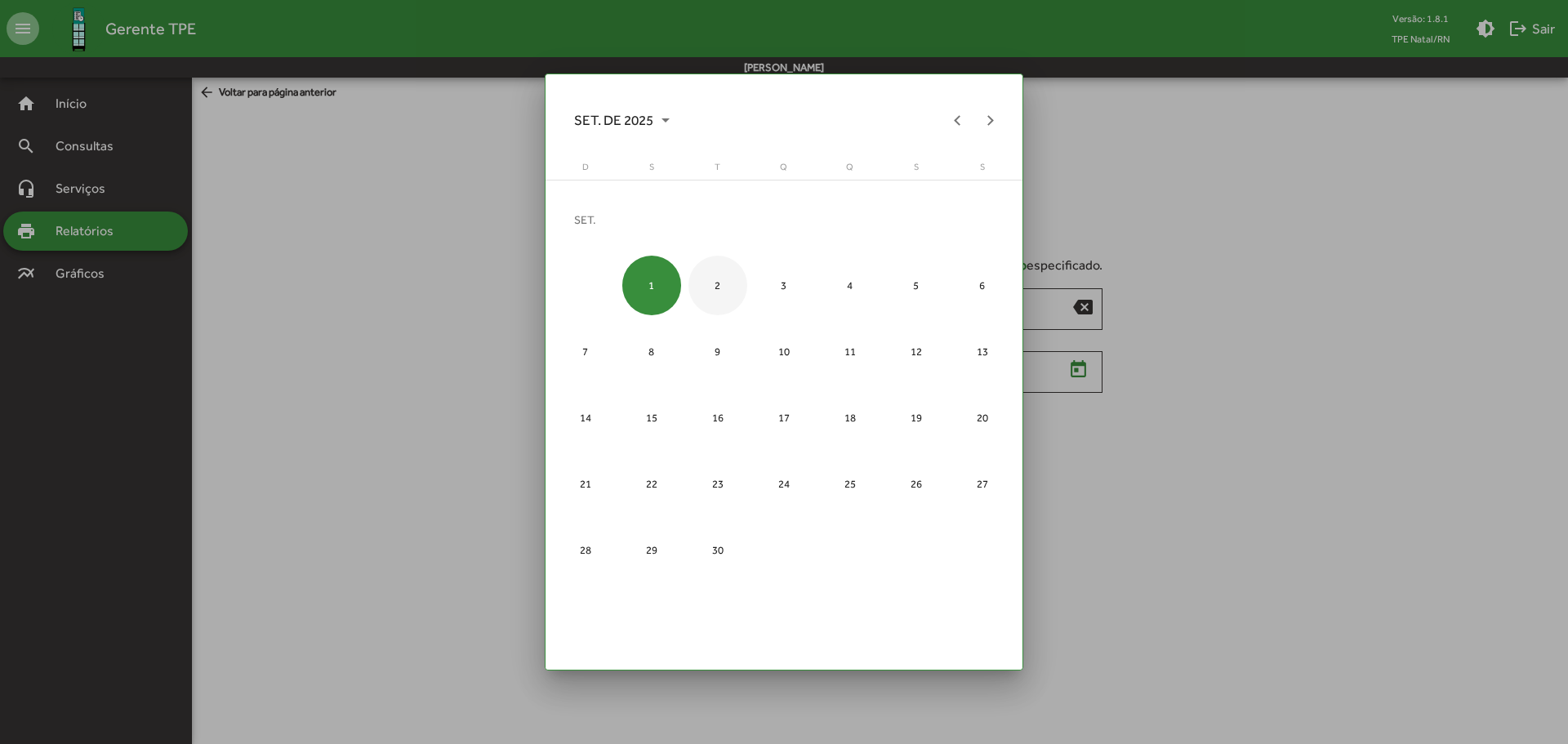
click at [707, 284] on div "2" at bounding box center [718, 285] width 60 height 60
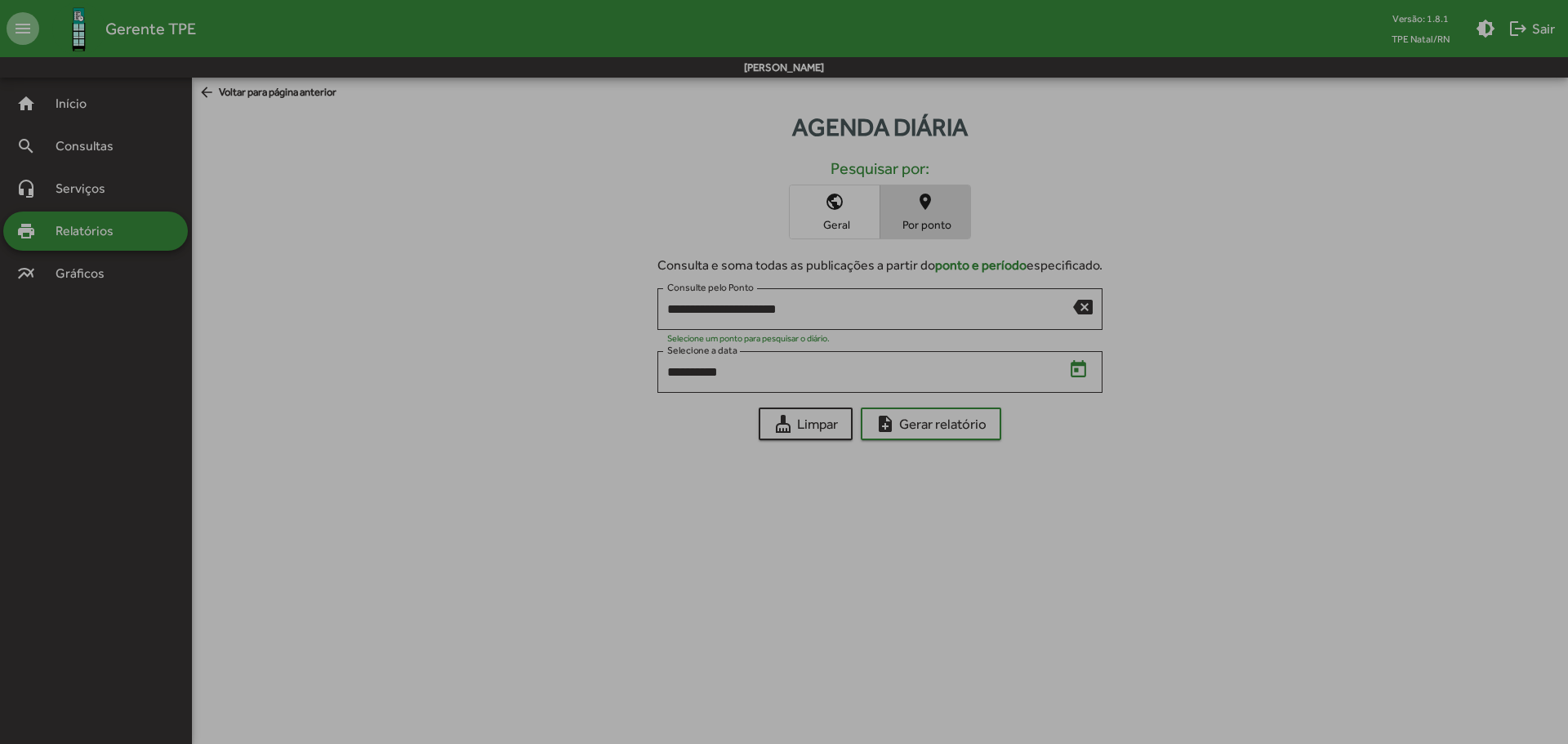
type input "**********"
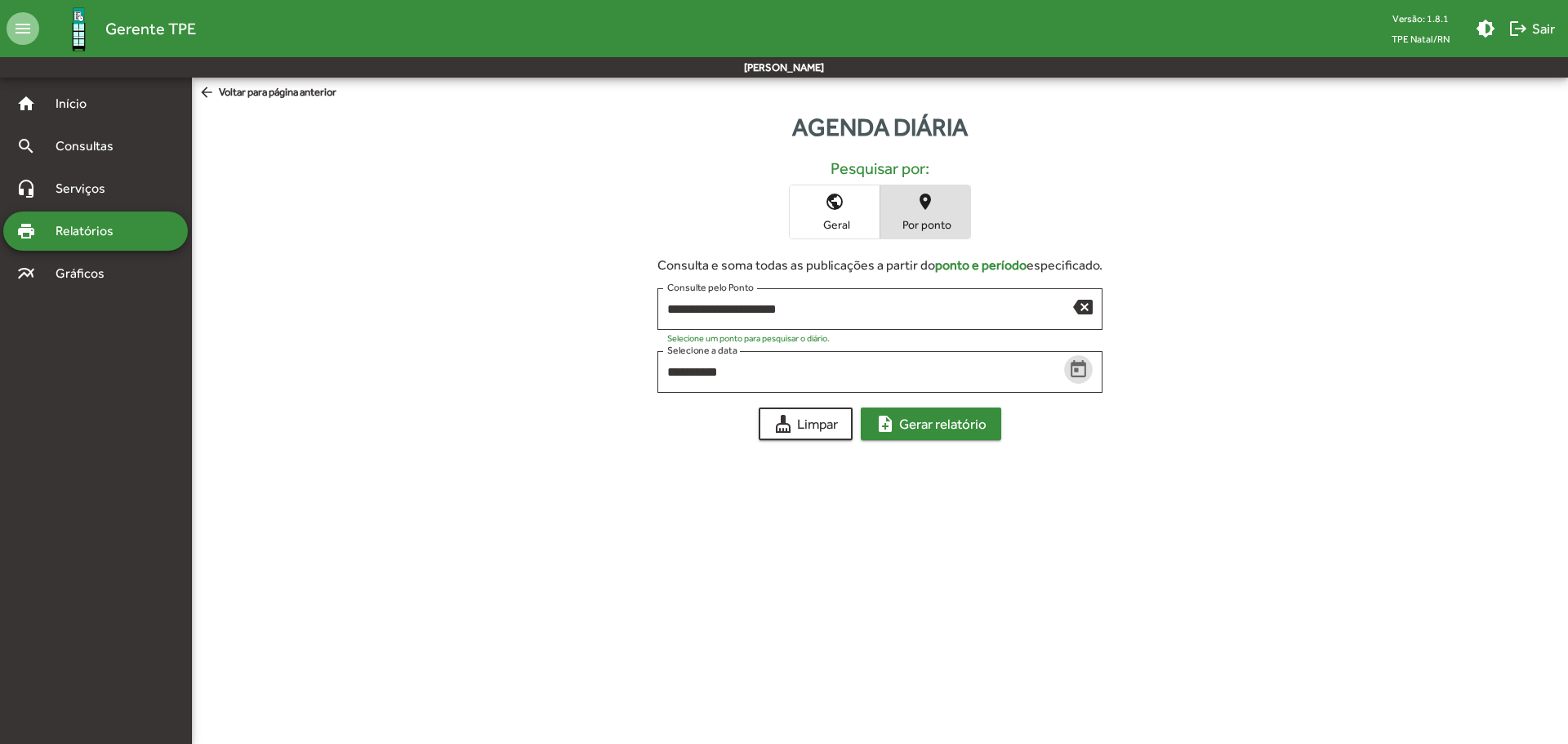
click at [885, 436] on span "note_add Gerar relatório" at bounding box center [930, 424] width 111 height 29
